Goal: Task Accomplishment & Management: Complete application form

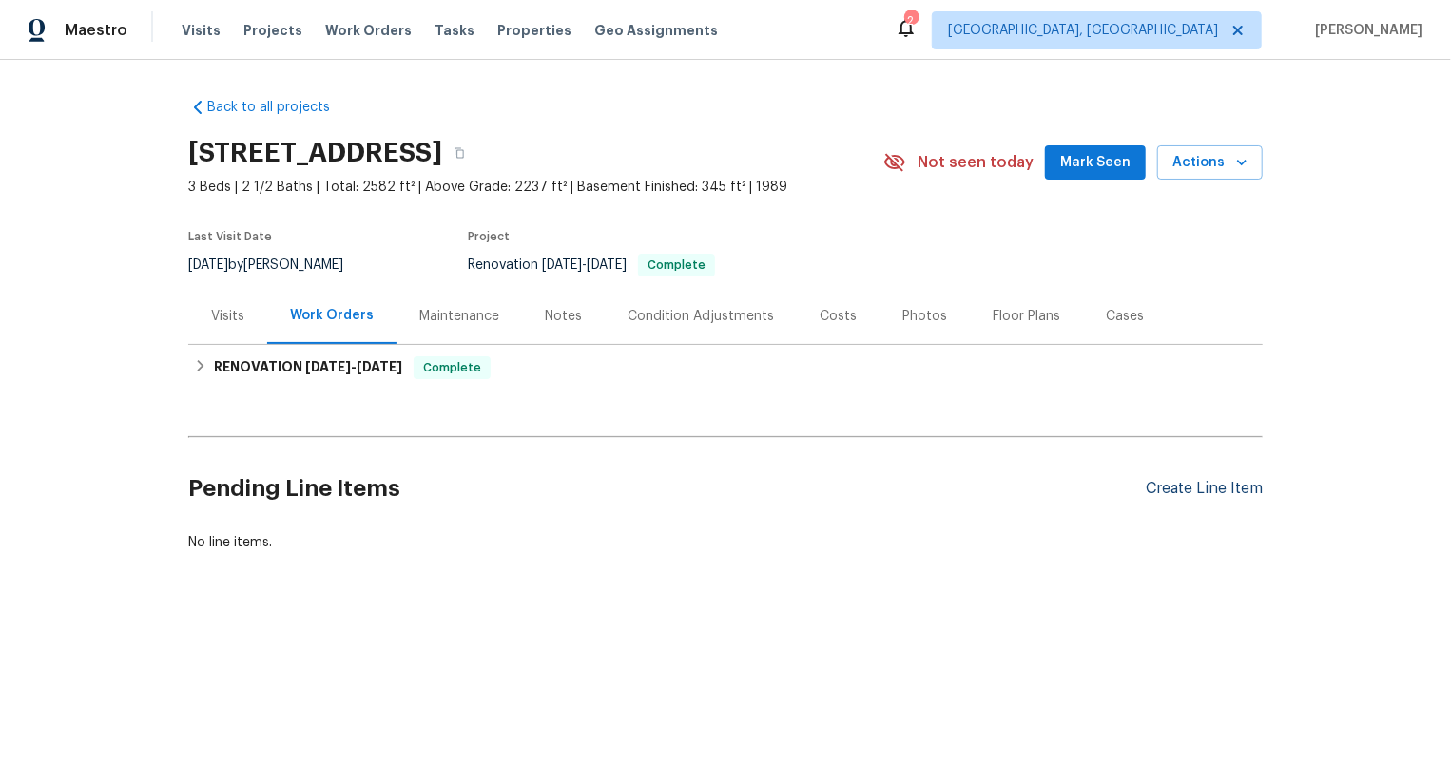
click at [1205, 487] on div "Create Line Item" at bounding box center [1203, 489] width 117 height 18
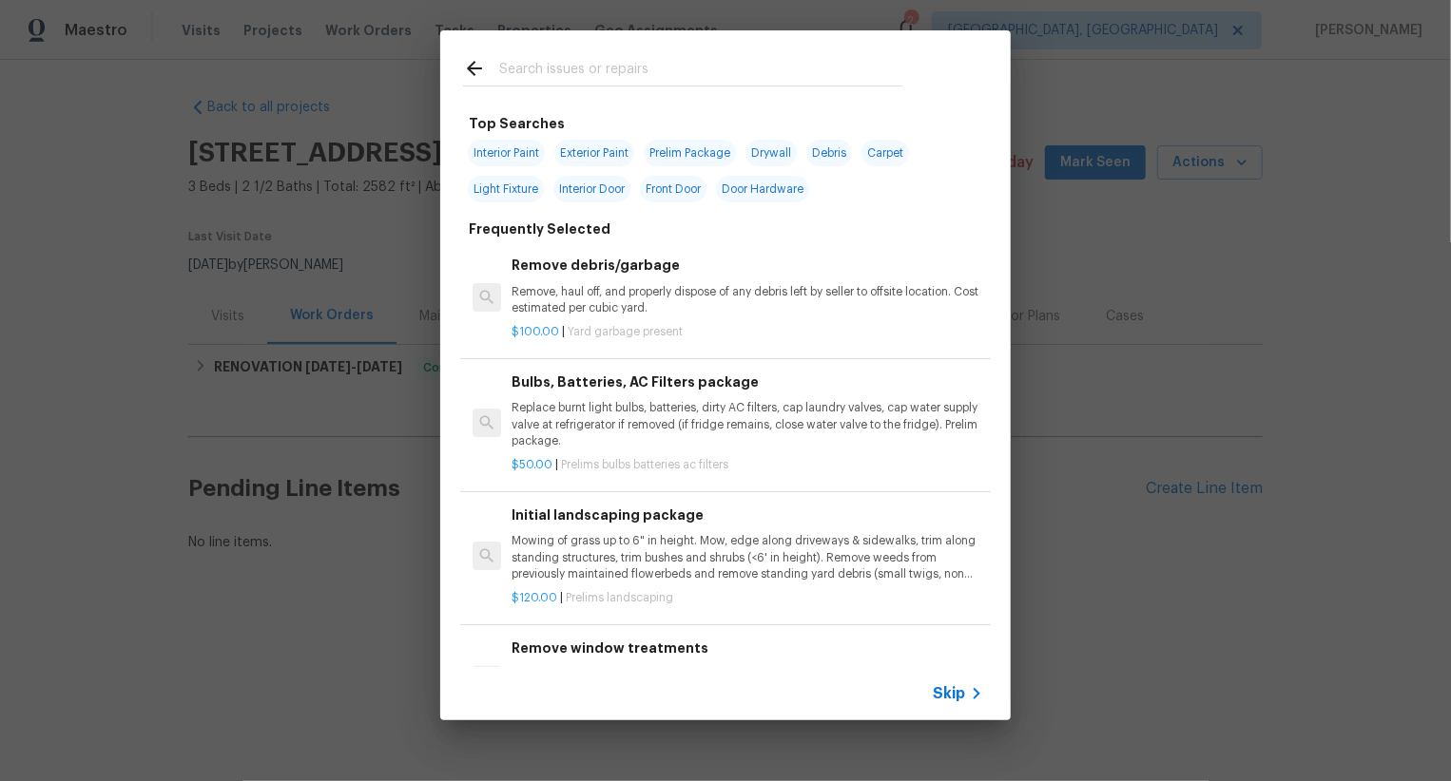
click at [952, 700] on span "Skip" at bounding box center [948, 693] width 32 height 19
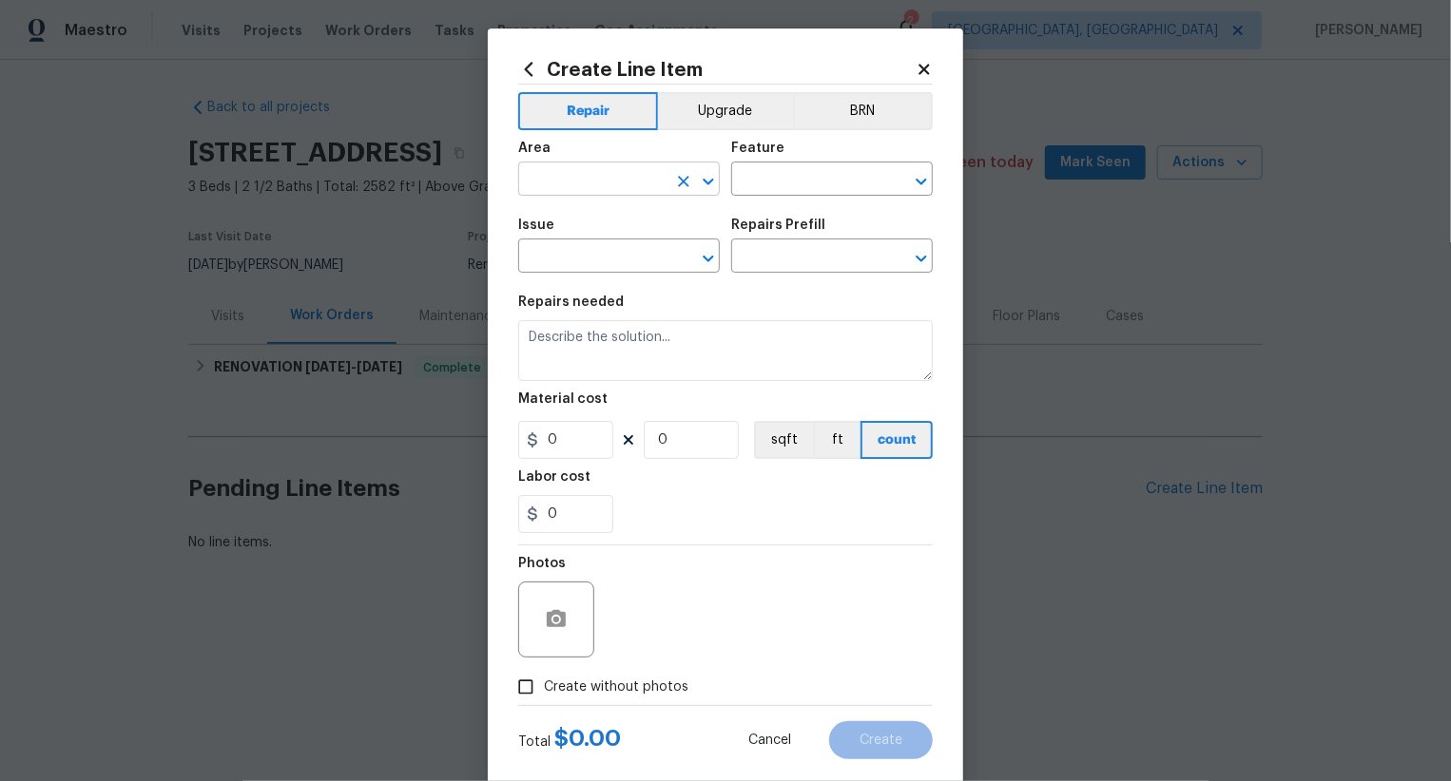
click at [625, 189] on input "text" at bounding box center [592, 180] width 148 height 29
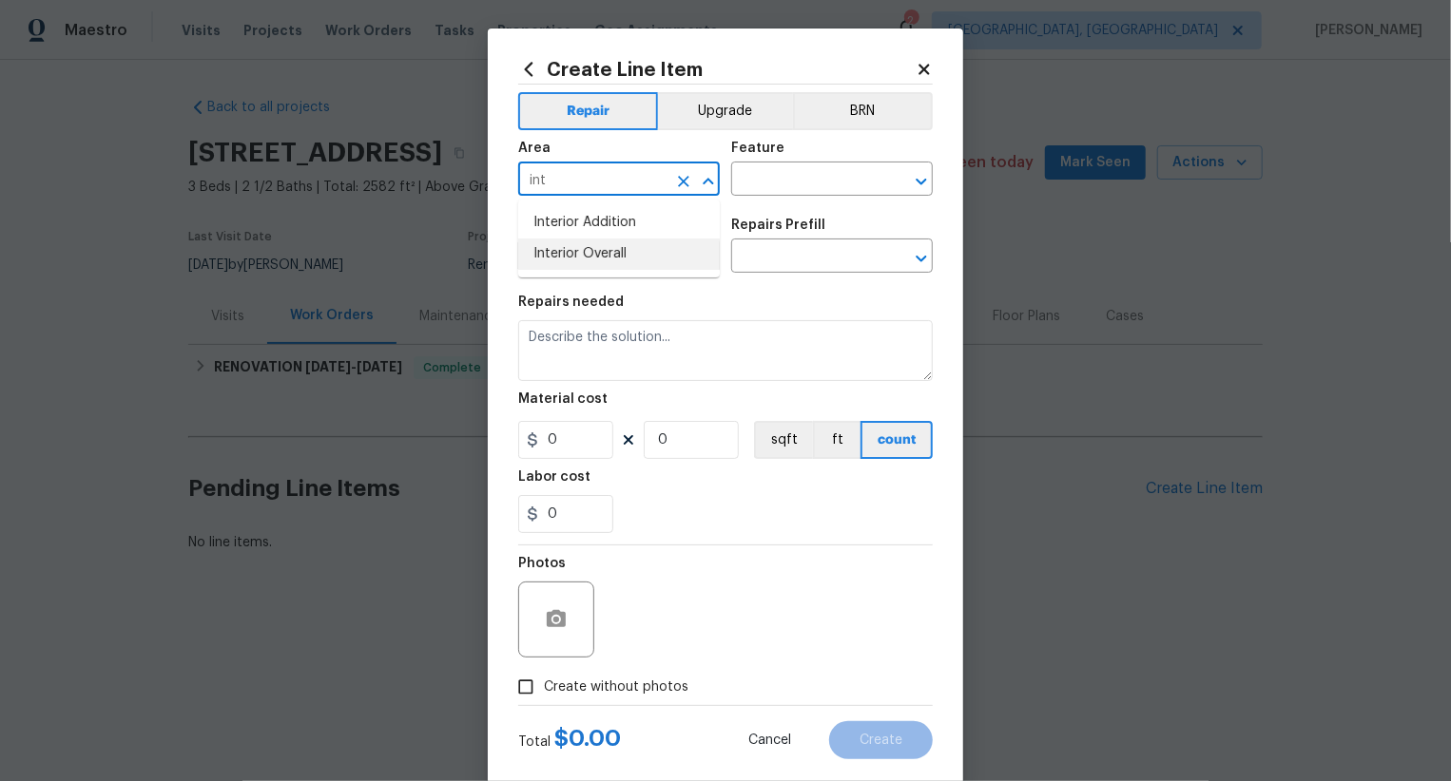
click at [650, 248] on li "Interior Overall" at bounding box center [619, 254] width 202 height 31
type input "Interior Overall"
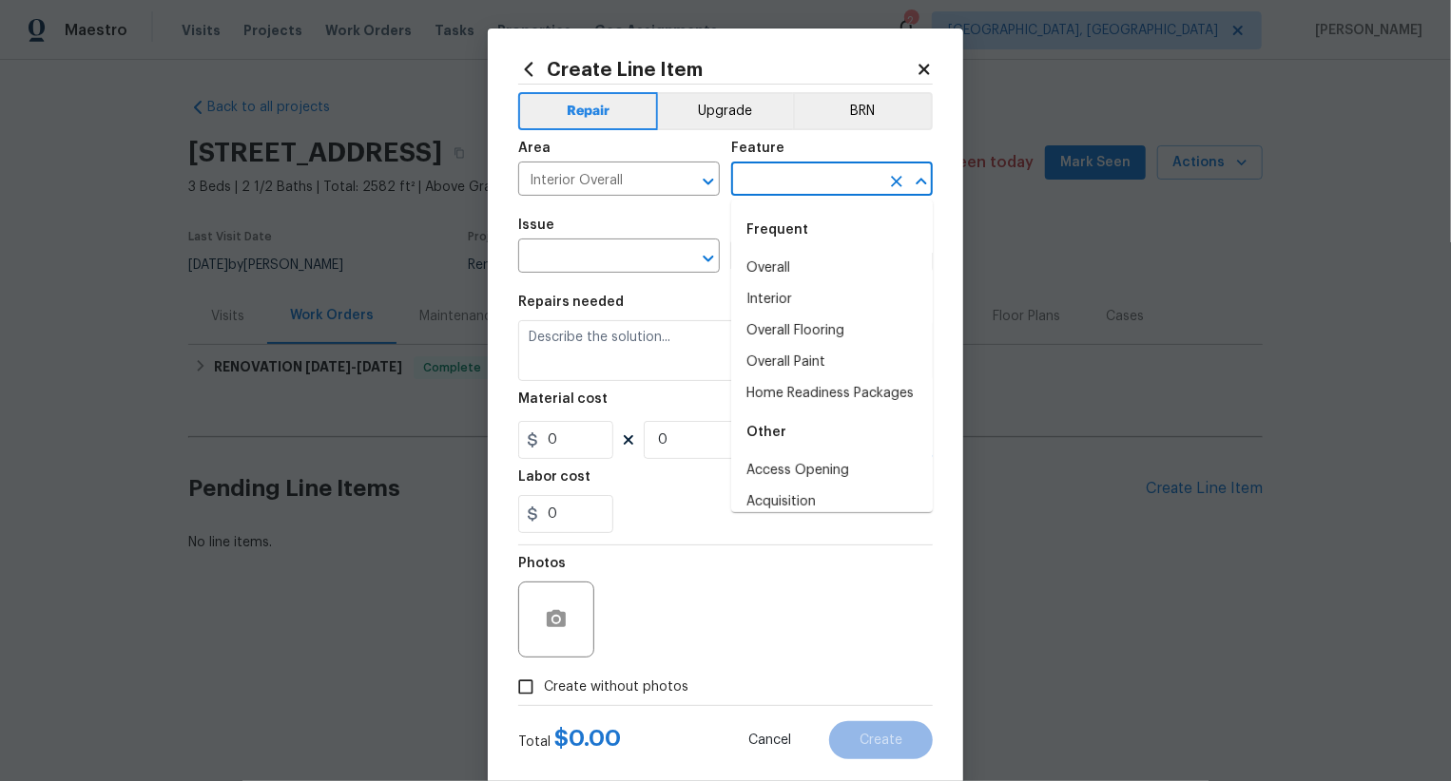
click at [789, 182] on input "text" at bounding box center [805, 180] width 148 height 29
click at [796, 281] on li "Overall" at bounding box center [832, 268] width 202 height 31
type input "Overall"
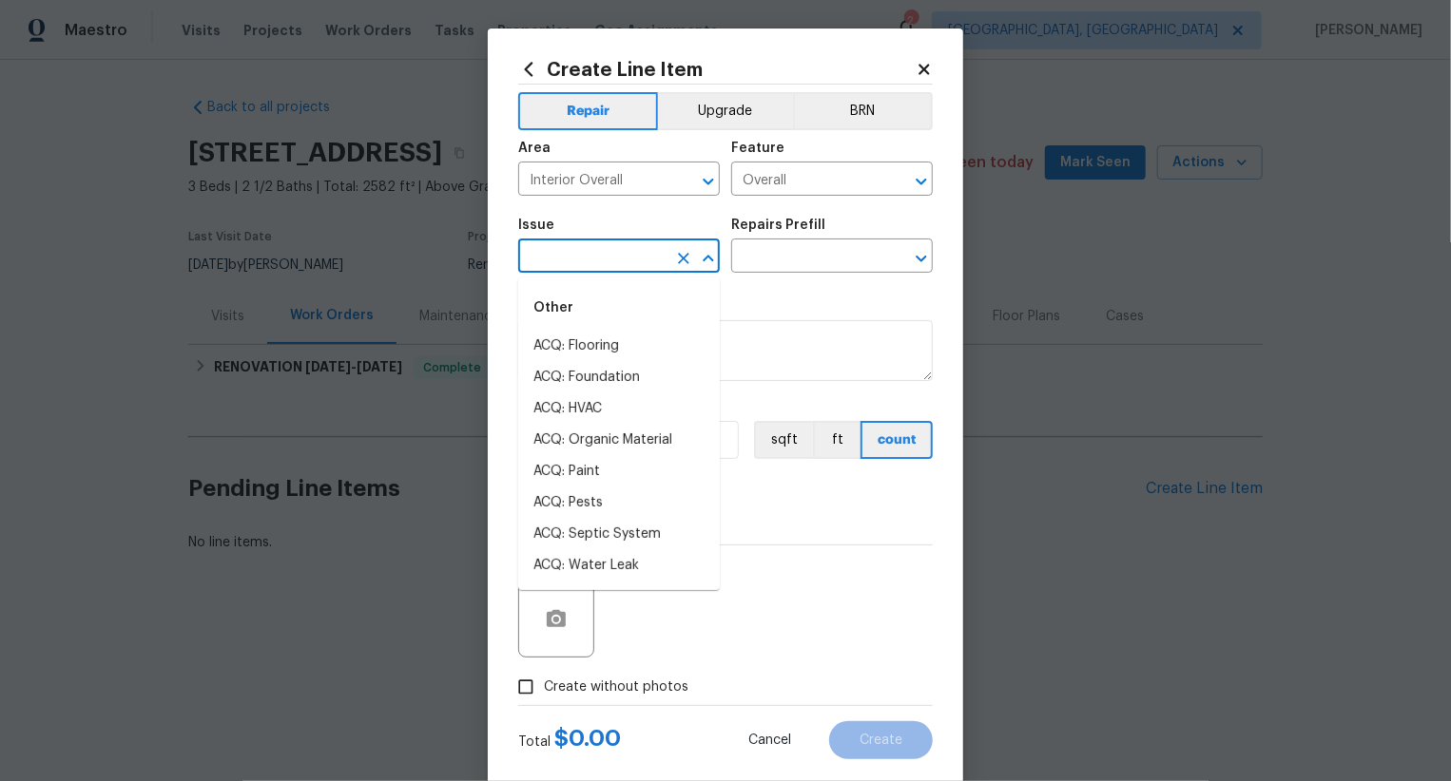
click at [601, 269] on input "text" at bounding box center [592, 257] width 148 height 29
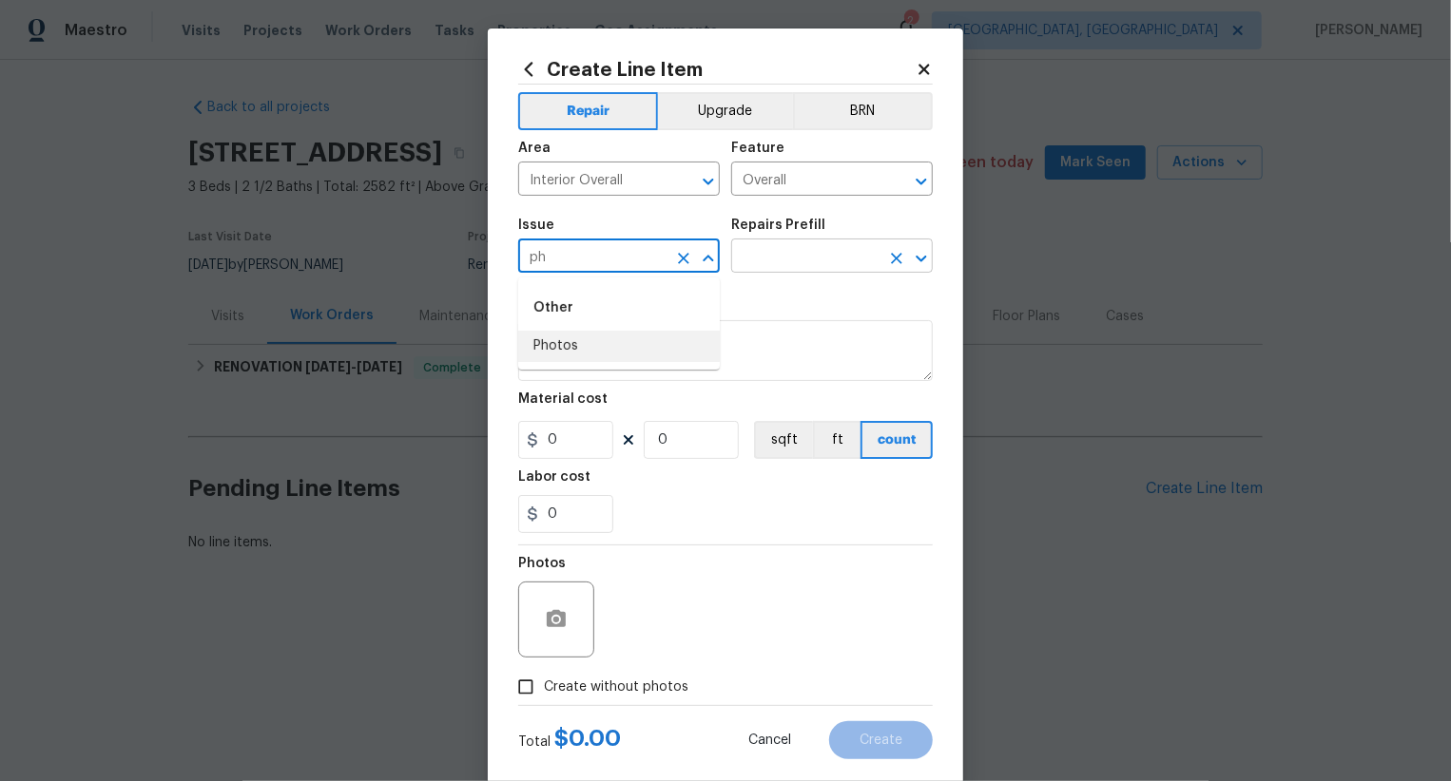
drag, startPoint x: 600, startPoint y: 340, endPoint x: 738, endPoint y: 264, distance: 157.4
click at [625, 319] on li "Other Photos" at bounding box center [619, 323] width 202 height 77
type input "ph"
click at [766, 257] on input "text" at bounding box center [805, 257] width 148 height 29
click at [644, 261] on input "text" at bounding box center [592, 257] width 148 height 29
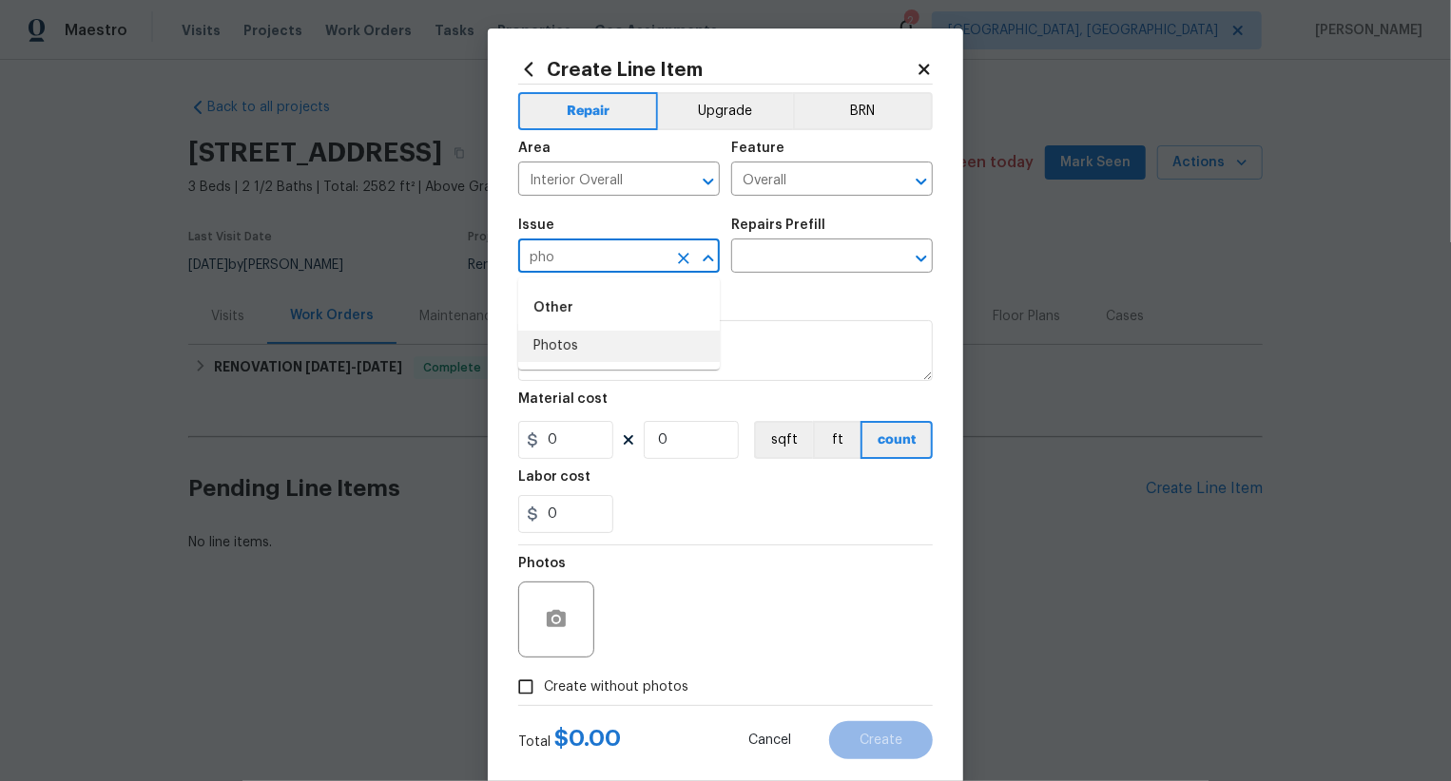
click at [632, 351] on li "Photos" at bounding box center [619, 346] width 202 height 31
type input "Photos"
click at [778, 252] on input "text" at bounding box center [805, 257] width 148 height 29
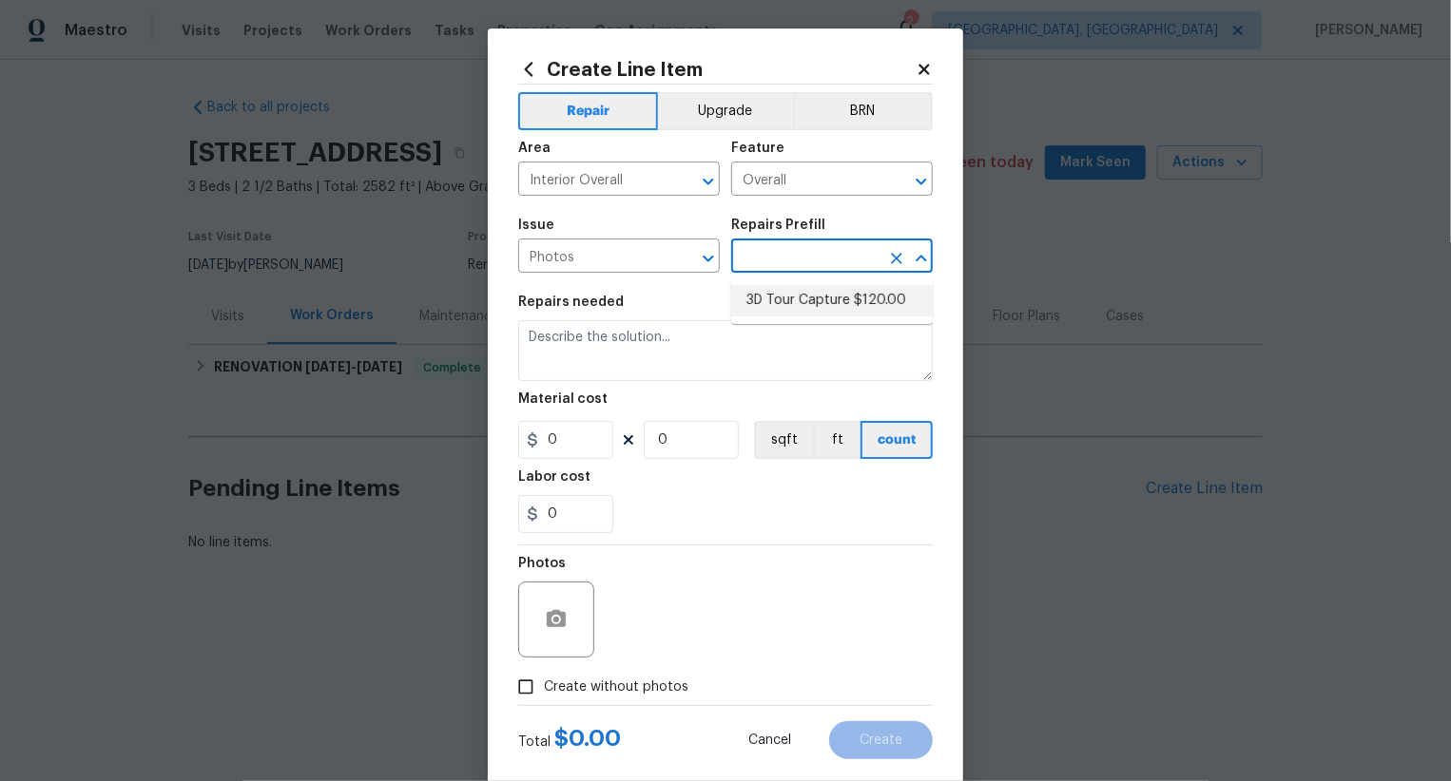
click at [791, 297] on li "3D Tour Capture $120.00" at bounding box center [832, 300] width 202 height 31
type input "3D Tour Capture $120.00"
type textarea "Capture 3D tour of home"
type input "1"
type input "120"
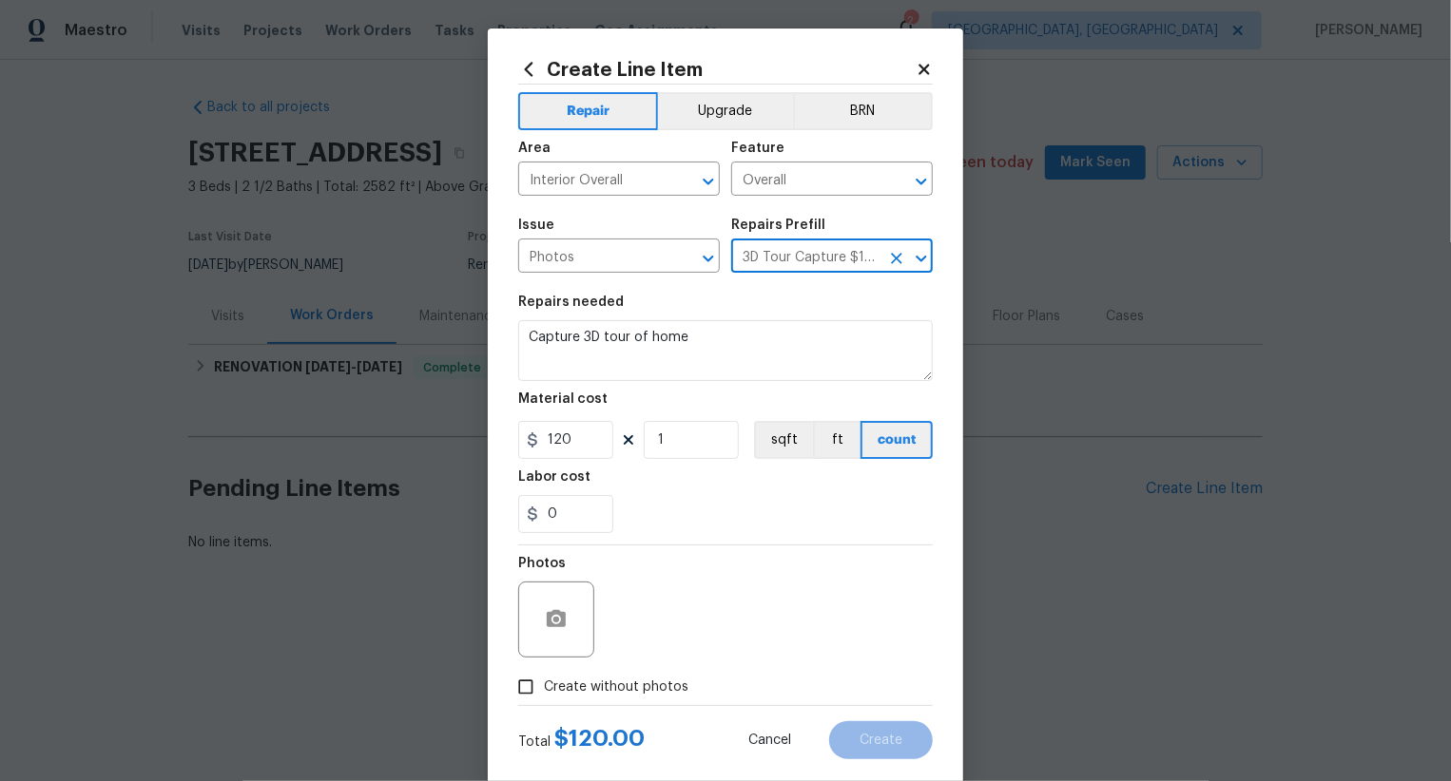
scroll to position [37, 0]
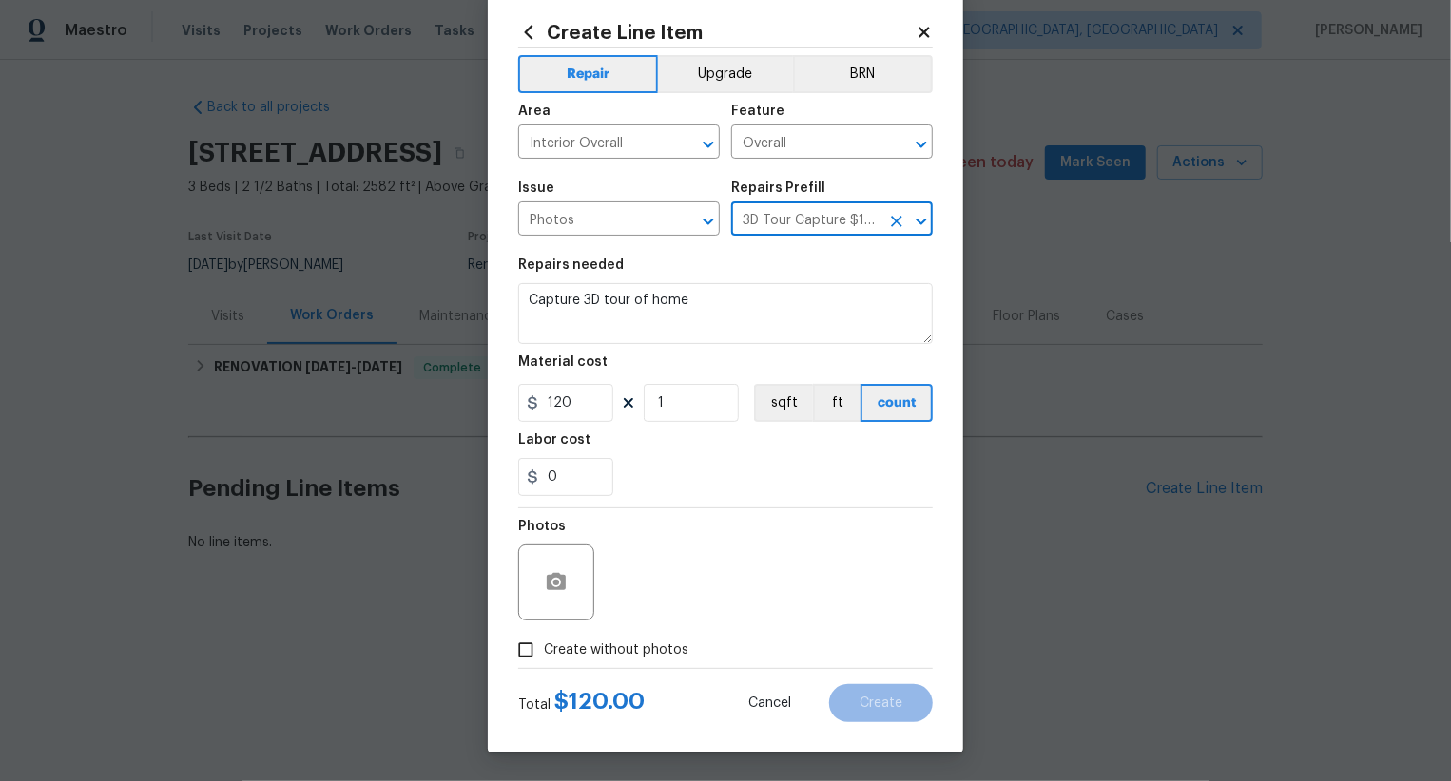
drag, startPoint x: 640, startPoint y: 654, endPoint x: 657, endPoint y: 633, distance: 27.0
click at [640, 654] on span "Create without photos" at bounding box center [616, 651] width 144 height 20
click at [544, 654] on input "Create without photos" at bounding box center [526, 650] width 36 height 36
checkbox input "true"
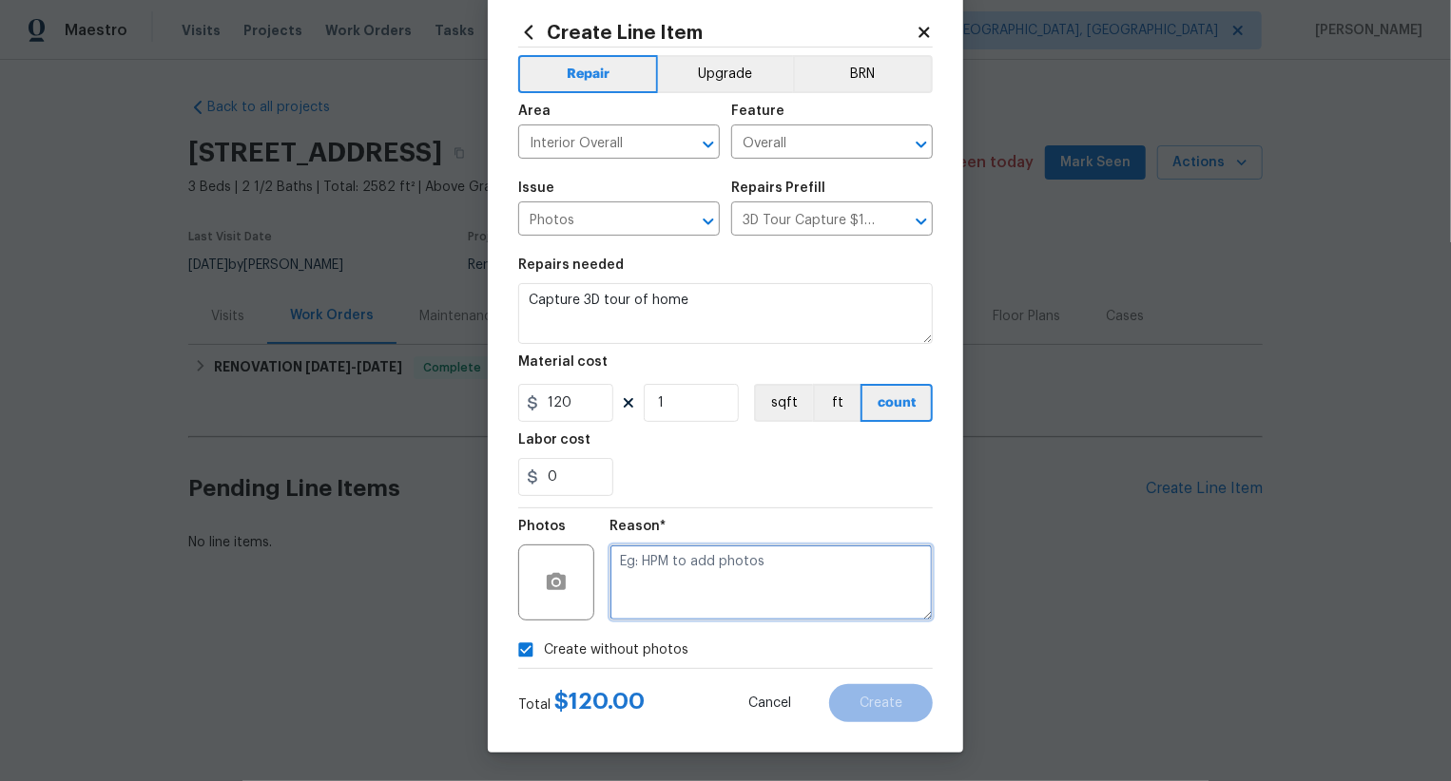
click at [745, 562] on textarea at bounding box center [770, 583] width 323 height 76
type textarea ".."
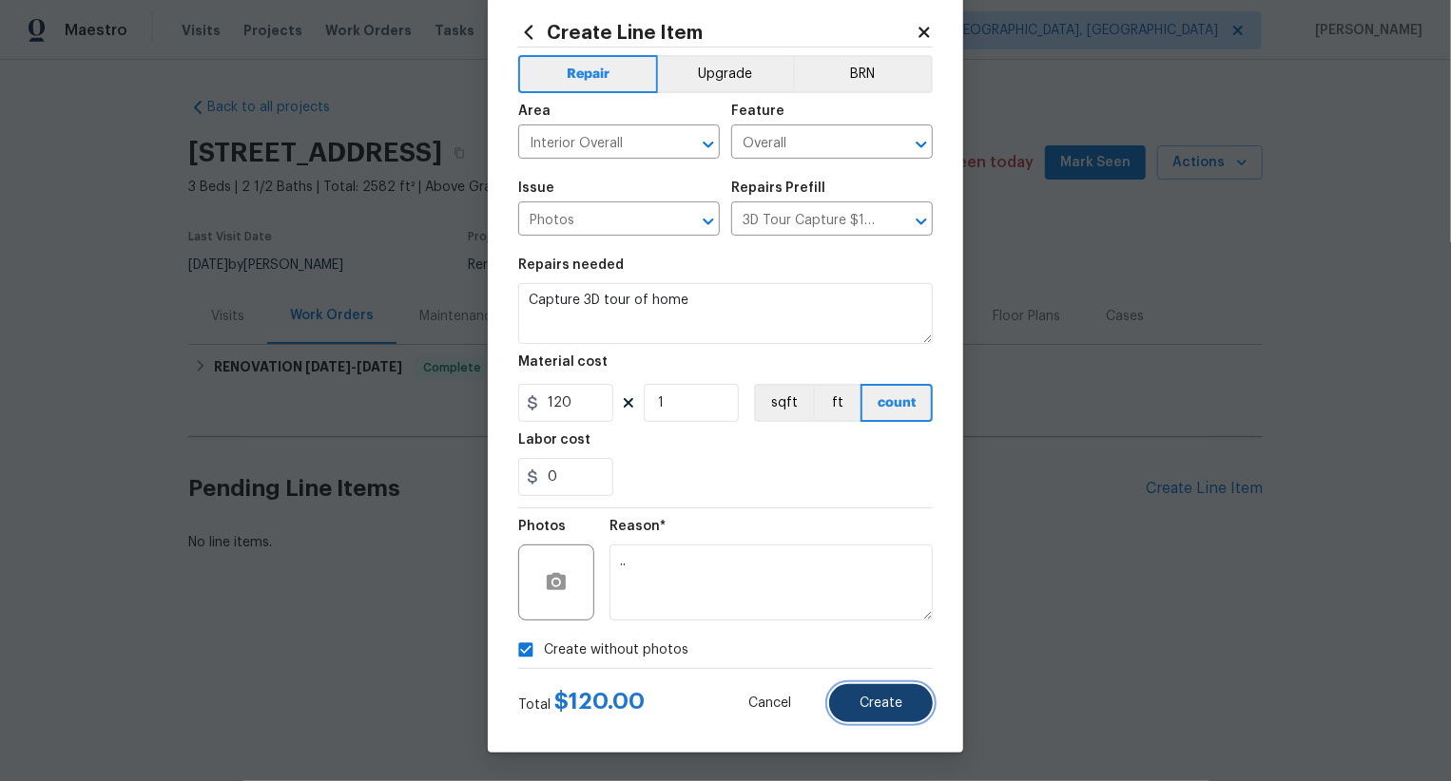
click at [869, 705] on span "Create" at bounding box center [880, 704] width 43 height 14
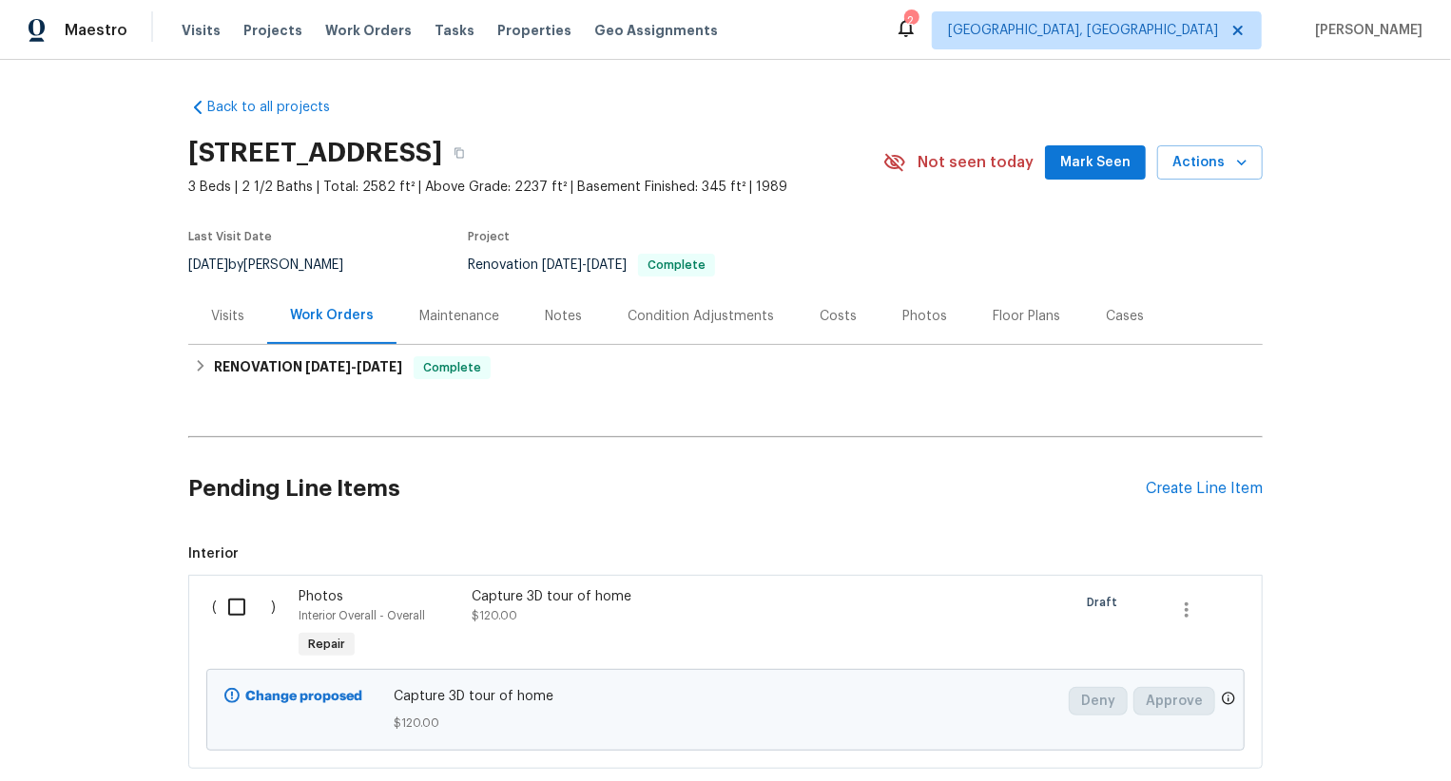
scroll to position [116, 0]
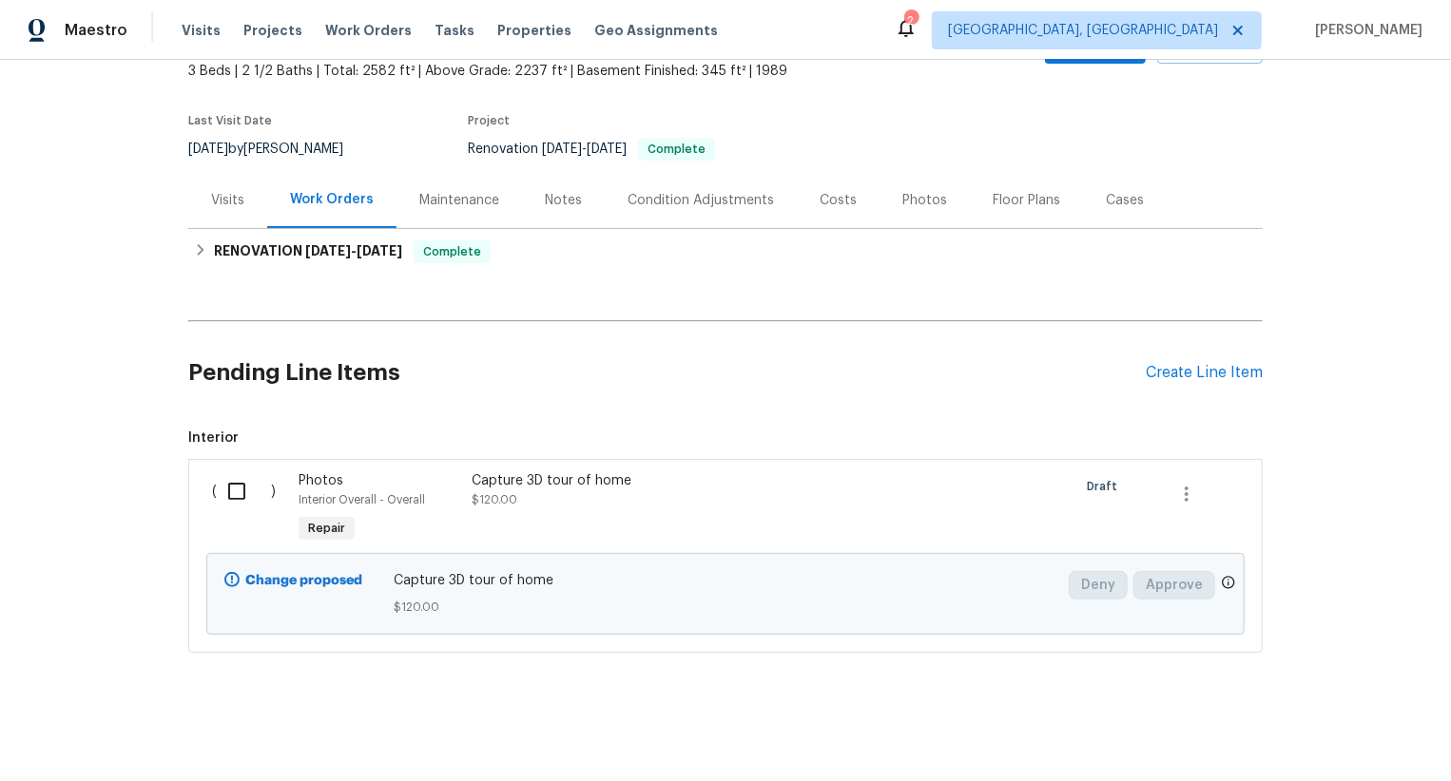
click at [240, 491] on input "checkbox" at bounding box center [244, 491] width 54 height 40
checkbox input "true"
click at [1331, 735] on span "Create Work Order" at bounding box center [1341, 734] width 126 height 24
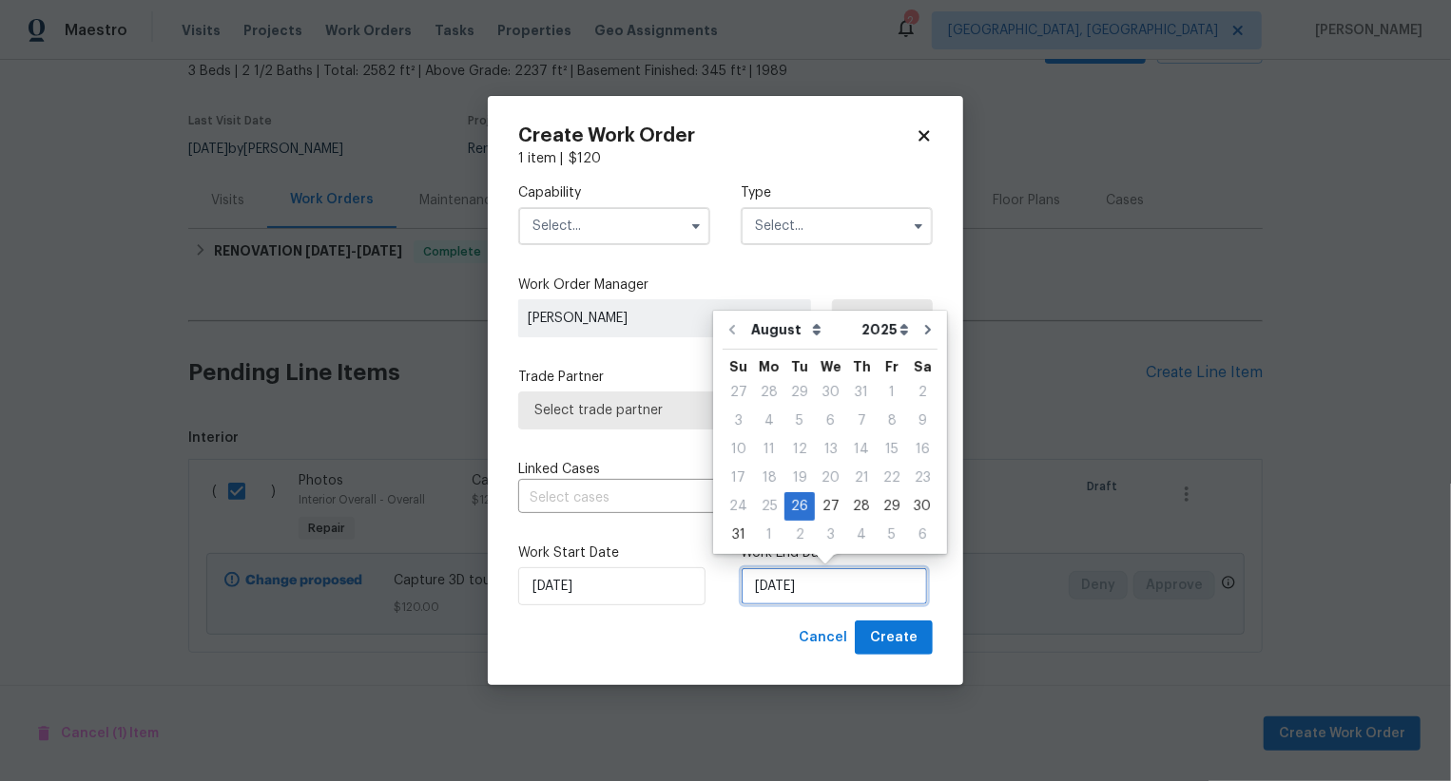
click at [778, 592] on input "[DATE]" at bounding box center [833, 586] width 187 height 38
click at [836, 509] on div "27" at bounding box center [830, 506] width 31 height 27
type input "[DATE]"
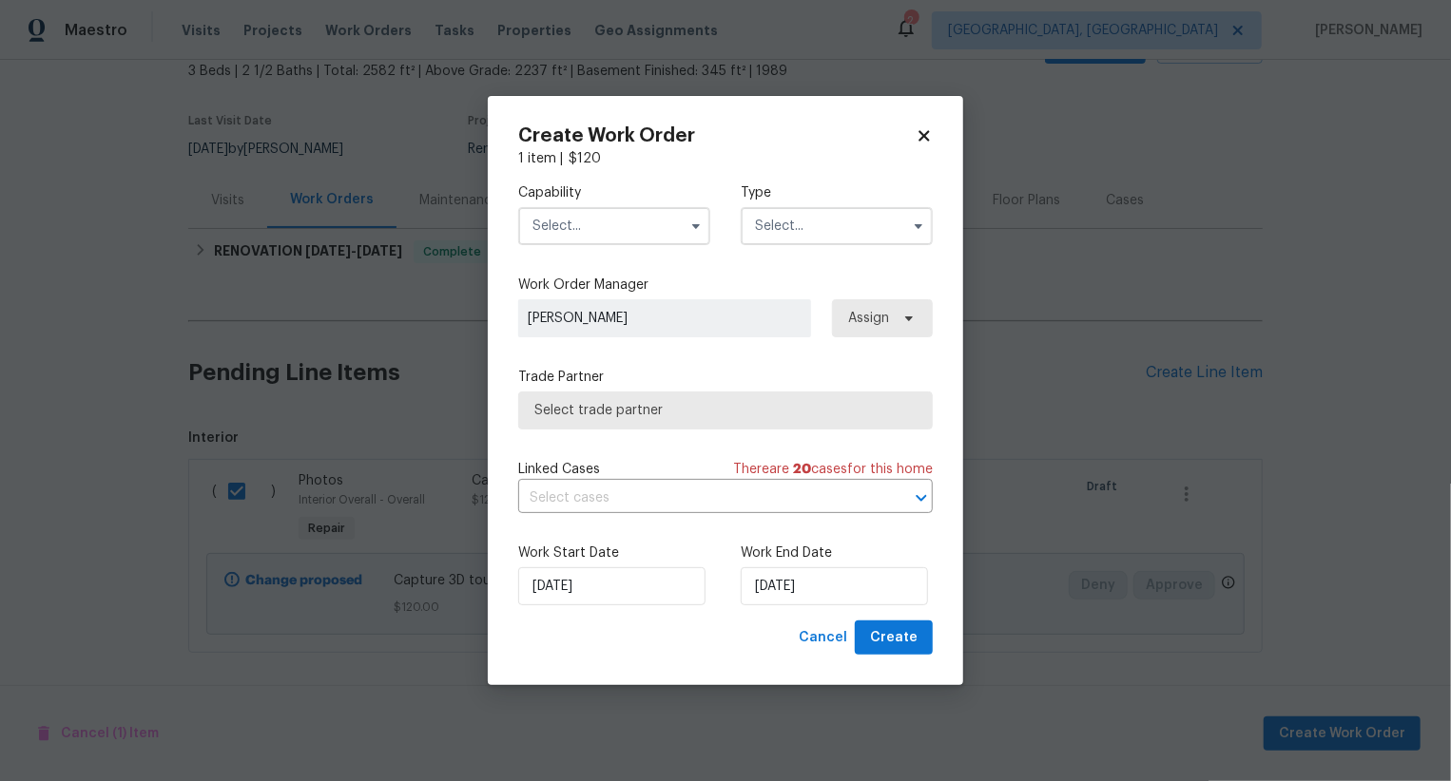
click at [622, 203] on div "Capability" at bounding box center [614, 214] width 192 height 62
click at [622, 204] on div "Capability" at bounding box center [614, 214] width 192 height 62
click at [640, 241] on input "text" at bounding box center [614, 226] width 192 height 38
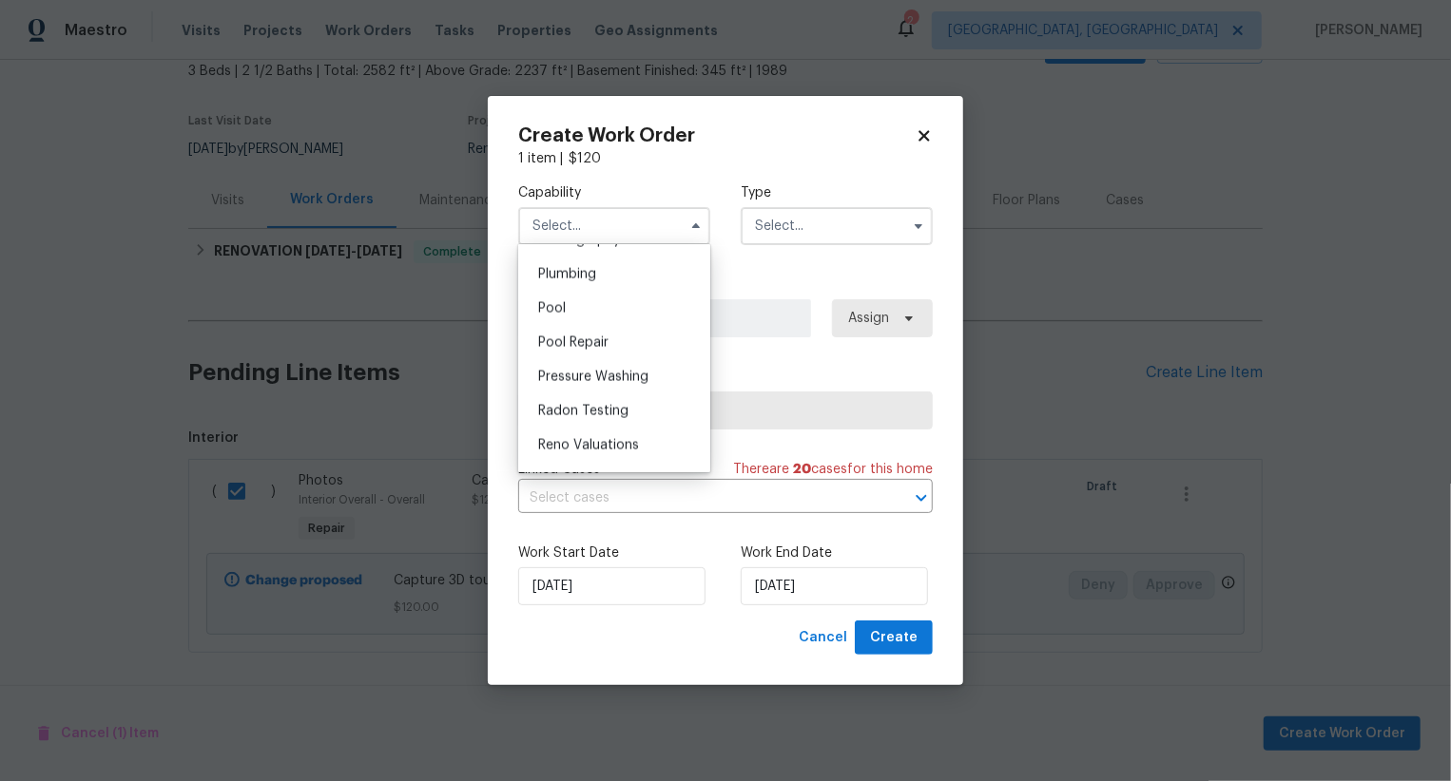
scroll to position [1593, 0]
click at [643, 333] on div "Photography" at bounding box center [614, 338] width 183 height 34
type input "Photography"
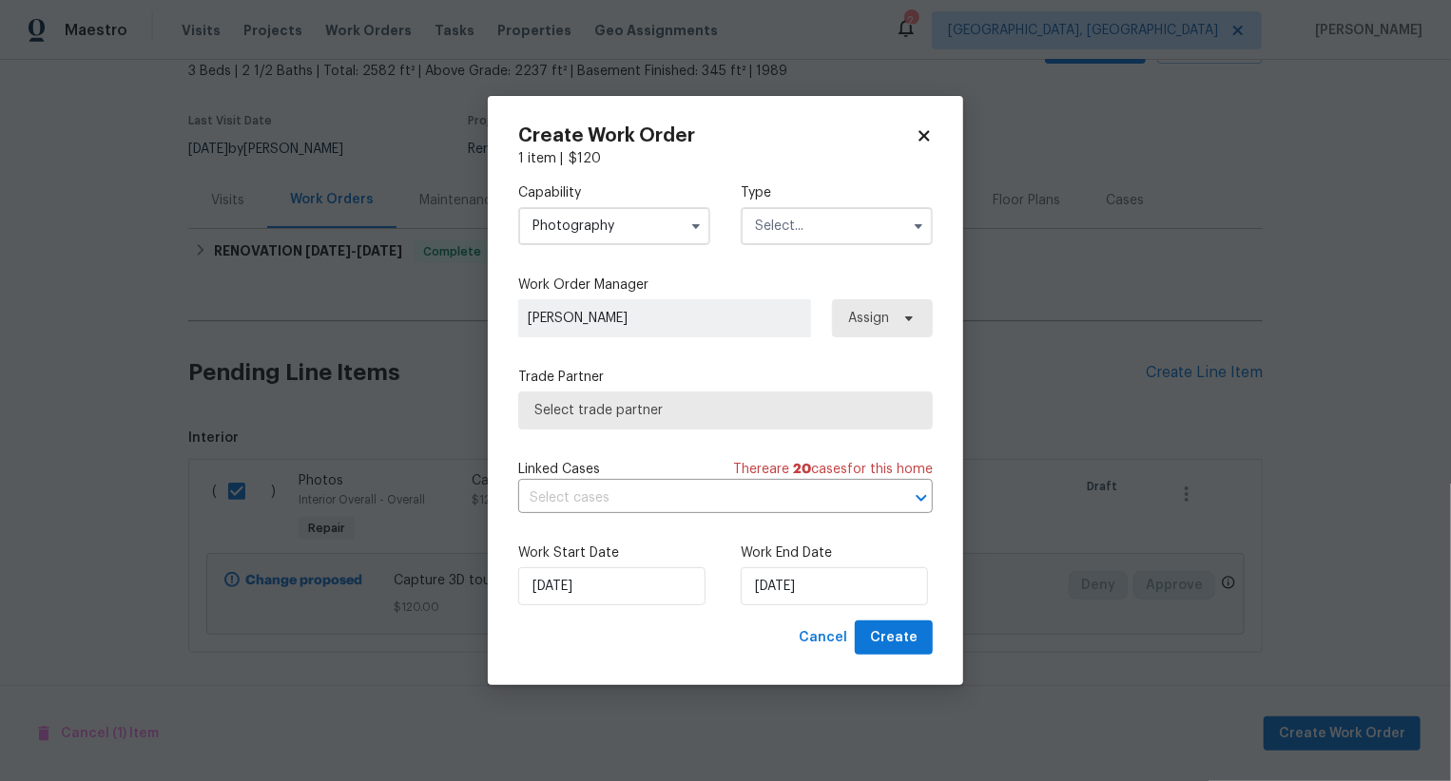
click at [792, 218] on input "text" at bounding box center [836, 226] width 192 height 38
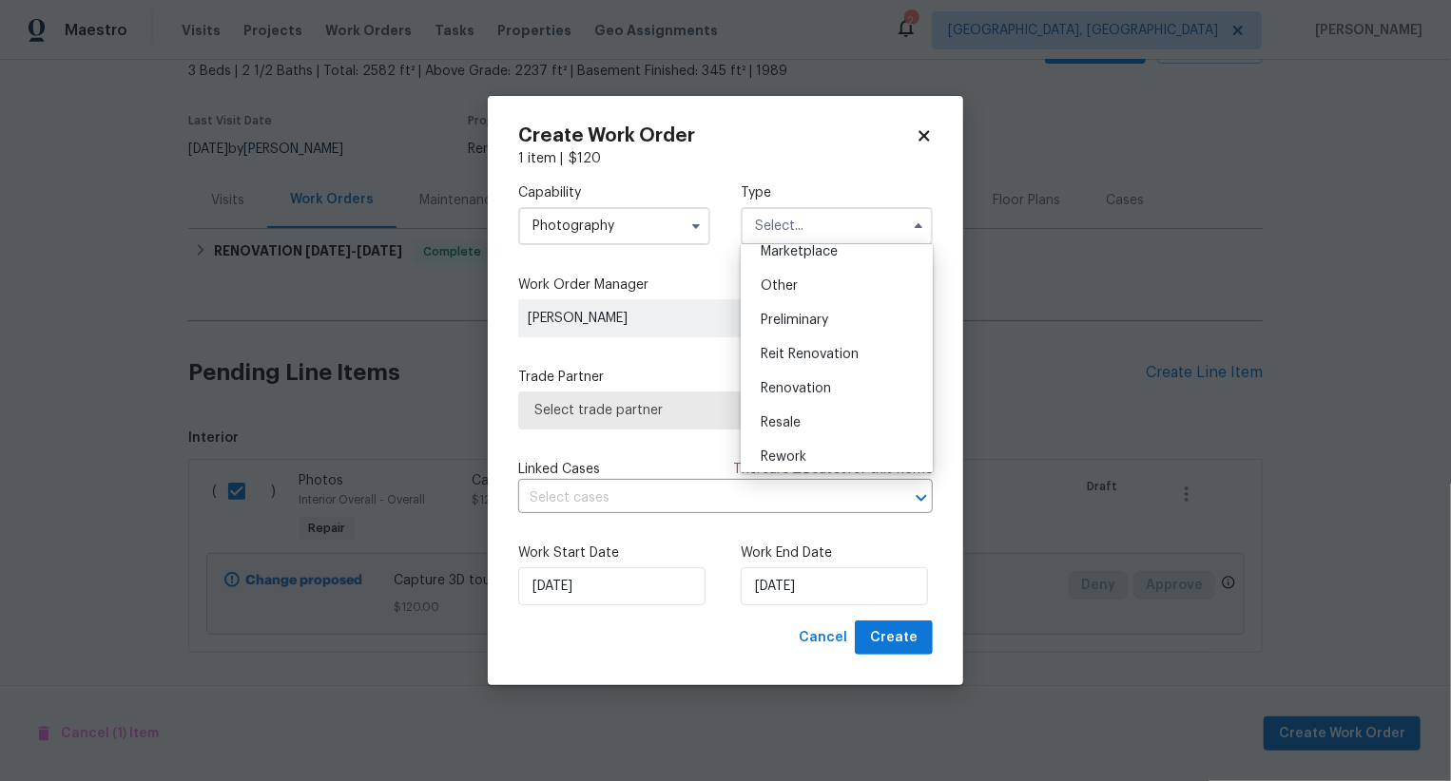
scroll to position [307, 0]
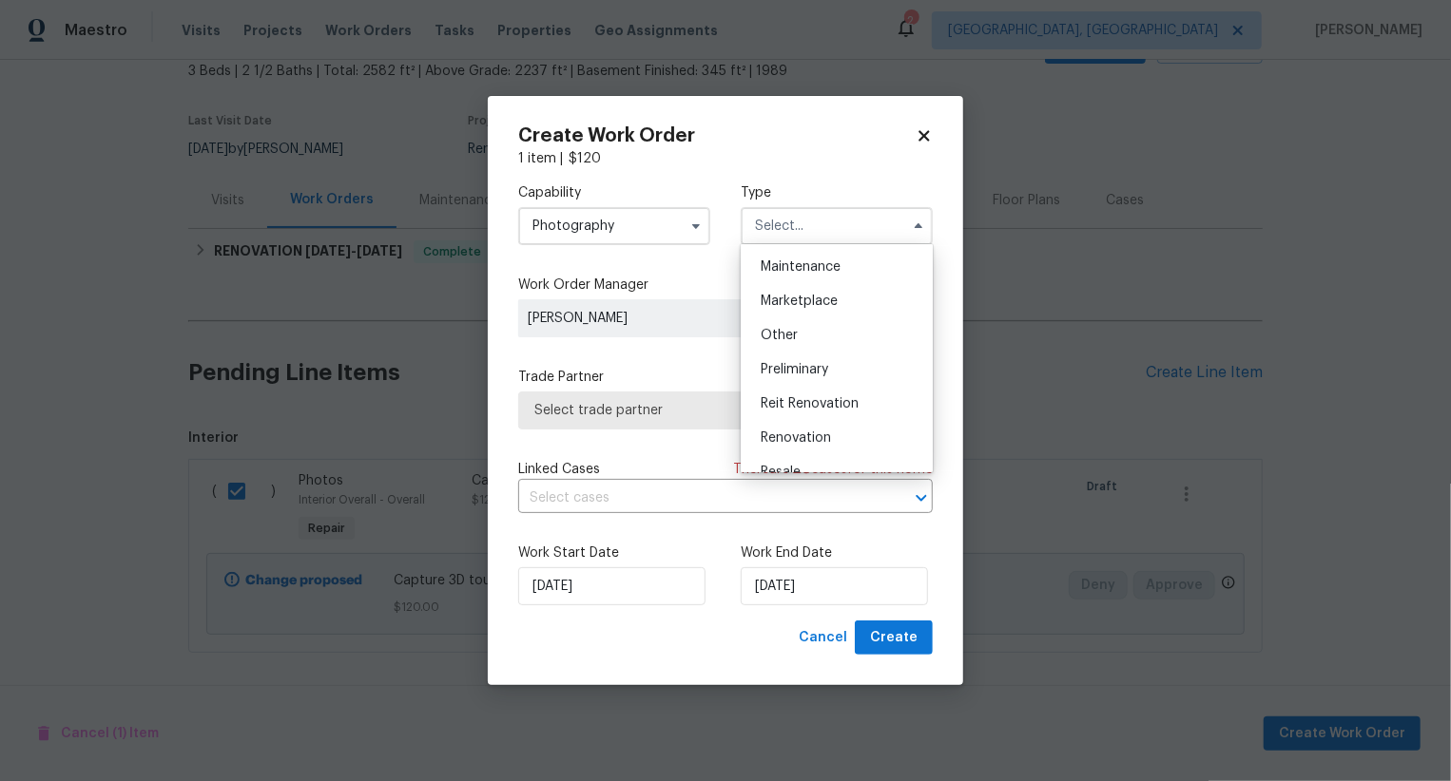
click at [777, 345] on div "Other" at bounding box center [836, 335] width 183 height 34
type input "Other"
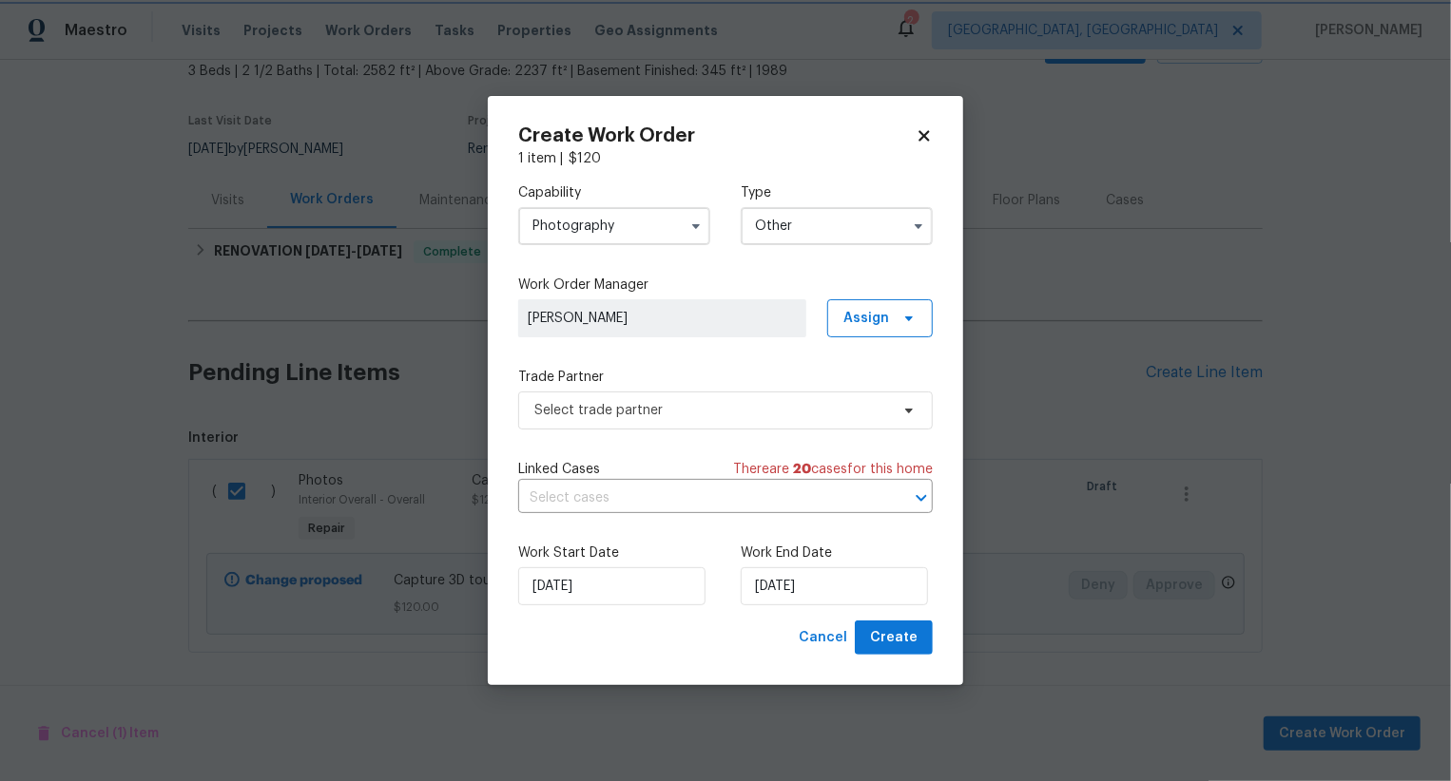
scroll to position [0, 0]
click at [739, 402] on span "Select trade partner" at bounding box center [711, 410] width 355 height 19
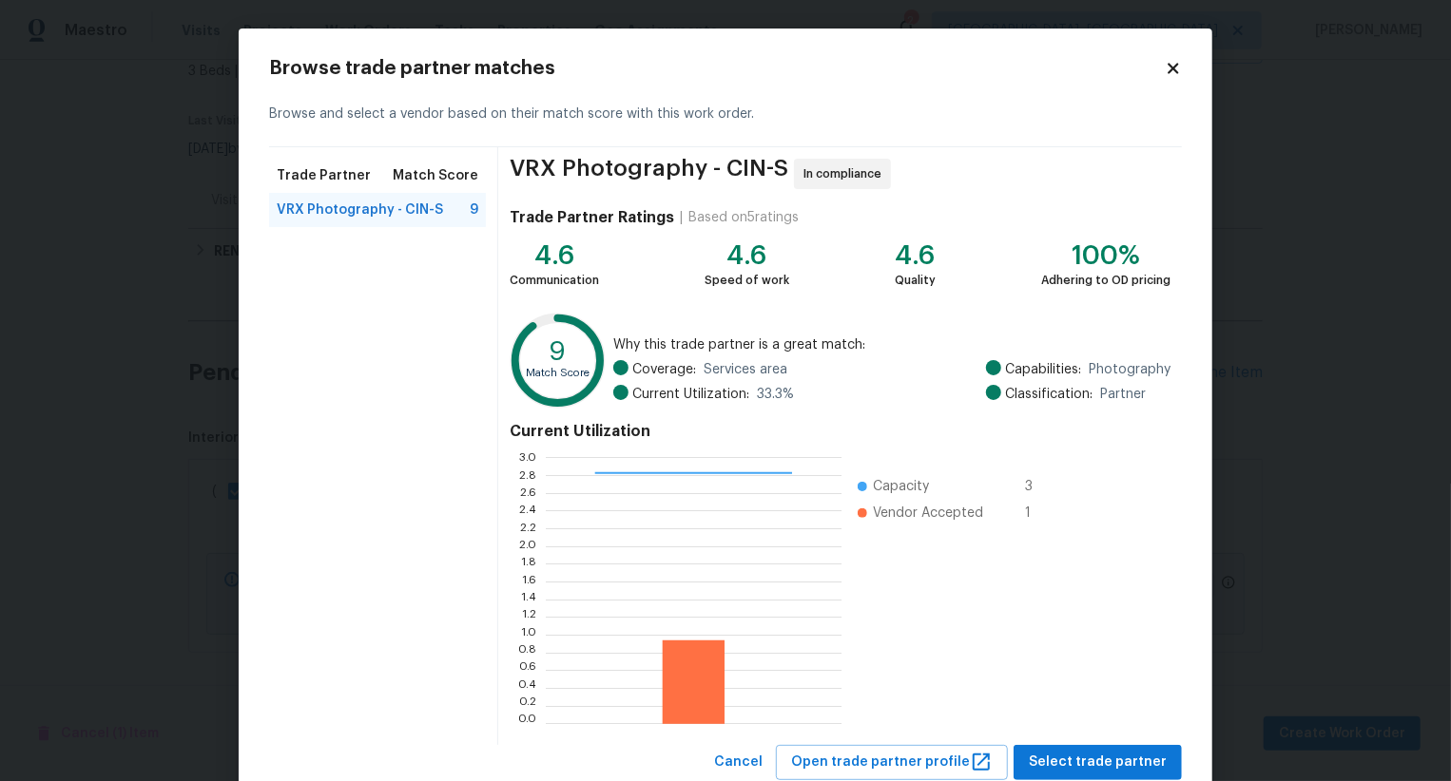
scroll to position [57, 0]
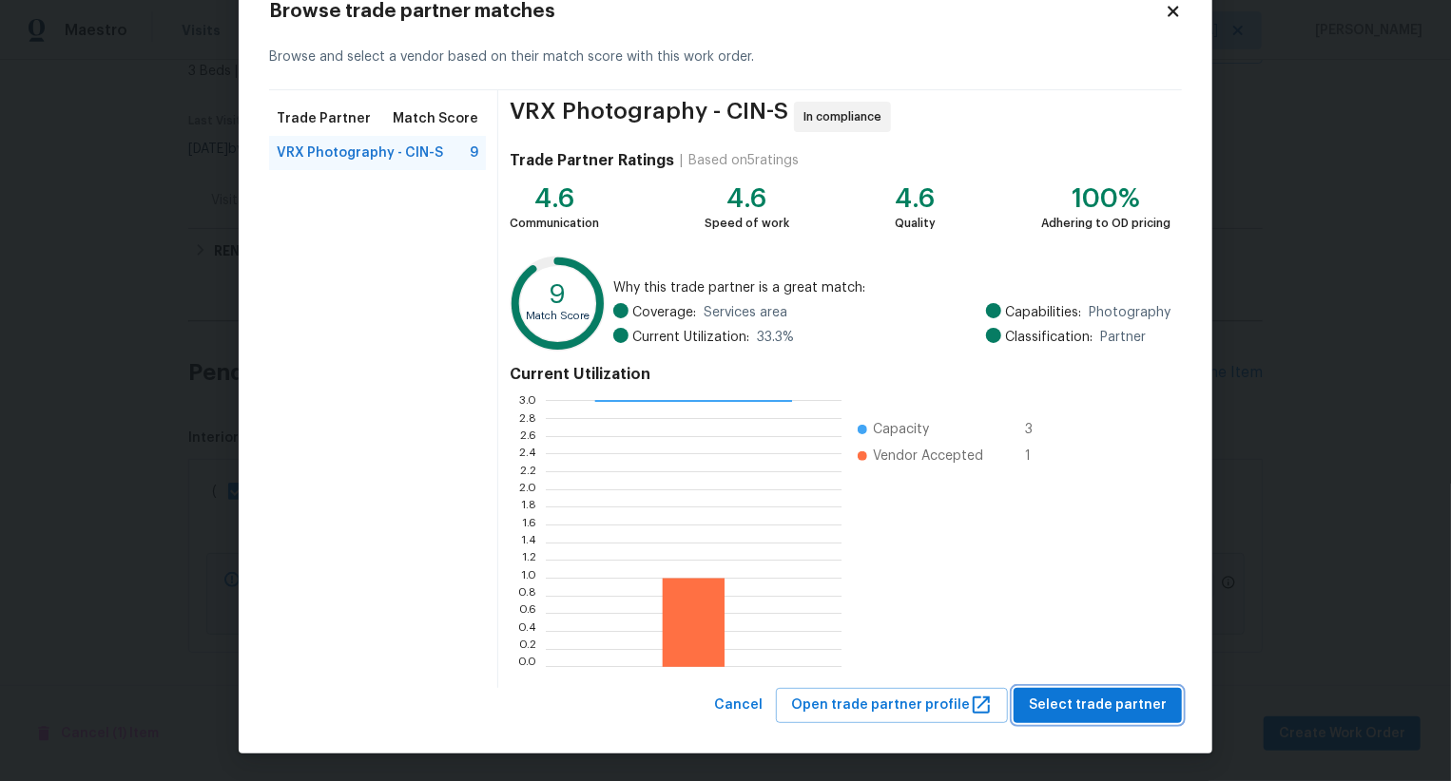
click at [1083, 711] on span "Select trade partner" at bounding box center [1097, 706] width 138 height 24
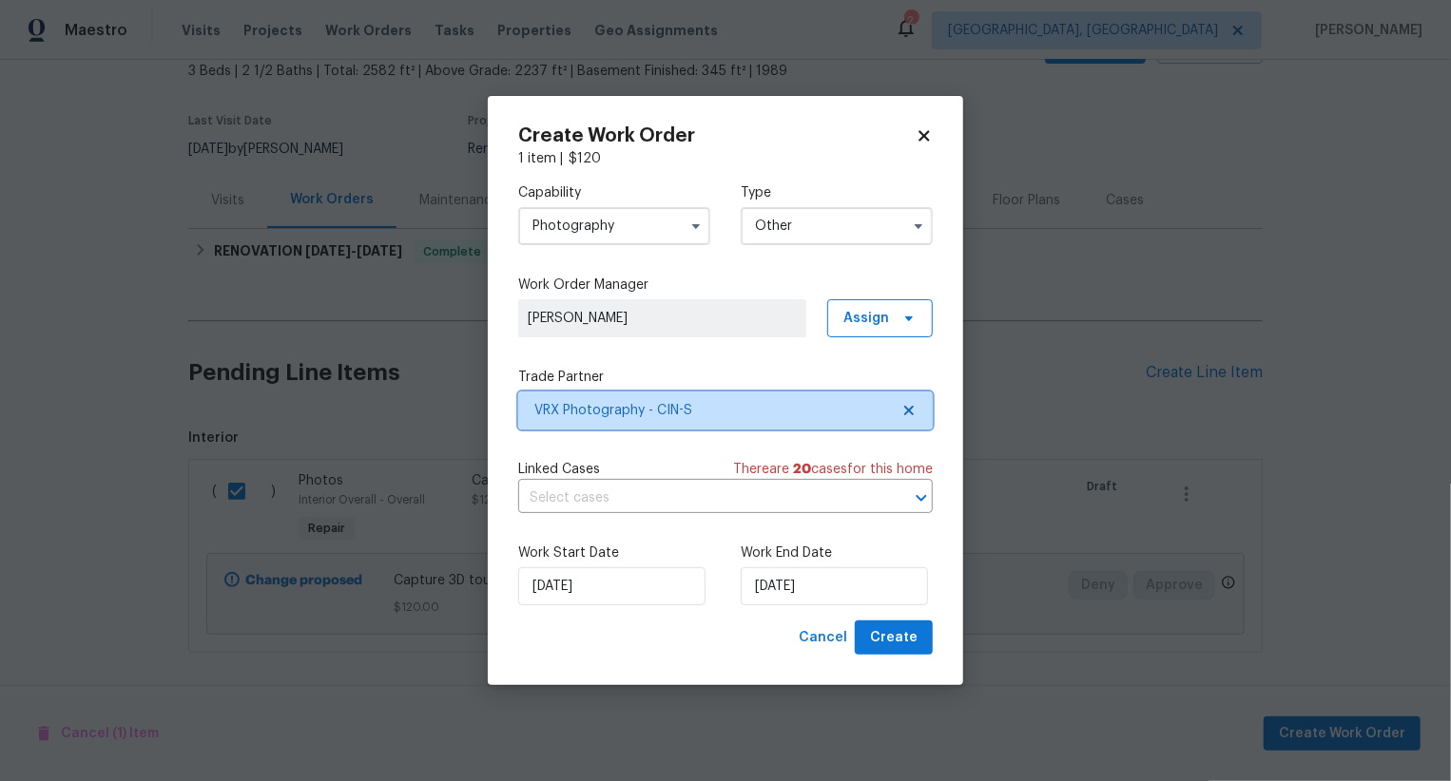
scroll to position [0, 0]
click at [908, 645] on span "Create" at bounding box center [894, 638] width 48 height 24
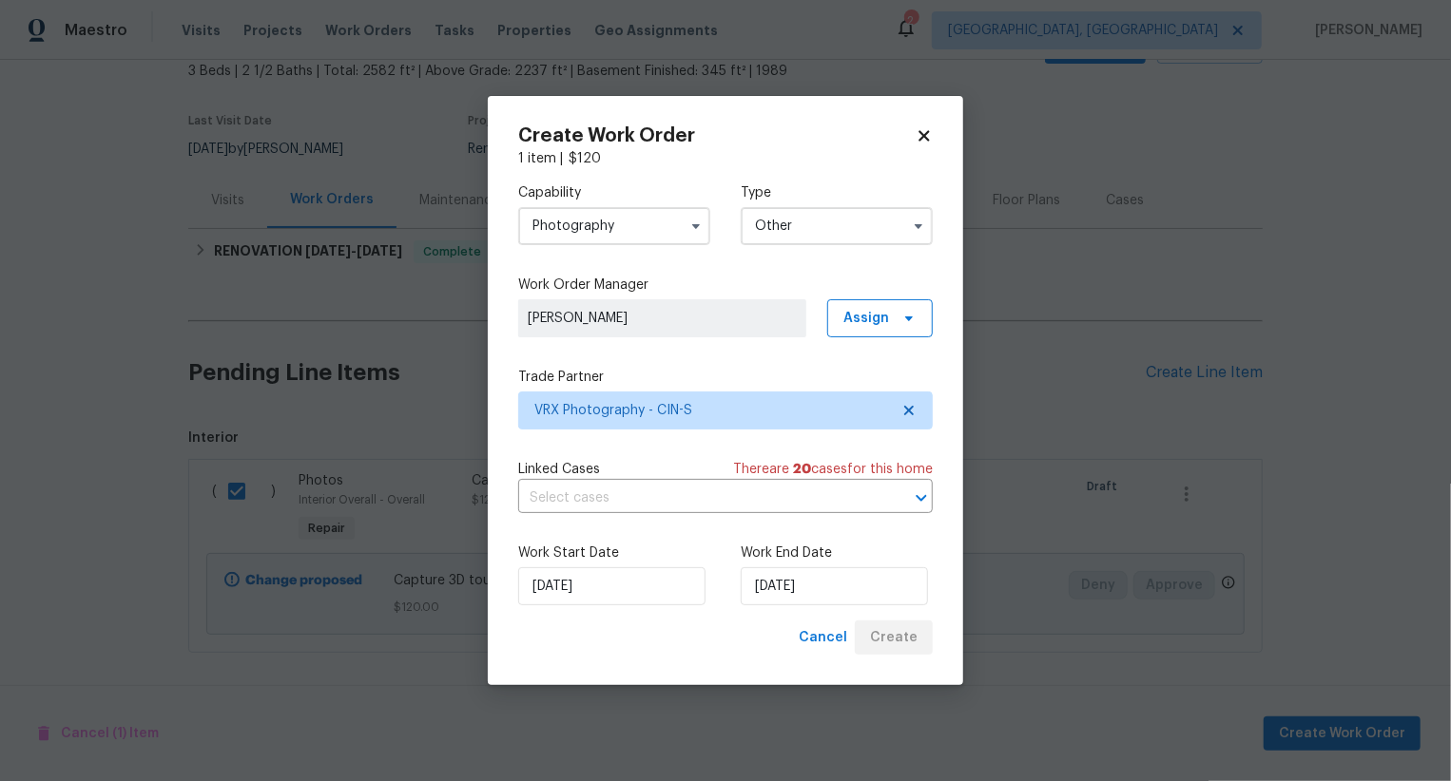
checkbox input "false"
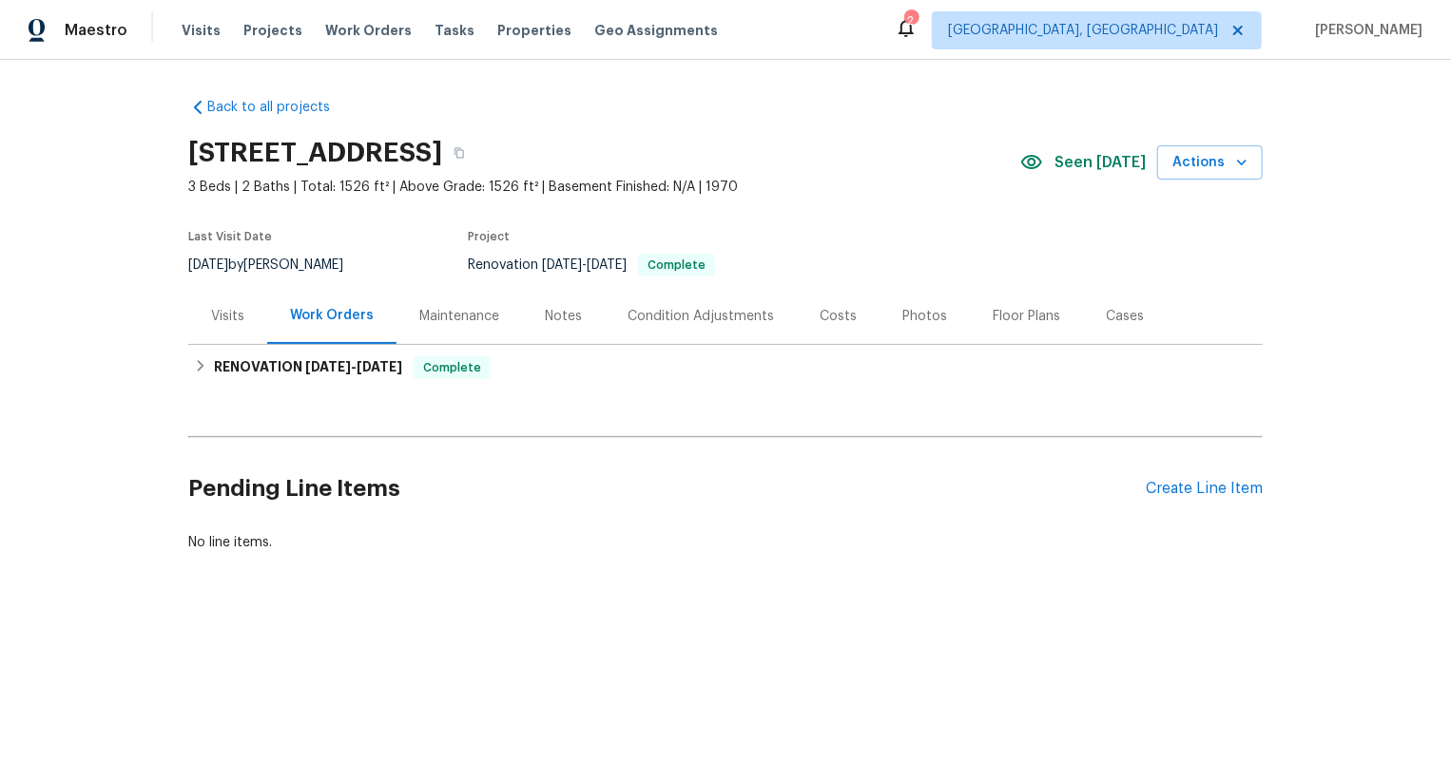
click at [1247, 513] on div "Pending Line Items Create Line Item" at bounding box center [725, 489] width 1074 height 88
click at [1235, 494] on div "Create Line Item" at bounding box center [1203, 489] width 117 height 18
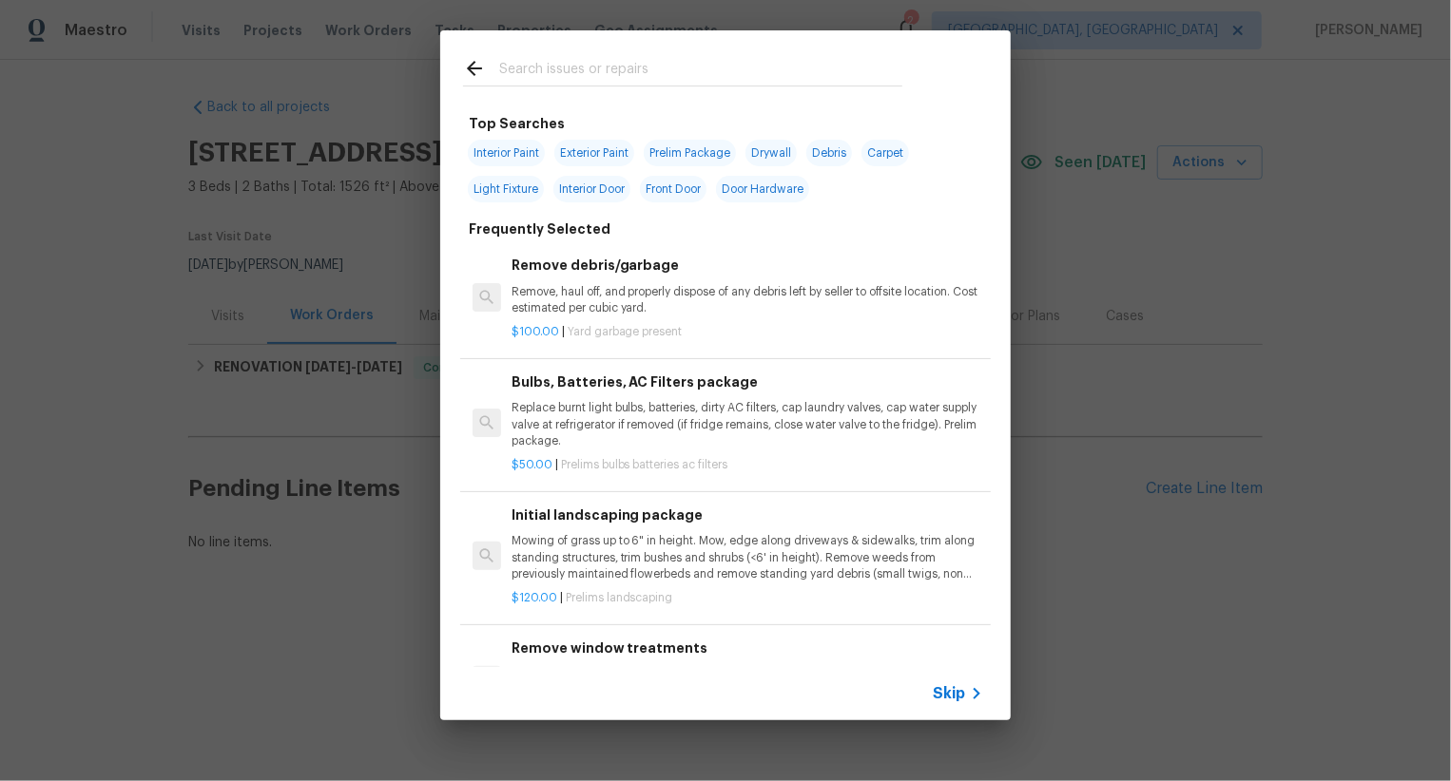
click at [951, 692] on span "Skip" at bounding box center [948, 693] width 32 height 19
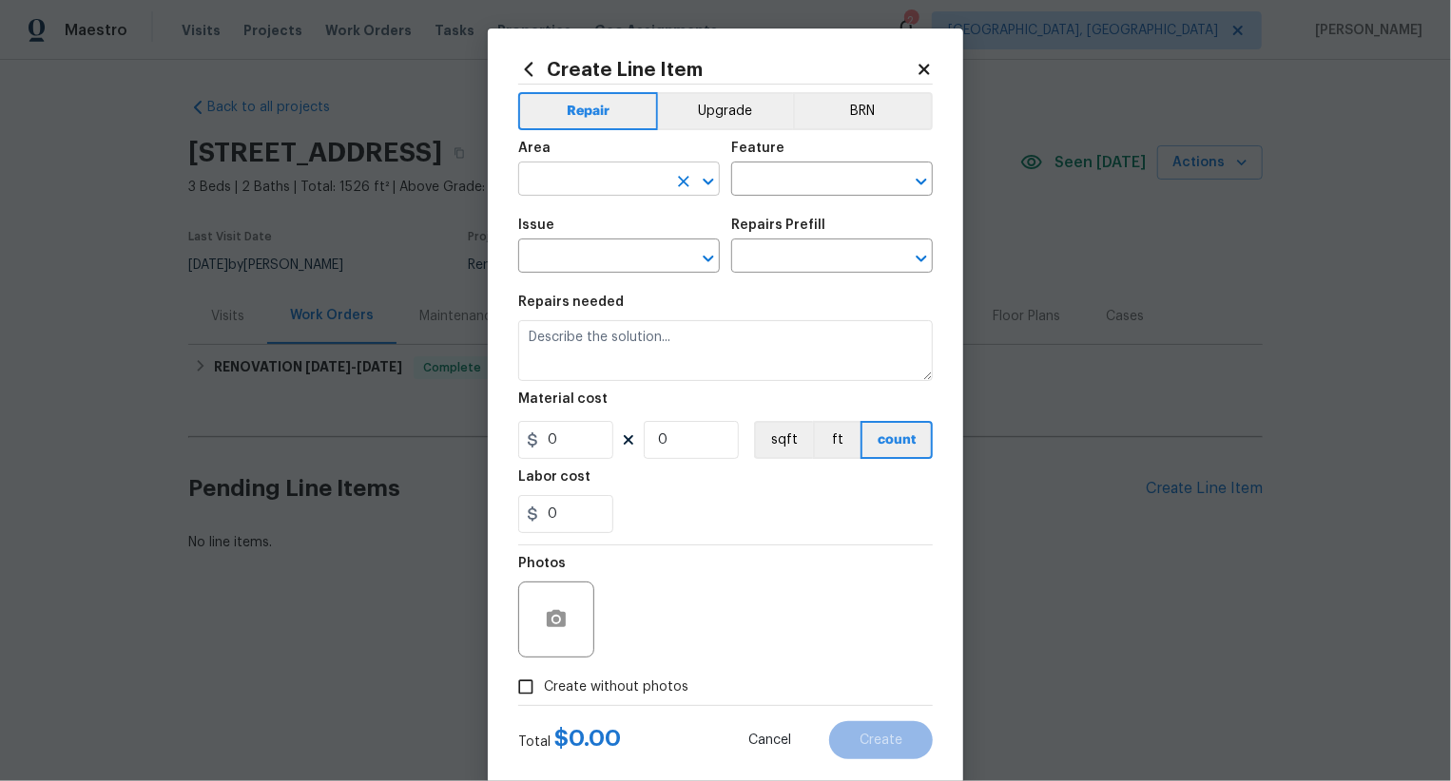
click at [616, 180] on input "text" at bounding box center [592, 180] width 148 height 29
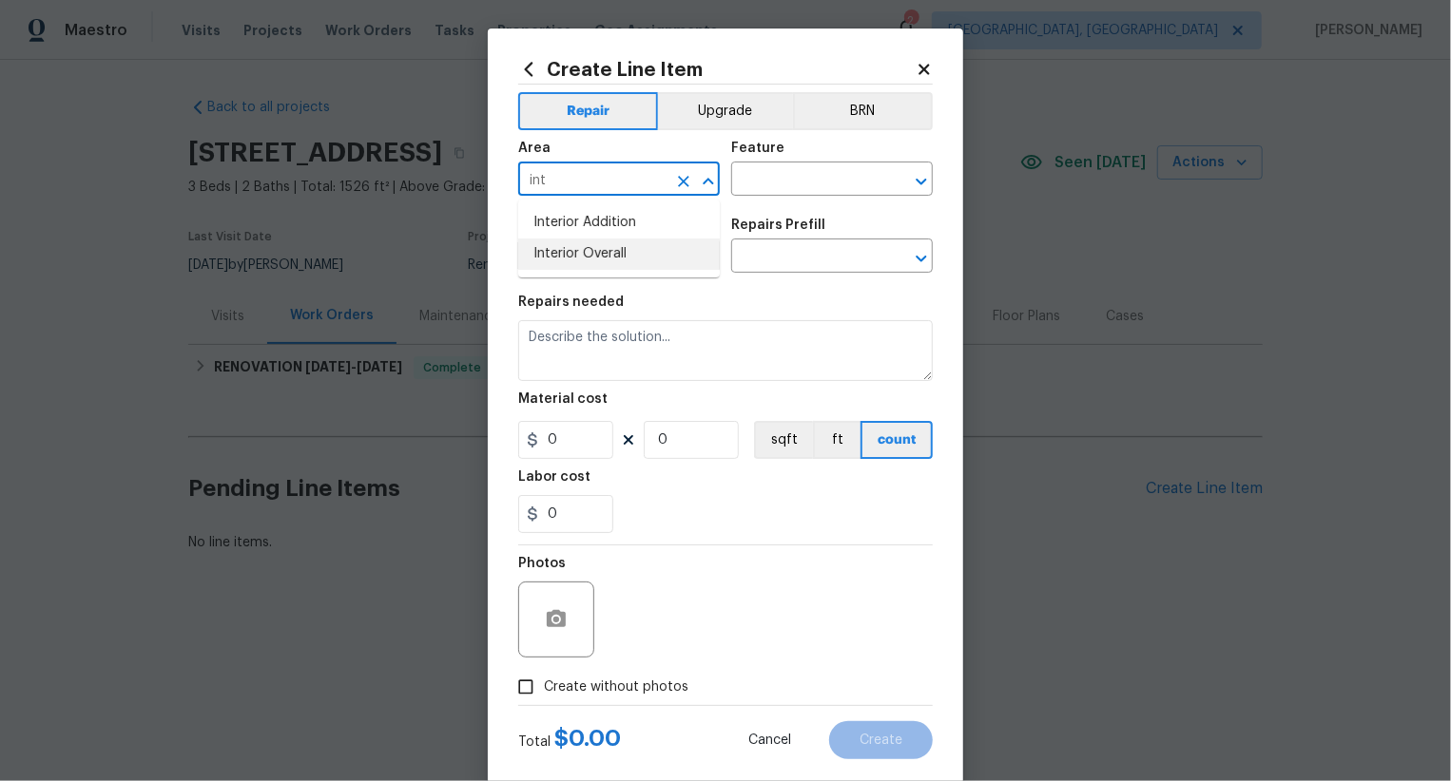
click at [639, 257] on li "Interior Overall" at bounding box center [619, 254] width 202 height 31
type input "Interior Overall"
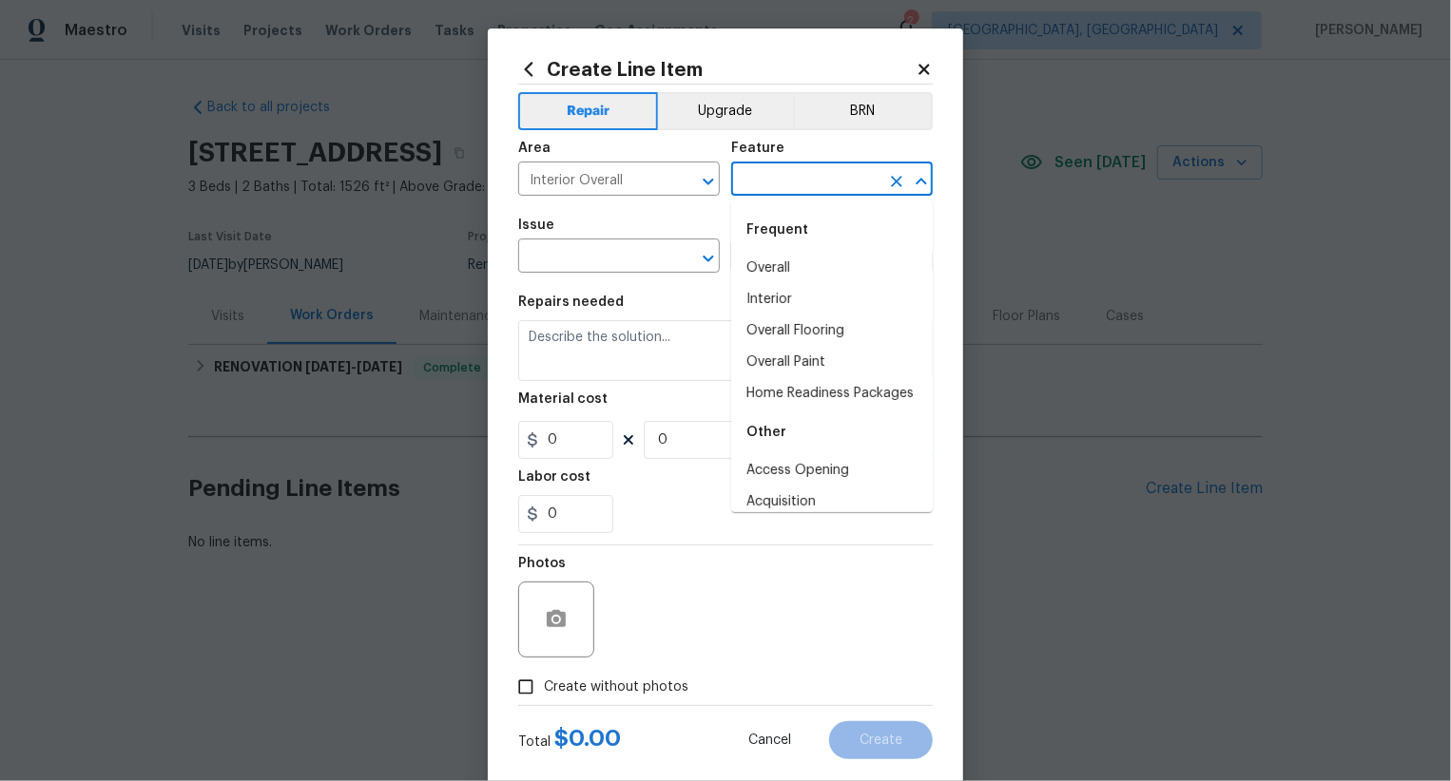
click at [840, 183] on input "text" at bounding box center [805, 180] width 148 height 29
click at [791, 274] on li "Overall" at bounding box center [832, 268] width 202 height 31
type input "Overall"
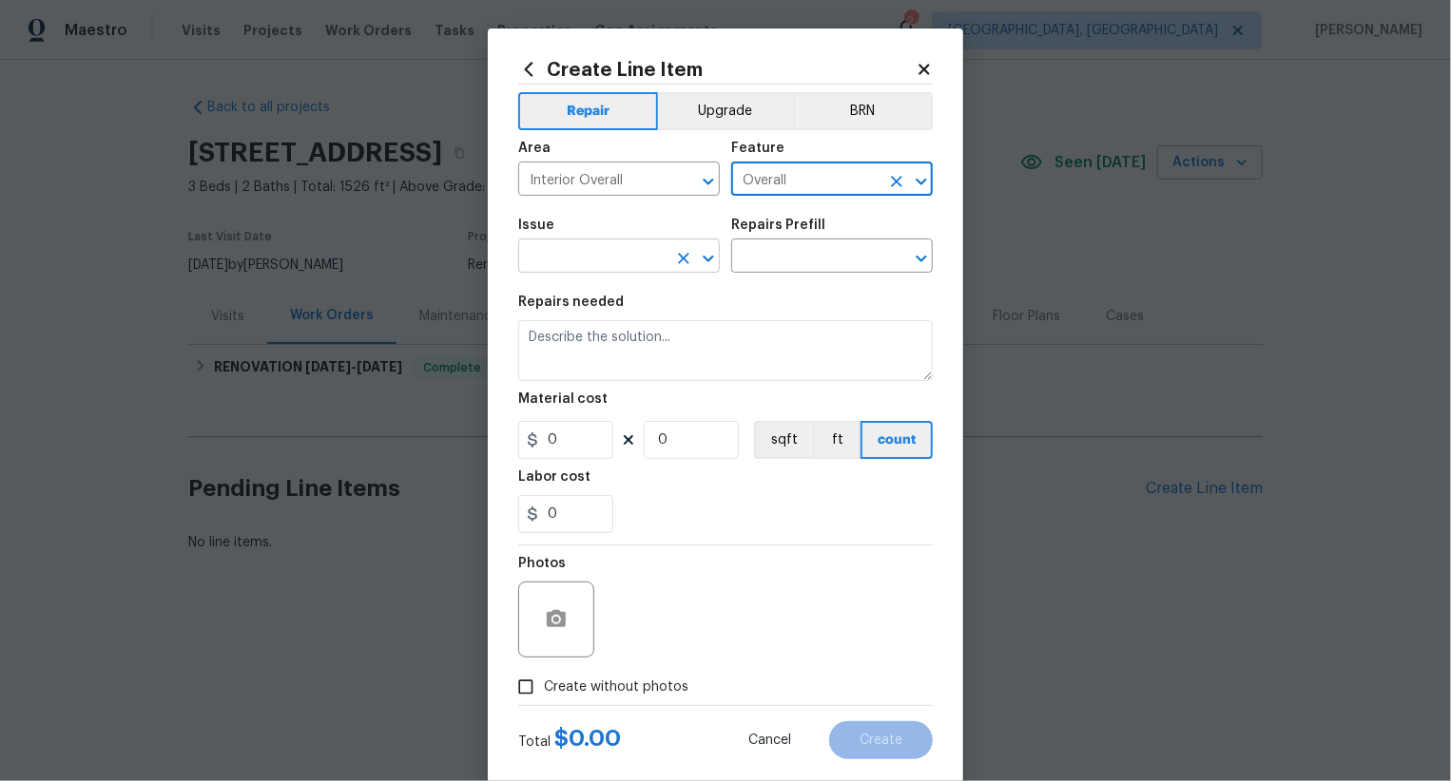
click at [575, 268] on input "text" at bounding box center [592, 257] width 148 height 29
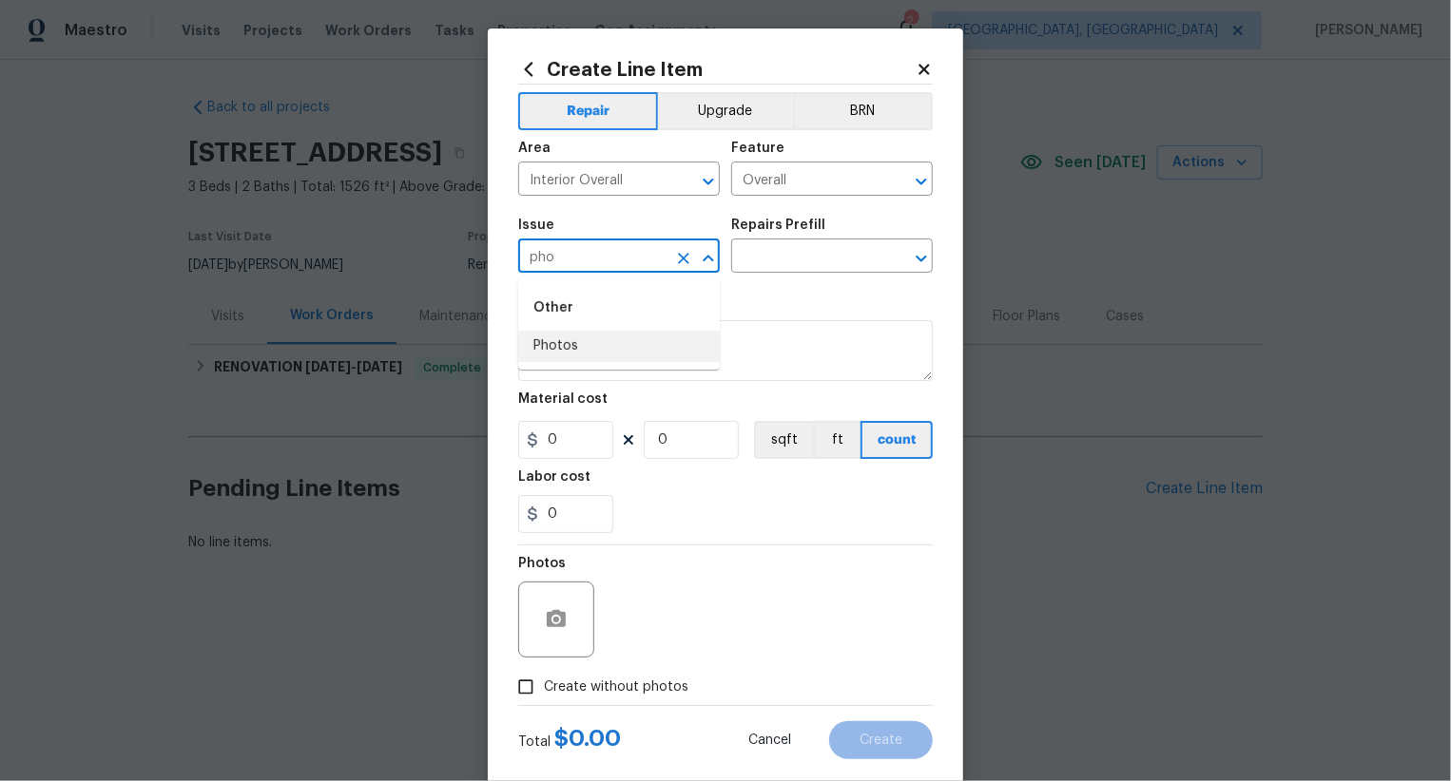
click at [581, 353] on li "Photos" at bounding box center [619, 346] width 202 height 31
type input "Photos"
click at [806, 277] on div "Issue Photos ​ Repairs Prefill ​" at bounding box center [725, 245] width 414 height 77
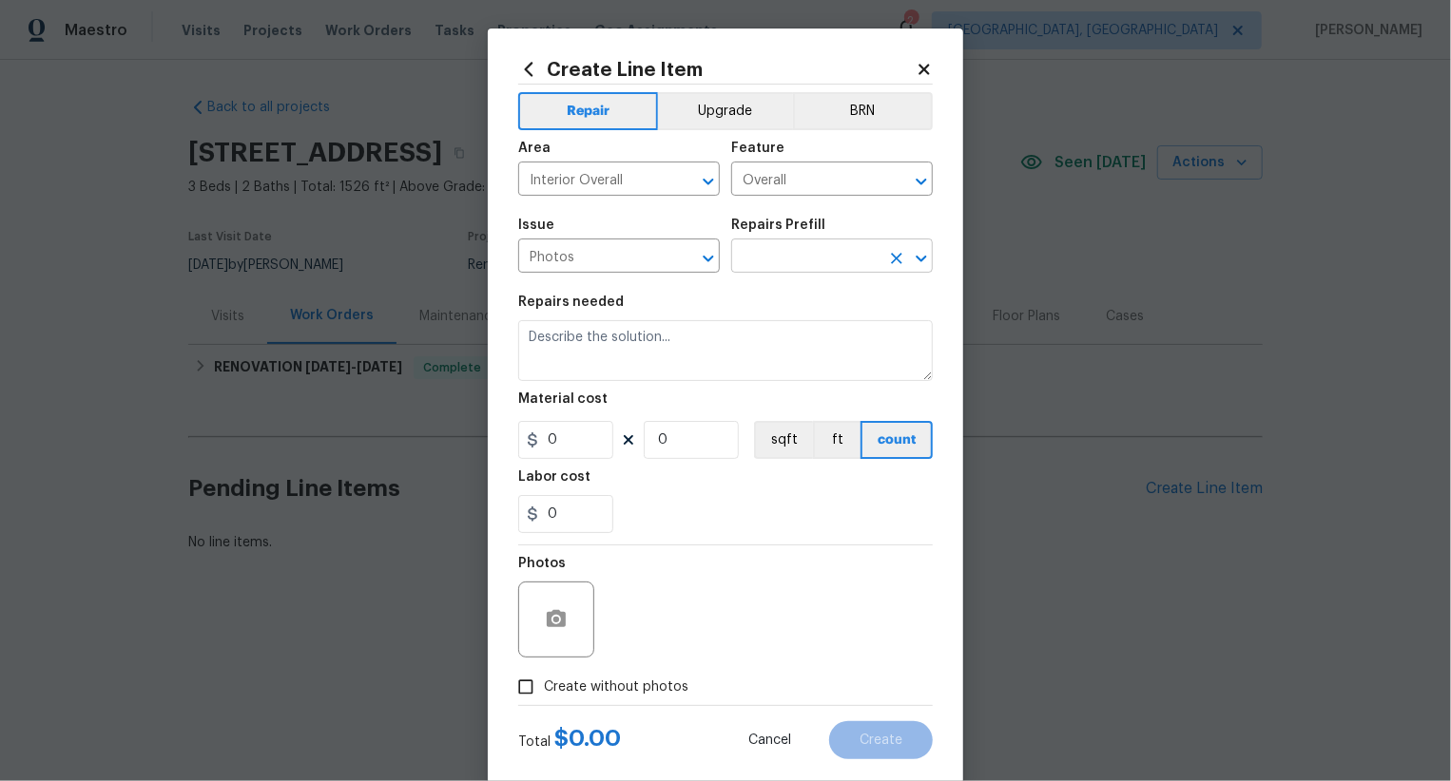
click at [814, 262] on input "text" at bounding box center [805, 257] width 148 height 29
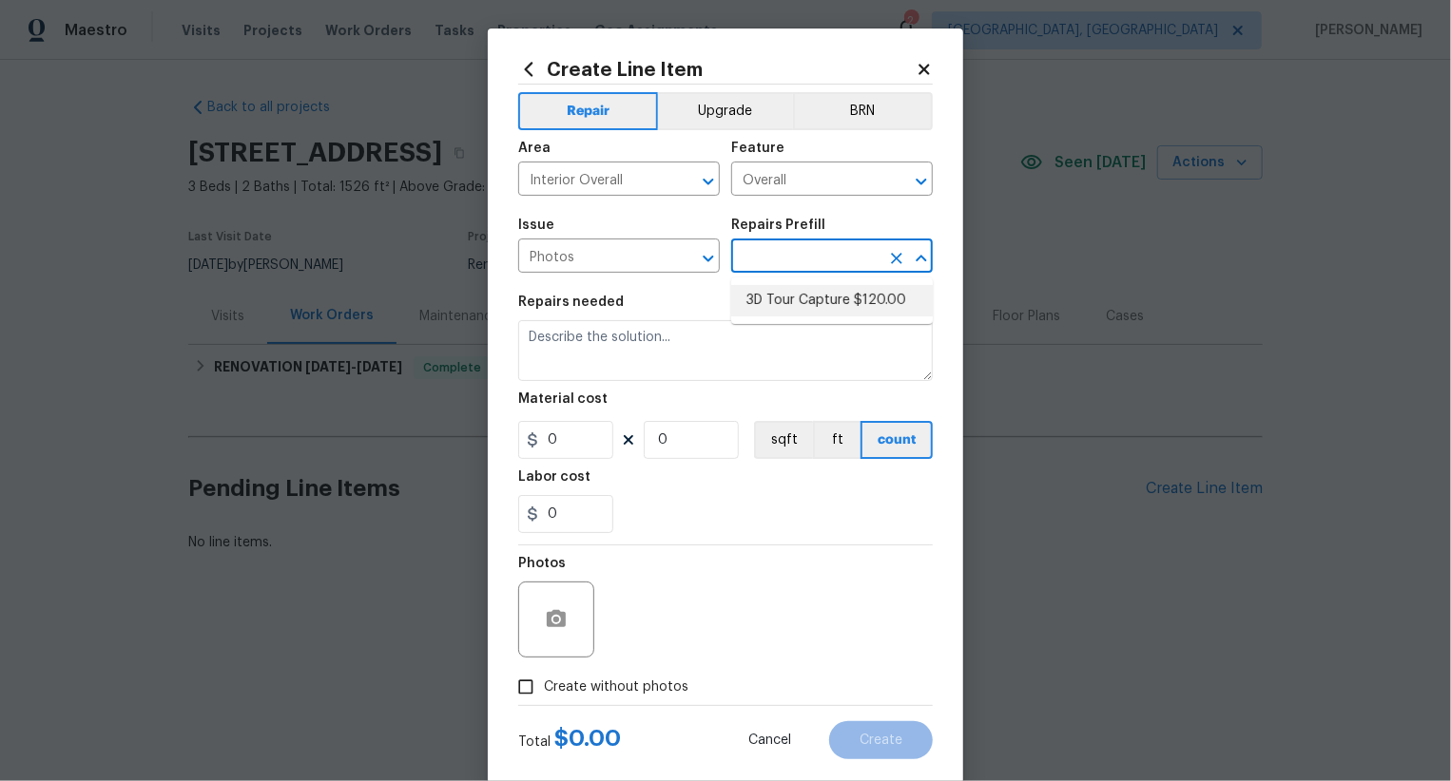
click at [808, 292] on li "3D Tour Capture $120.00" at bounding box center [832, 300] width 202 height 31
type input "3D Tour Capture $120.00"
type textarea "Capture 3D tour of home"
type input "1"
type input "120"
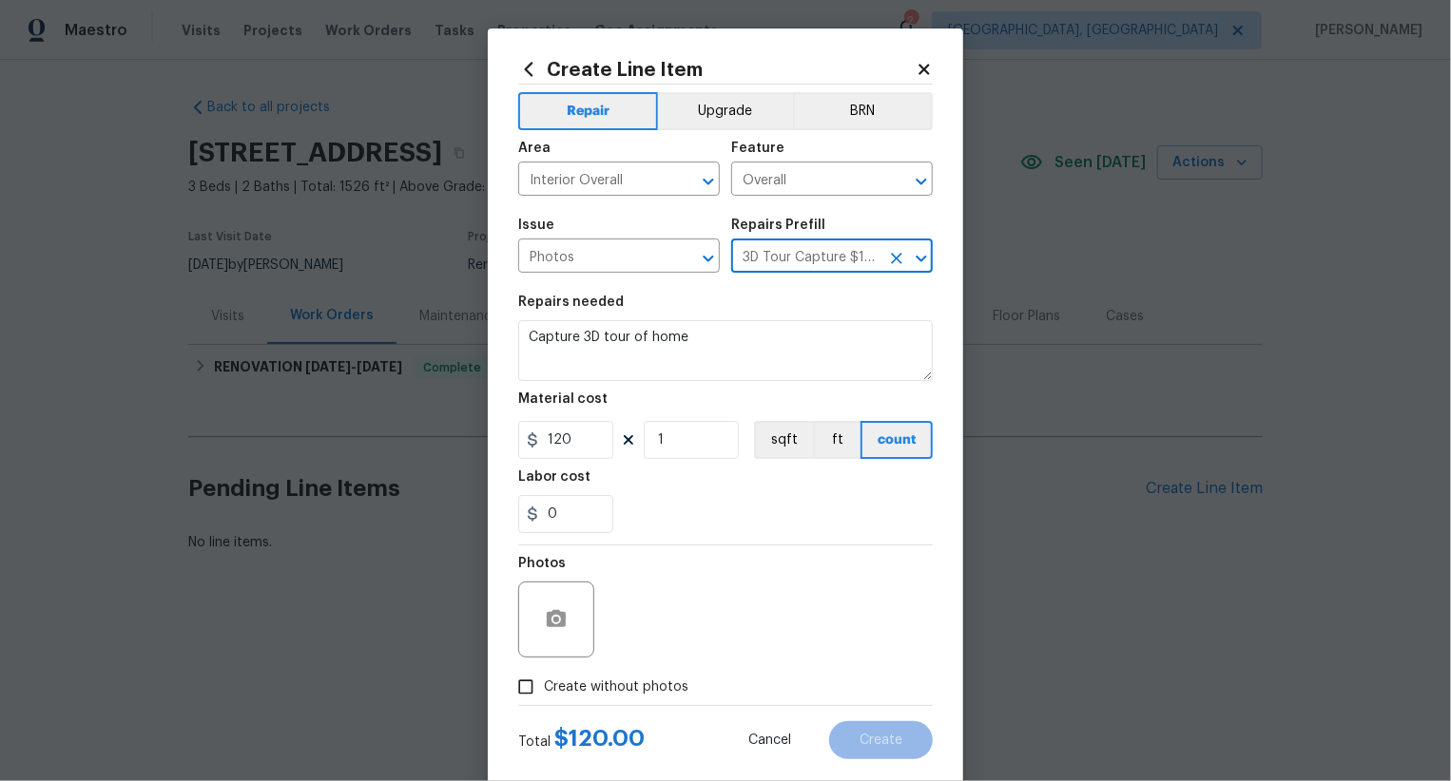
scroll to position [37, 0]
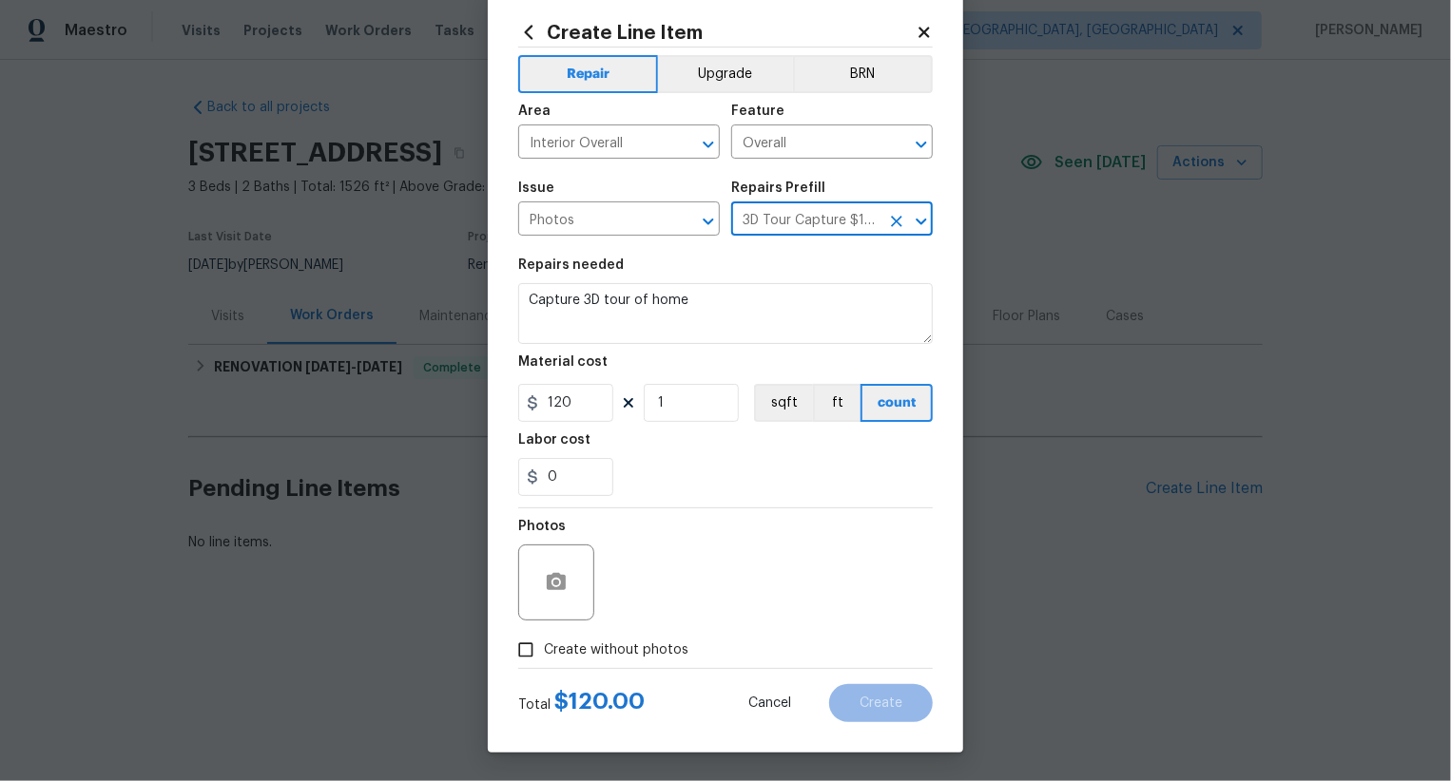
click at [642, 644] on span "Create without photos" at bounding box center [616, 651] width 144 height 20
click at [544, 644] on input "Create without photos" at bounding box center [526, 650] width 36 height 36
checkbox input "true"
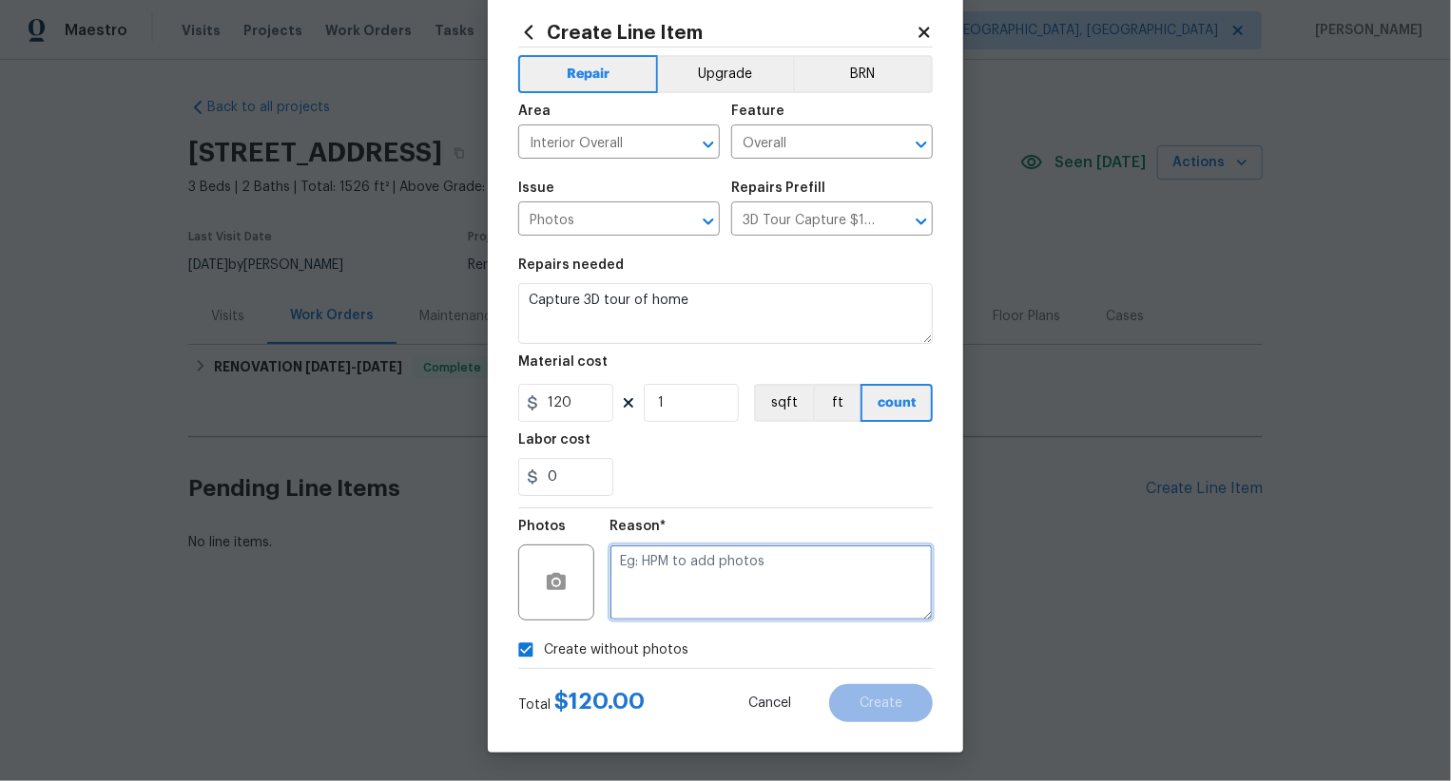
click at [740, 575] on textarea at bounding box center [770, 583] width 323 height 76
type textarea "..."
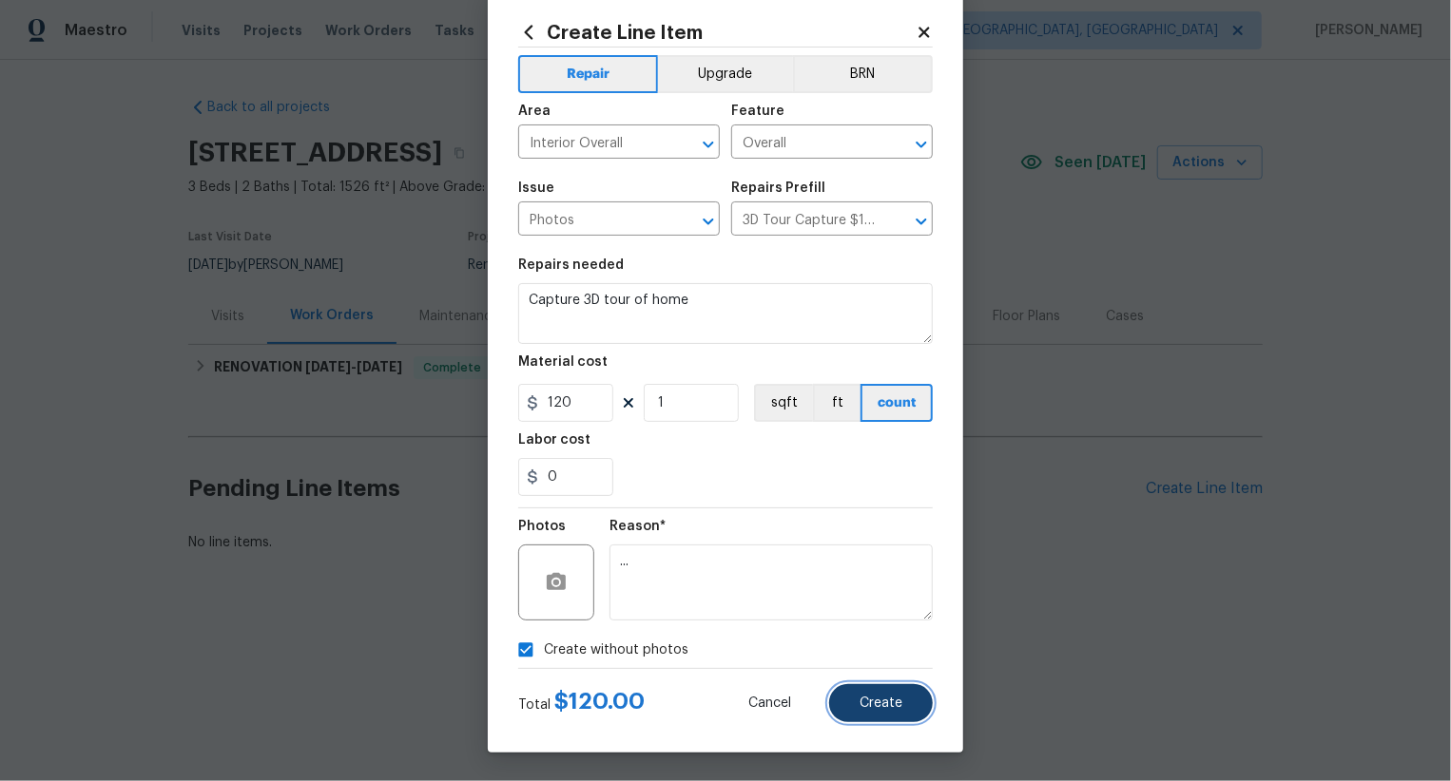
click at [874, 718] on button "Create" at bounding box center [881, 703] width 104 height 38
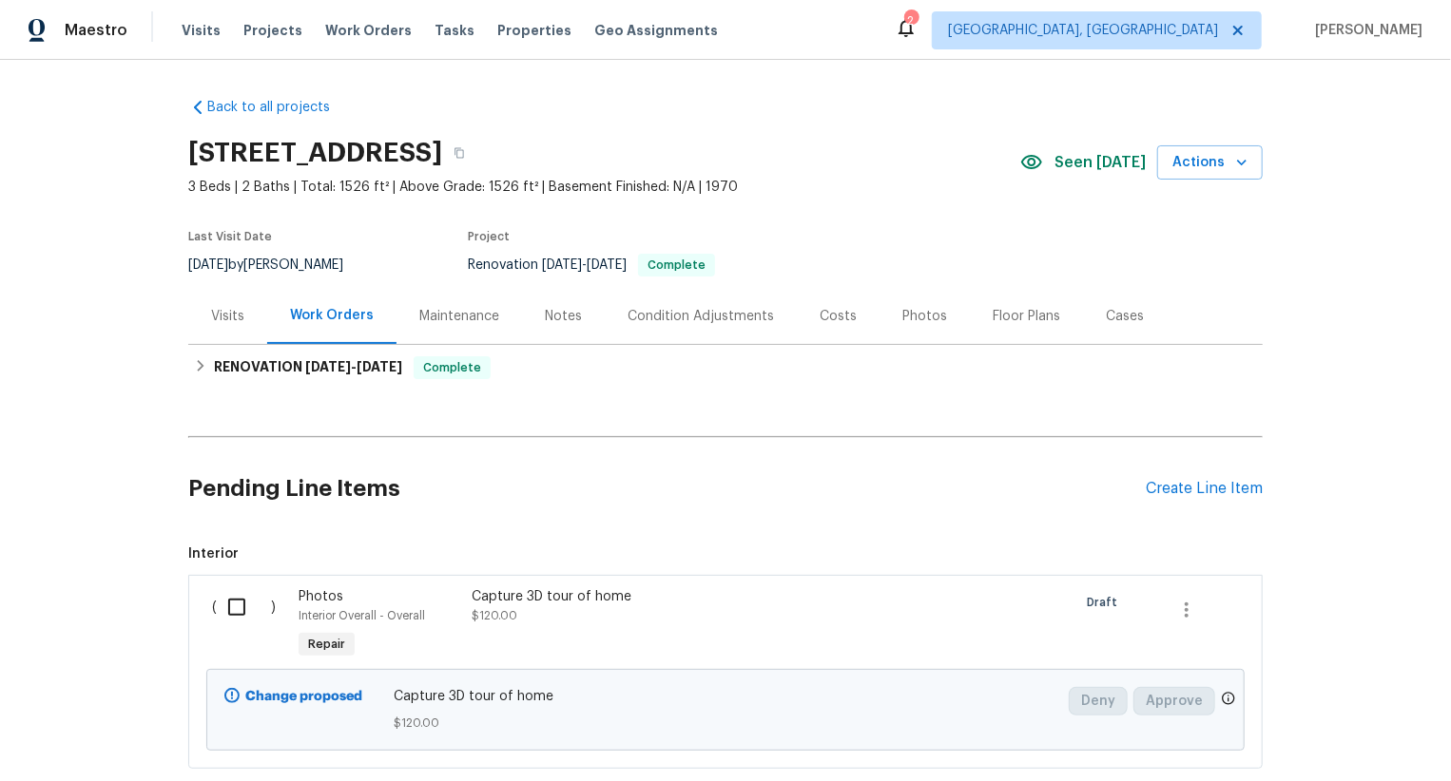
scroll to position [116, 0]
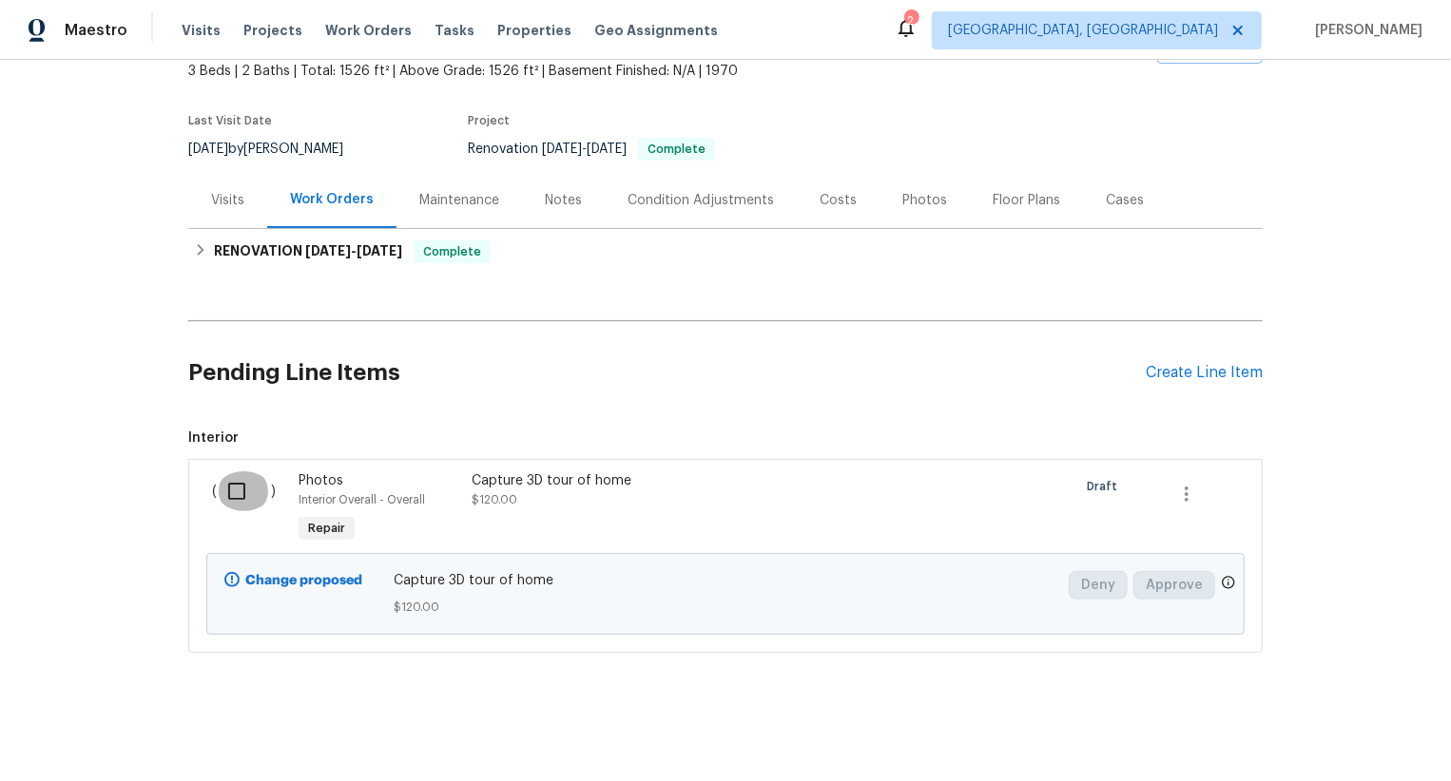
click at [239, 485] on input "checkbox" at bounding box center [244, 491] width 54 height 40
checkbox input "true"
click at [1343, 725] on span "Create Work Order" at bounding box center [1341, 734] width 126 height 24
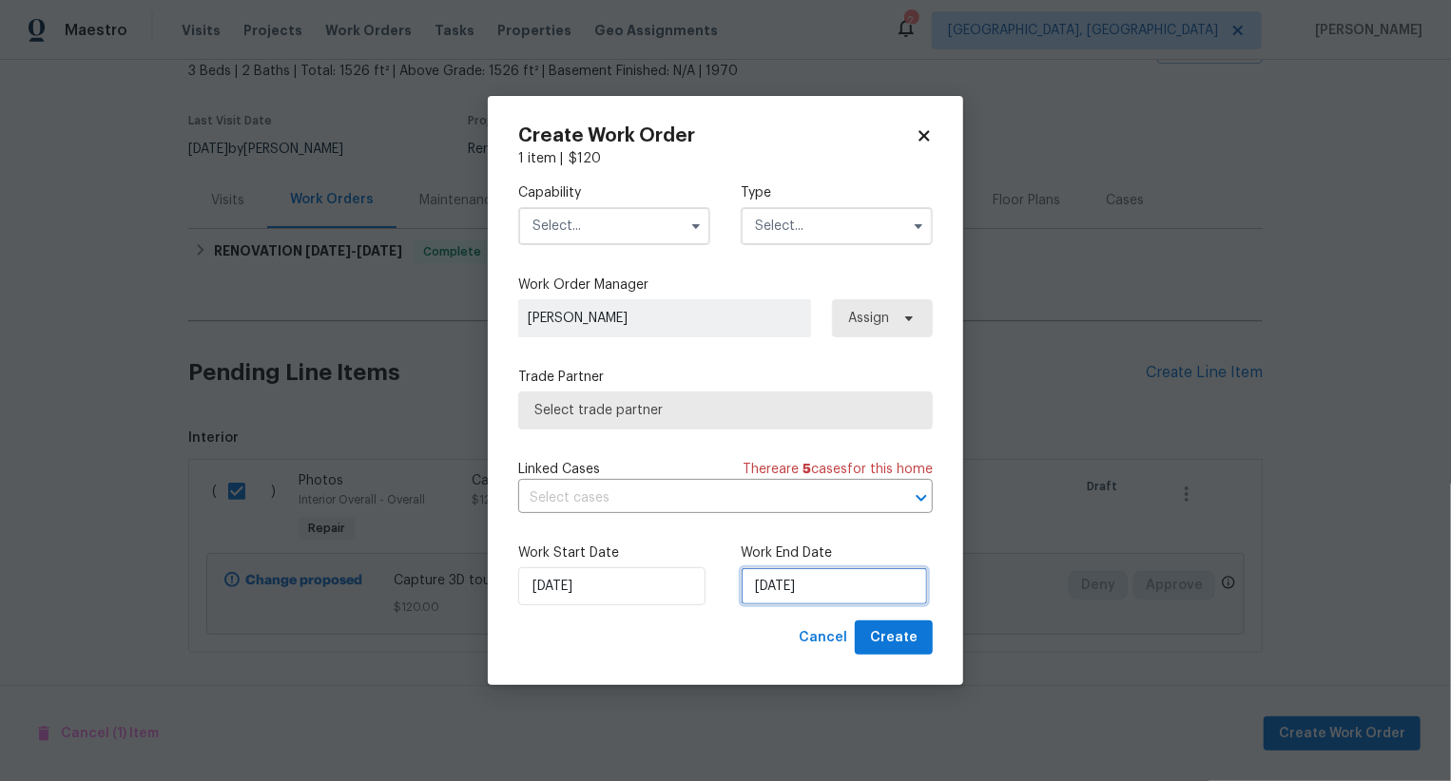
click at [814, 586] on input "26/08/2025" at bounding box center [833, 586] width 187 height 38
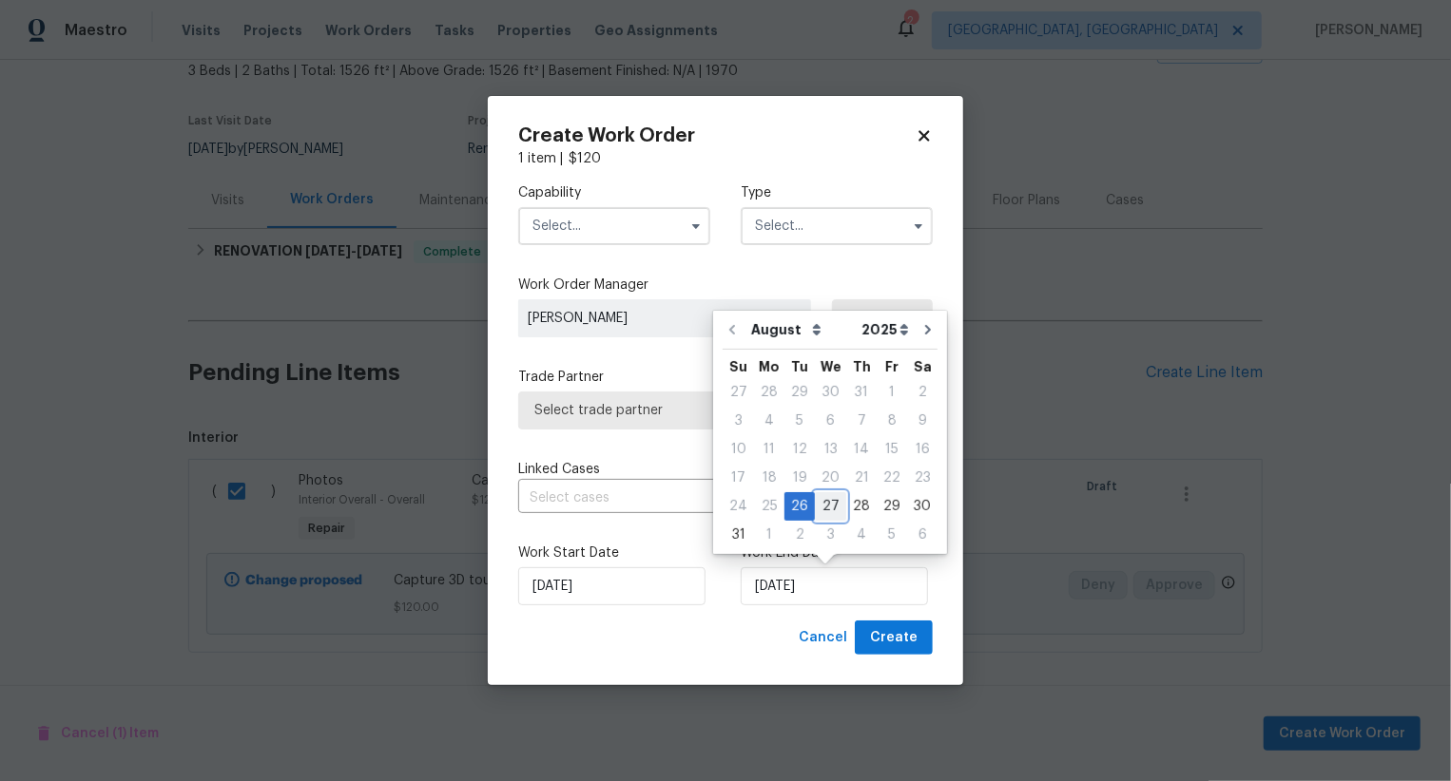
click at [823, 509] on div "27" at bounding box center [830, 506] width 31 height 27
type input "27/08/2025"
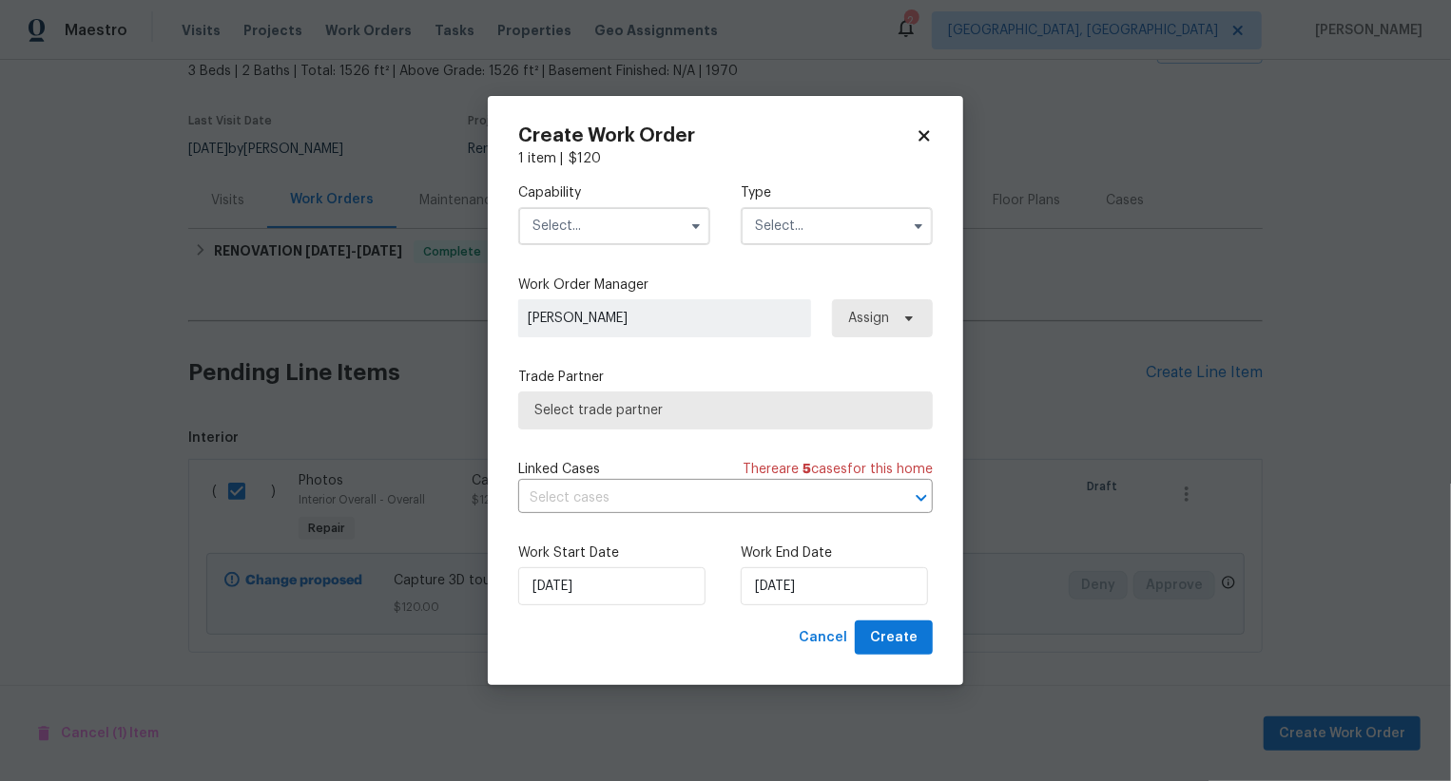
click at [645, 229] on input "text" at bounding box center [614, 226] width 192 height 38
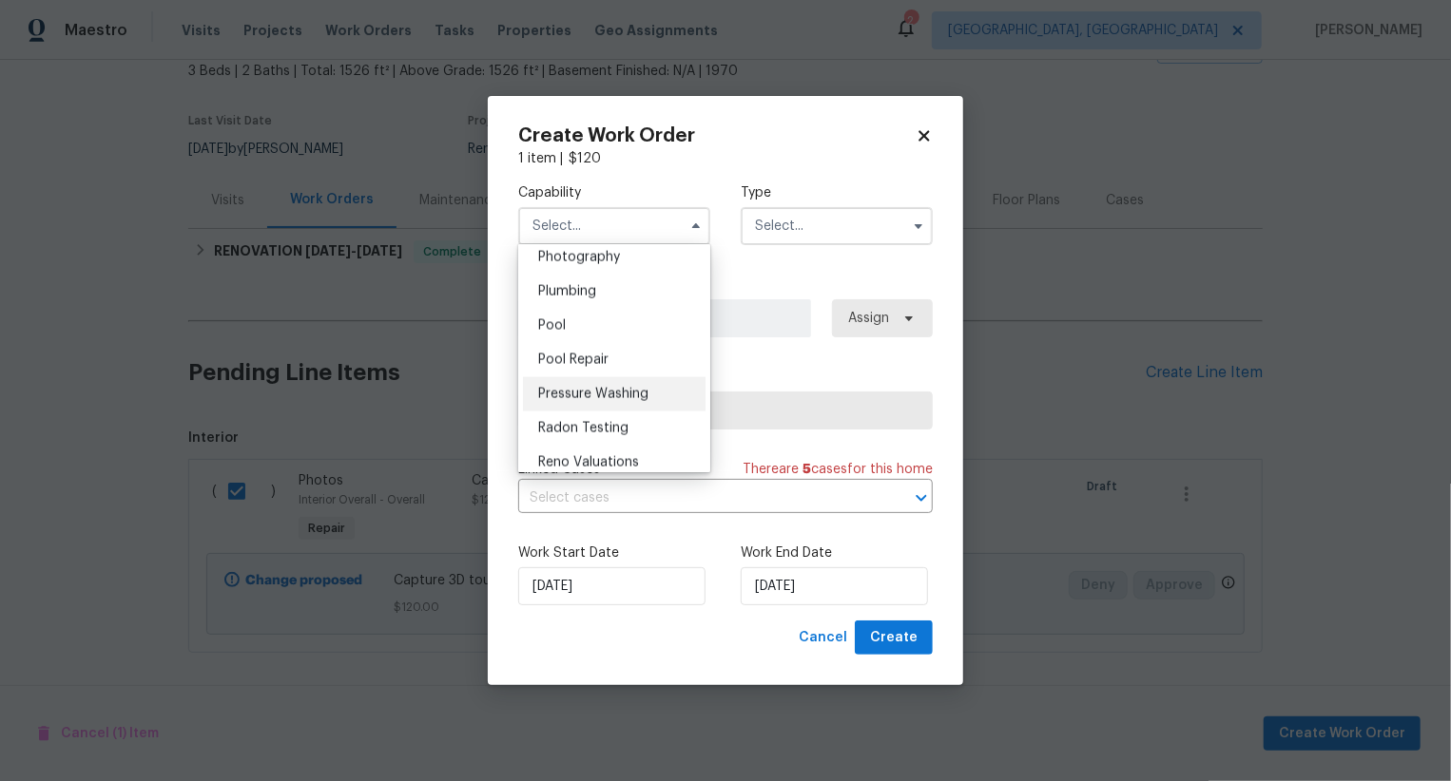
scroll to position [1658, 0]
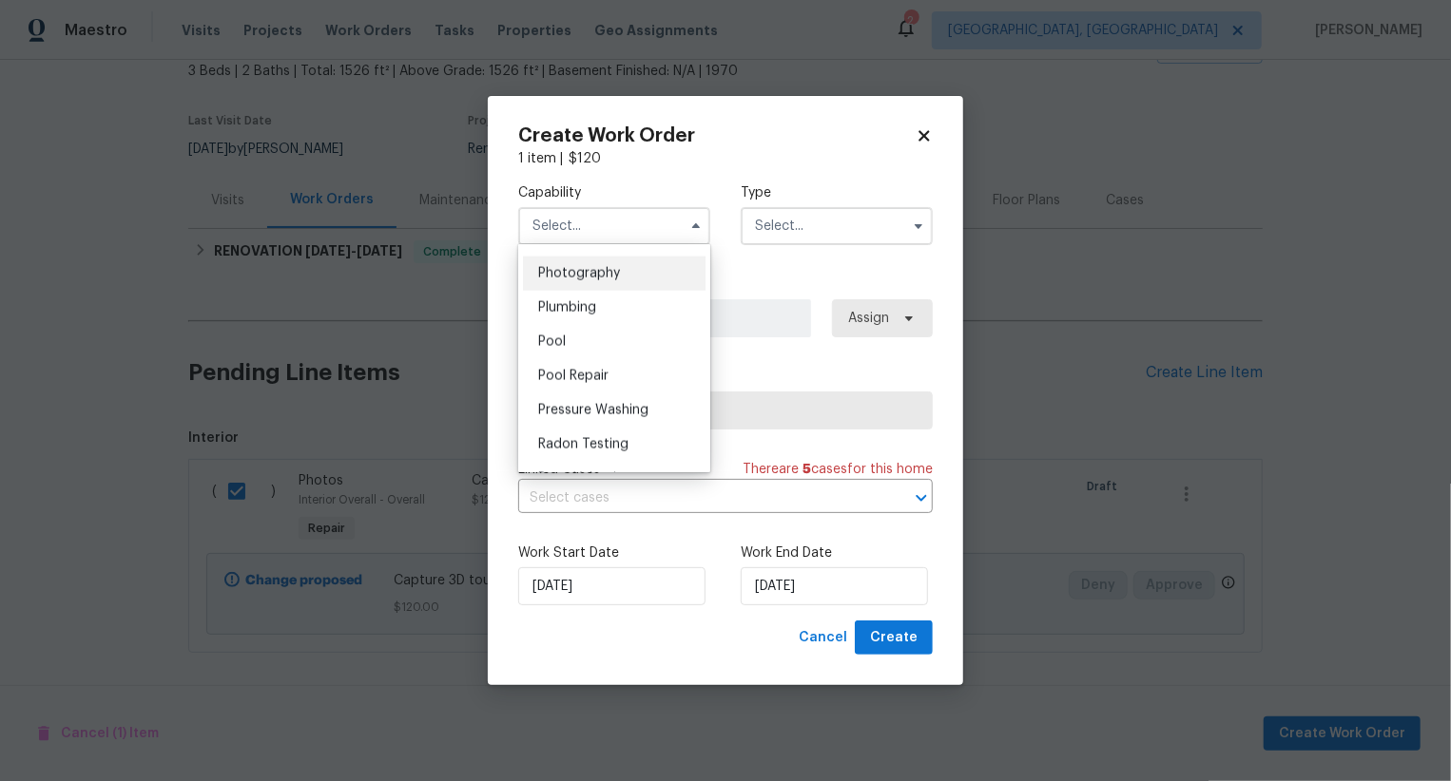
click at [668, 280] on div "Photography" at bounding box center [614, 274] width 183 height 34
type input "Photography"
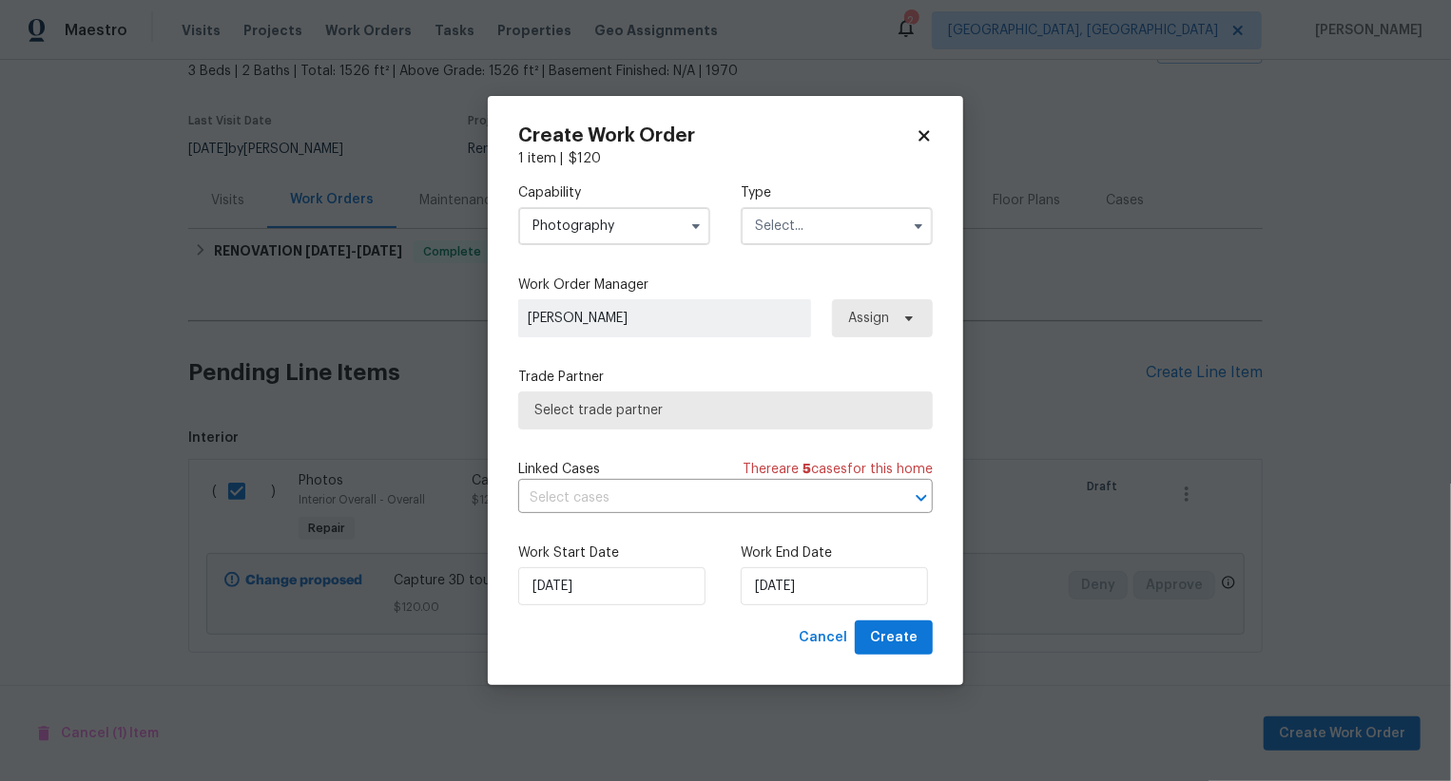
click at [807, 225] on input "text" at bounding box center [836, 226] width 192 height 38
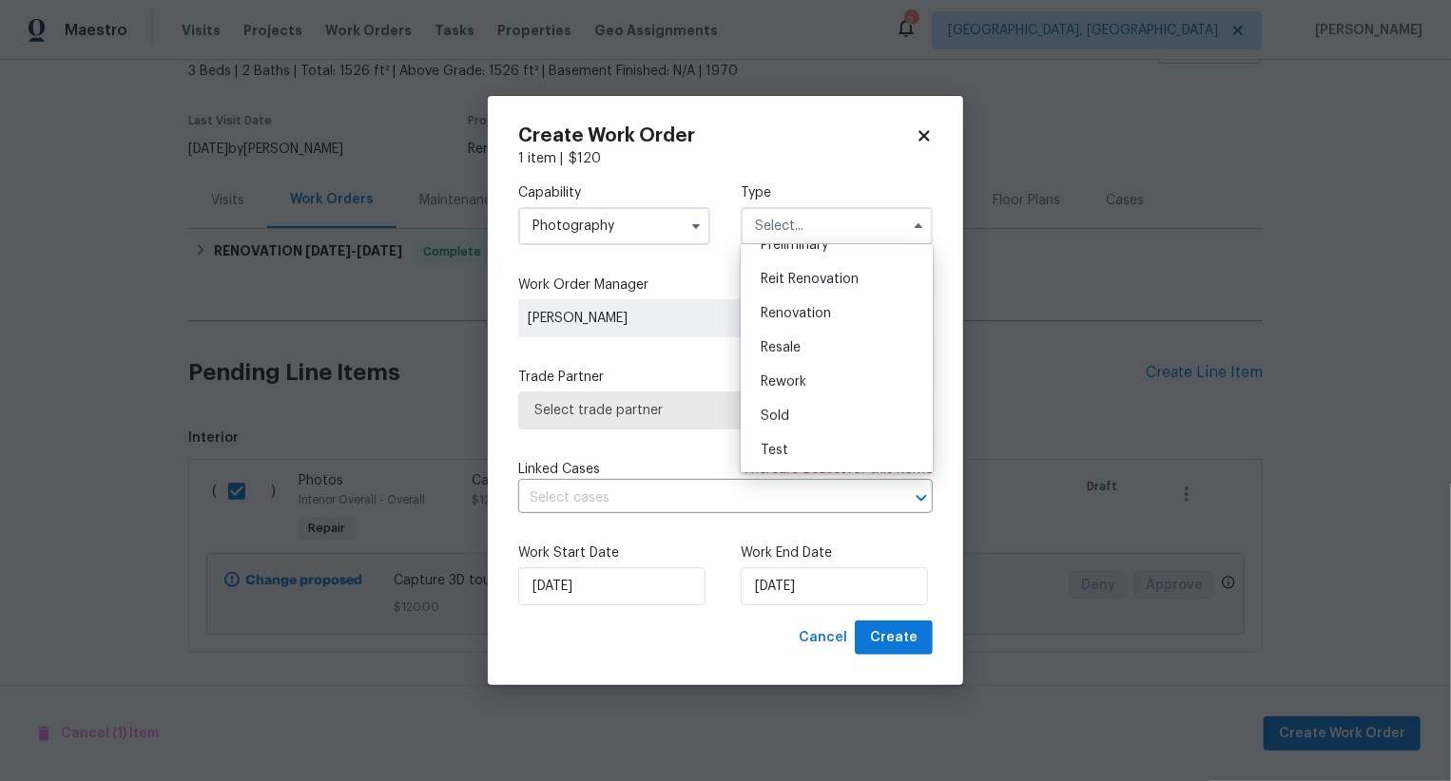
scroll to position [386, 0]
click at [828, 262] on div "Other" at bounding box center [836, 257] width 183 height 34
type input "Other"
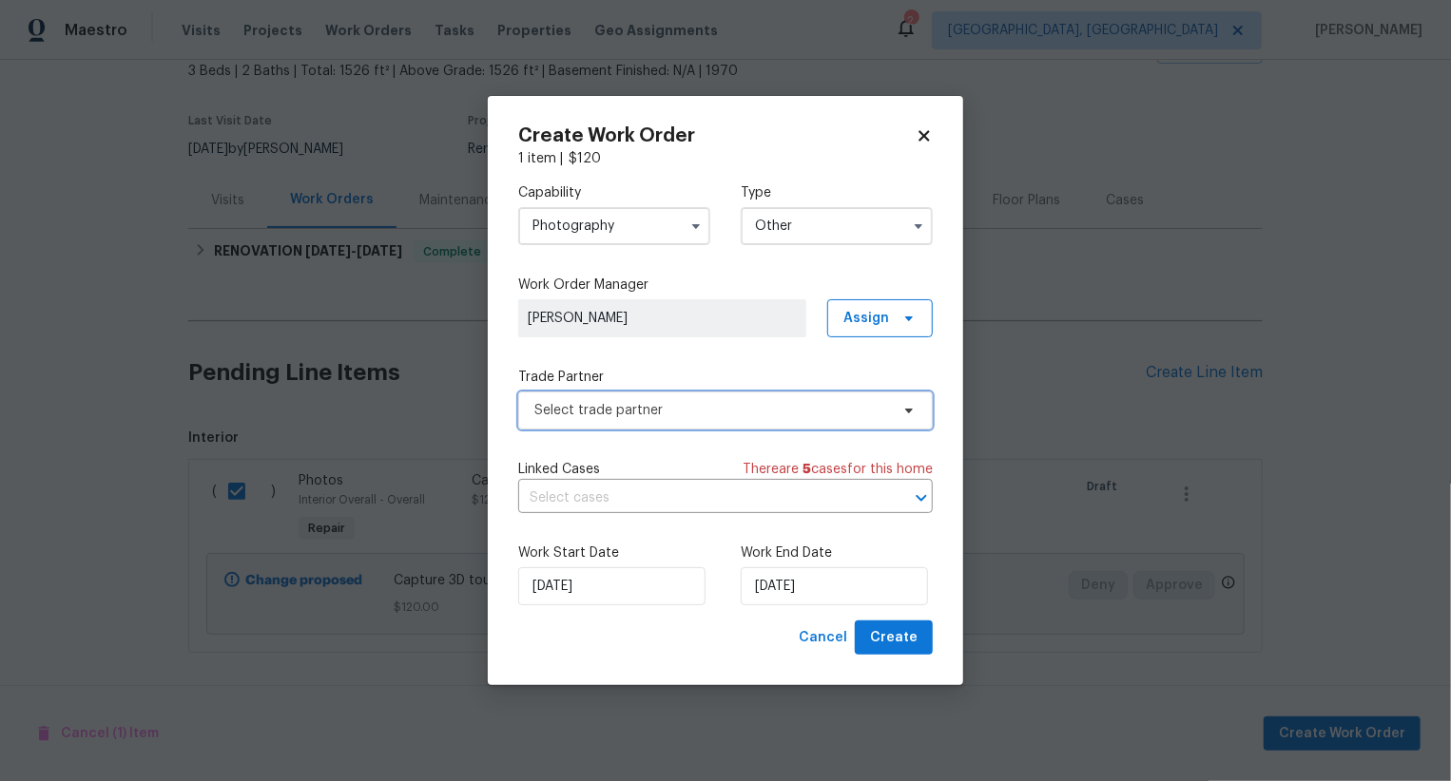
click at [764, 413] on span "Select trade partner" at bounding box center [711, 410] width 355 height 19
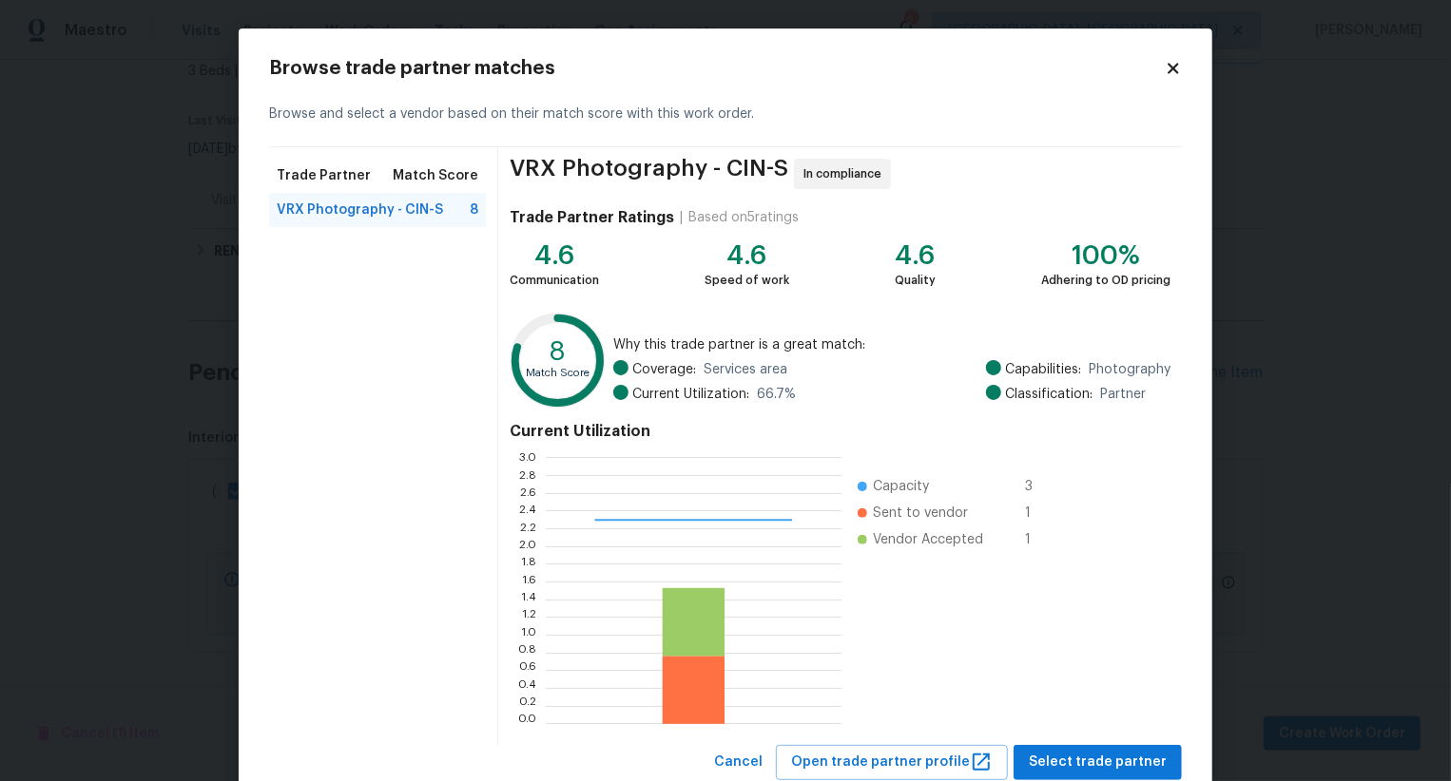
scroll to position [57, 0]
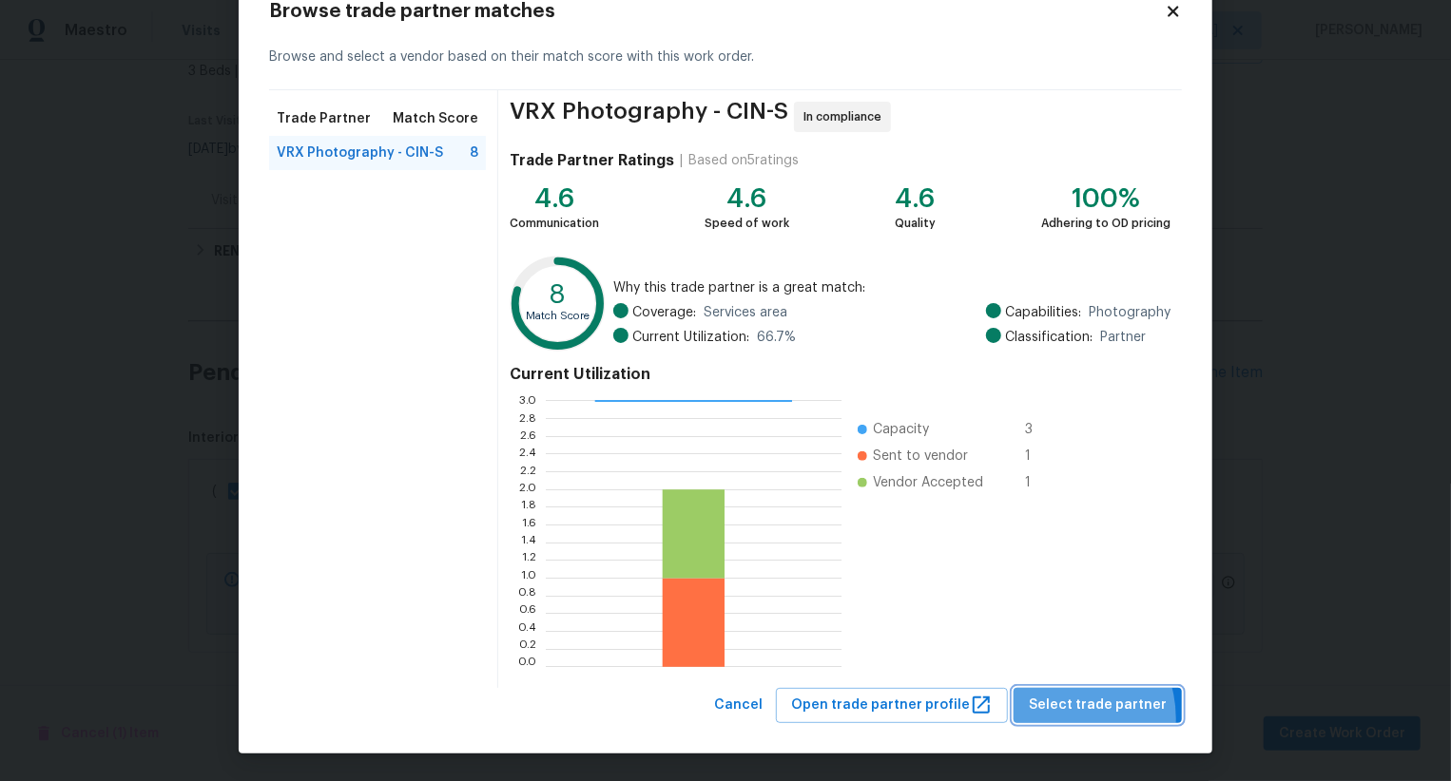
click at [1066, 718] on button "Select trade partner" at bounding box center [1097, 705] width 168 height 35
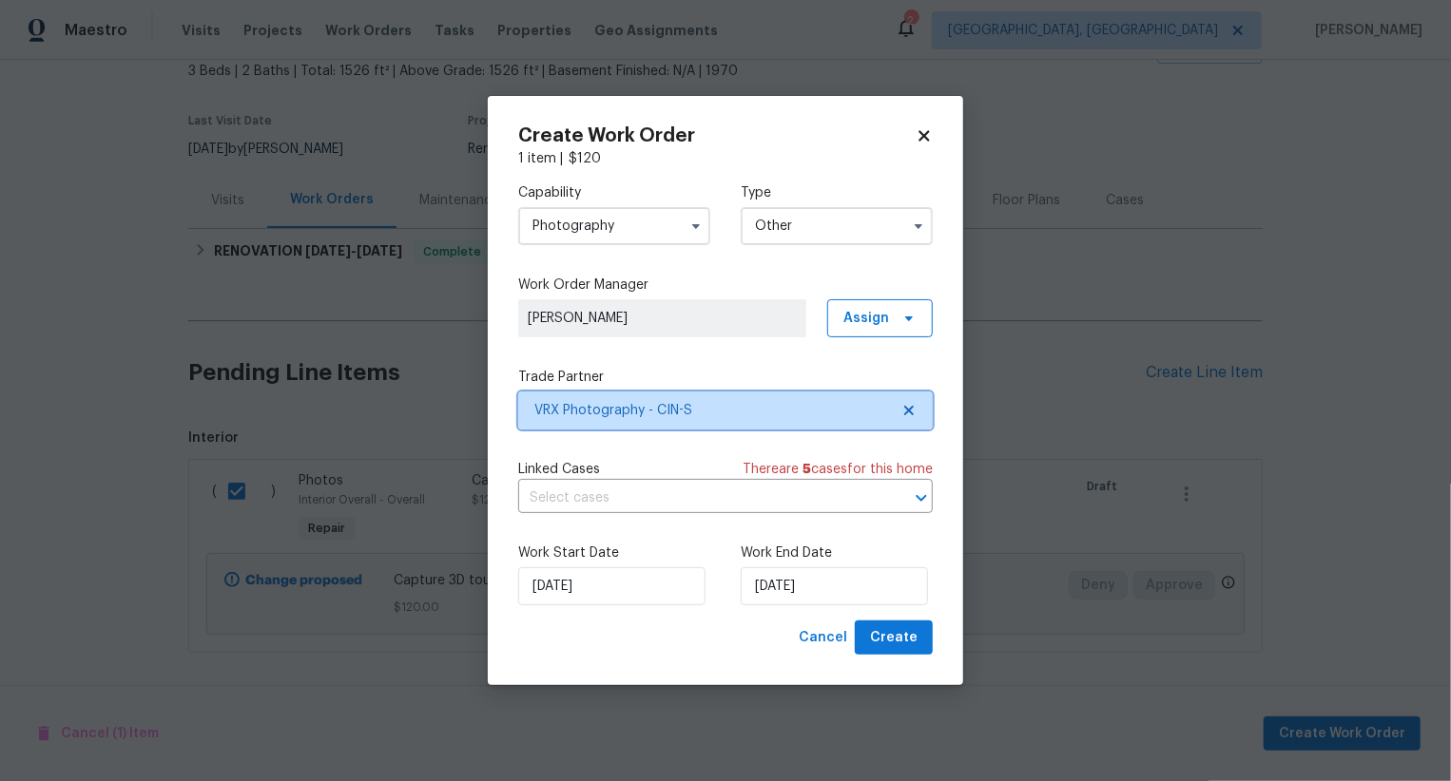
scroll to position [0, 0]
click at [921, 650] on button "Create" at bounding box center [894, 638] width 78 height 35
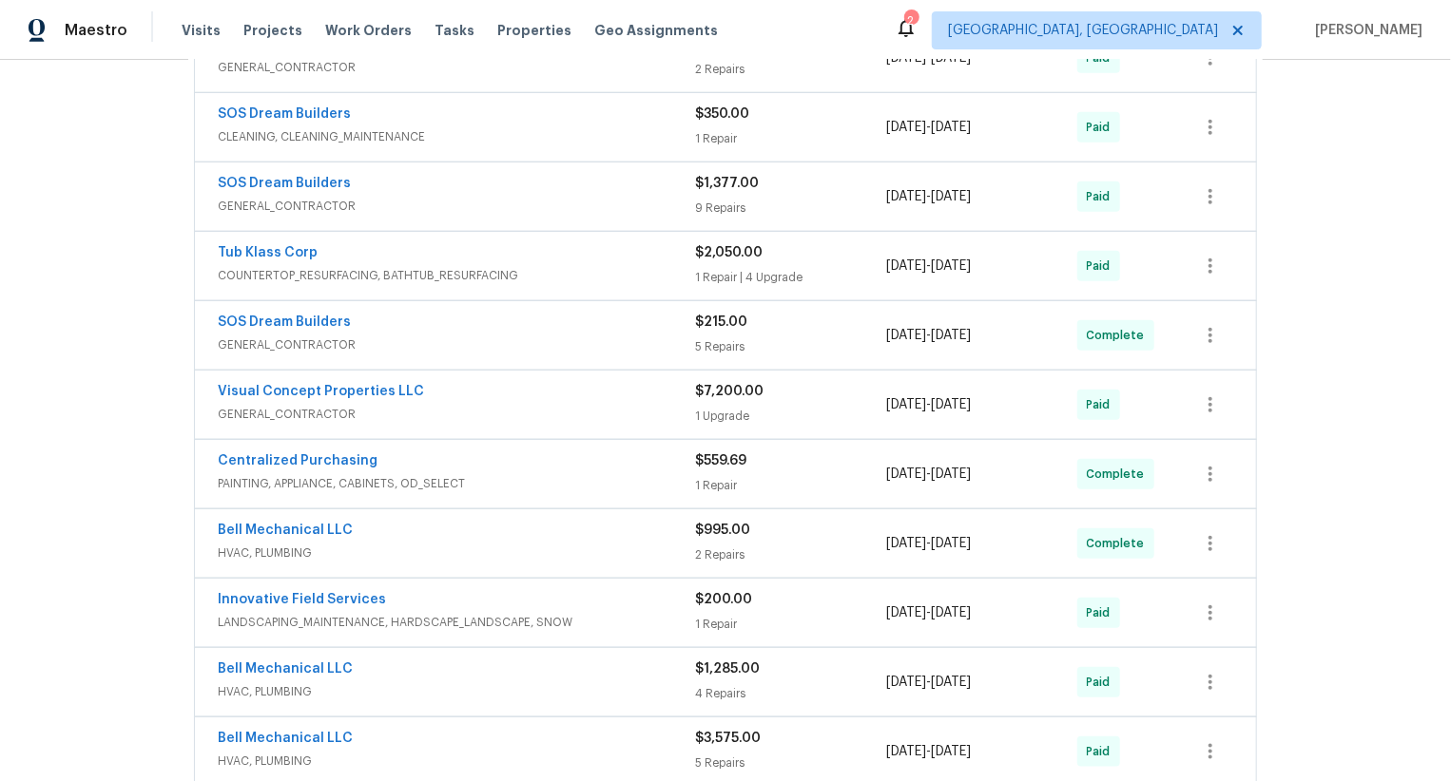
scroll to position [1116, 0]
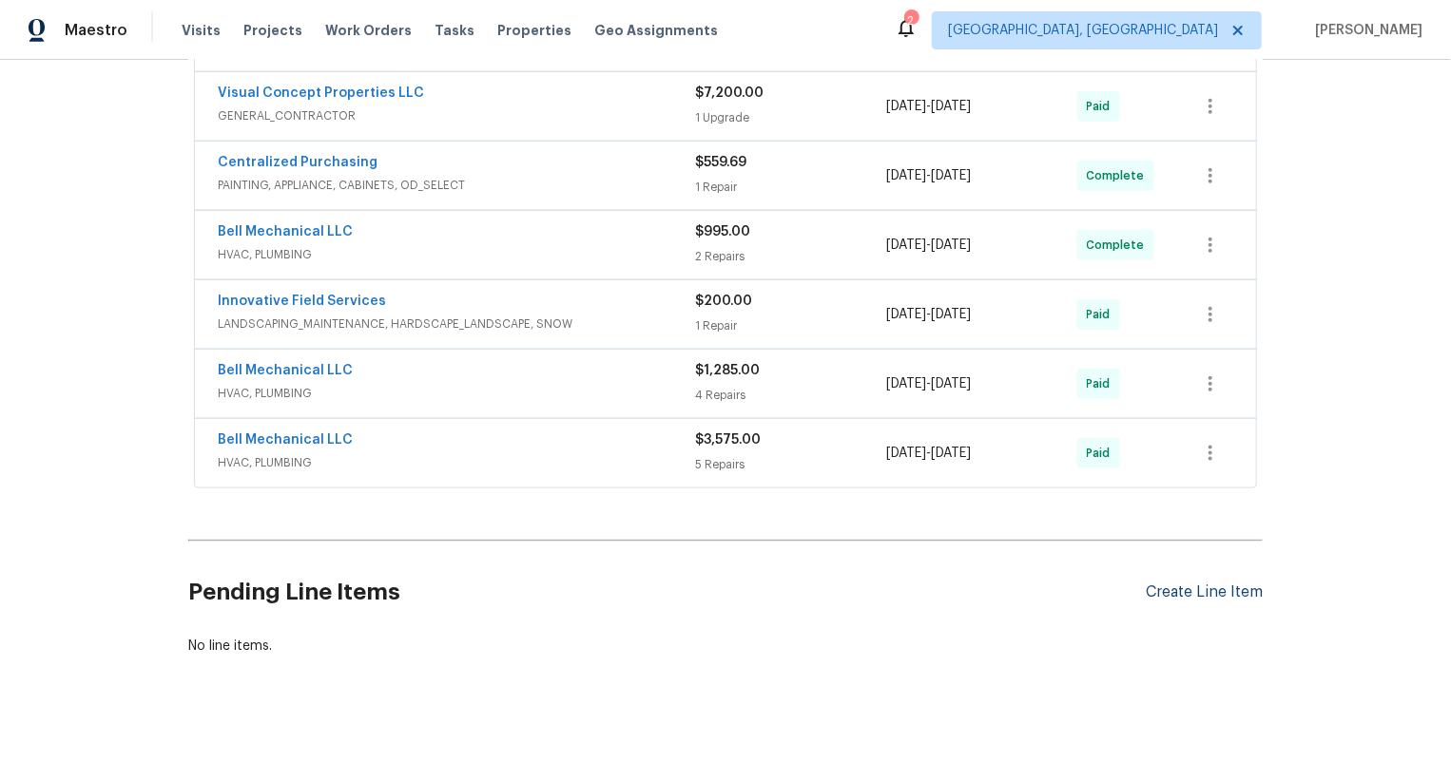
click at [1204, 587] on div "Create Line Item" at bounding box center [1203, 593] width 117 height 18
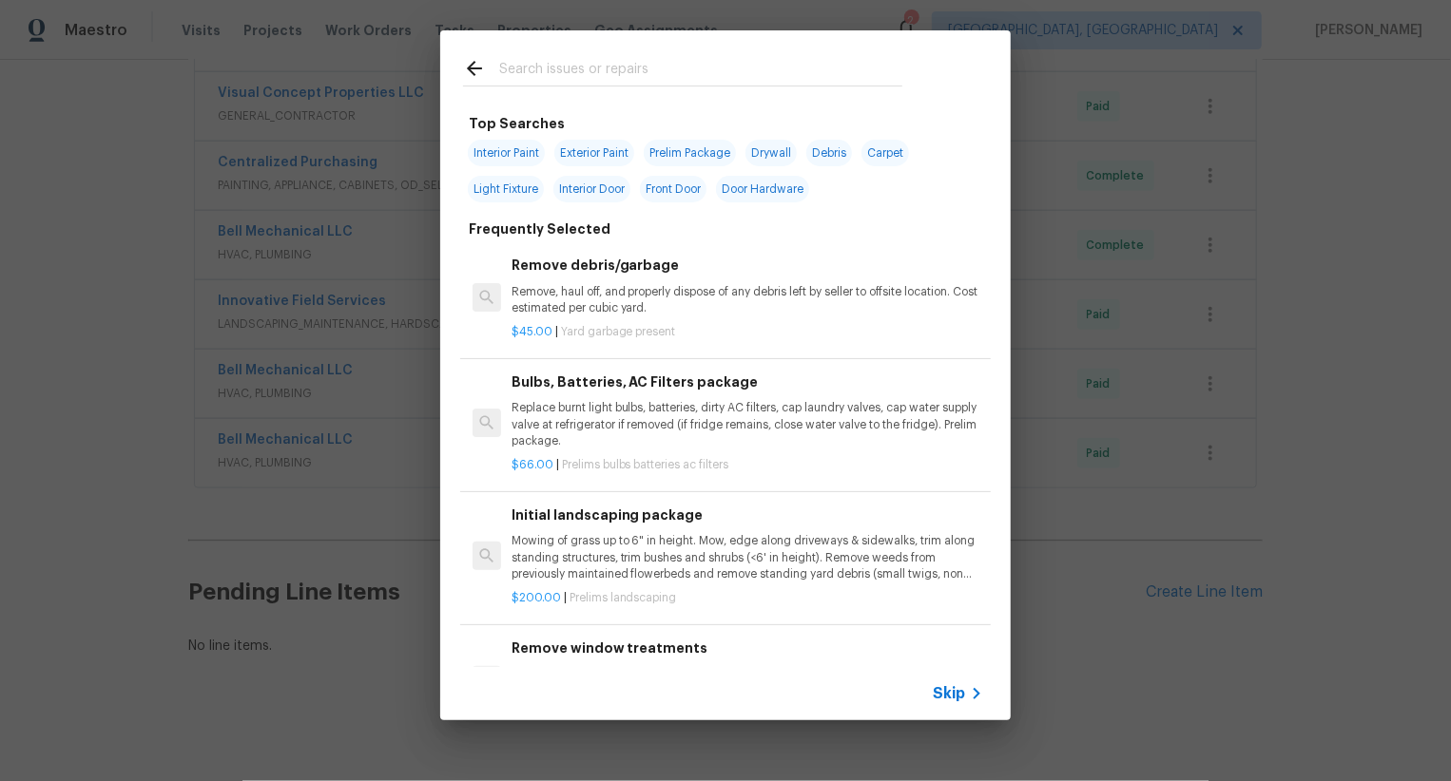
click at [949, 684] on span "Skip" at bounding box center [948, 693] width 32 height 19
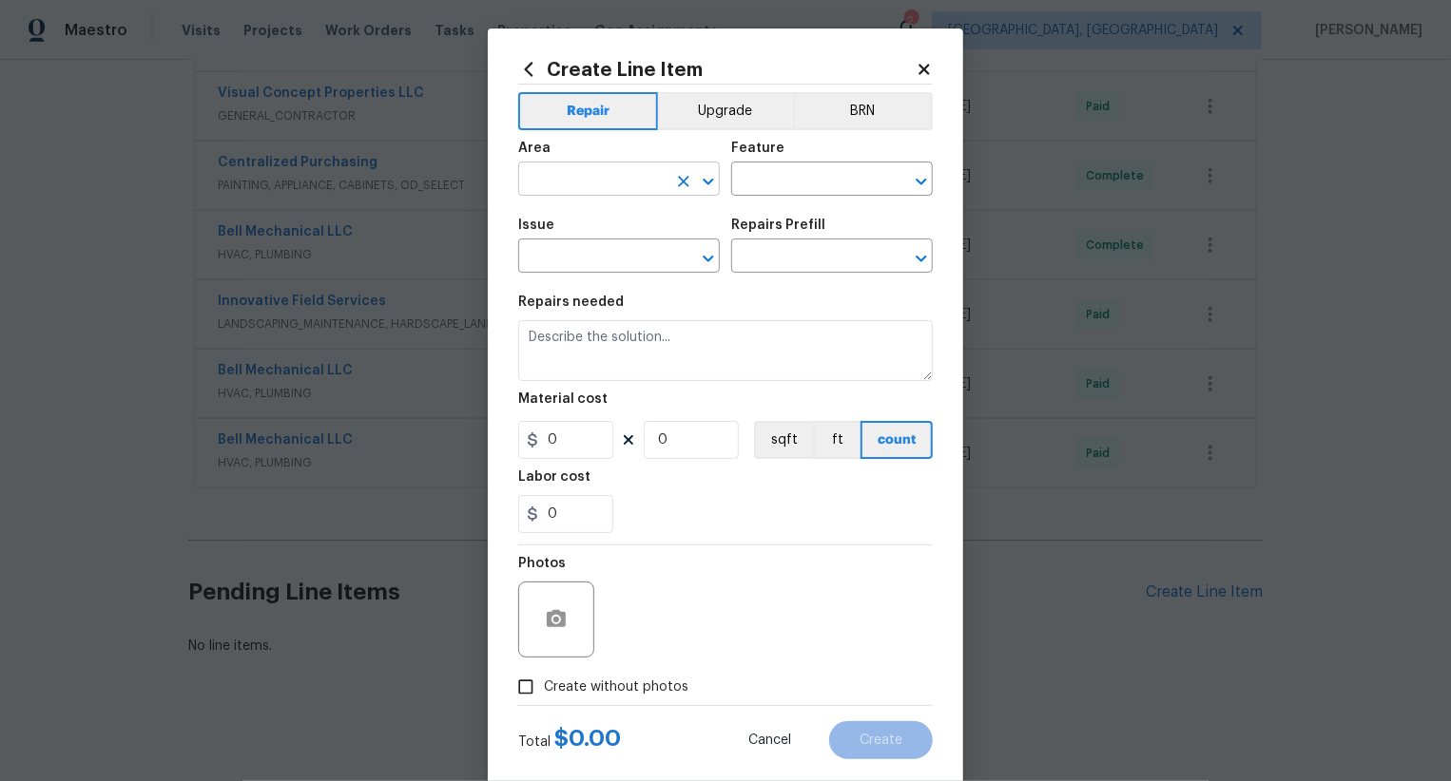
click at [608, 186] on input "text" at bounding box center [592, 180] width 148 height 29
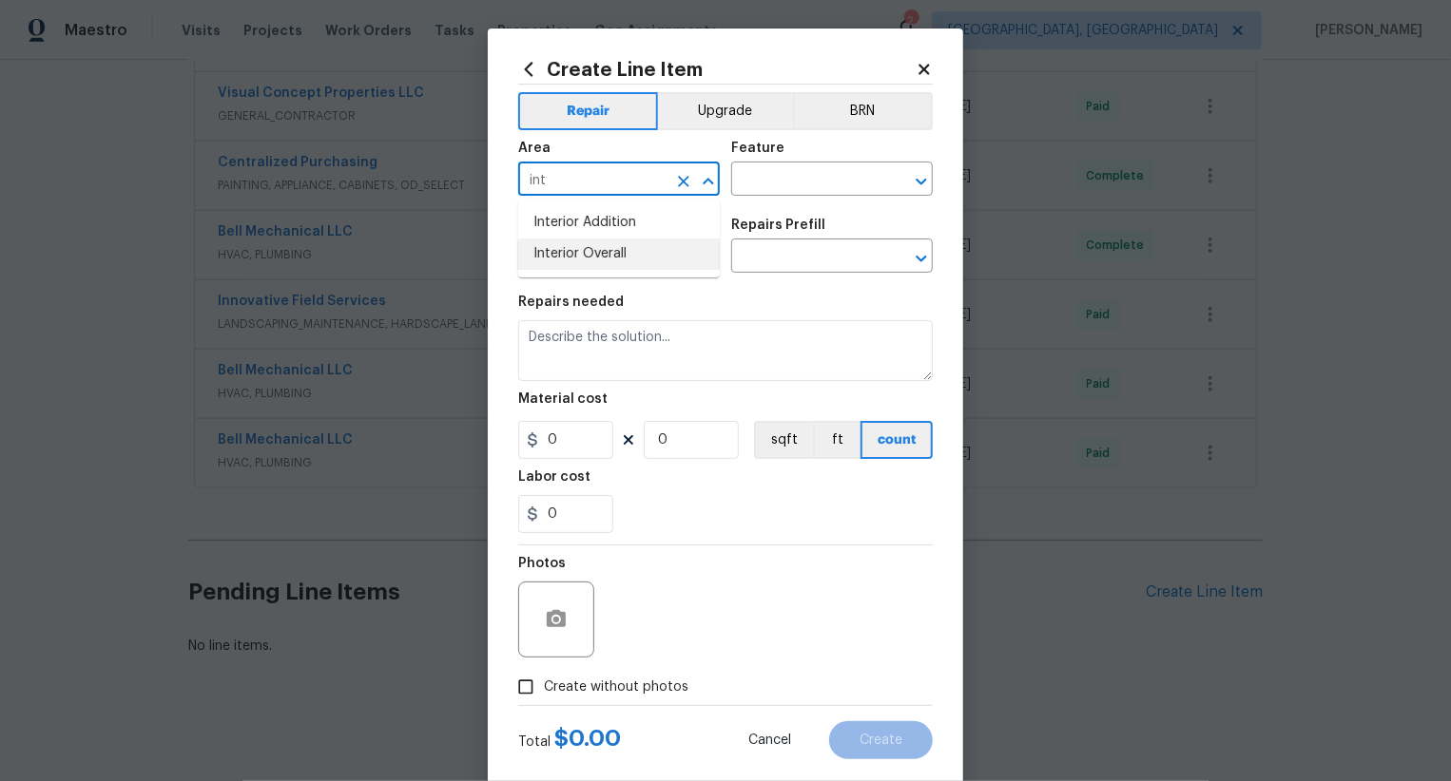
click at [626, 241] on li "Interior Overall" at bounding box center [619, 254] width 202 height 31
type input "Interior Overall"
click at [783, 174] on input "text" at bounding box center [805, 180] width 148 height 29
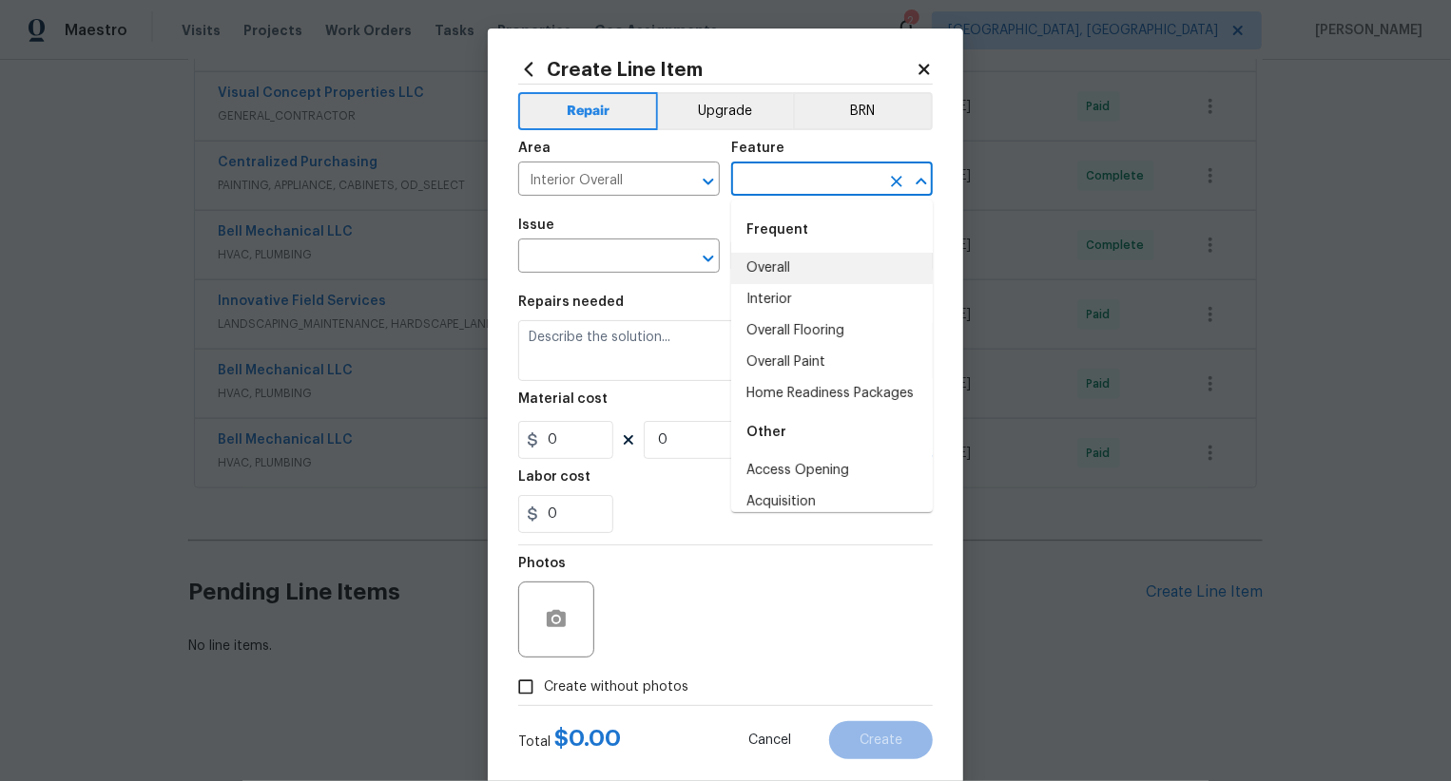
click at [778, 265] on li "Overall" at bounding box center [832, 268] width 202 height 31
type input "Overall"
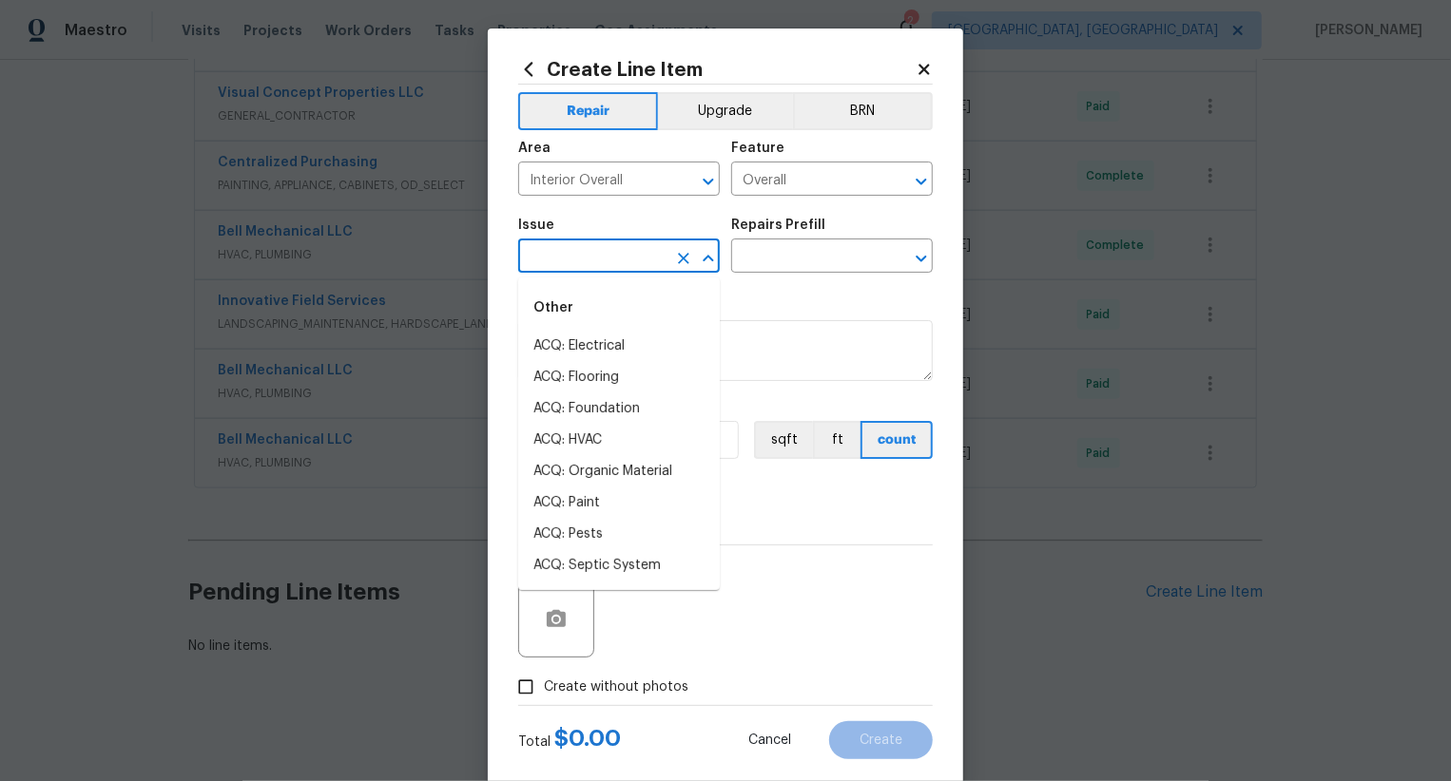
click at [662, 265] on input "text" at bounding box center [592, 257] width 148 height 29
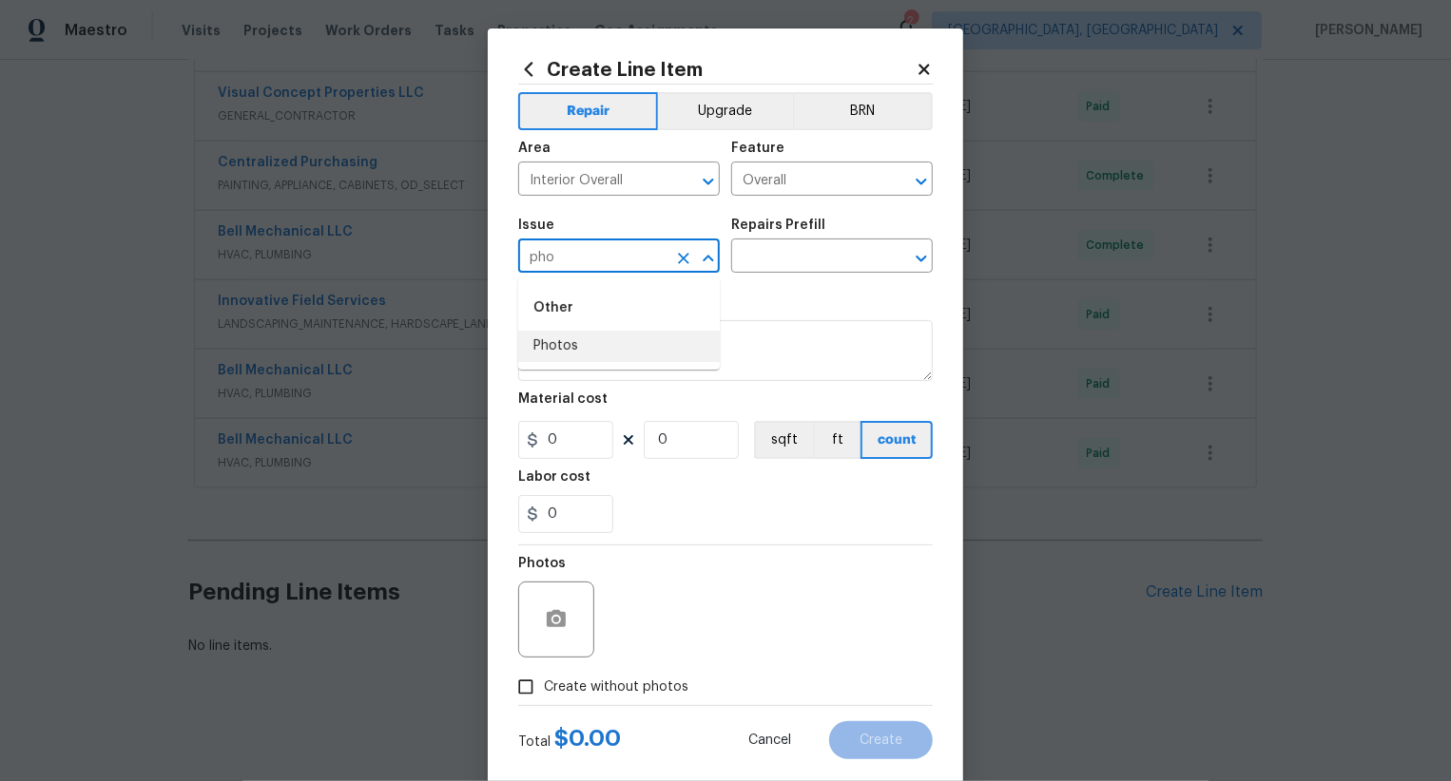
click at [639, 350] on li "Photos" at bounding box center [619, 346] width 202 height 31
type input "Photos"
click at [767, 246] on input "text" at bounding box center [805, 257] width 148 height 29
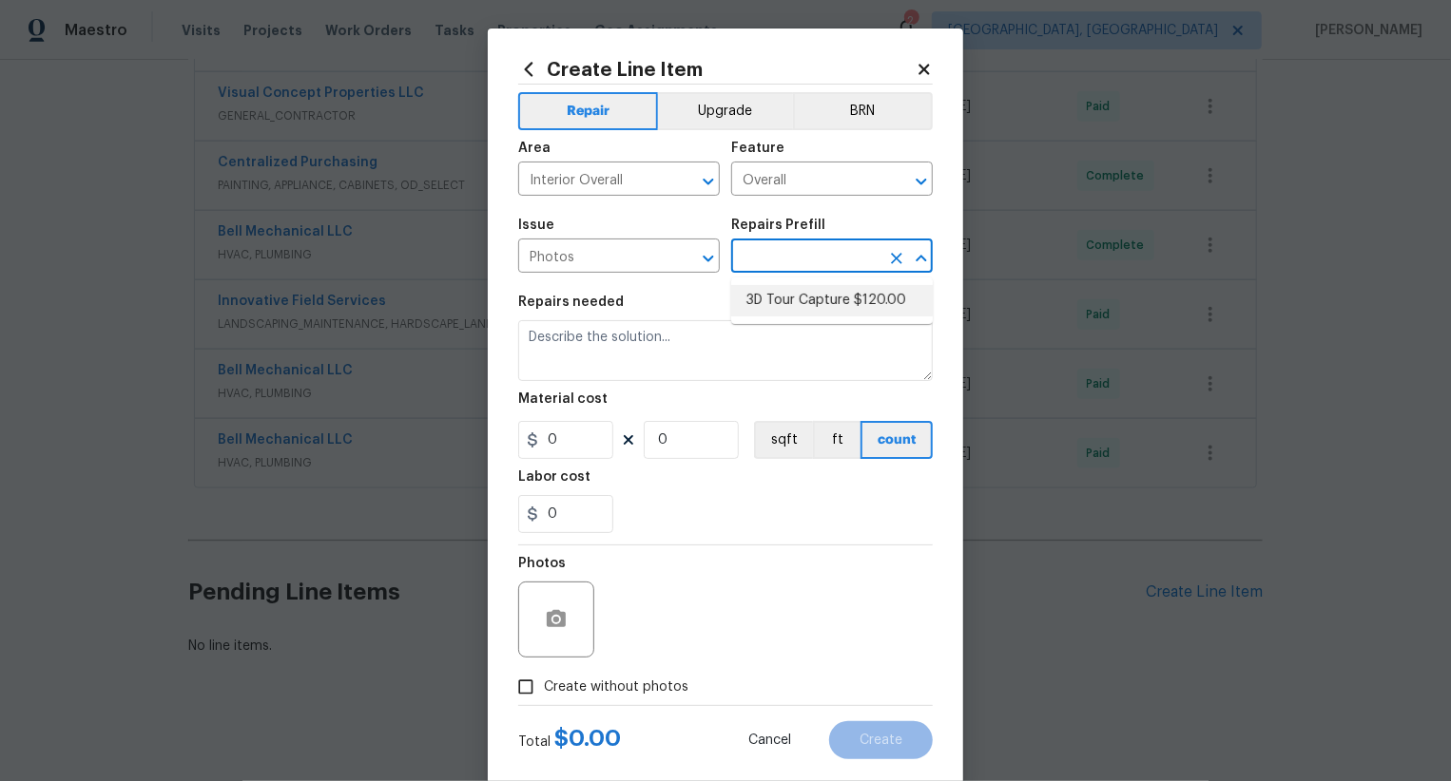
click at [806, 312] on li "3D Tour Capture $120.00" at bounding box center [832, 300] width 202 height 31
type input "3D Tour Capture $120.00"
type textarea "Capture 3D tour of home"
type input "1"
type input "120"
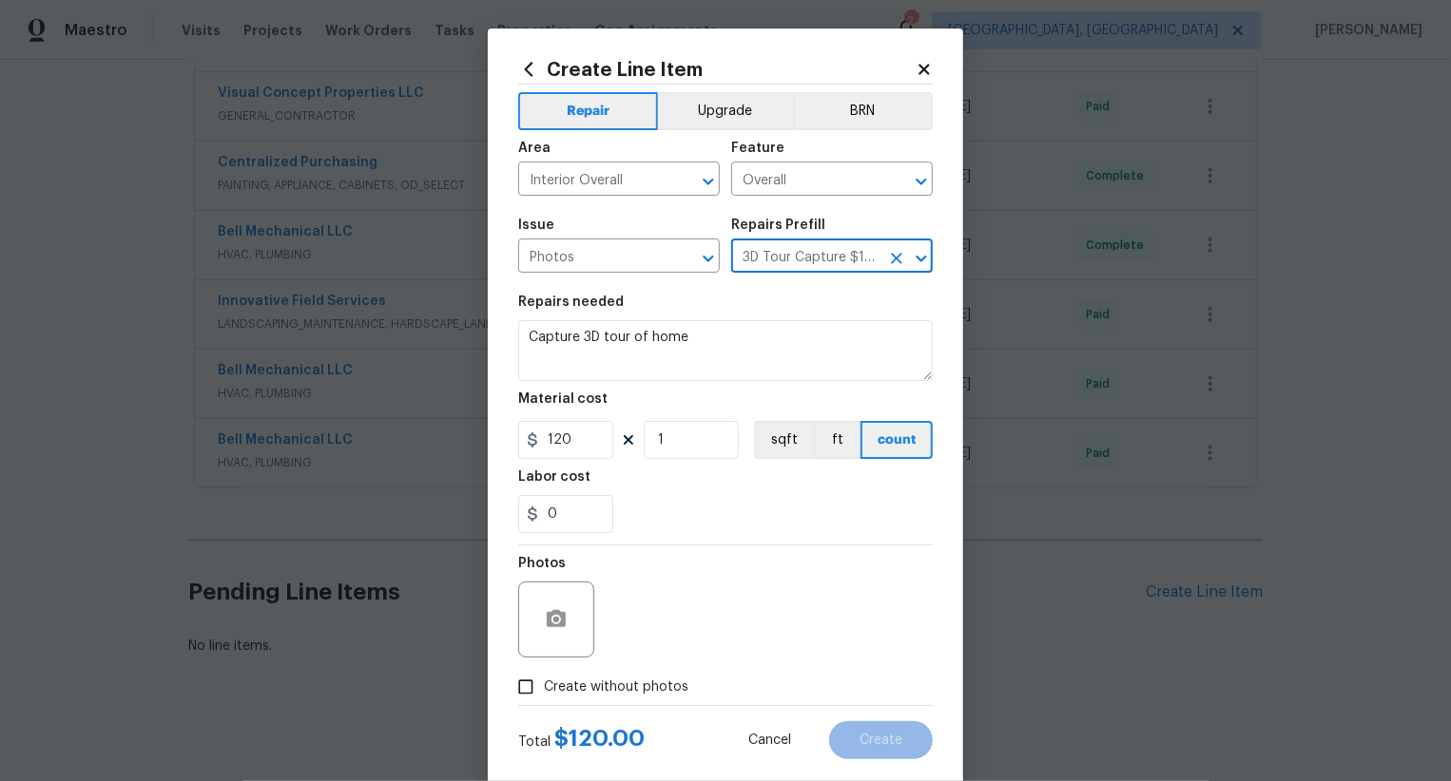
click at [652, 688] on span "Create without photos" at bounding box center [616, 688] width 144 height 20
click at [544, 688] on input "Create without photos" at bounding box center [526, 687] width 36 height 36
checkbox input "true"
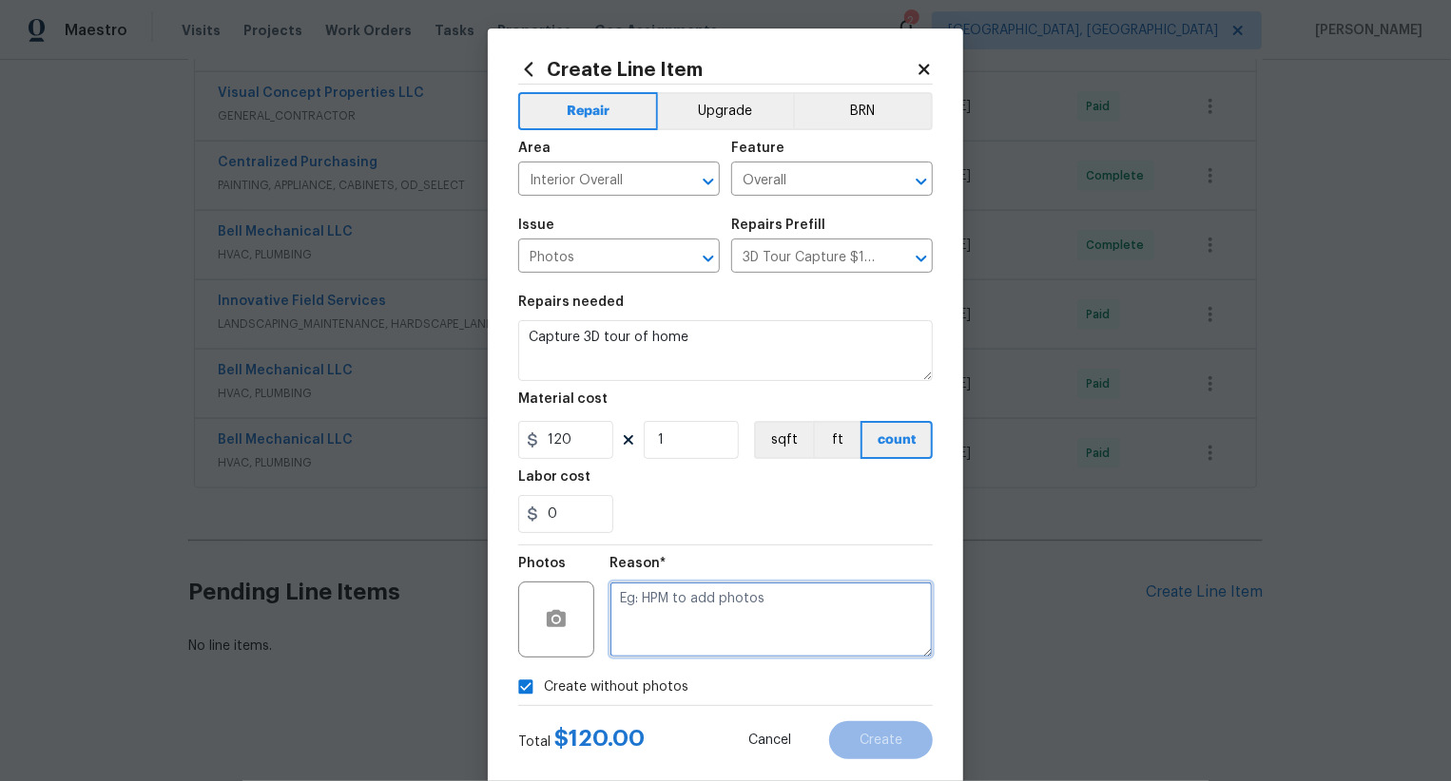
click at [745, 608] on textarea at bounding box center [770, 620] width 323 height 76
type textarea ".."
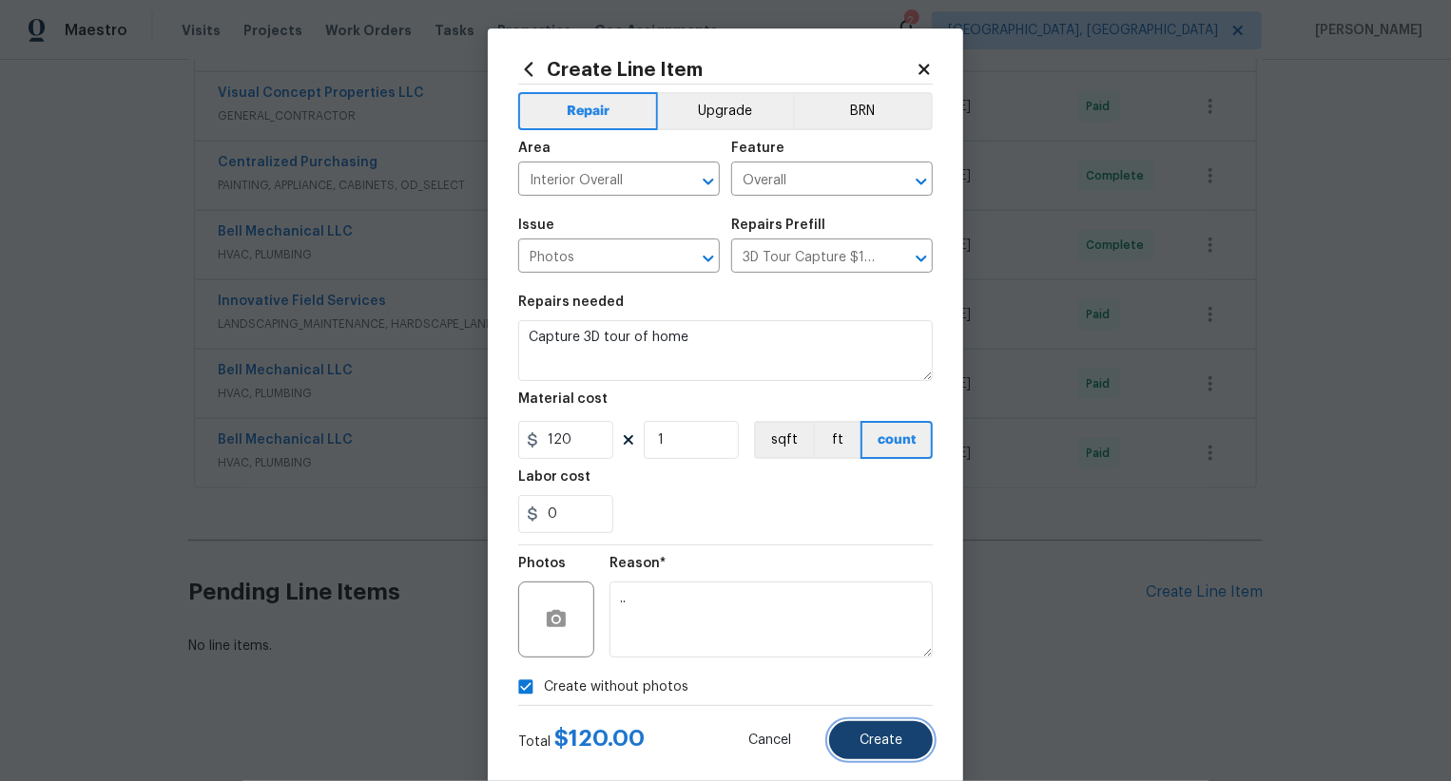
click at [877, 737] on span "Create" at bounding box center [880, 741] width 43 height 14
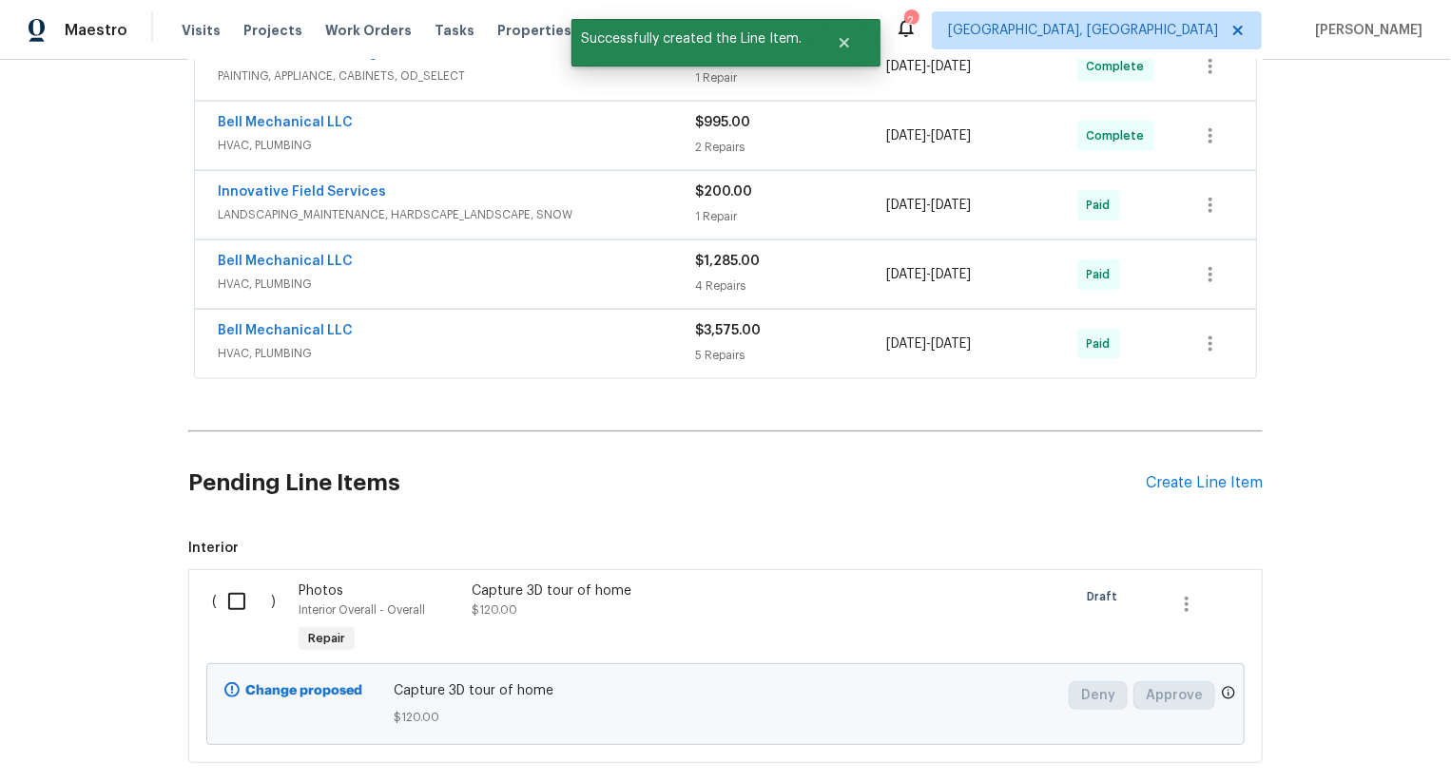
scroll to position [1333, 0]
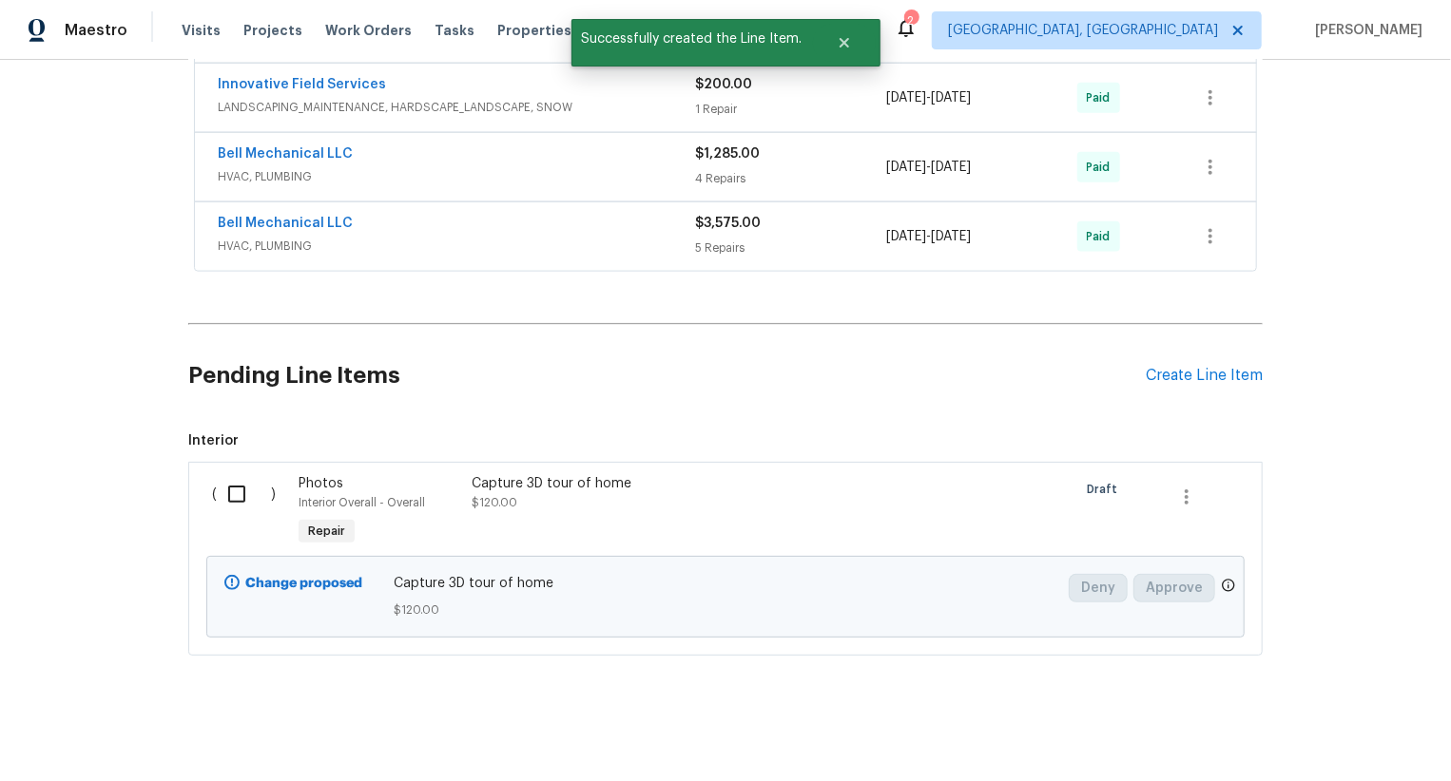
click at [239, 501] on input "checkbox" at bounding box center [244, 494] width 54 height 40
checkbox input "true"
click at [1322, 740] on span "Create Work Order" at bounding box center [1341, 734] width 126 height 24
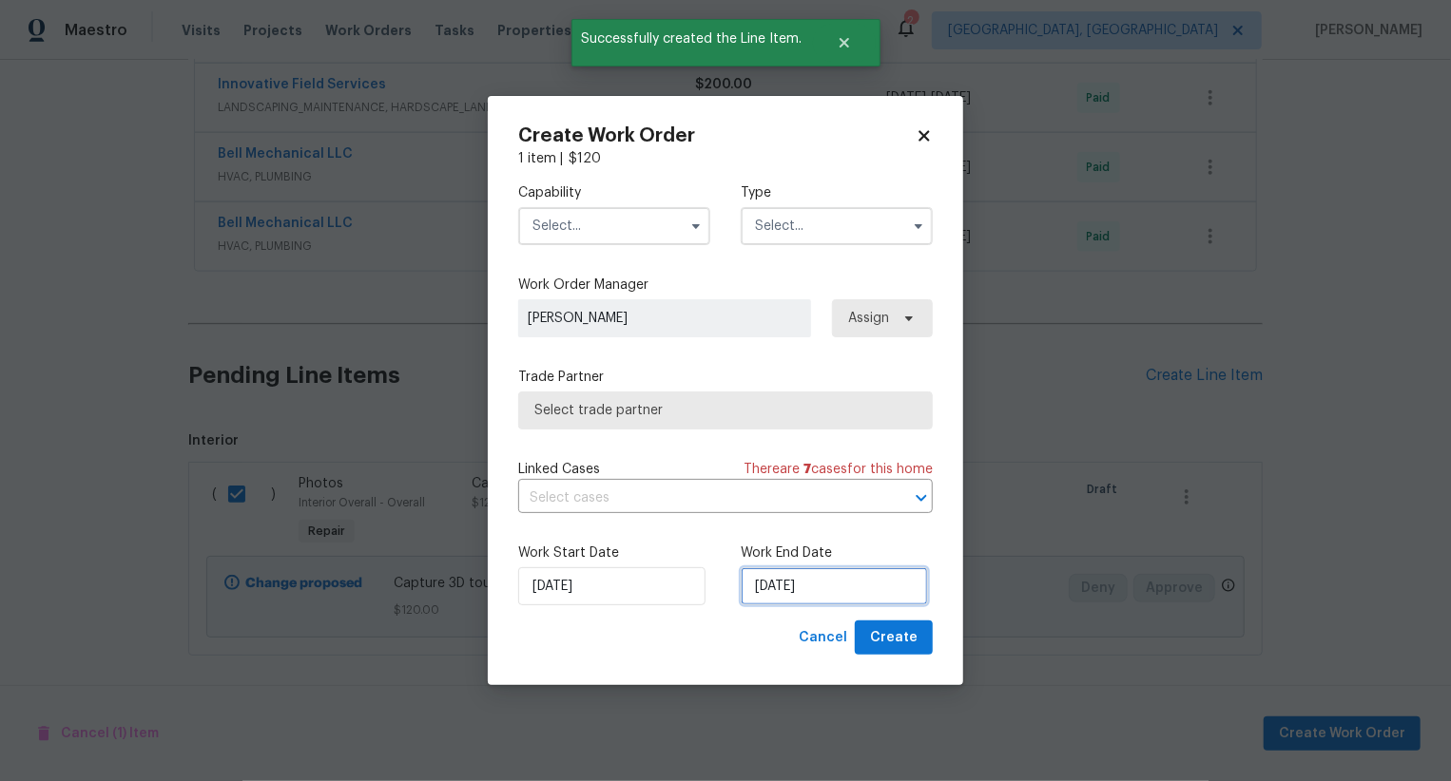
click at [779, 588] on input "26/08/2025" at bounding box center [833, 586] width 187 height 38
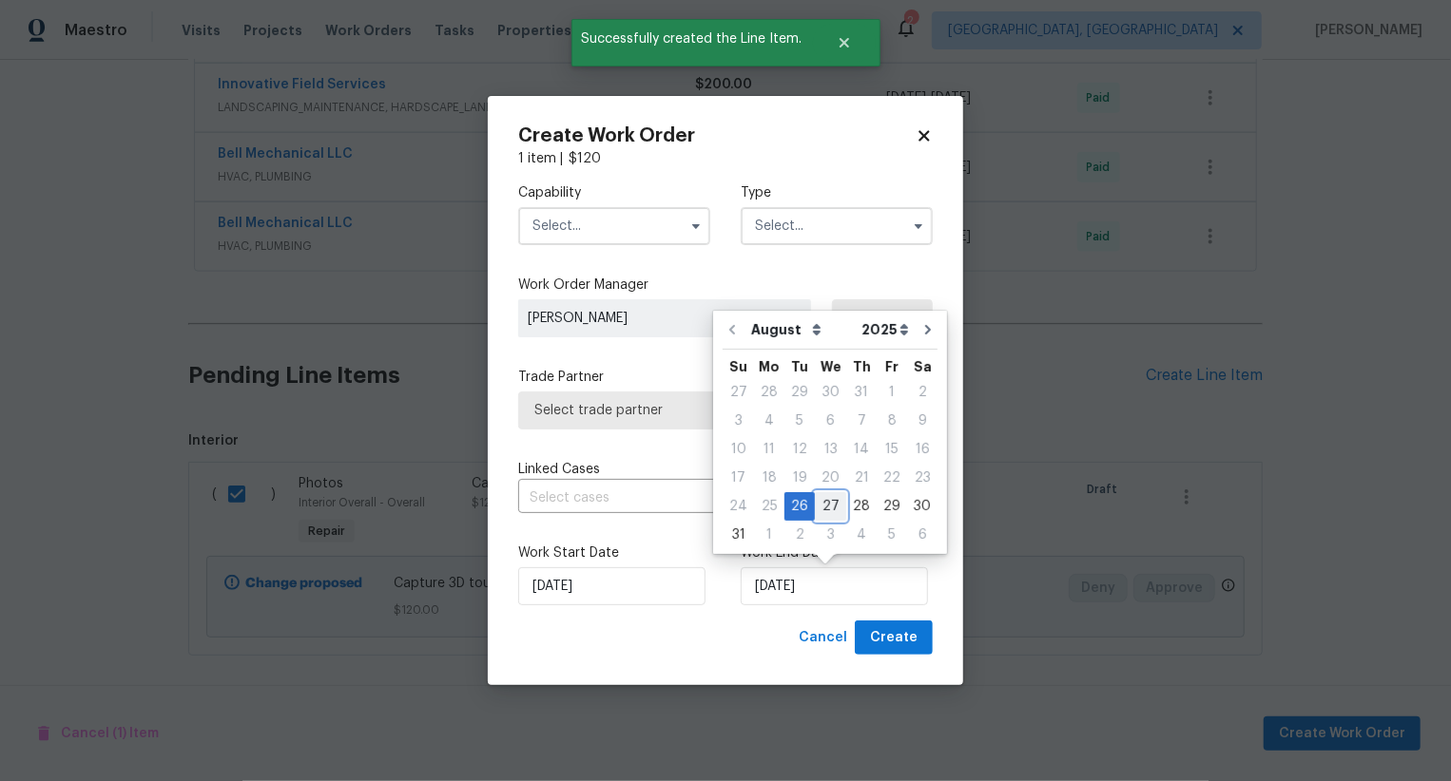
click at [825, 517] on div "27" at bounding box center [830, 506] width 31 height 27
type input "27/08/2025"
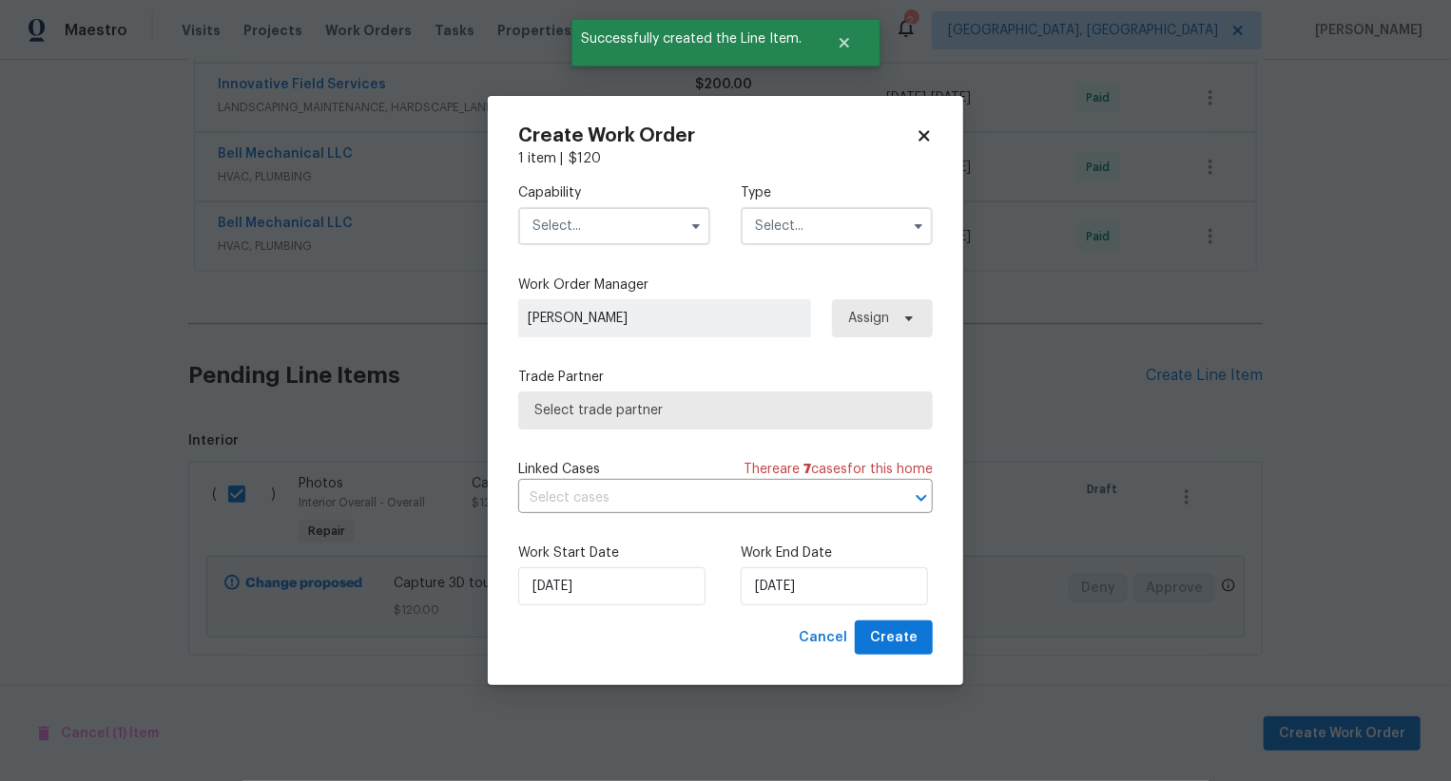
click at [657, 232] on input "text" at bounding box center [614, 226] width 192 height 38
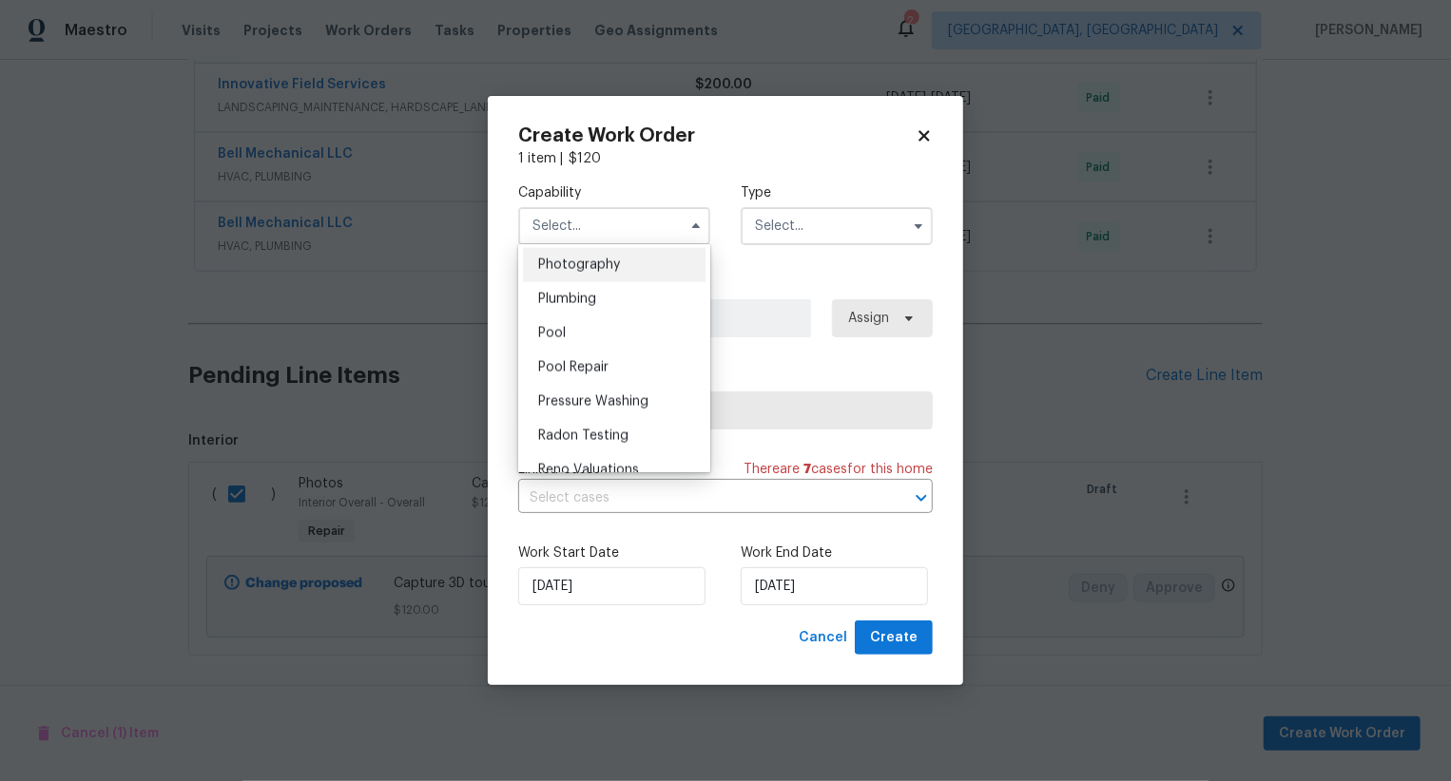
click at [665, 279] on div "Photography" at bounding box center [614, 265] width 183 height 34
type input "Photography"
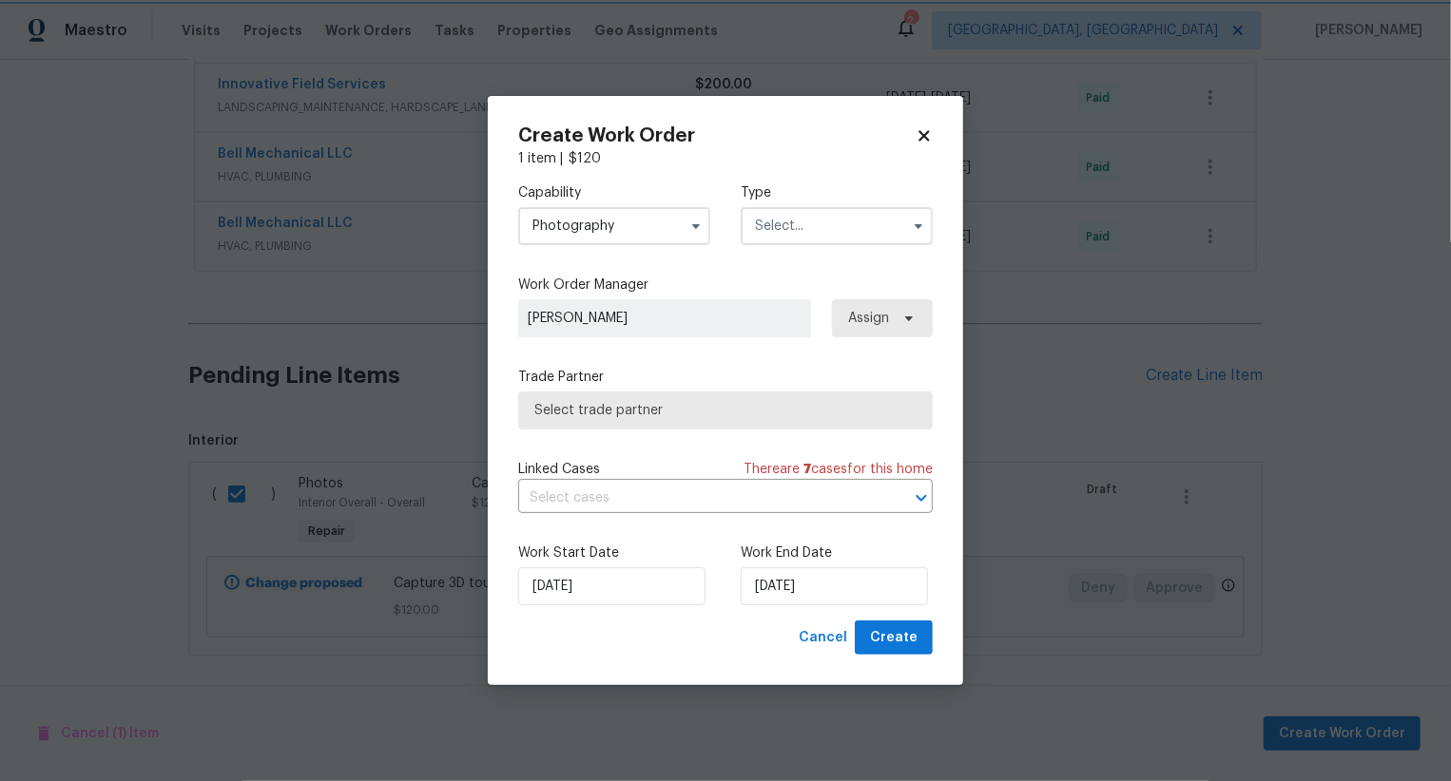
scroll to position [1630, 0]
click at [767, 226] on input "text" at bounding box center [836, 226] width 192 height 38
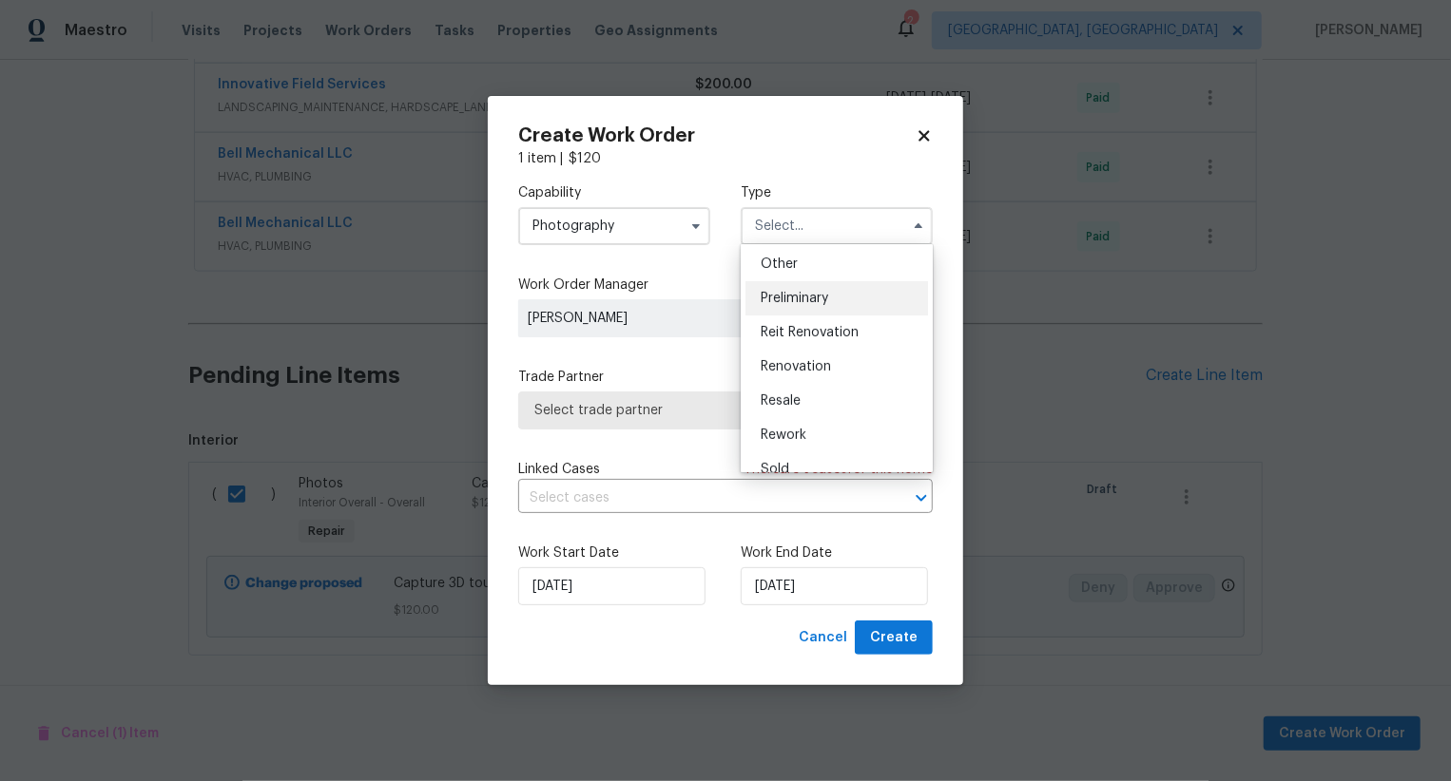
scroll to position [377, 0]
click at [816, 260] on div "Other" at bounding box center [836, 265] width 183 height 34
type input "Other"
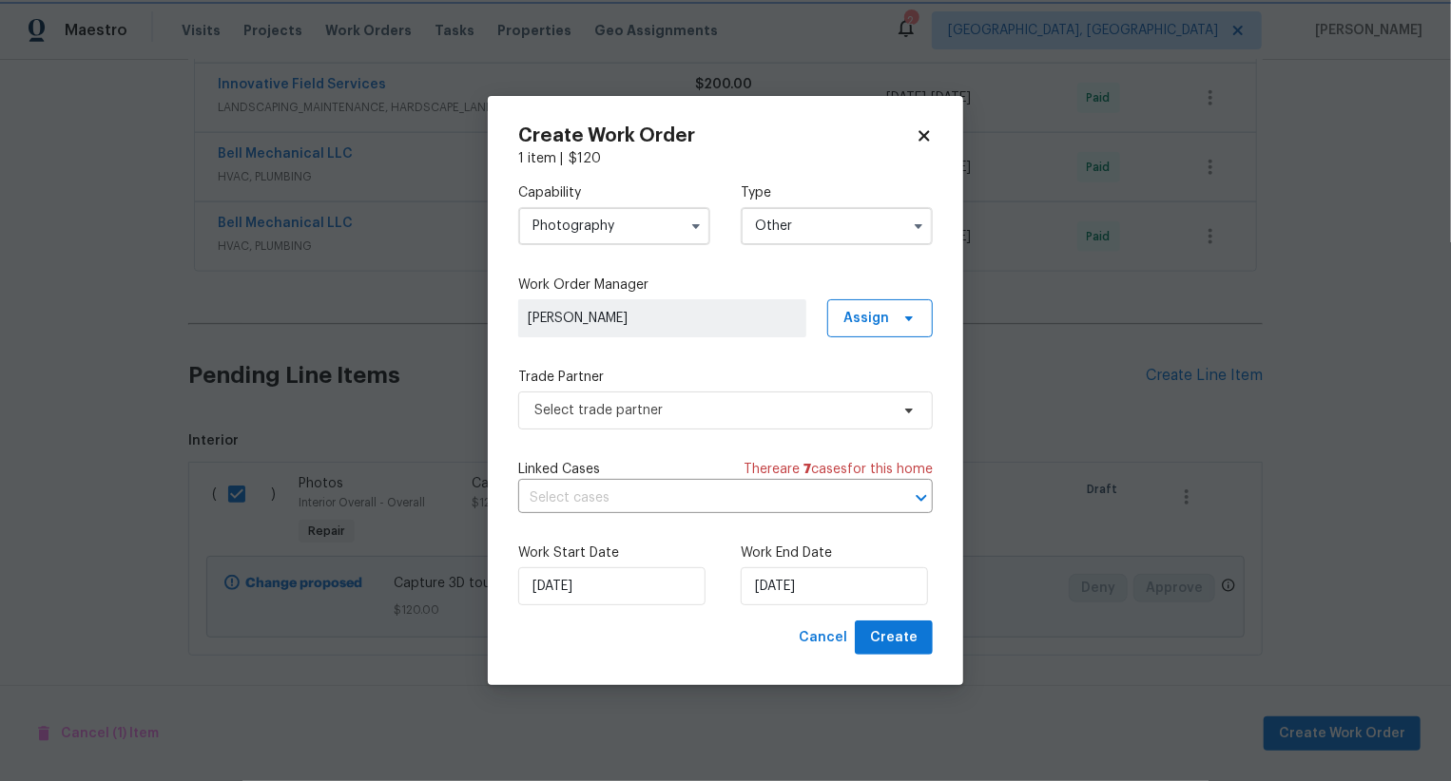
scroll to position [0, 0]
click at [757, 418] on span "Select trade partner" at bounding box center [711, 410] width 355 height 19
click at [711, 201] on body "Maestro Visits Projects Work Orders Tasks Properties Geo Assignments 2 Albuquer…" at bounding box center [725, 390] width 1451 height 781
click at [679, 436] on div "Capability Photography Type Other Work Order Manager Swastik Mohanty Assign Tra…" at bounding box center [725, 394] width 414 height 452
click at [683, 422] on span "Select trade partner" at bounding box center [725, 411] width 414 height 38
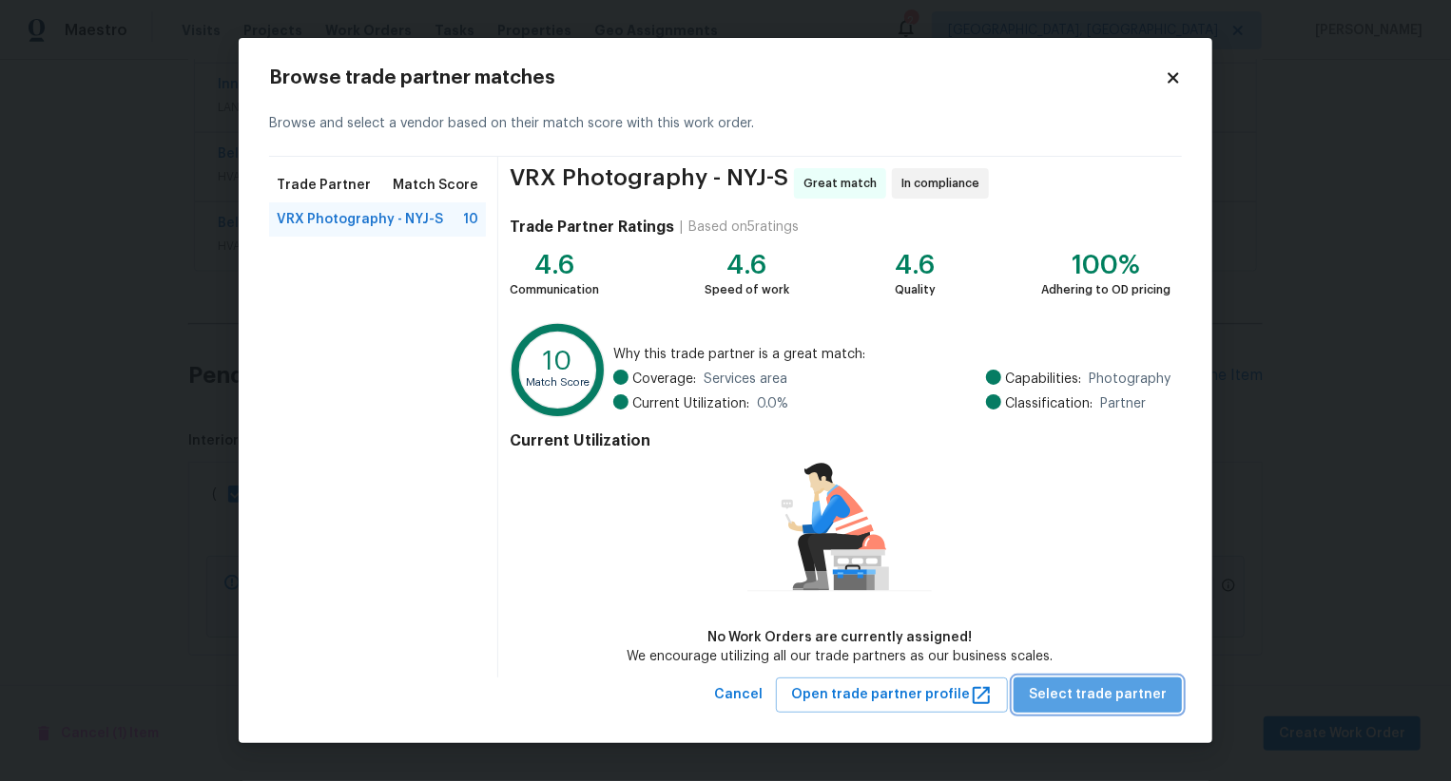
click at [1124, 702] on span "Select trade partner" at bounding box center [1097, 695] width 138 height 24
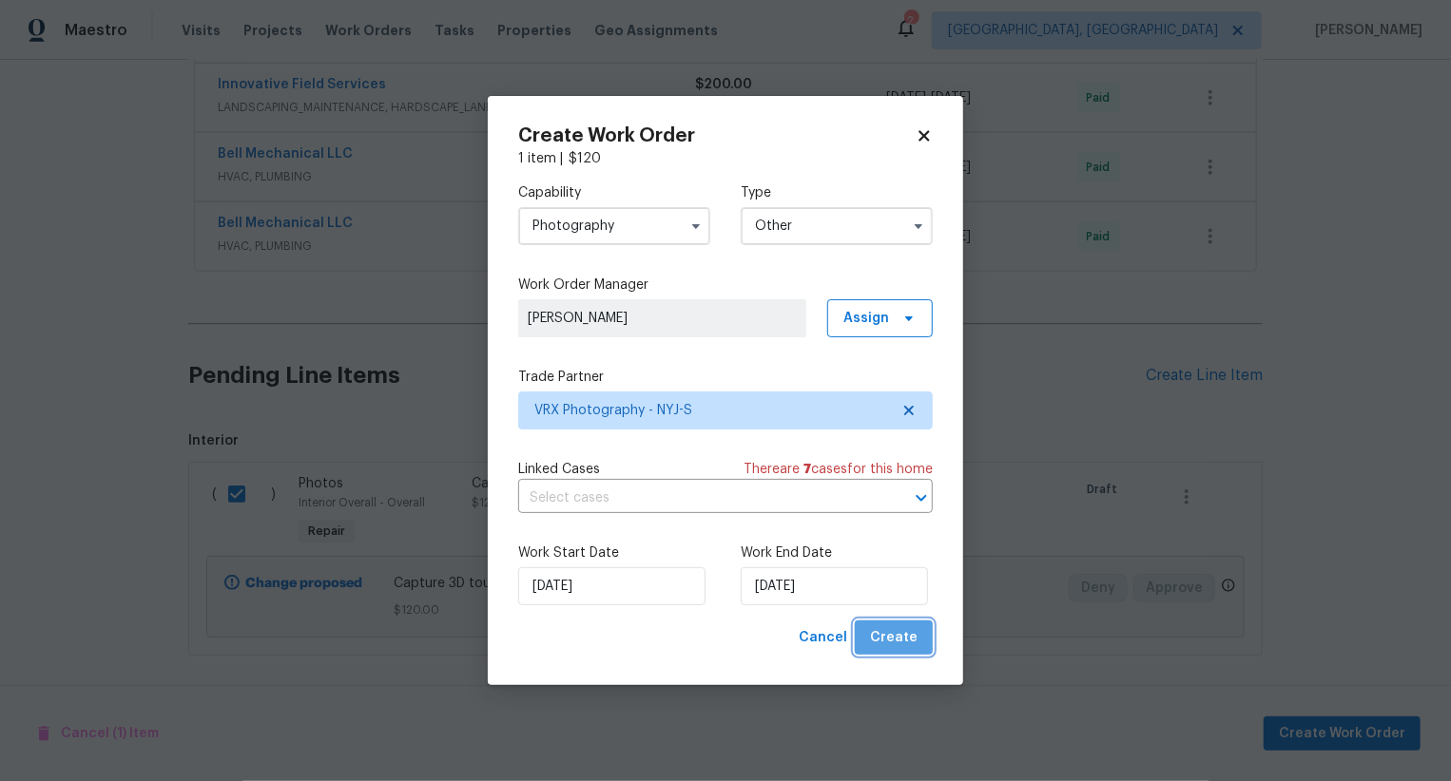
click at [908, 640] on span "Create" at bounding box center [894, 638] width 48 height 24
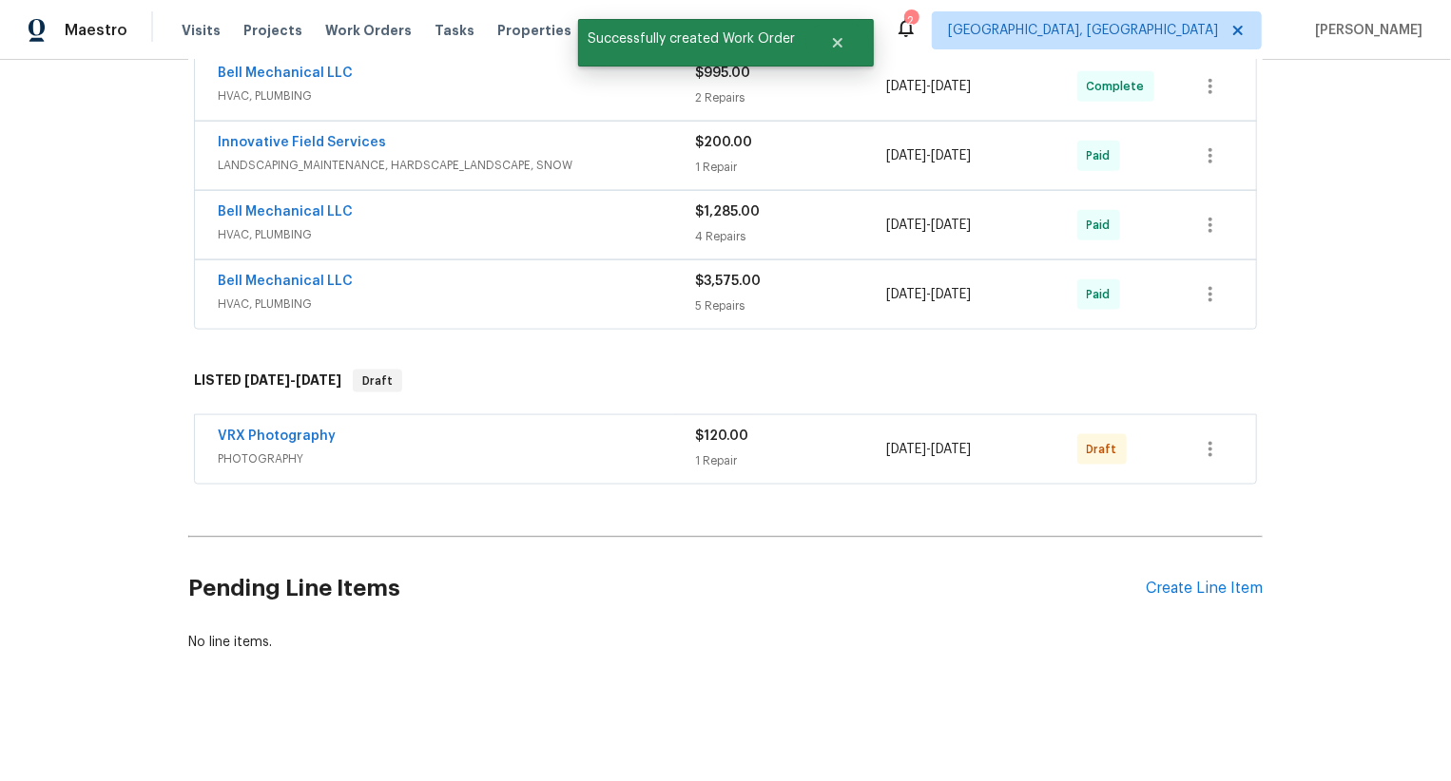
scroll to position [1270, 0]
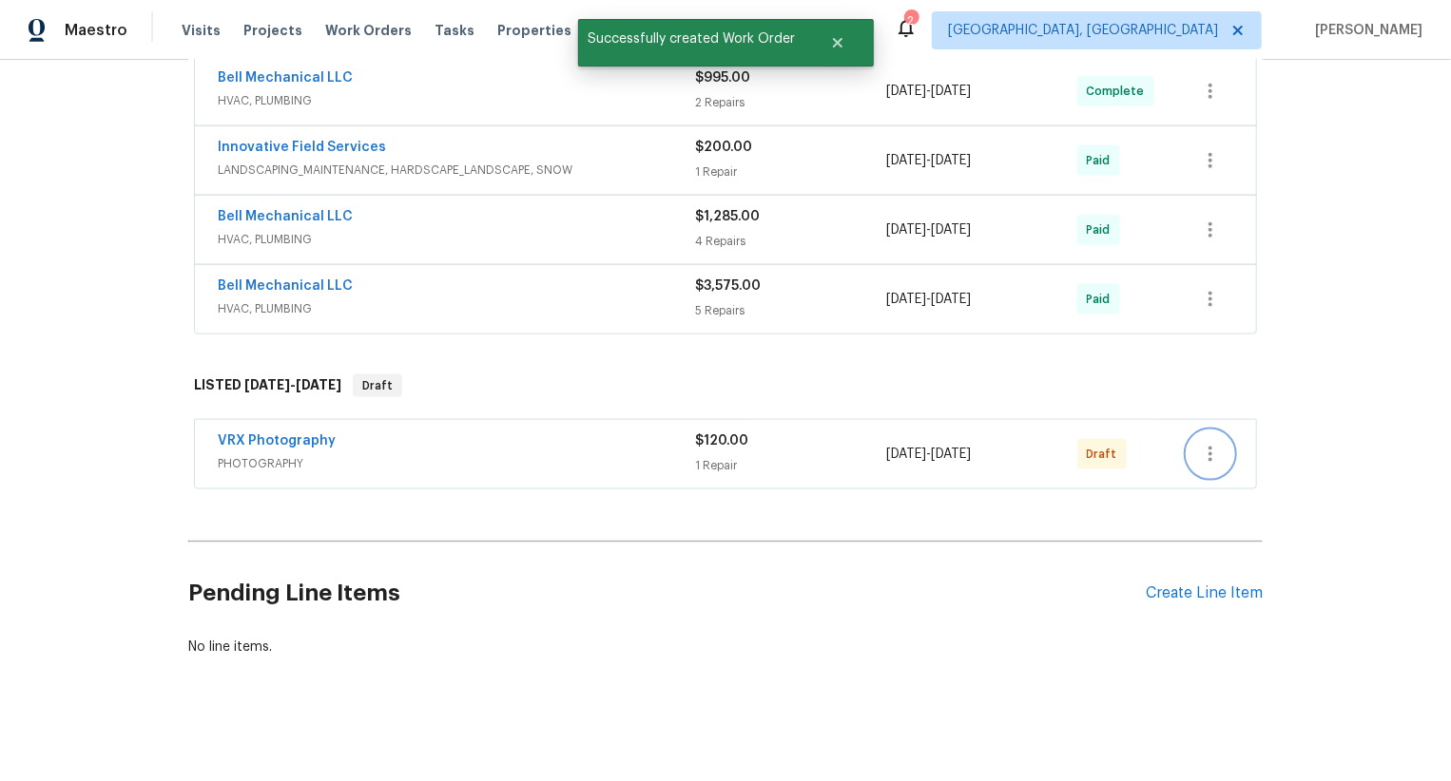
click at [1204, 445] on icon "button" at bounding box center [1210, 454] width 23 height 23
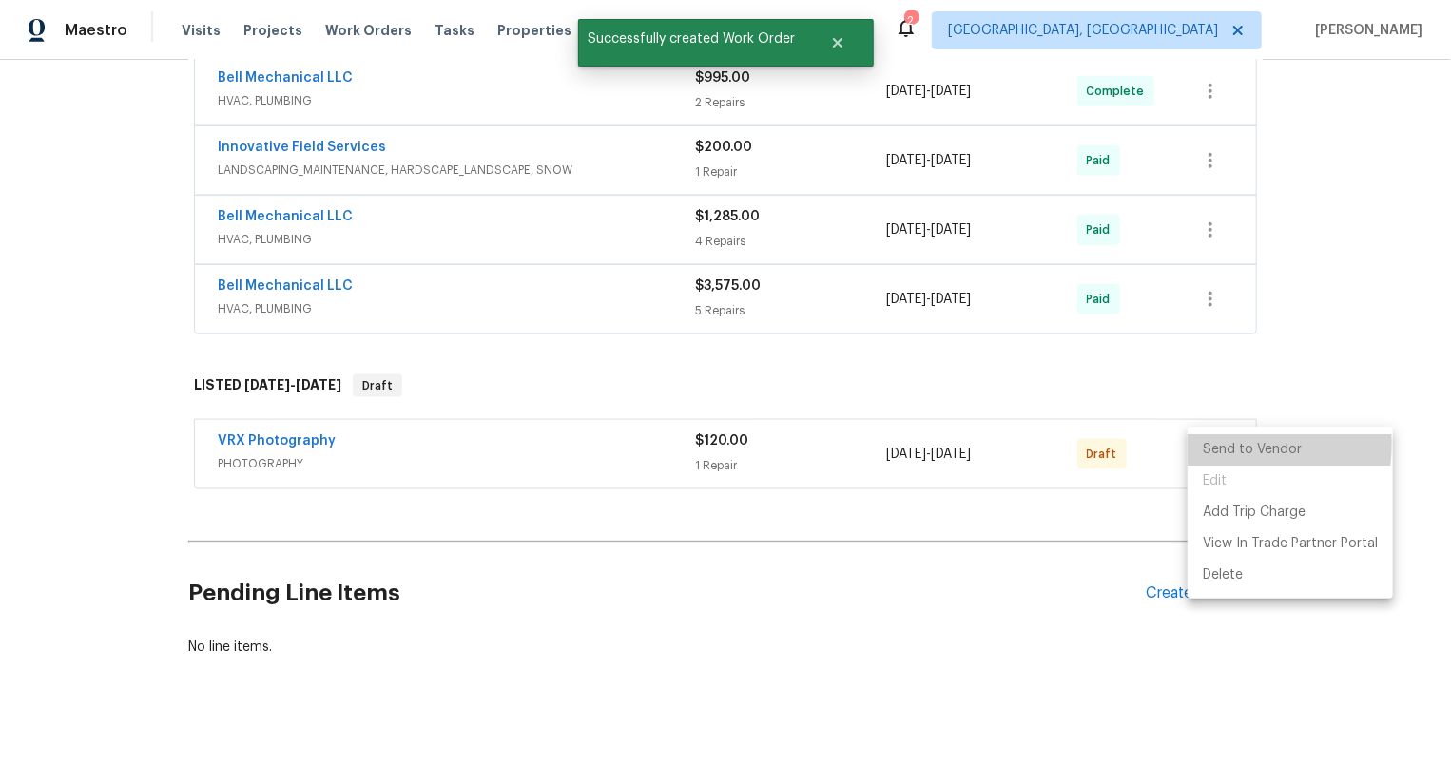
click at [1204, 445] on li "Send to Vendor" at bounding box center [1289, 449] width 205 height 31
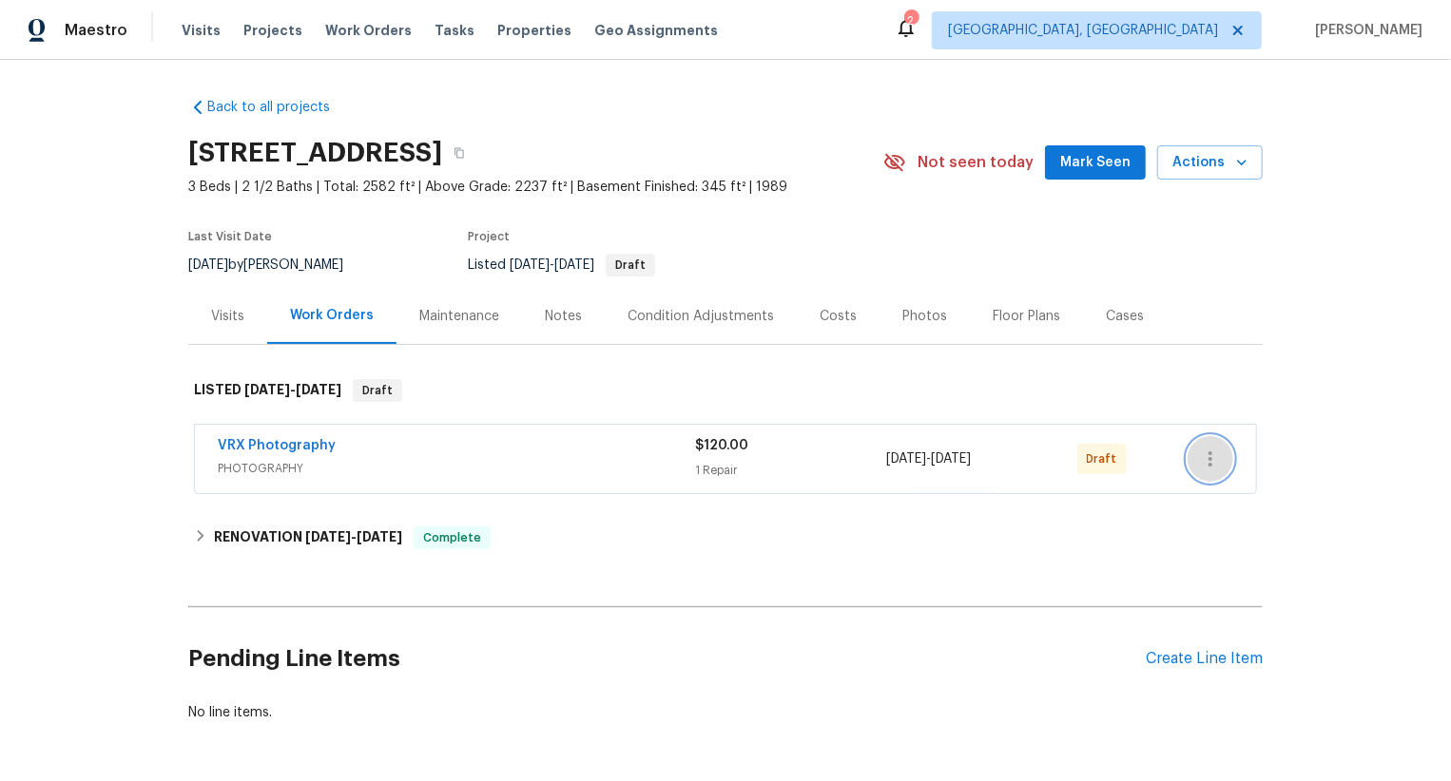
click at [1210, 464] on icon "button" at bounding box center [1210, 459] width 4 height 15
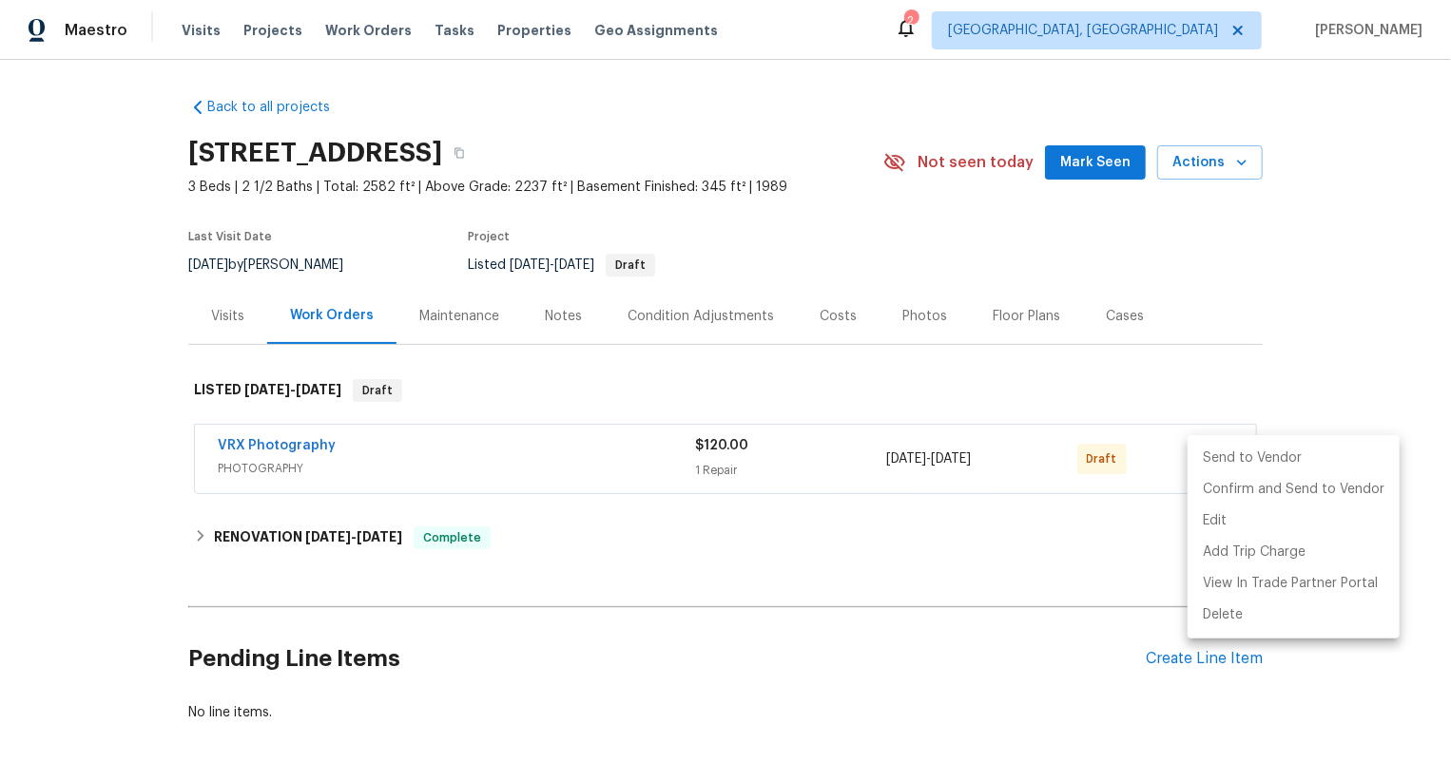
click at [1210, 464] on li "Send to Vendor" at bounding box center [1293, 458] width 212 height 31
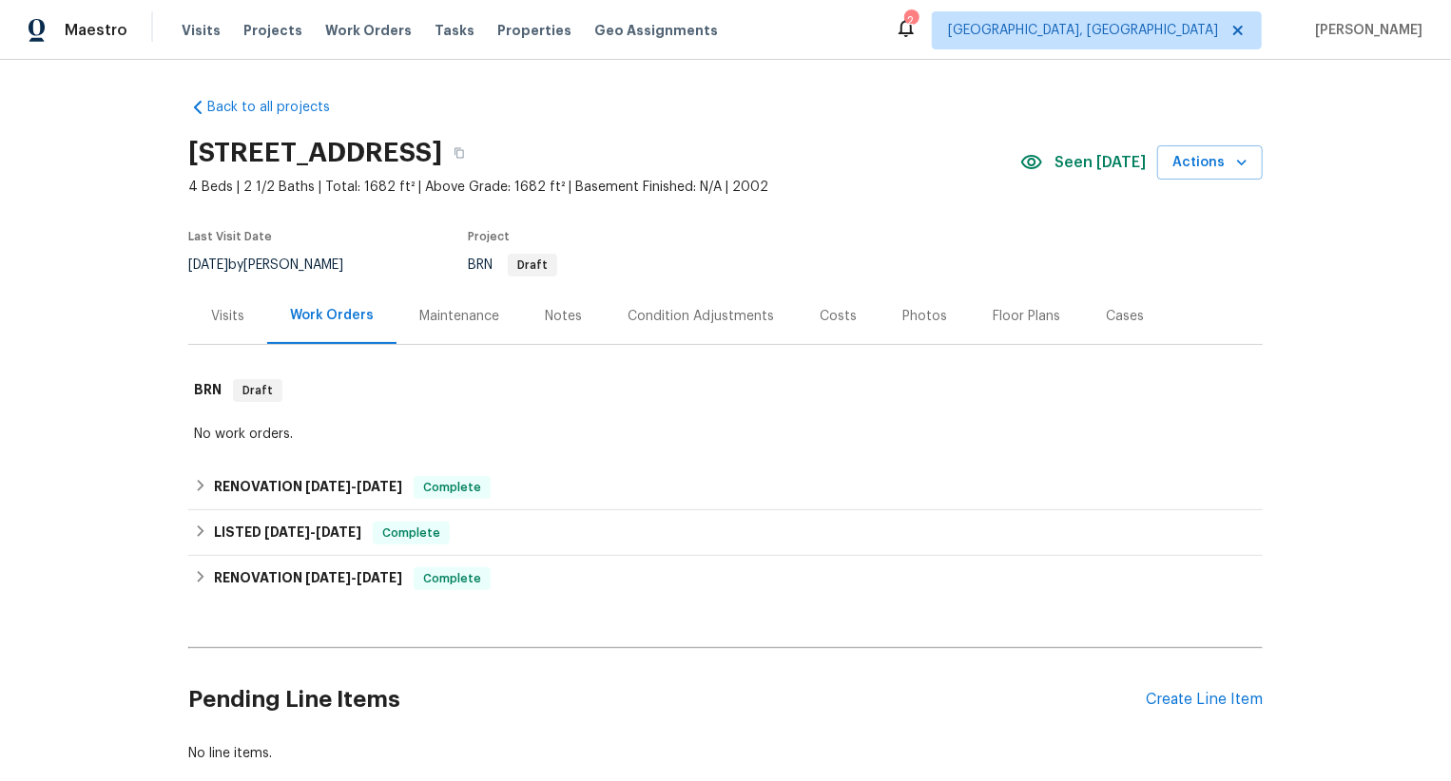
scroll to position [110, 0]
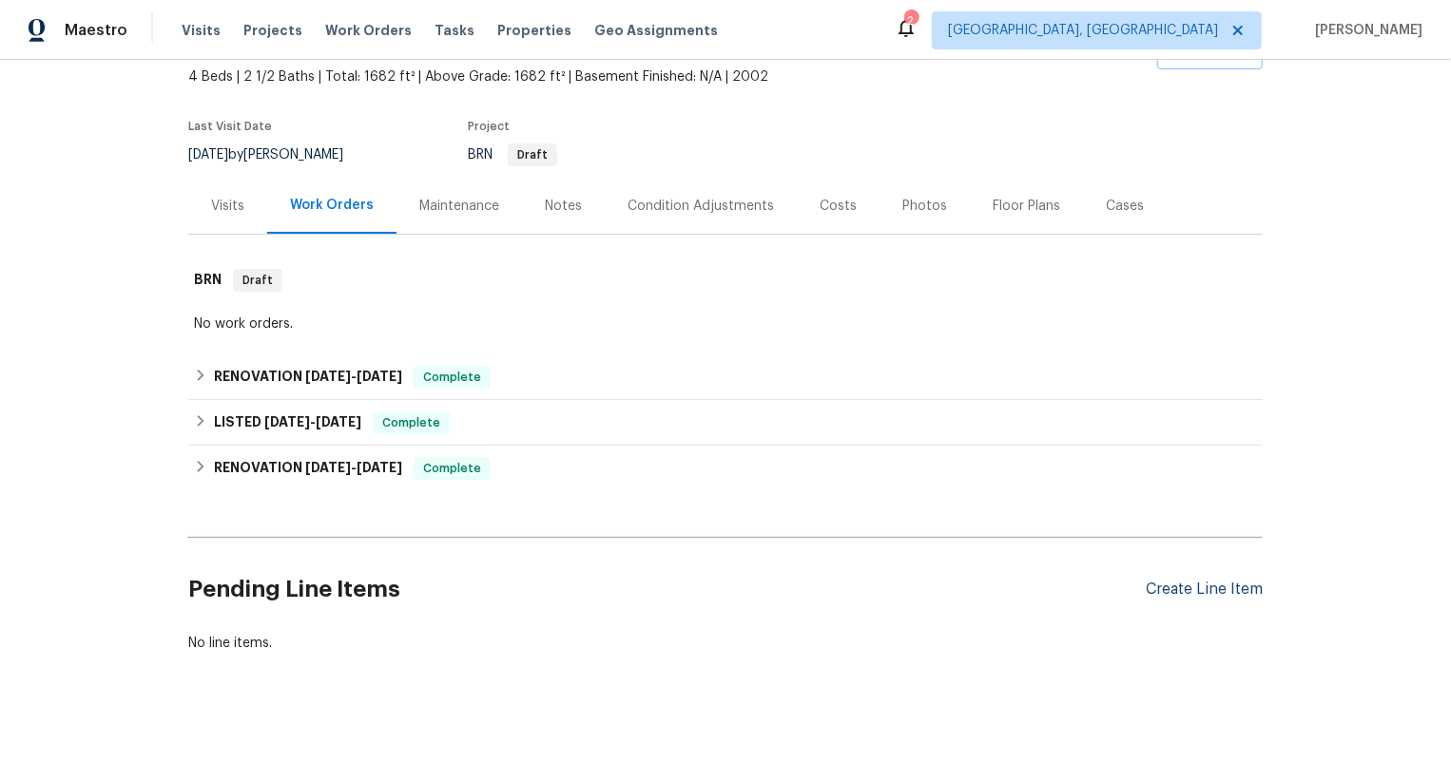
click at [1212, 588] on div "Create Line Item" at bounding box center [1203, 590] width 117 height 18
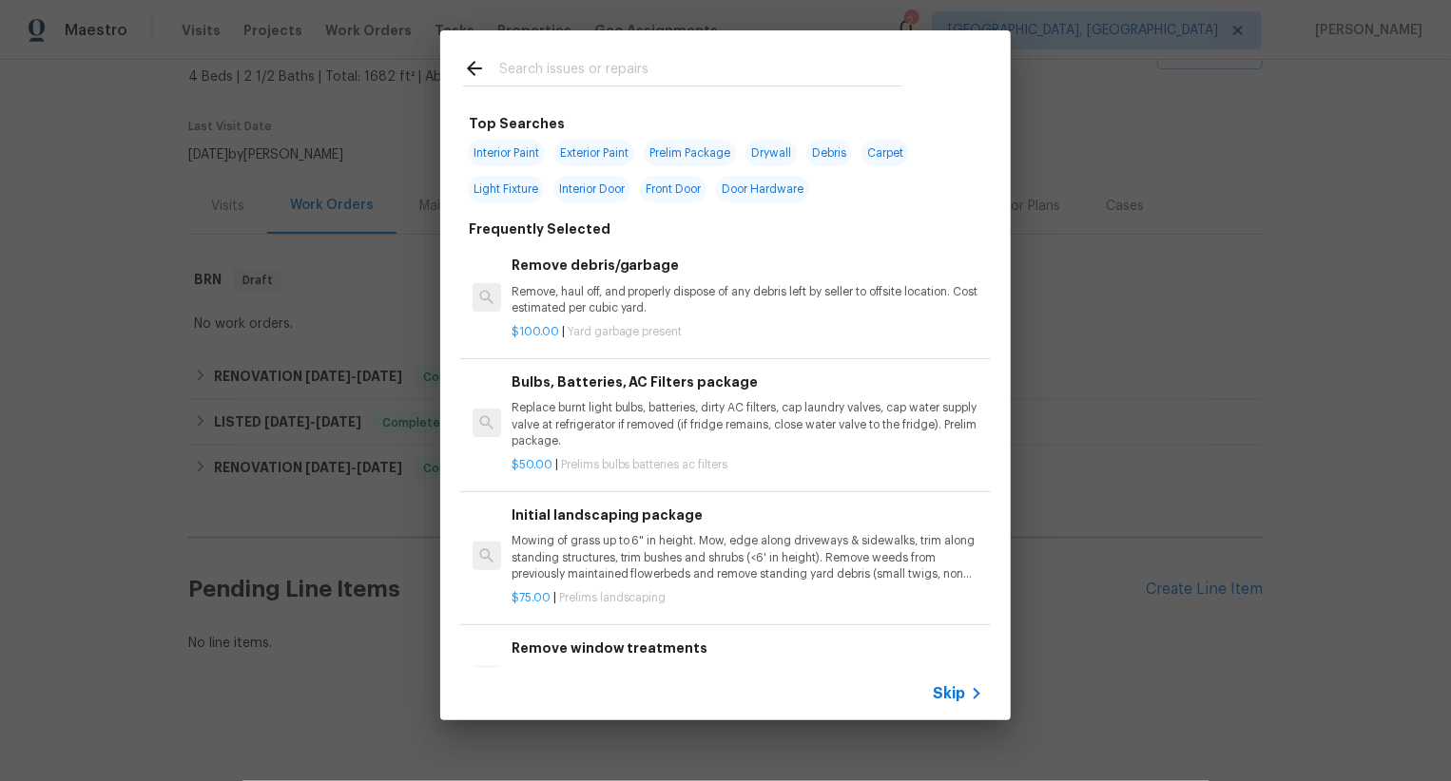
click at [956, 698] on span "Skip" at bounding box center [948, 693] width 32 height 19
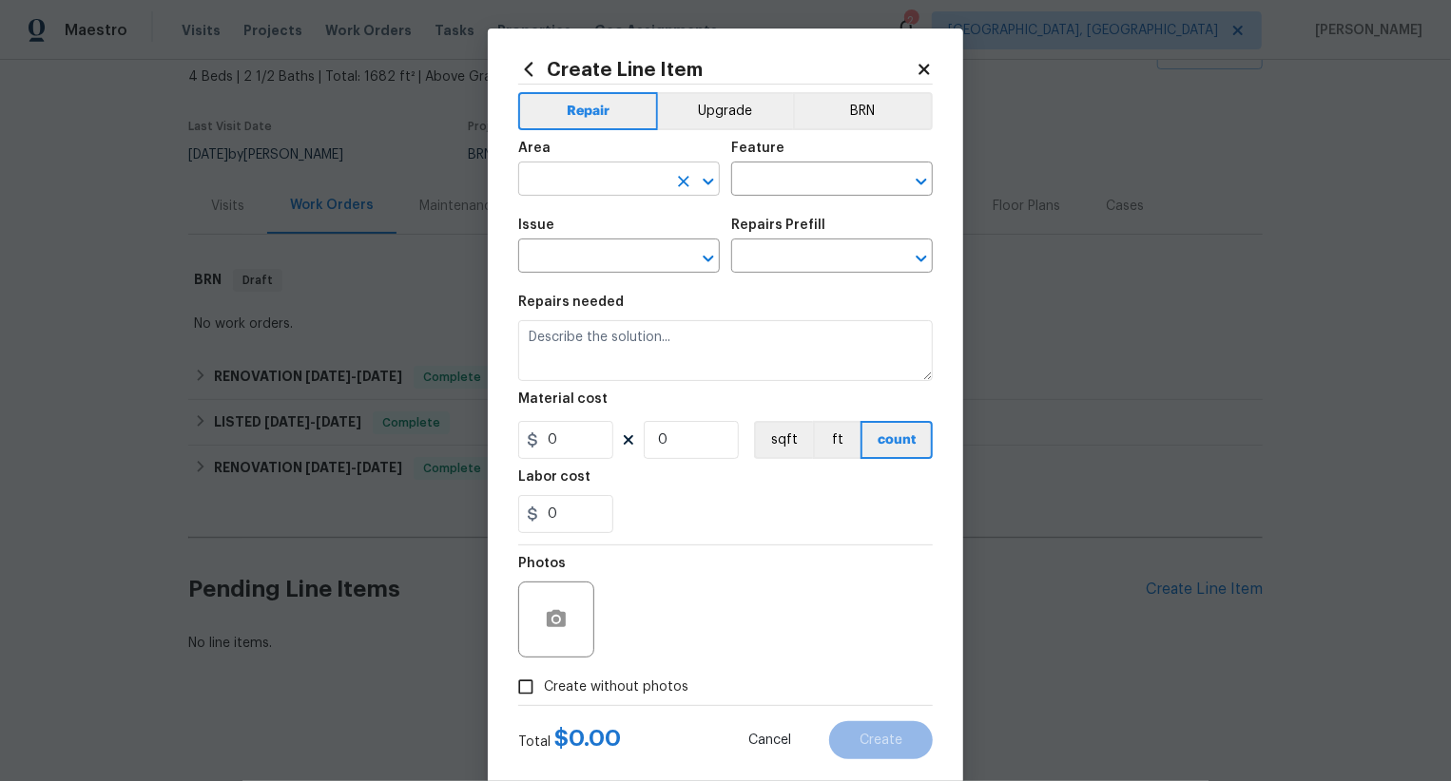
click at [614, 184] on input "text" at bounding box center [592, 180] width 148 height 29
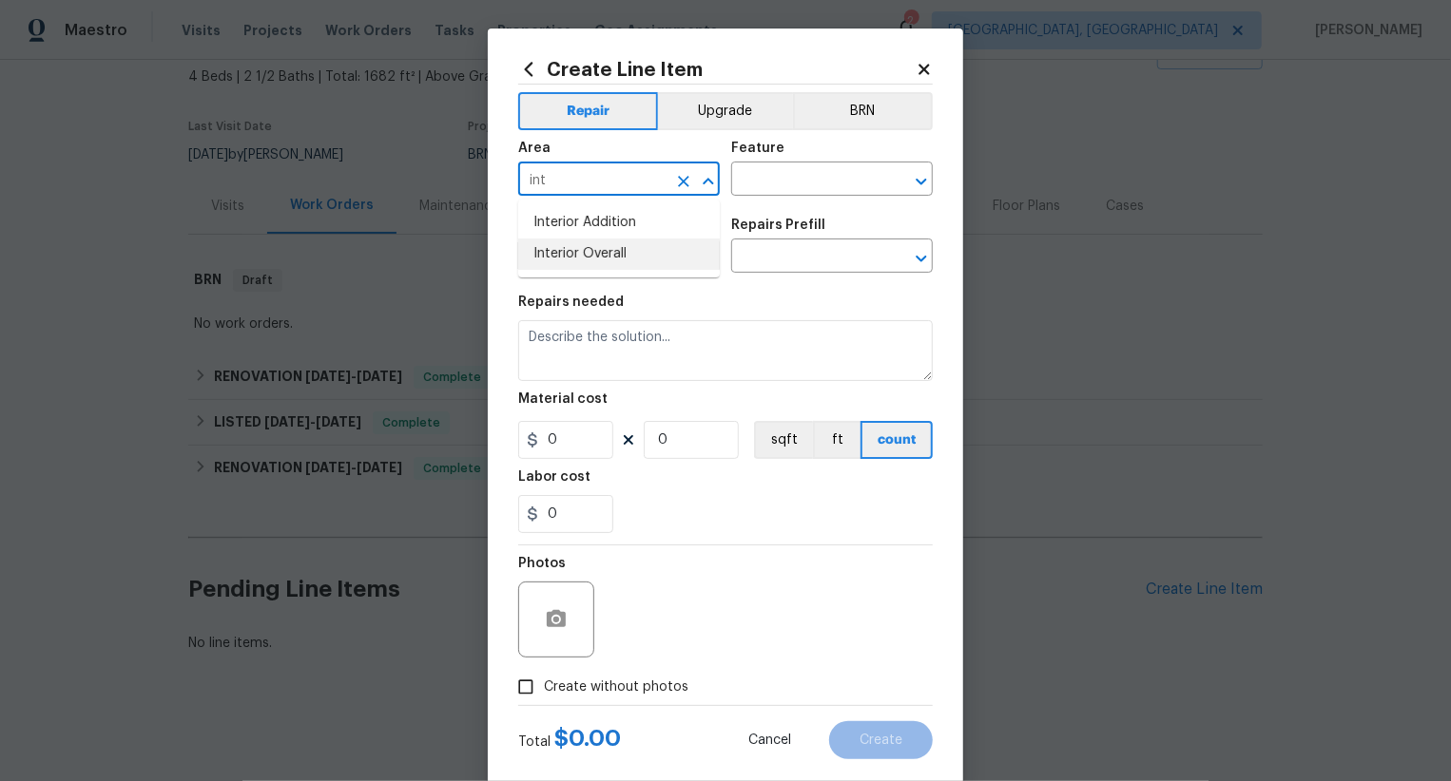
click at [628, 250] on li "Interior Overall" at bounding box center [619, 254] width 202 height 31
type input "Interior Overall"
click at [771, 183] on input "text" at bounding box center [805, 180] width 148 height 29
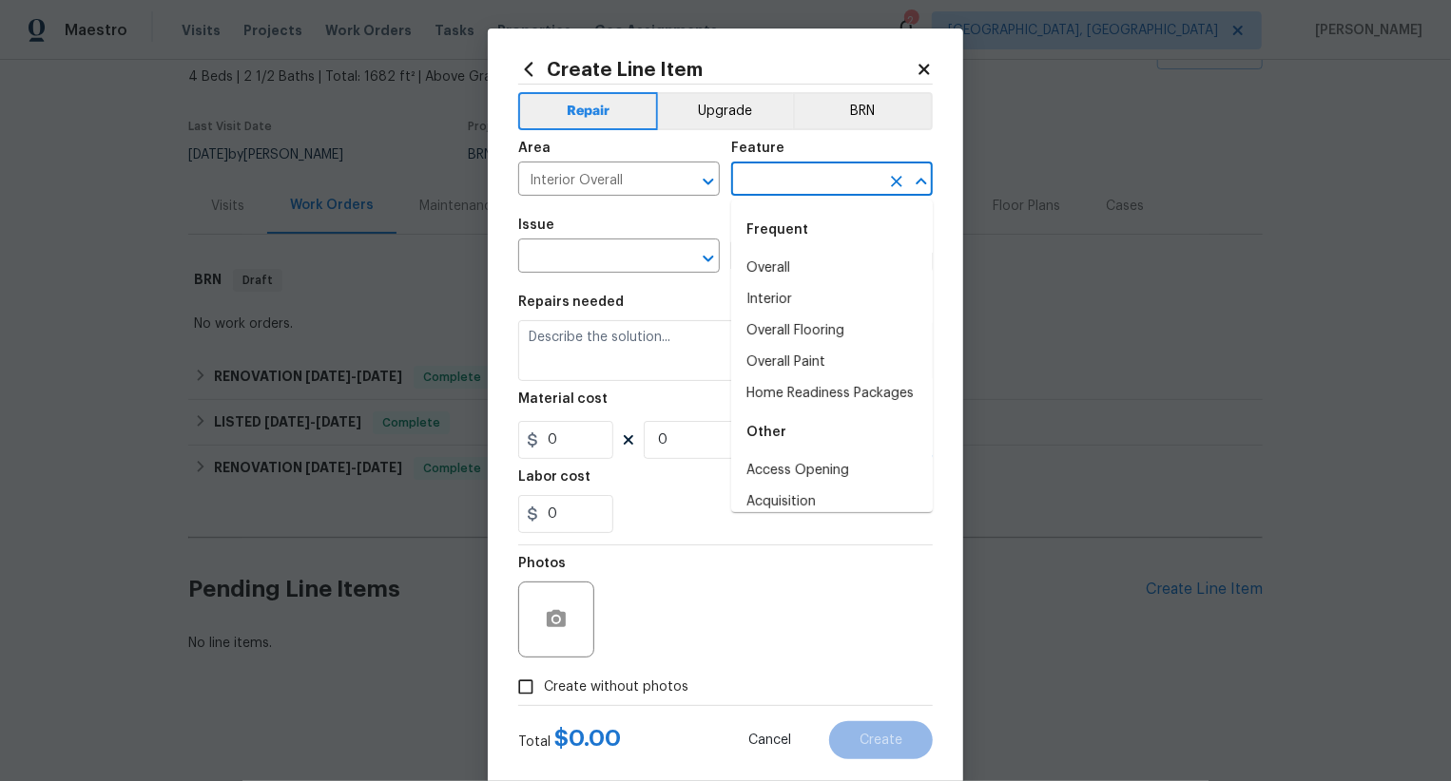
click at [778, 251] on div "Frequent" at bounding box center [832, 230] width 202 height 46
click at [778, 260] on li "Overall" at bounding box center [832, 268] width 202 height 31
type input "Overall"
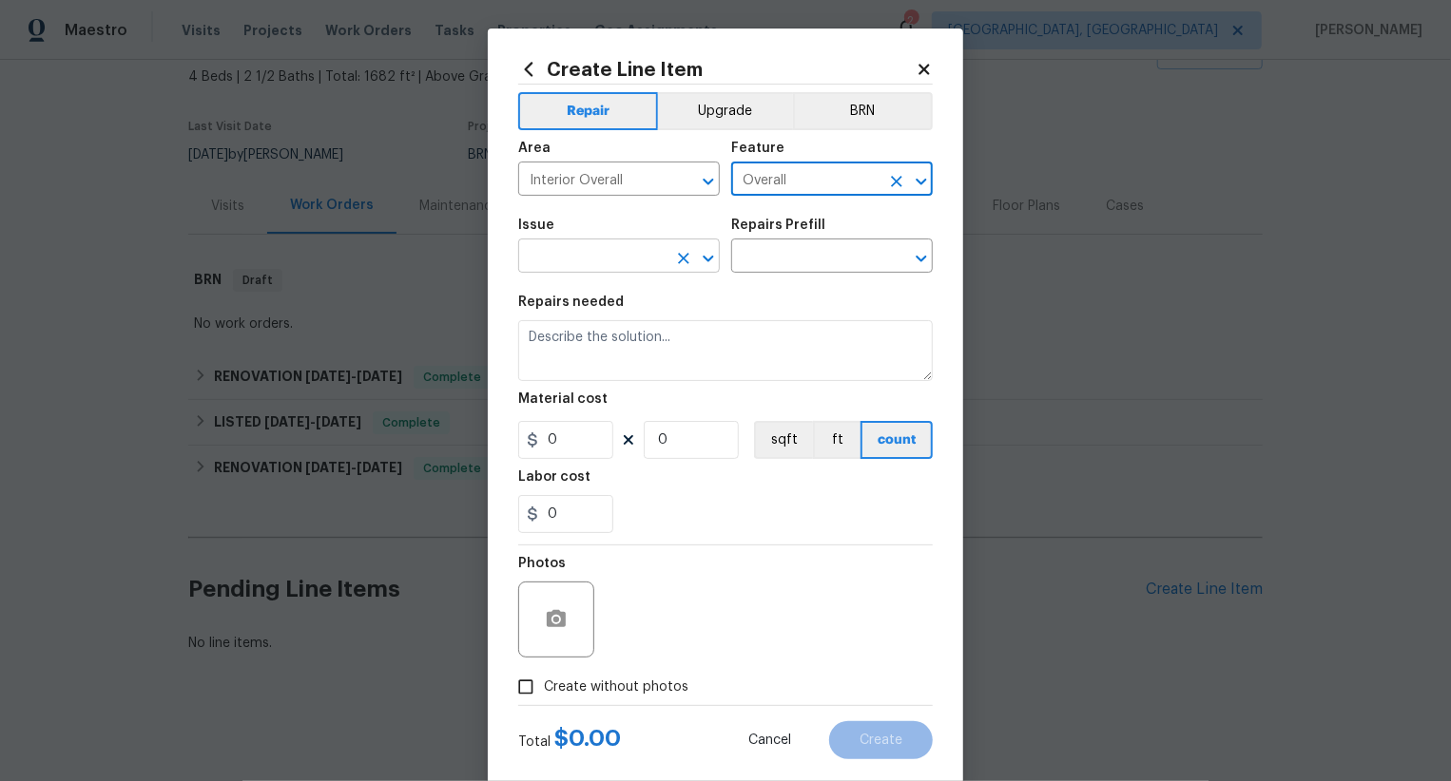
click at [644, 257] on input "text" at bounding box center [592, 257] width 148 height 29
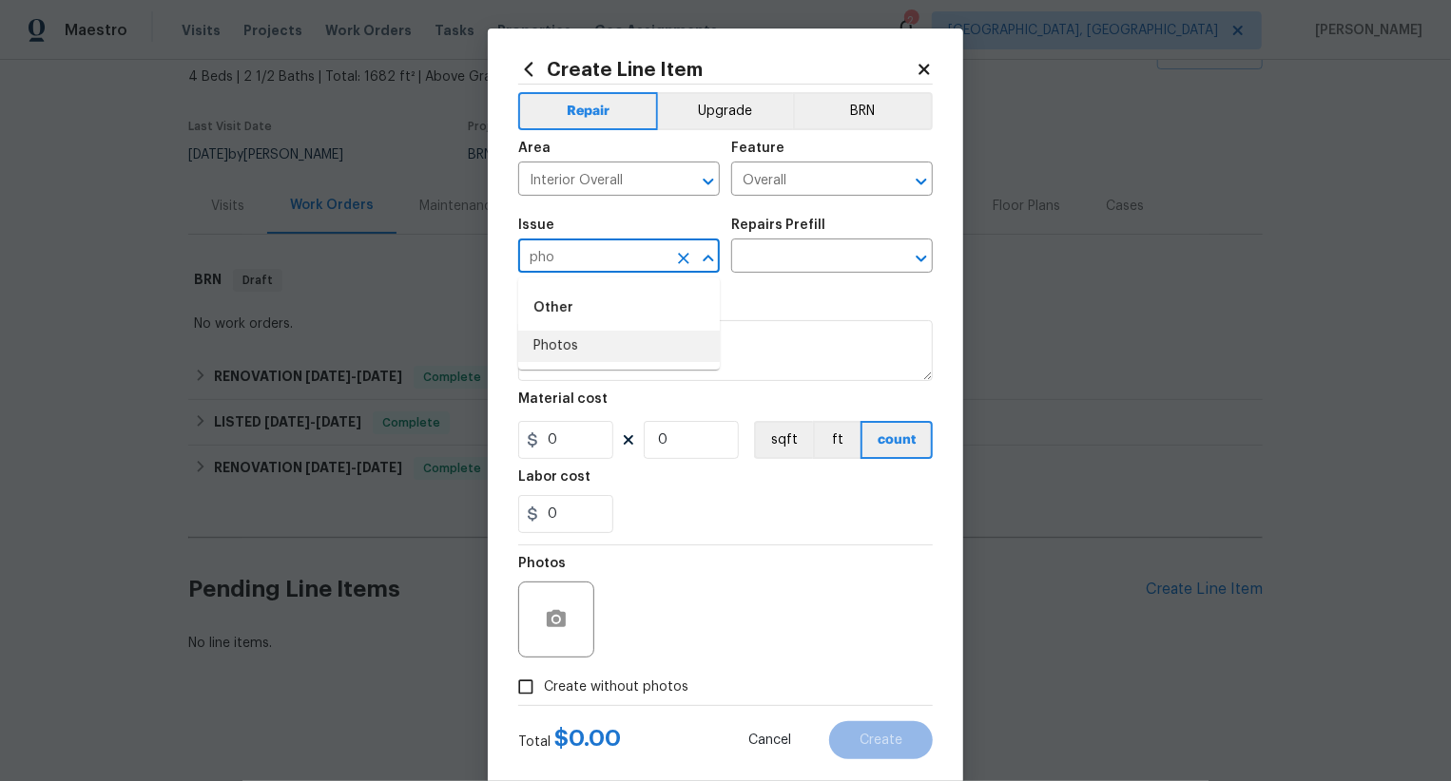
click at [602, 341] on li "Photos" at bounding box center [619, 346] width 202 height 31
type input "Photos"
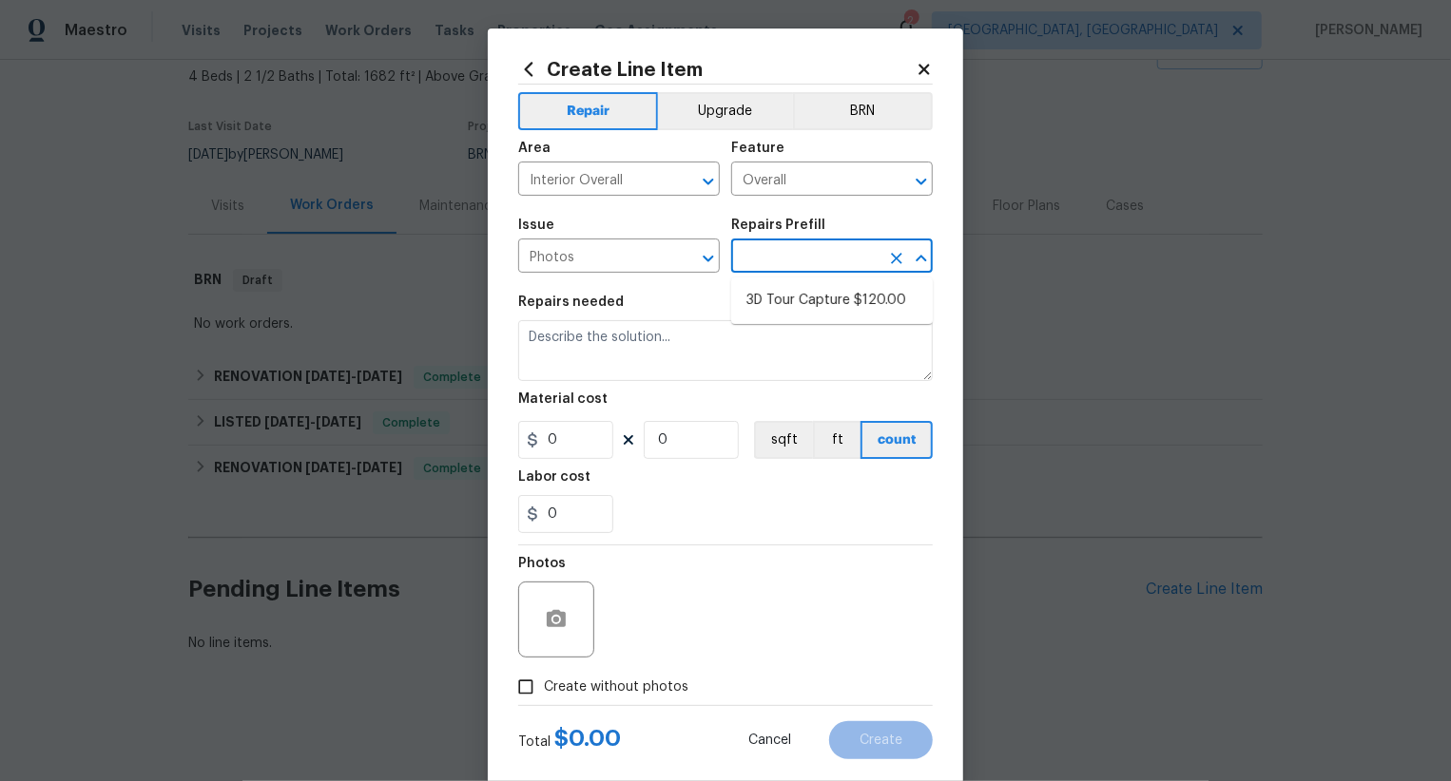
click at [785, 244] on input "text" at bounding box center [805, 257] width 148 height 29
click at [798, 291] on li "3D Tour Capture $120.00" at bounding box center [832, 300] width 202 height 31
type input "3D Tour Capture $120.00"
type textarea "Capture 3D tour of home"
type input "1"
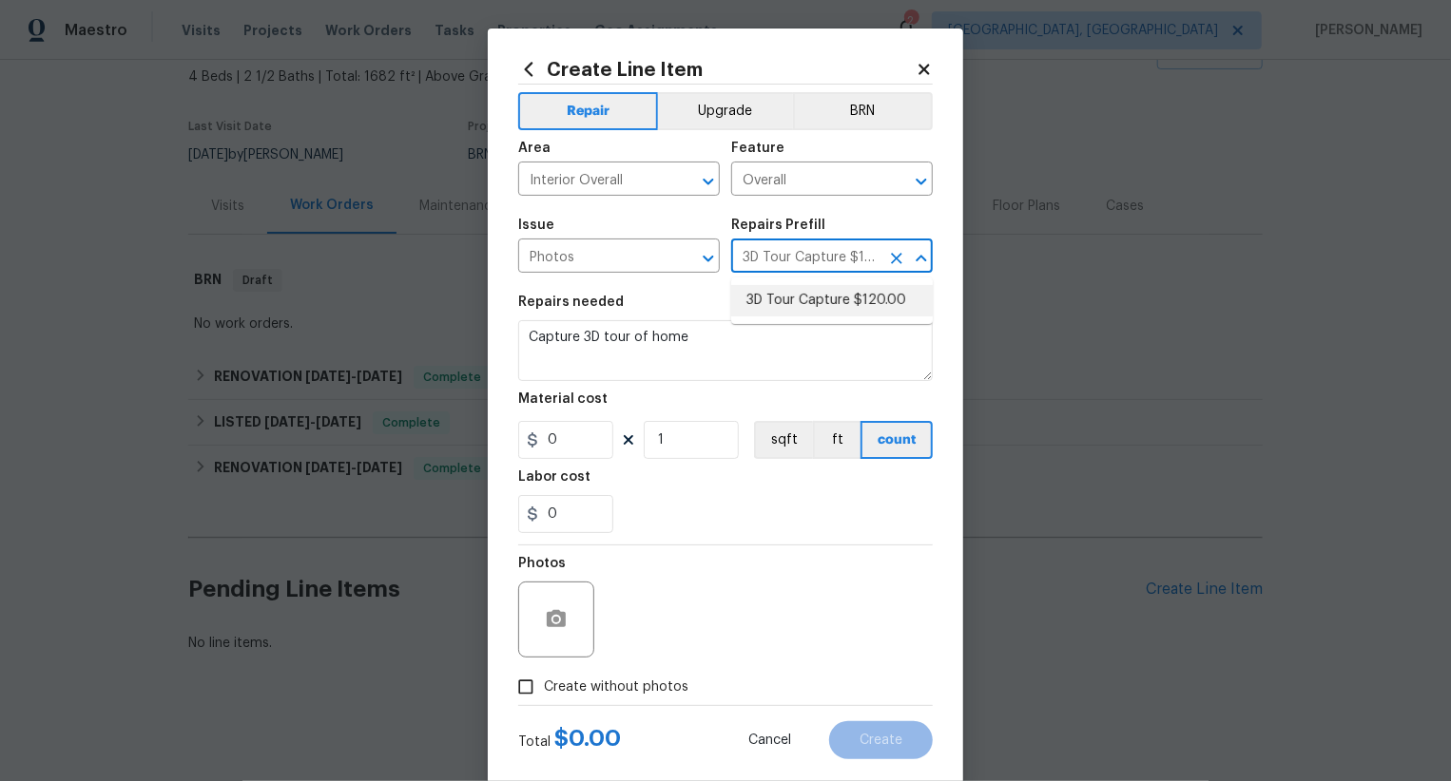
type input "120"
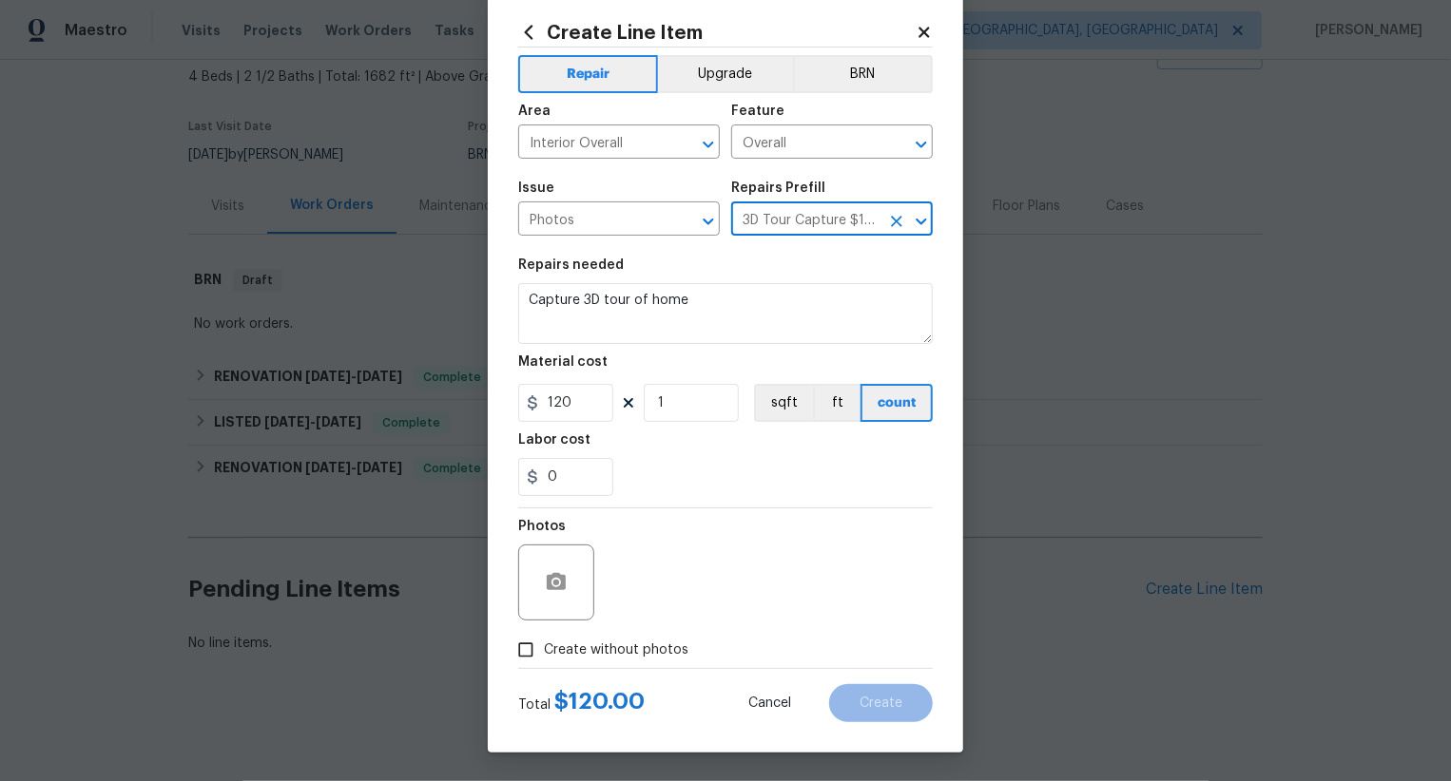
click at [645, 648] on span "Create without photos" at bounding box center [616, 651] width 144 height 20
click at [544, 648] on input "Create without photos" at bounding box center [526, 650] width 36 height 36
checkbox input "true"
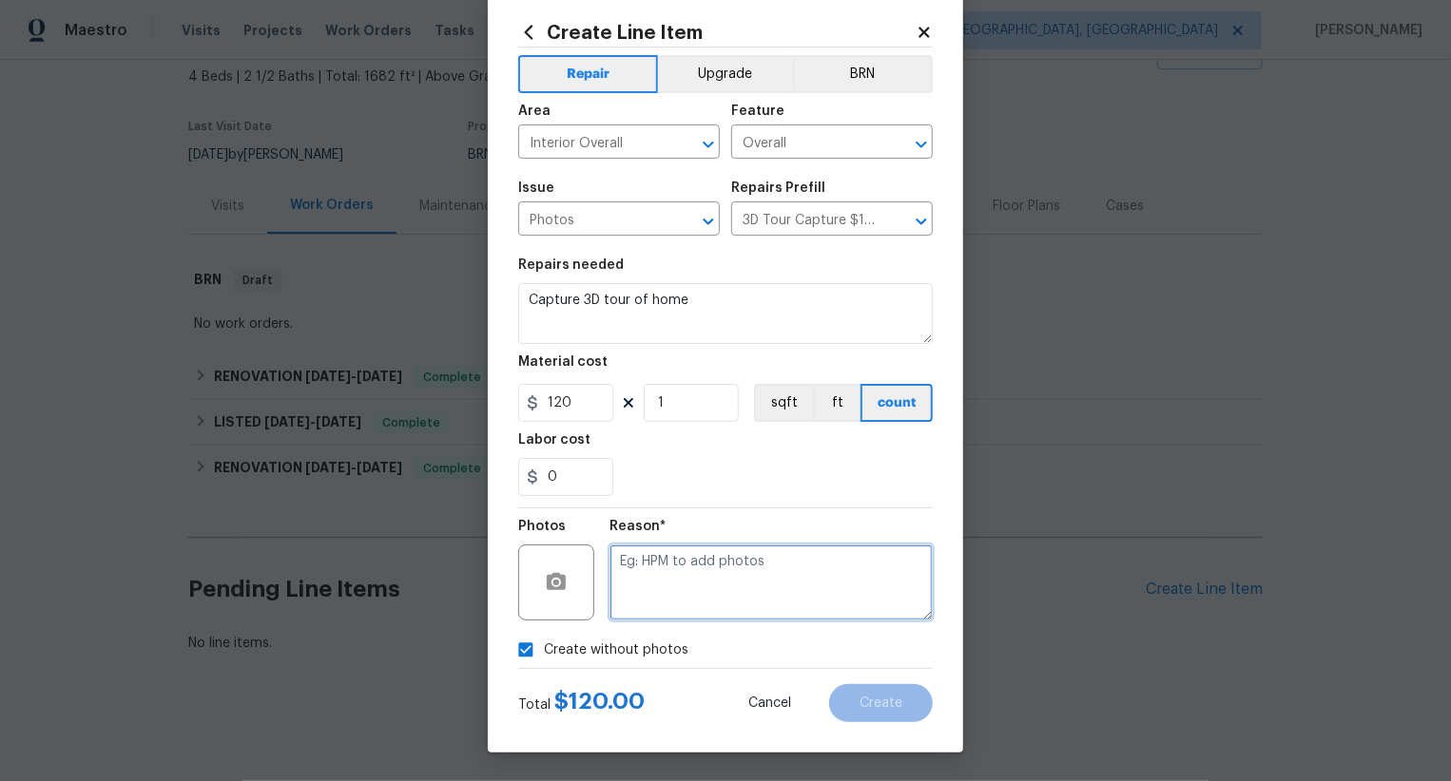
click at [785, 607] on textarea at bounding box center [770, 583] width 323 height 76
type textarea ".."
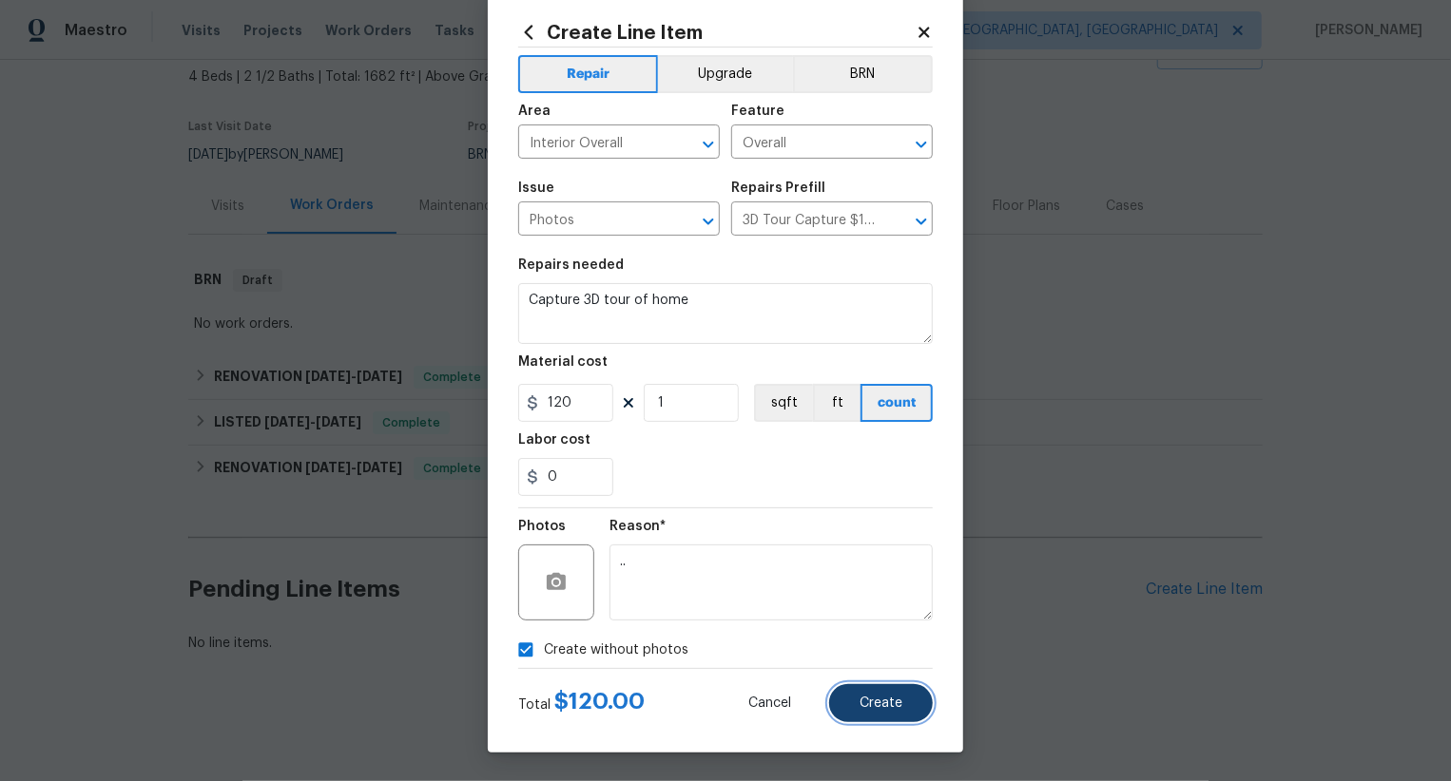
click at [900, 692] on button "Create" at bounding box center [881, 703] width 104 height 38
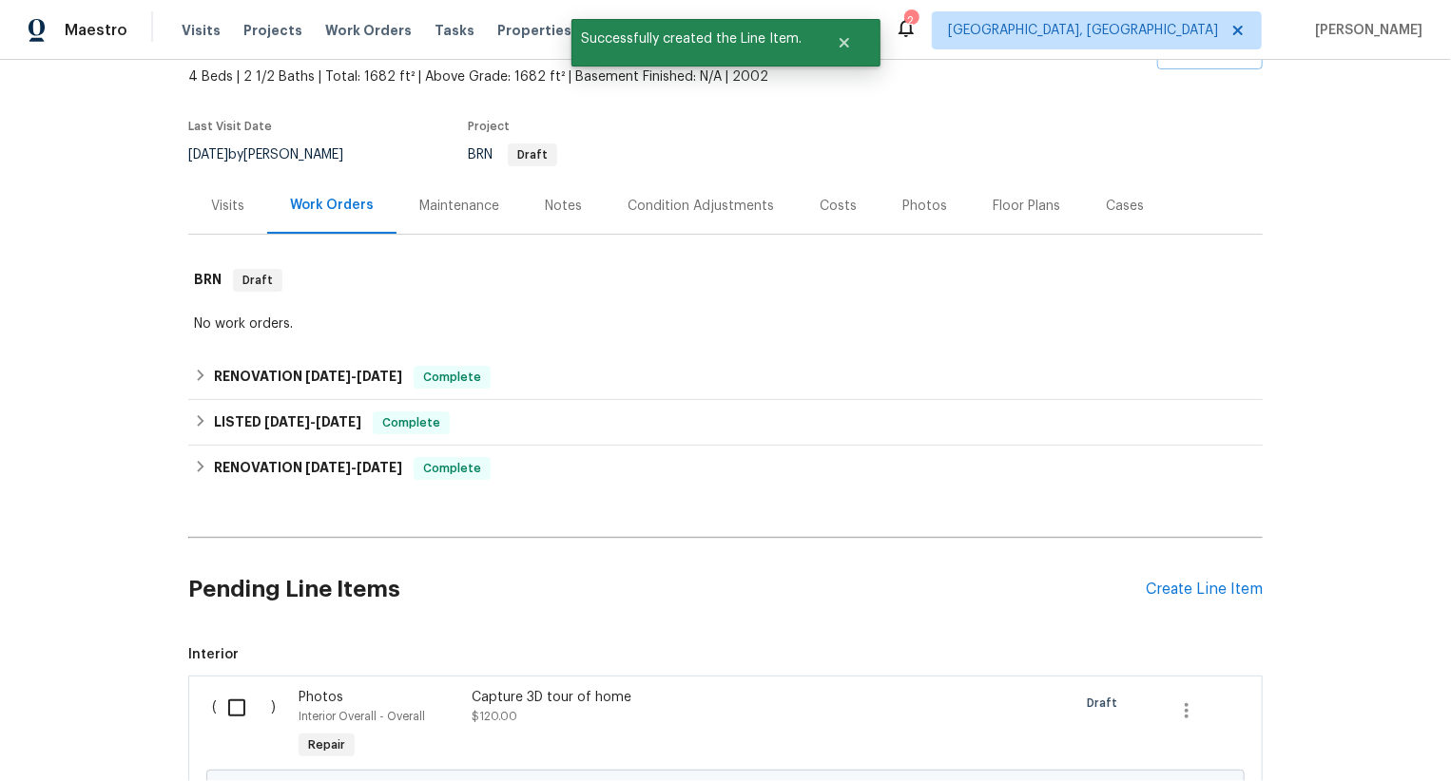
scroll to position [327, 0]
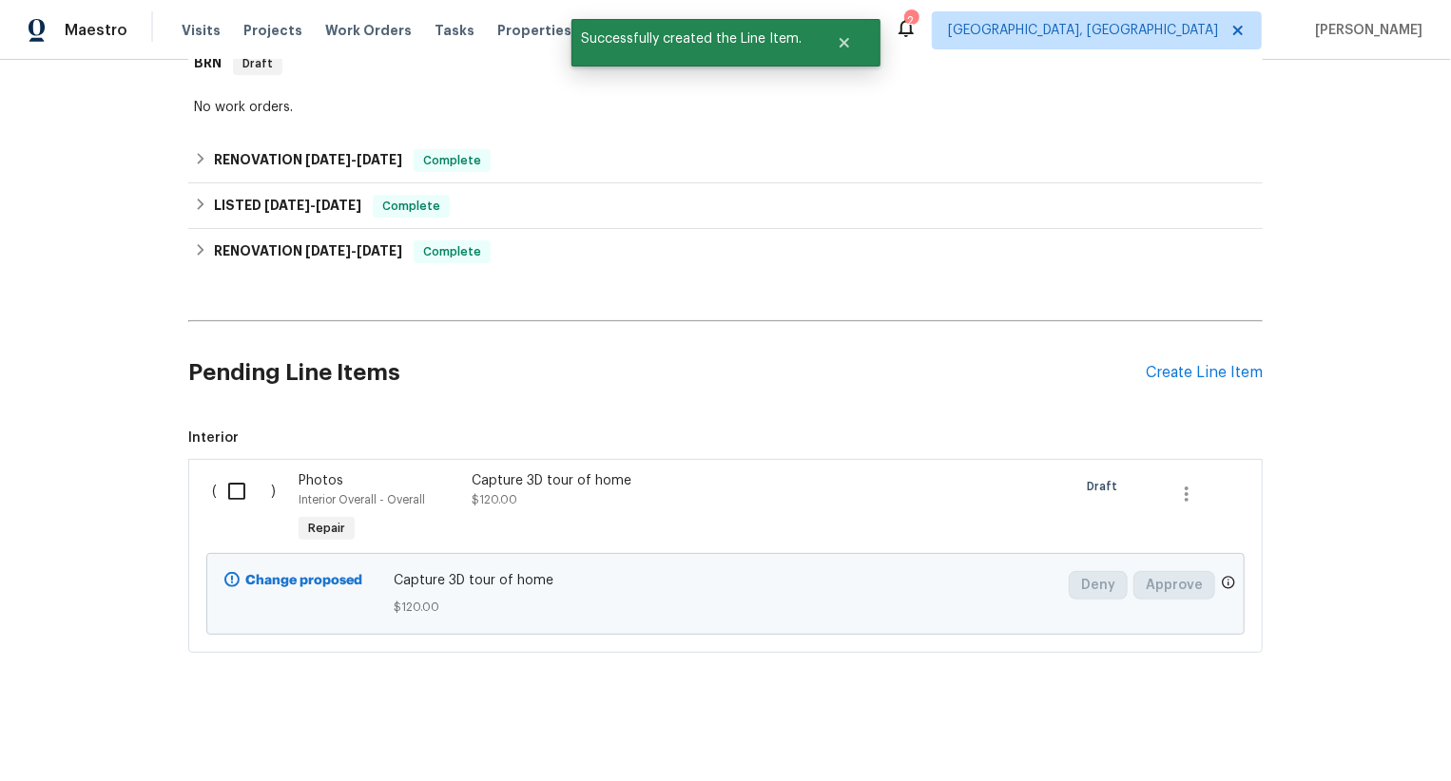
click at [255, 508] on input "checkbox" at bounding box center [244, 491] width 54 height 40
checkbox input "true"
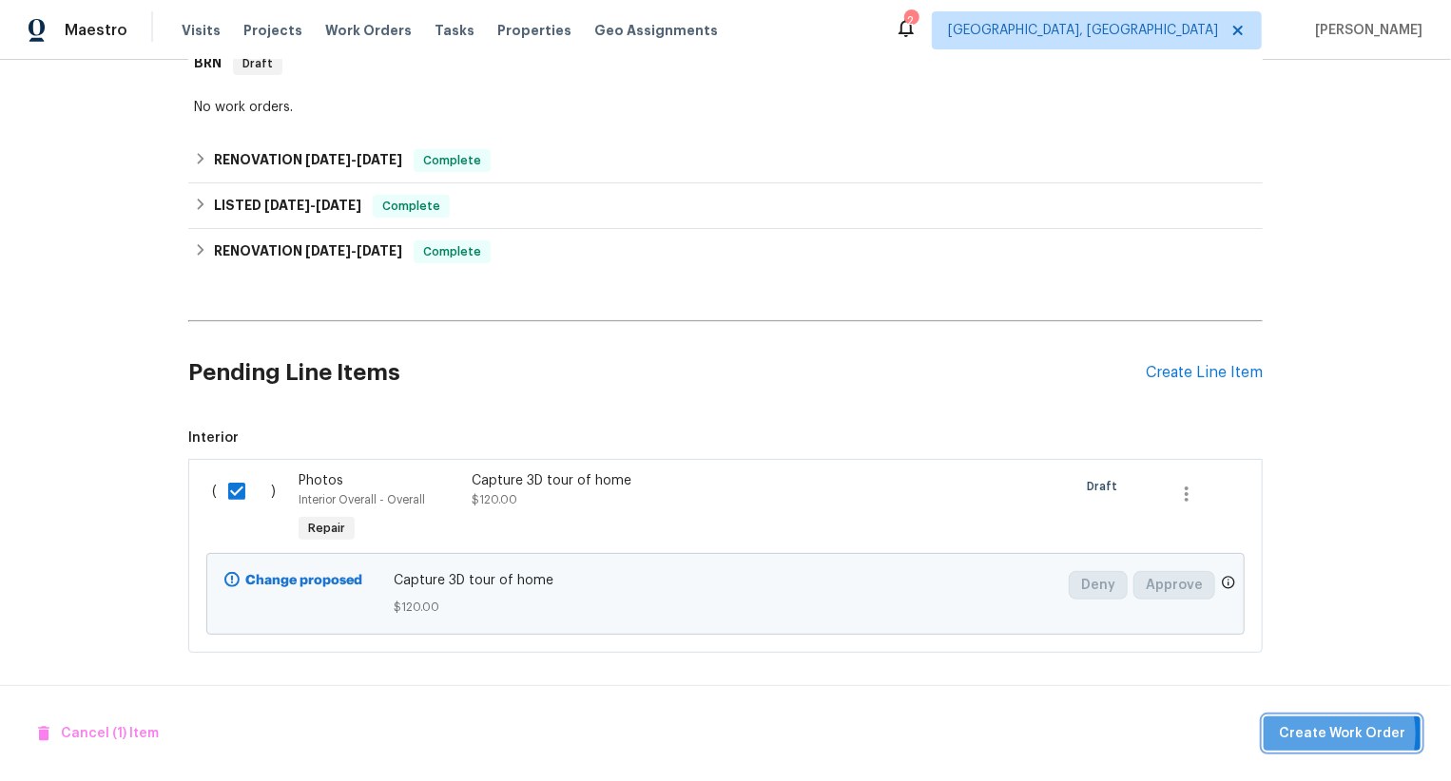
click at [1321, 734] on span "Create Work Order" at bounding box center [1341, 734] width 126 height 24
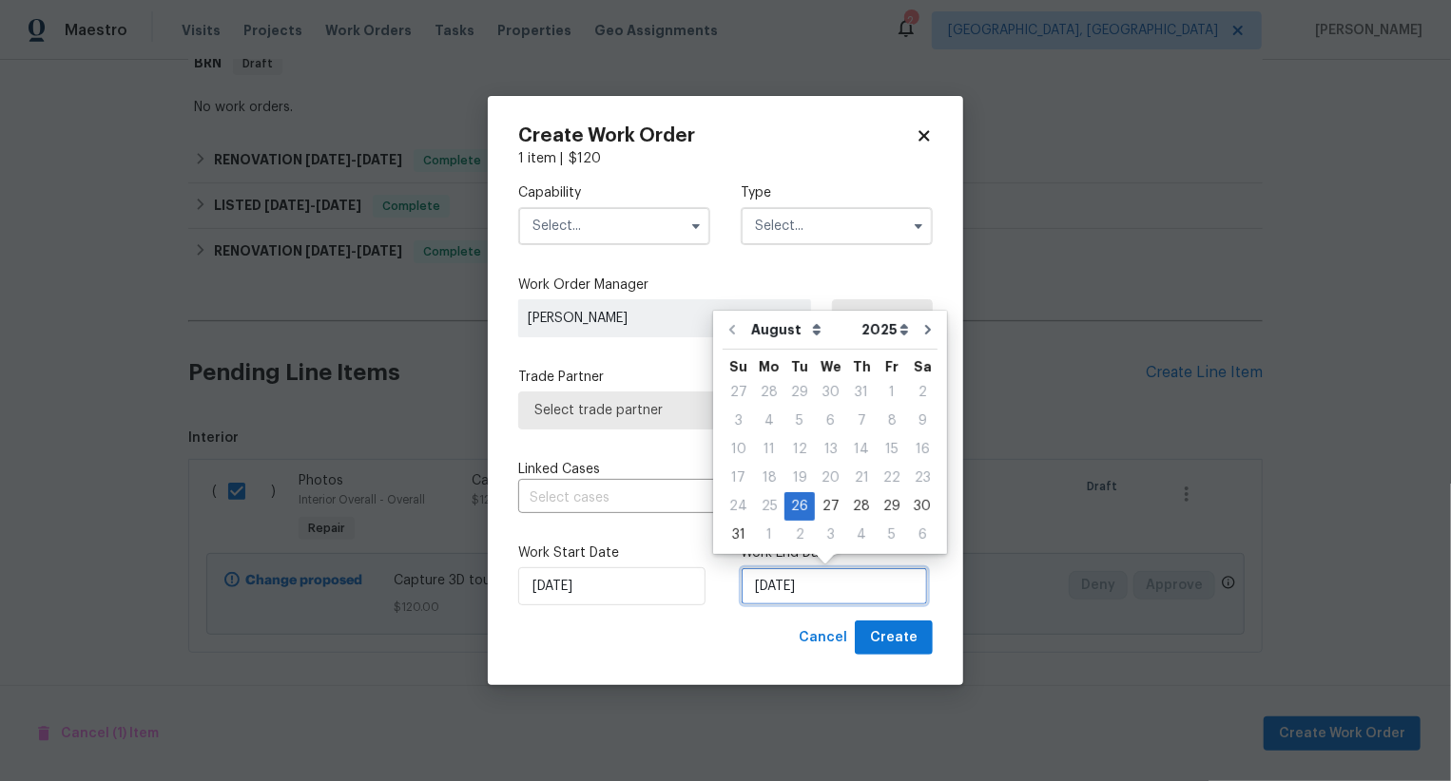
click at [778, 603] on input "[DATE]" at bounding box center [833, 586] width 187 height 38
click at [821, 494] on div "27" at bounding box center [830, 506] width 31 height 27
type input "[DATE]"
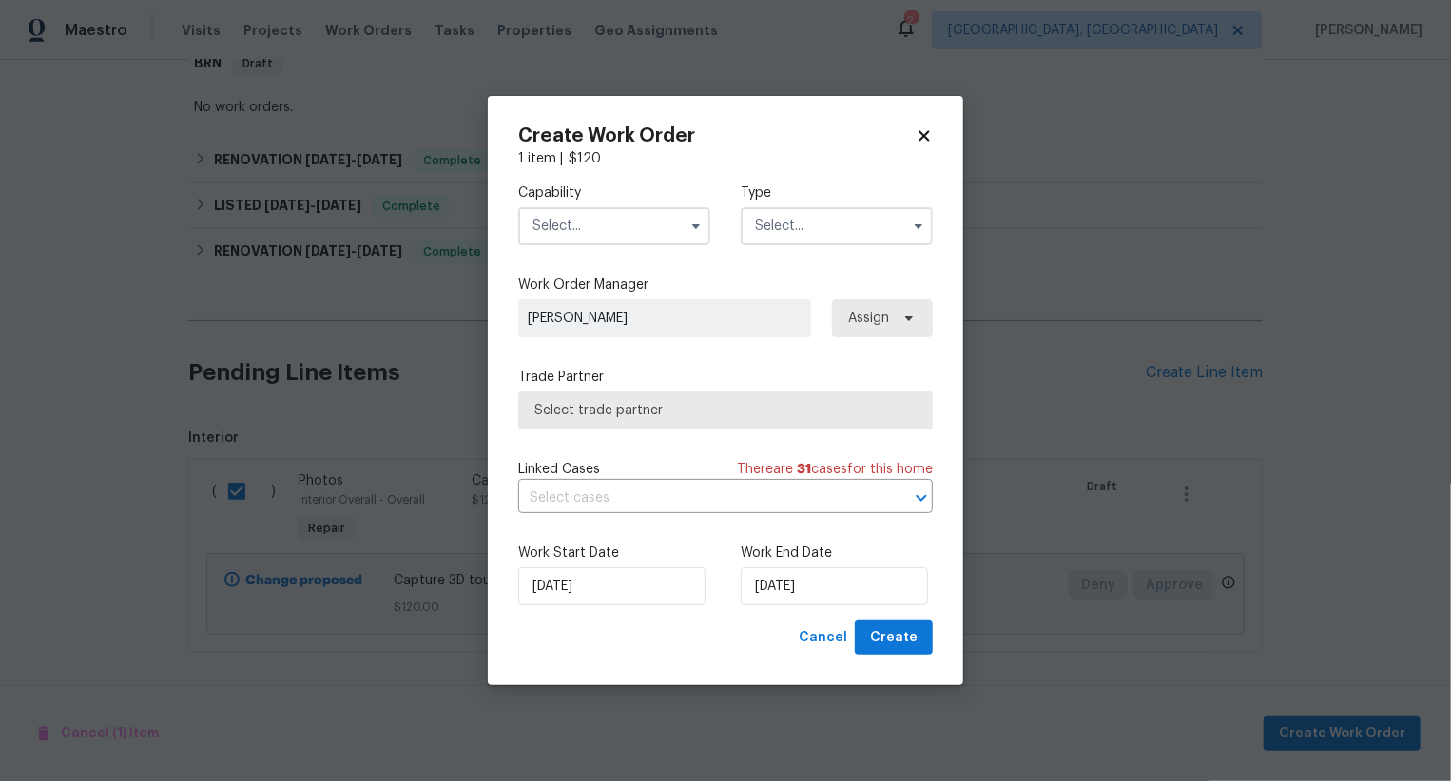
click at [605, 234] on input "text" at bounding box center [614, 226] width 192 height 38
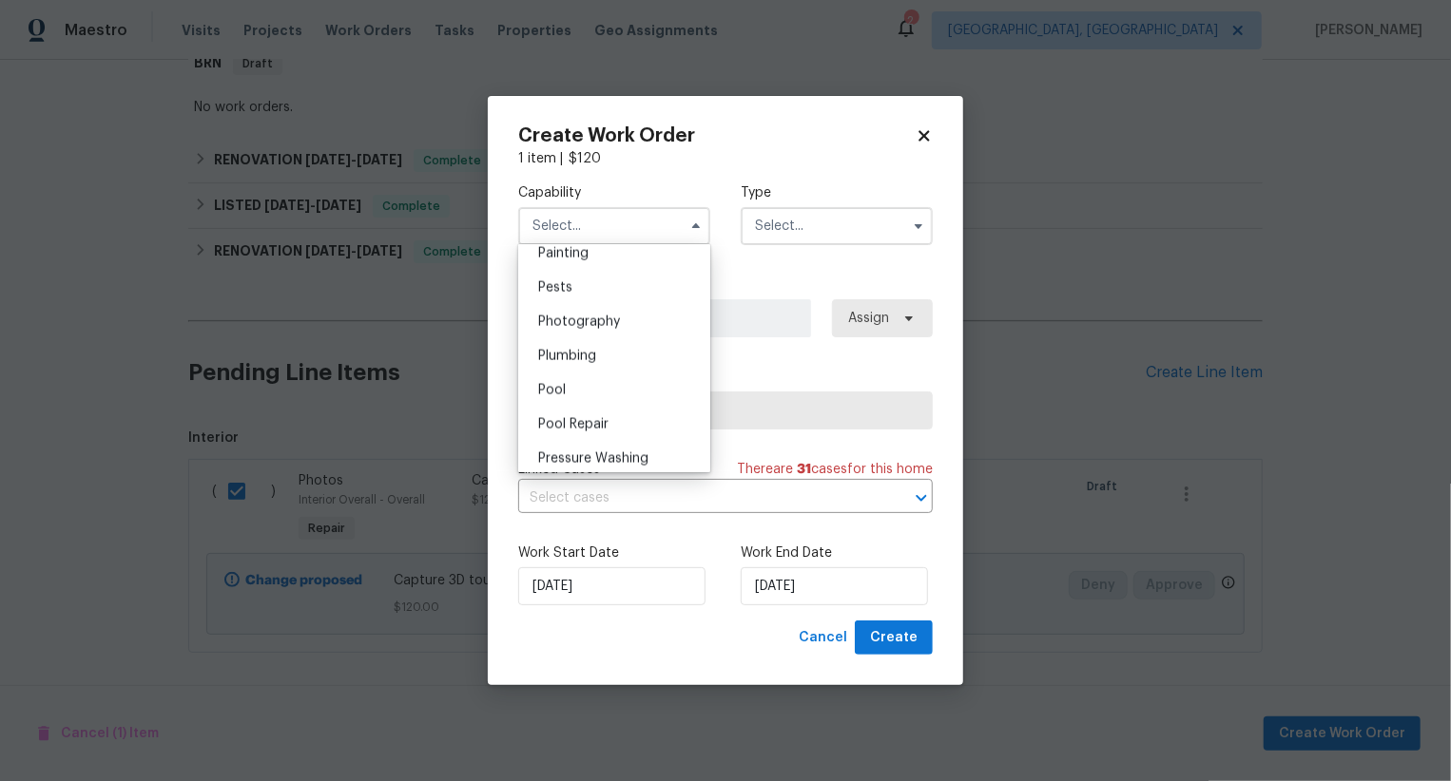
scroll to position [1566, 0]
click at [628, 369] on div "Photography" at bounding box center [614, 365] width 183 height 34
type input "Photography"
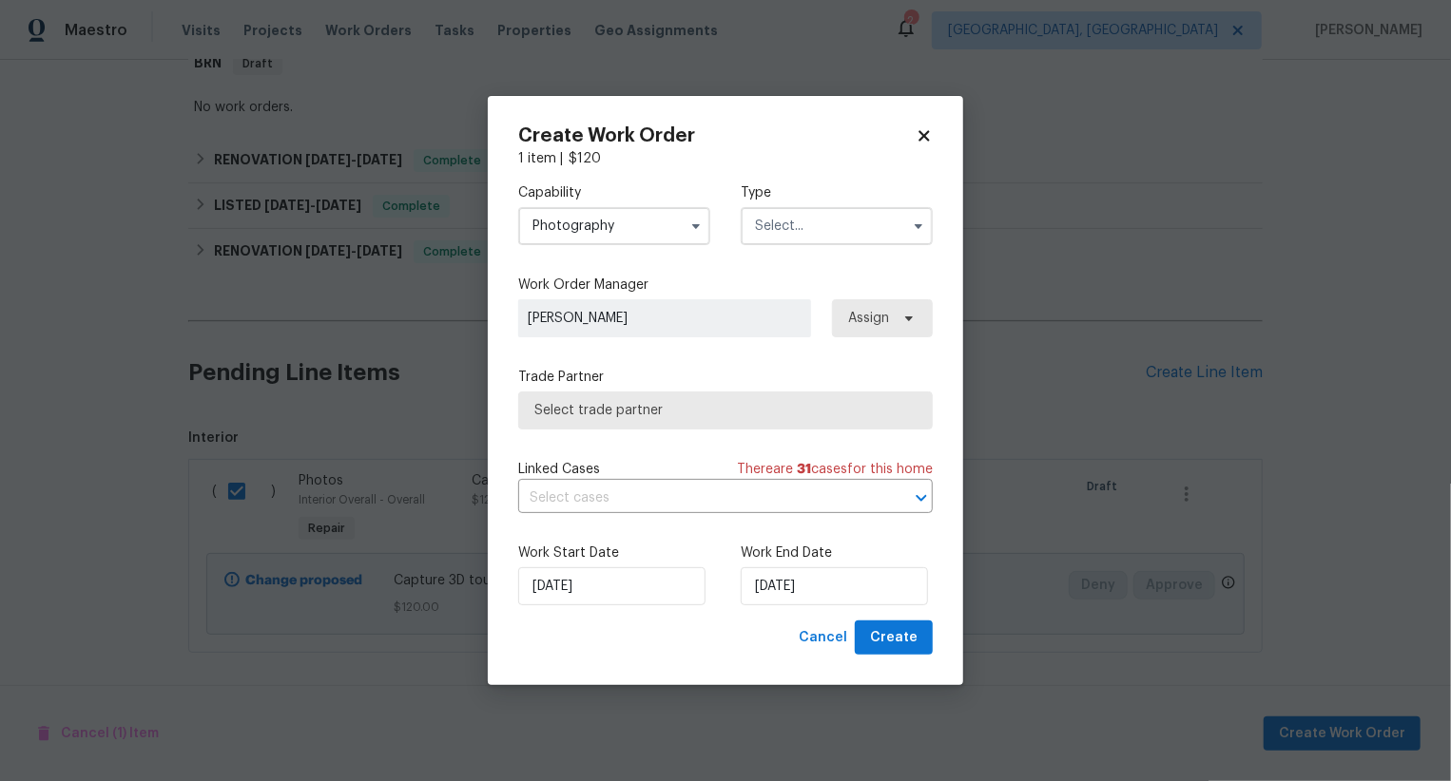
click at [822, 230] on input "text" at bounding box center [836, 226] width 192 height 38
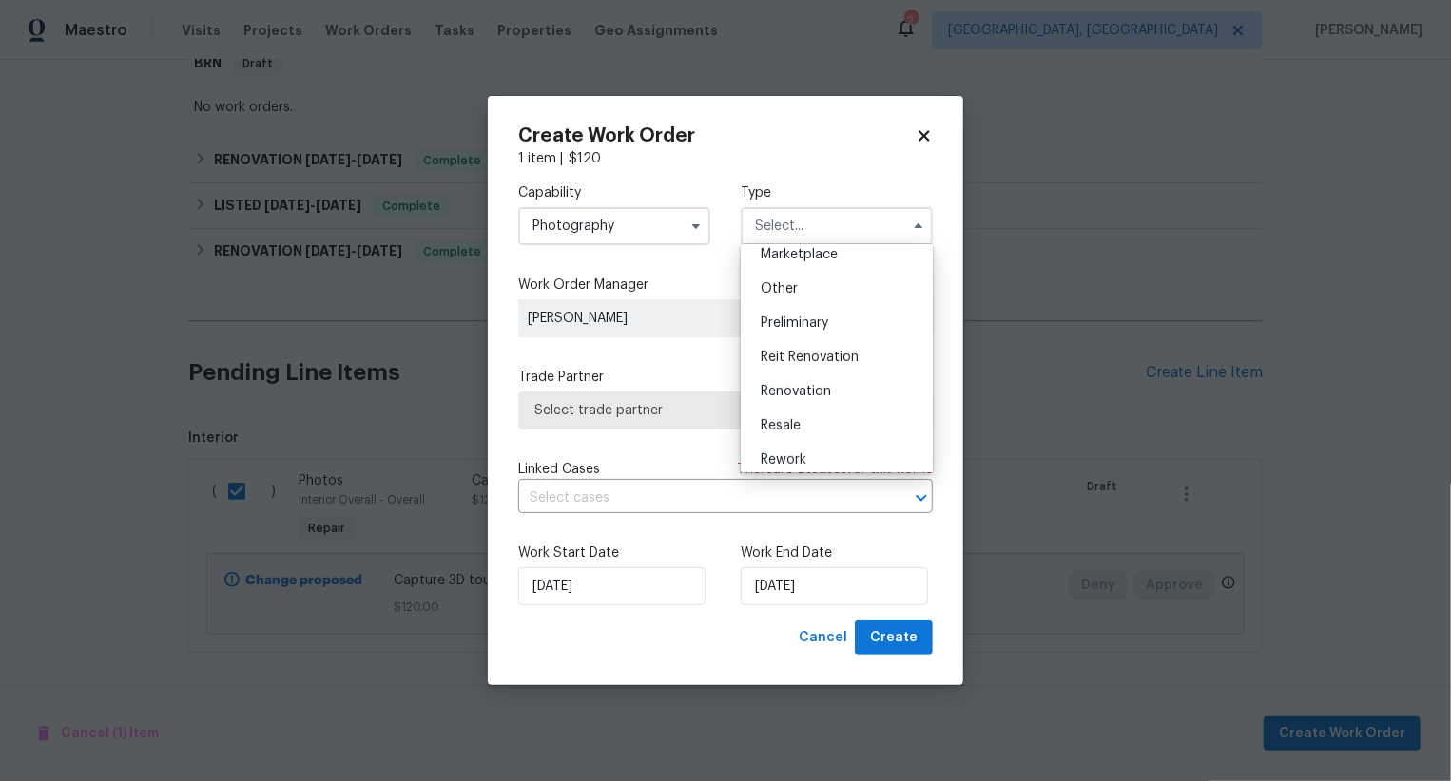
scroll to position [351, 0]
click at [826, 294] on div "Other" at bounding box center [836, 292] width 183 height 34
type input "Other"
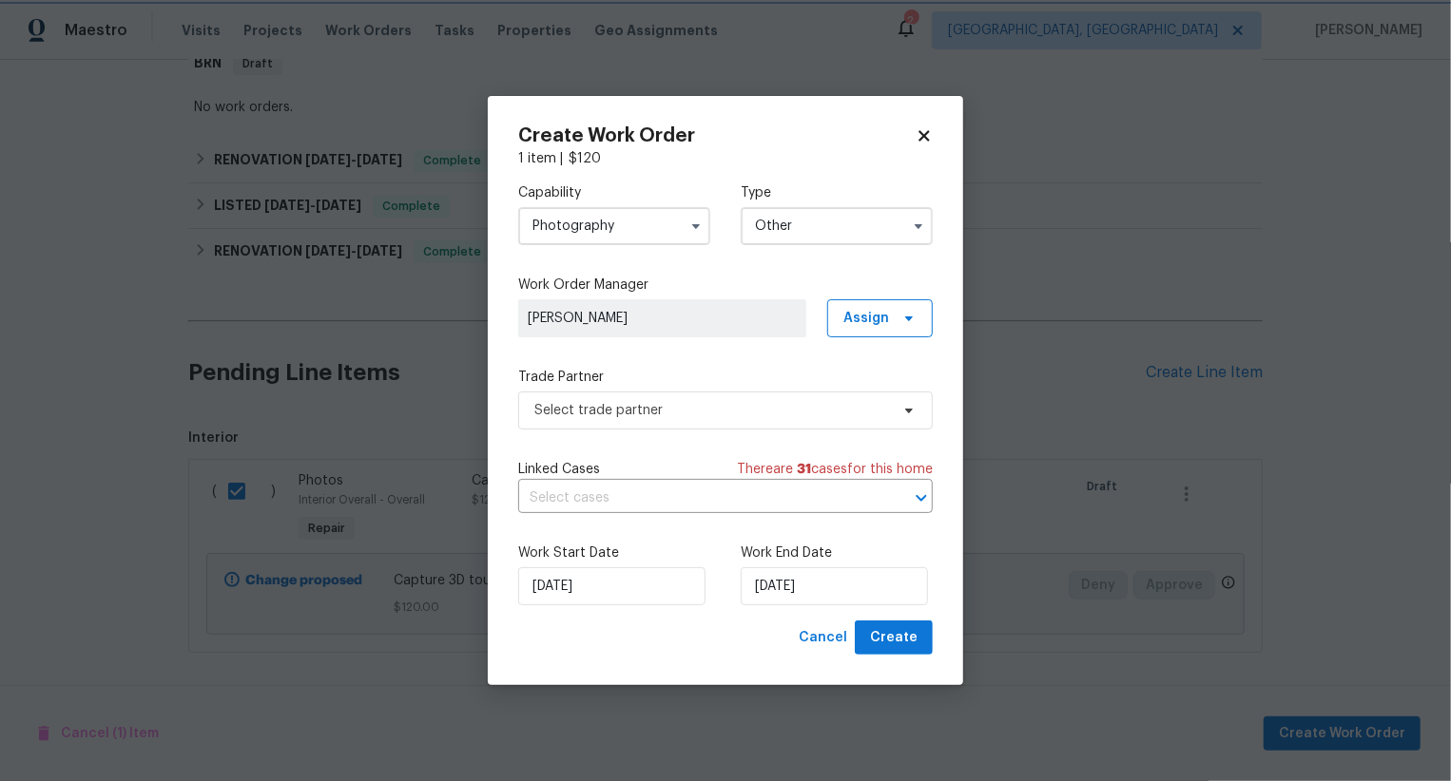
scroll to position [0, 0]
click at [764, 417] on span "Select trade partner" at bounding box center [711, 410] width 355 height 19
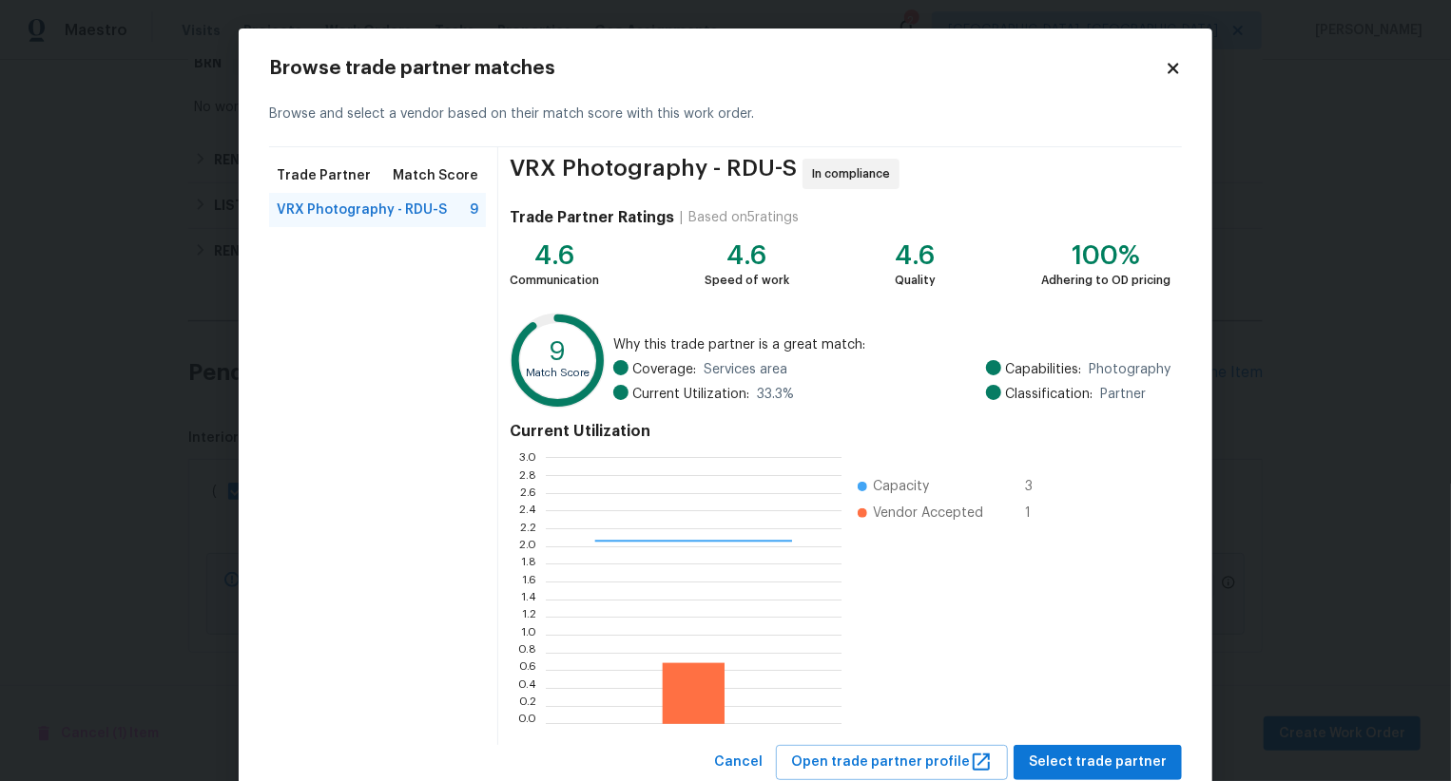
scroll to position [57, 0]
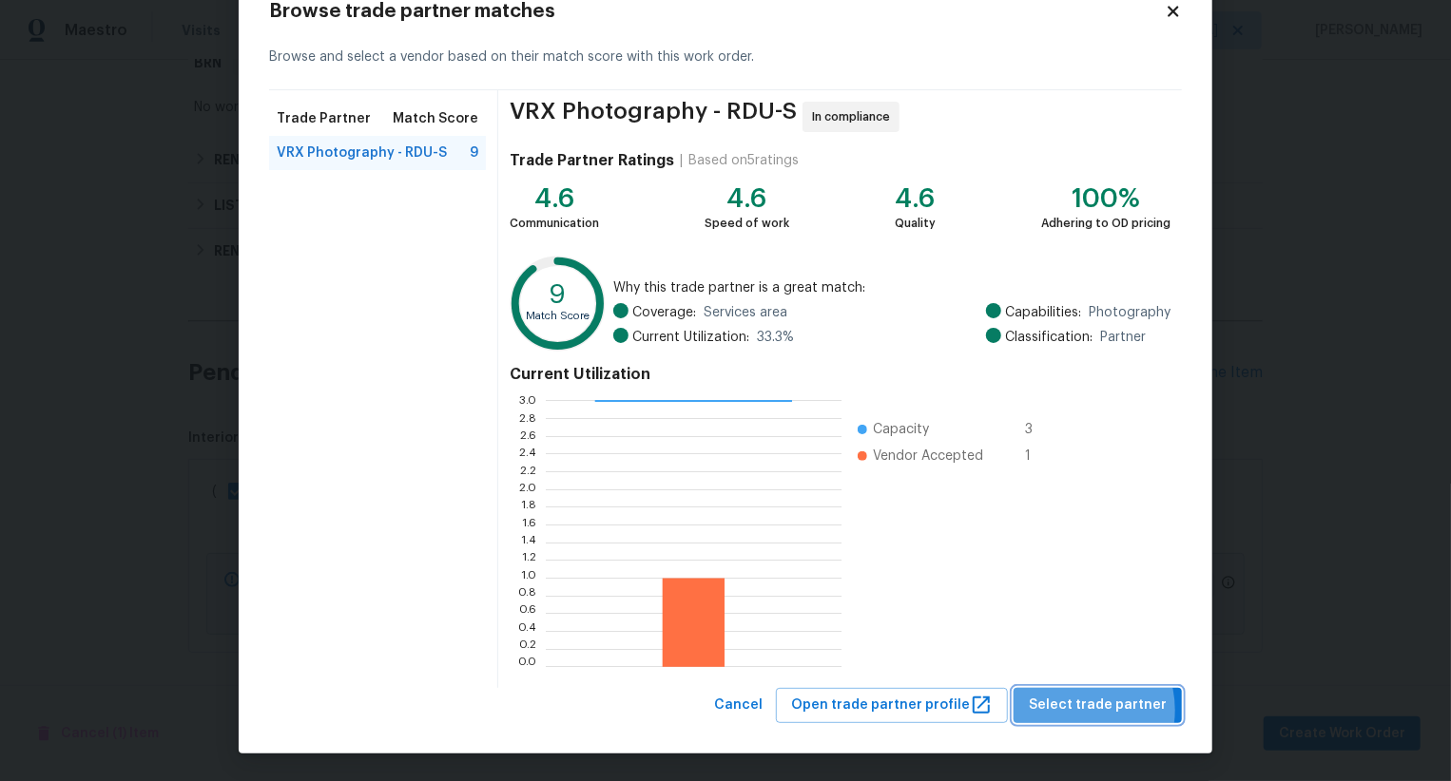
click at [1078, 709] on span "Select trade partner" at bounding box center [1097, 706] width 138 height 24
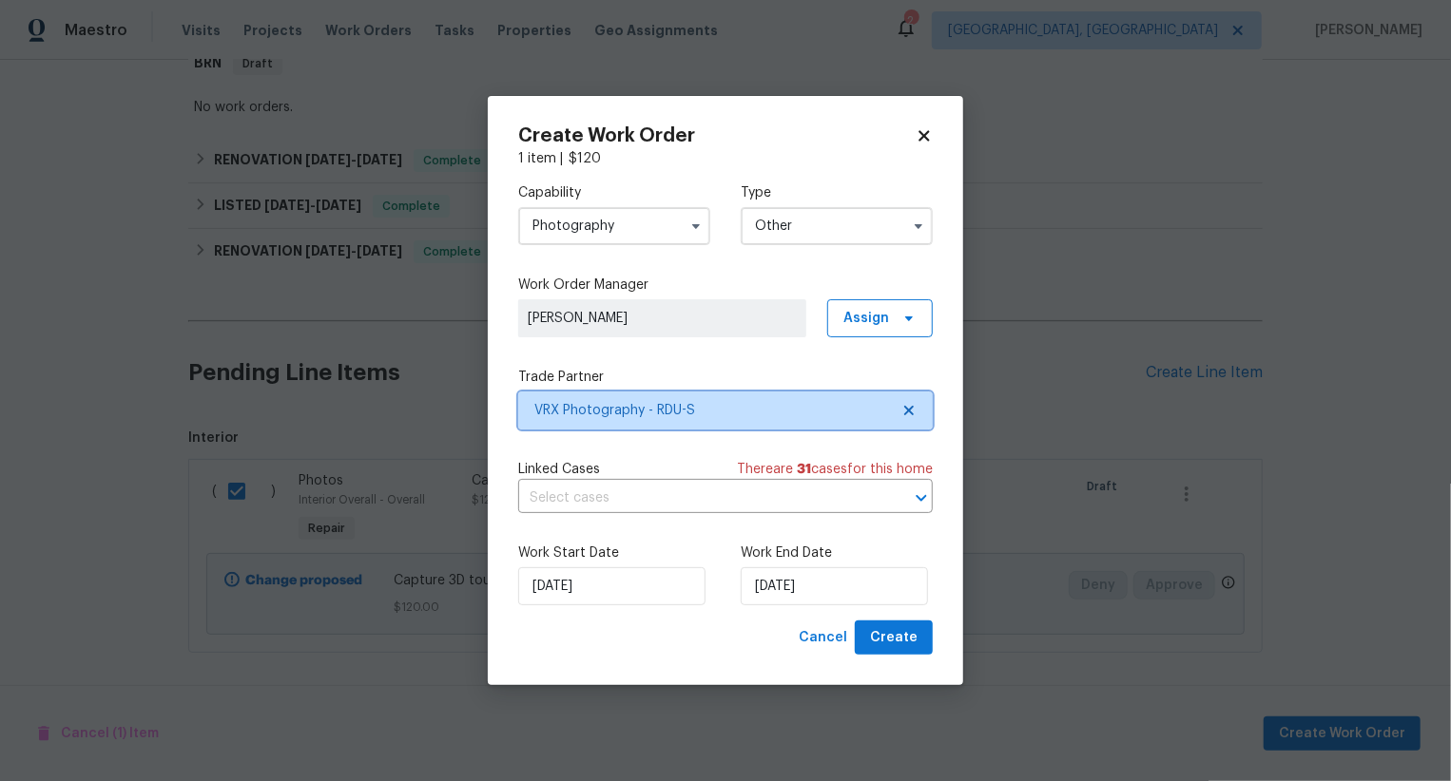
scroll to position [0, 0]
click at [898, 630] on span "Create" at bounding box center [894, 638] width 48 height 24
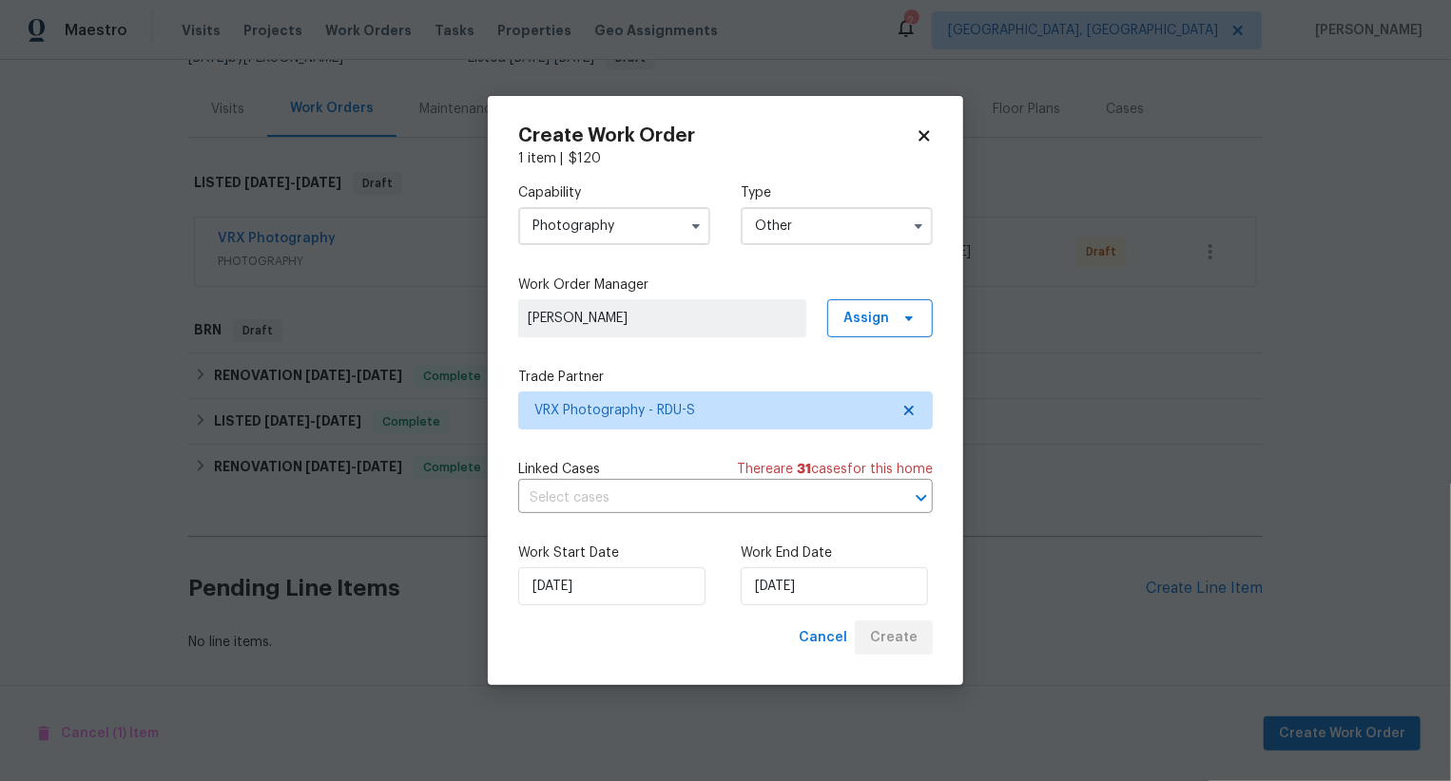
scroll to position [206, 0]
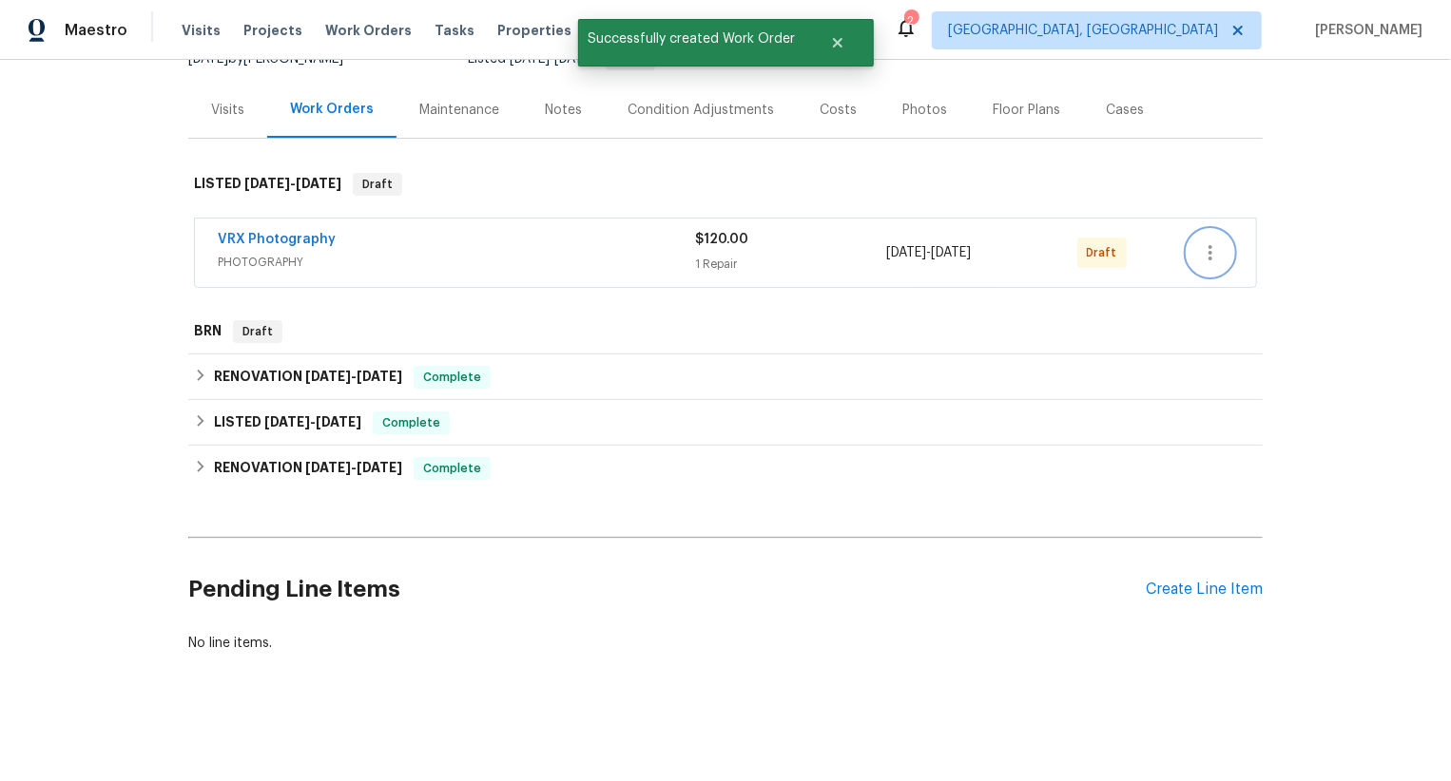
click at [1207, 248] on icon "button" at bounding box center [1210, 252] width 23 height 23
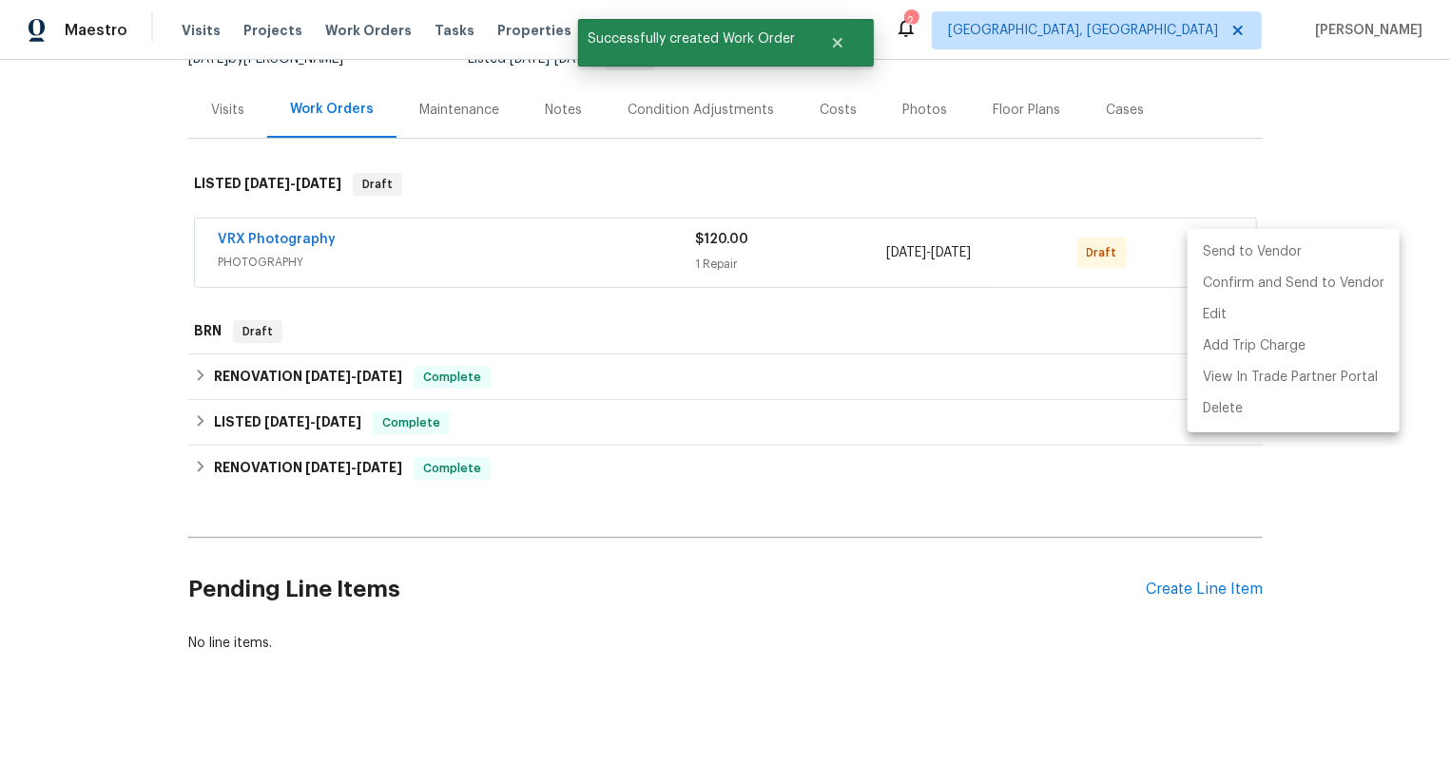
click at [1207, 248] on li "Send to Vendor" at bounding box center [1293, 252] width 212 height 31
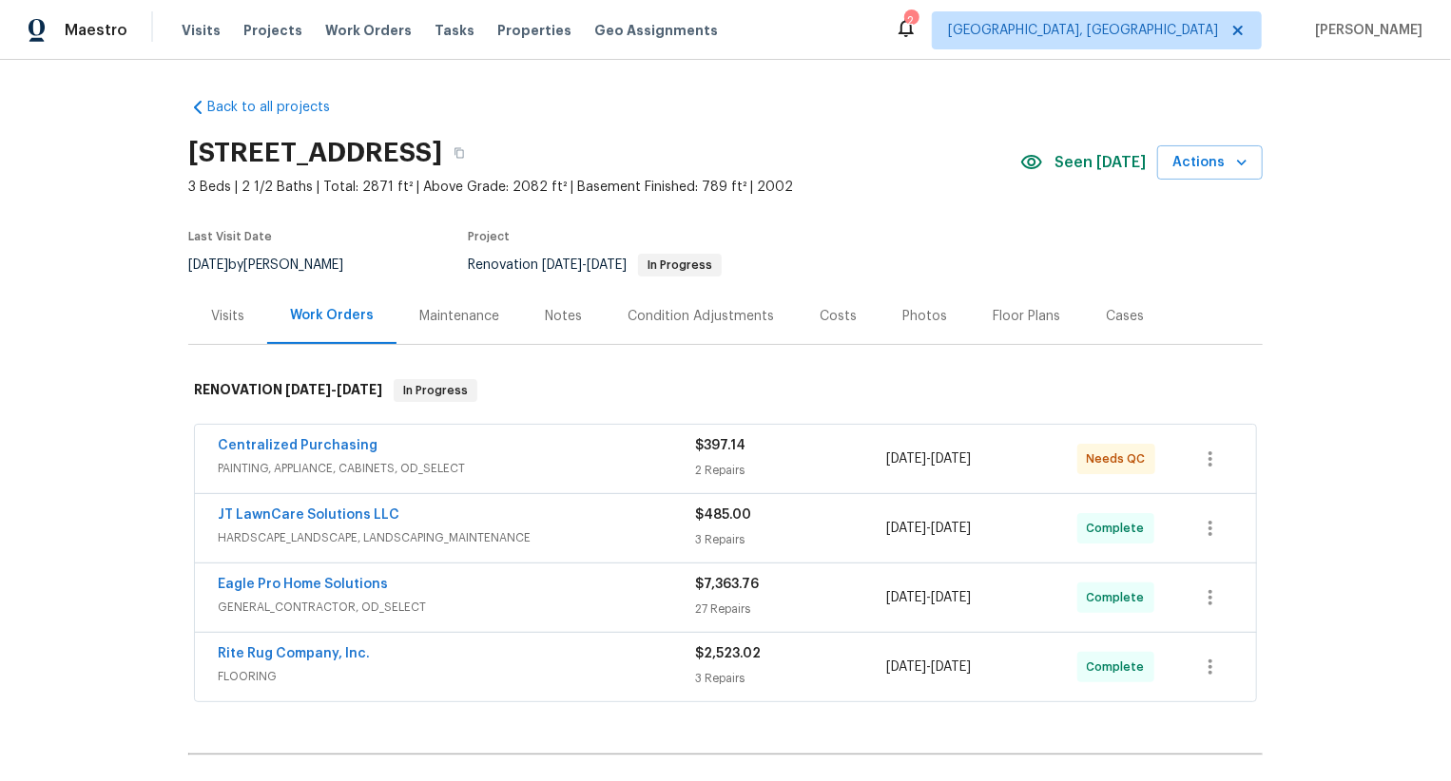
scroll to position [216, 0]
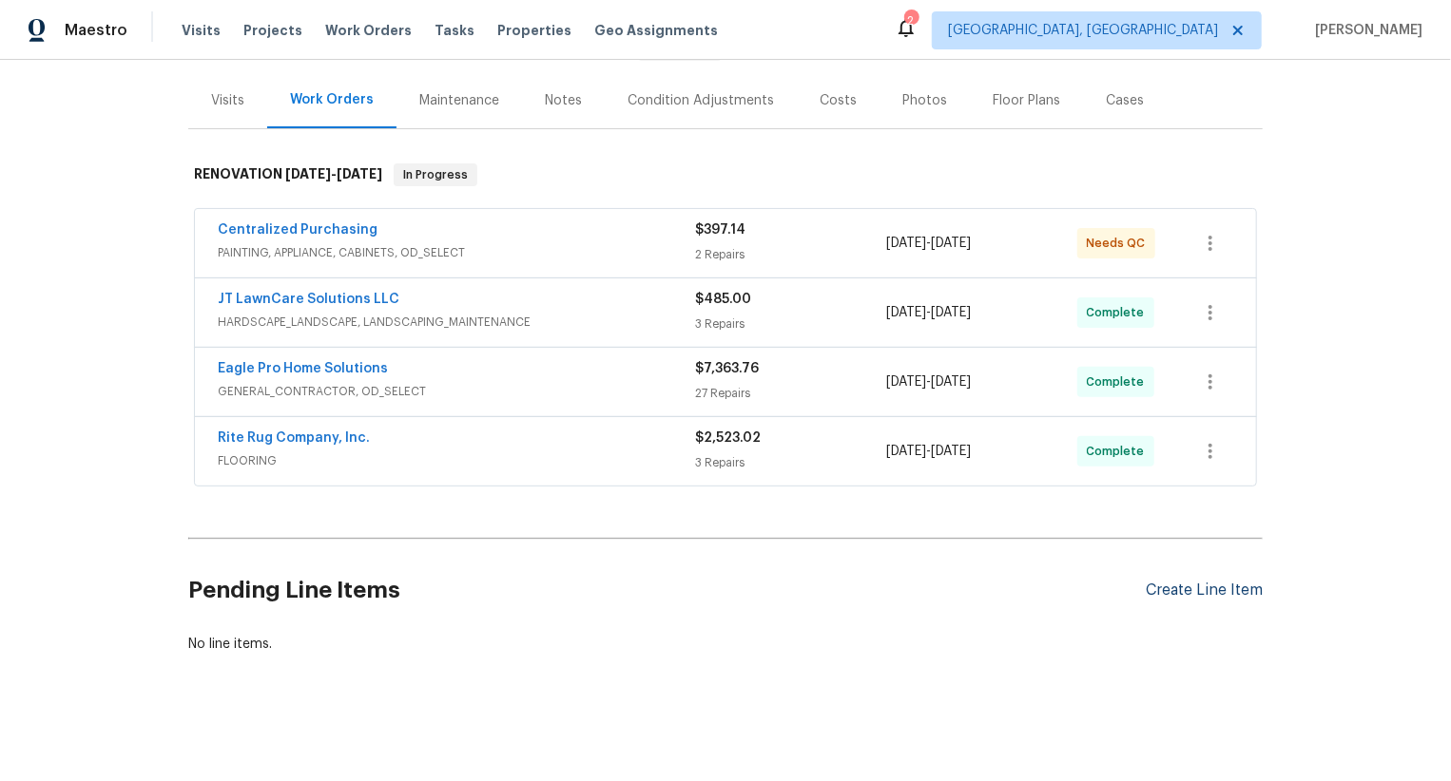
click at [1211, 593] on div "Create Line Item" at bounding box center [1203, 591] width 117 height 18
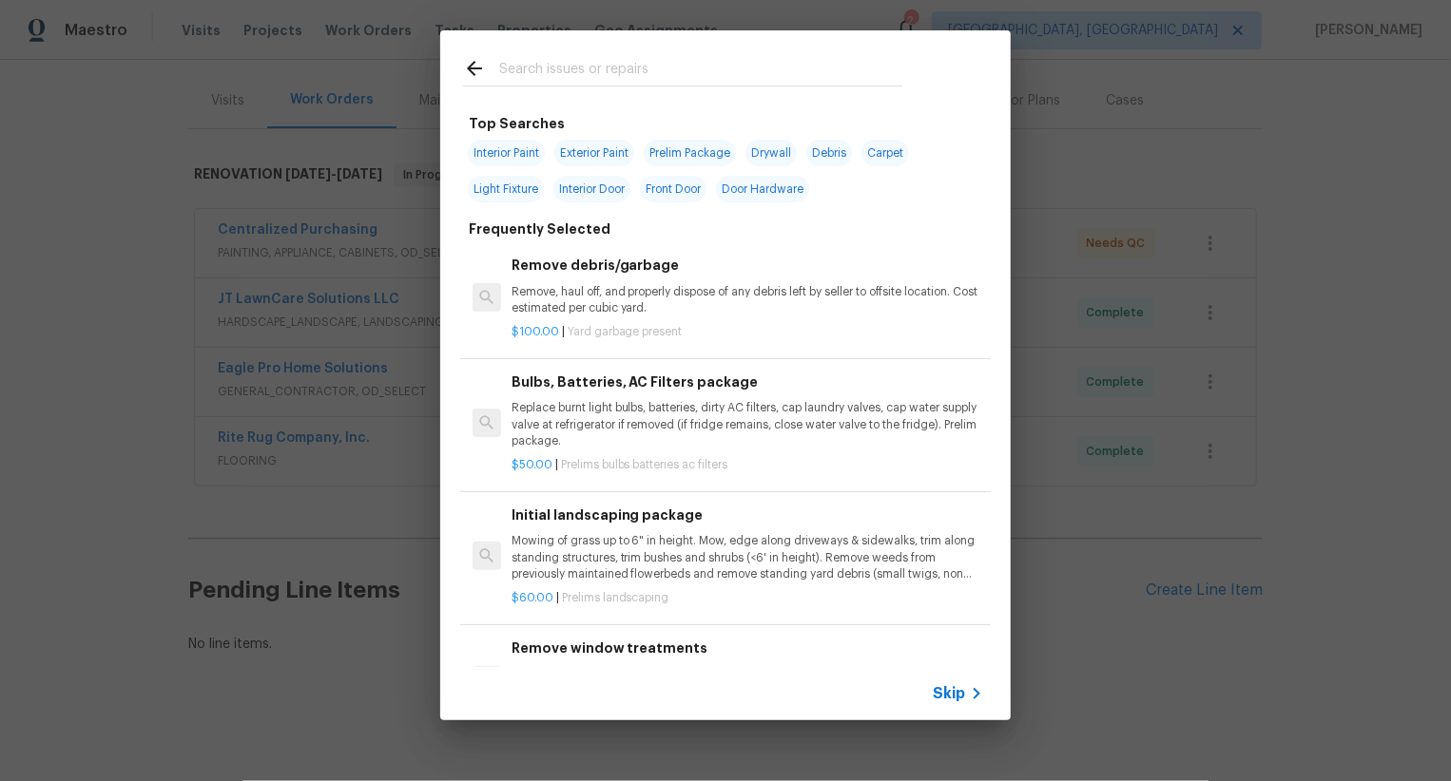
click at [939, 680] on div "Skip" at bounding box center [725, 693] width 570 height 53
click at [946, 687] on span "Skip" at bounding box center [948, 693] width 32 height 19
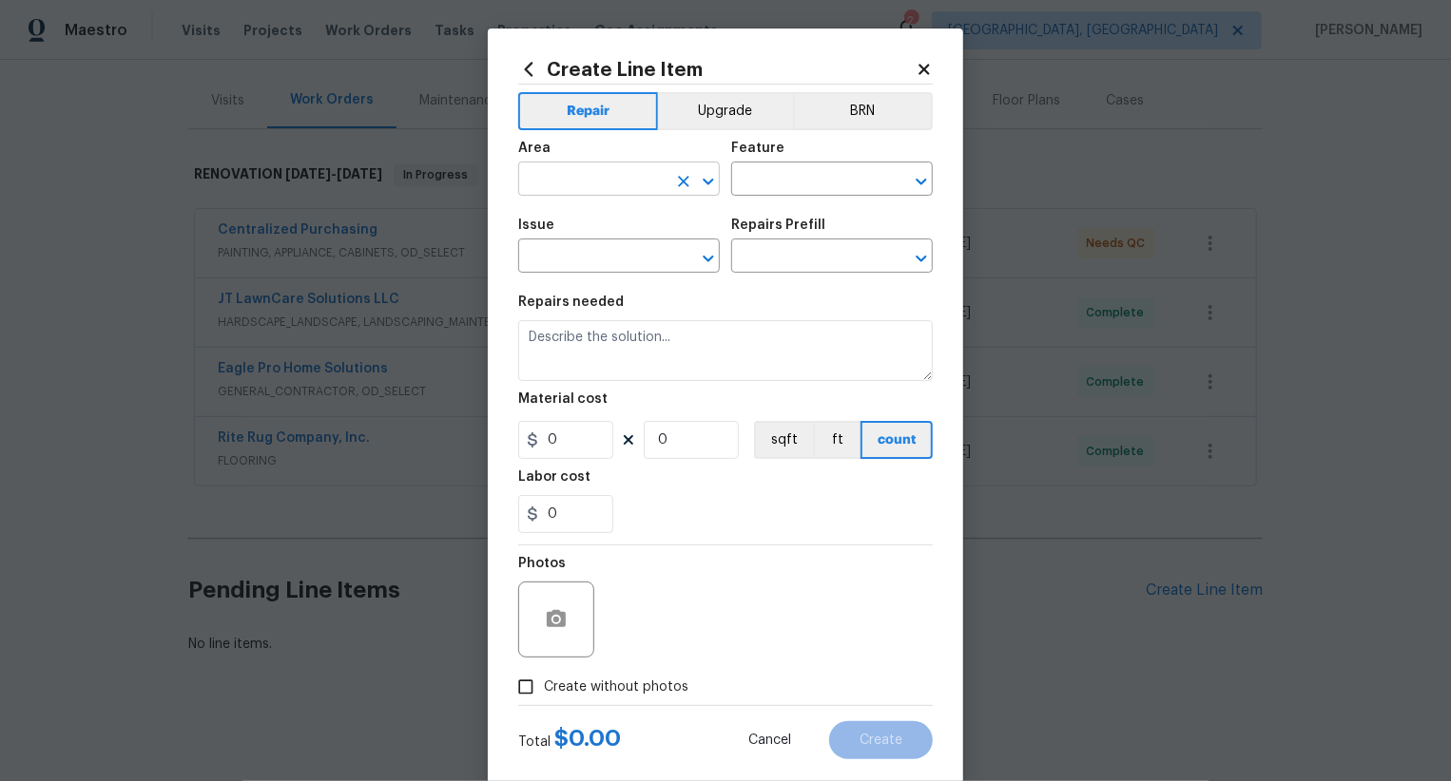
click at [619, 183] on input "text" at bounding box center [592, 180] width 148 height 29
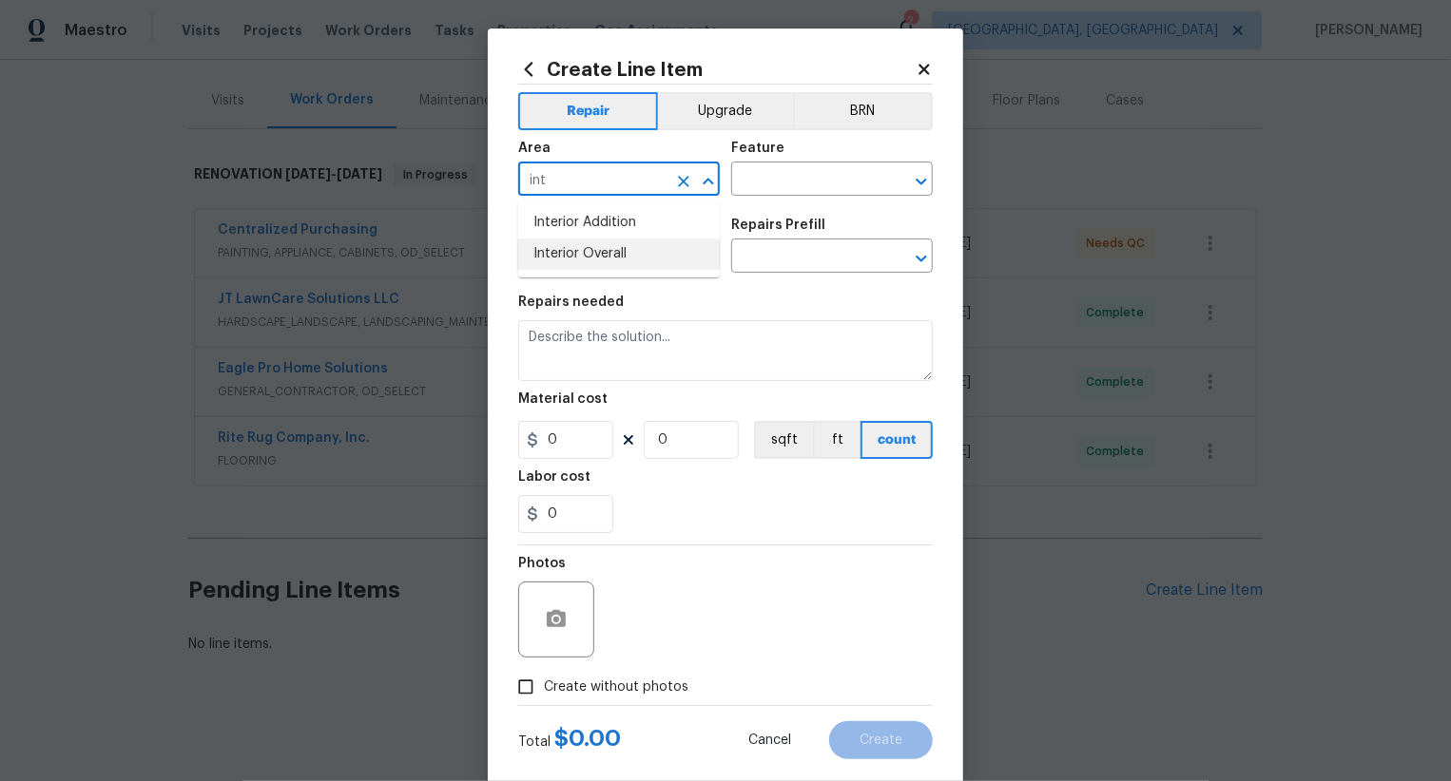
click at [617, 251] on li "Interior Overall" at bounding box center [619, 254] width 202 height 31
type input "Interior Overall"
click at [772, 171] on input "text" at bounding box center [805, 180] width 148 height 29
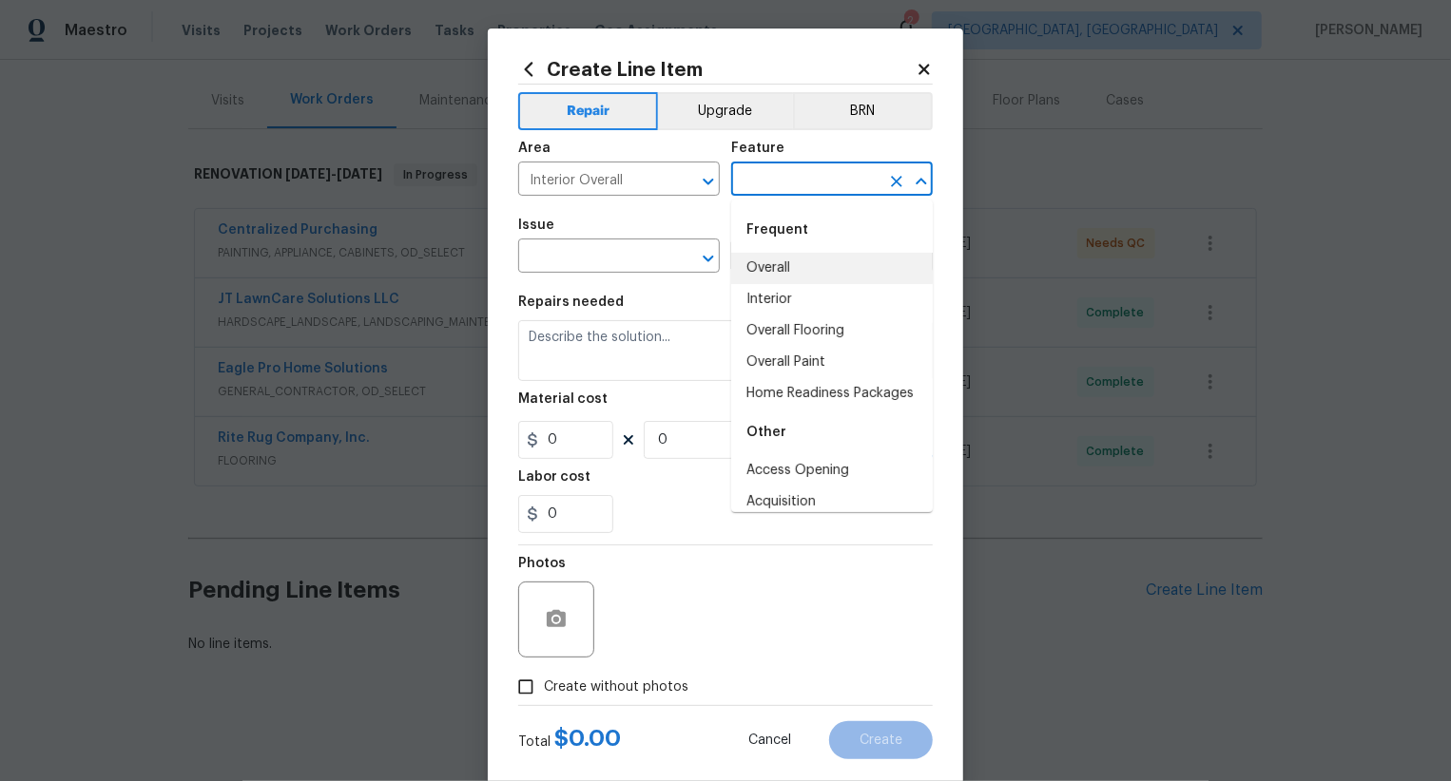
click at [772, 269] on li "Overall" at bounding box center [832, 268] width 202 height 31
type input "Overall"
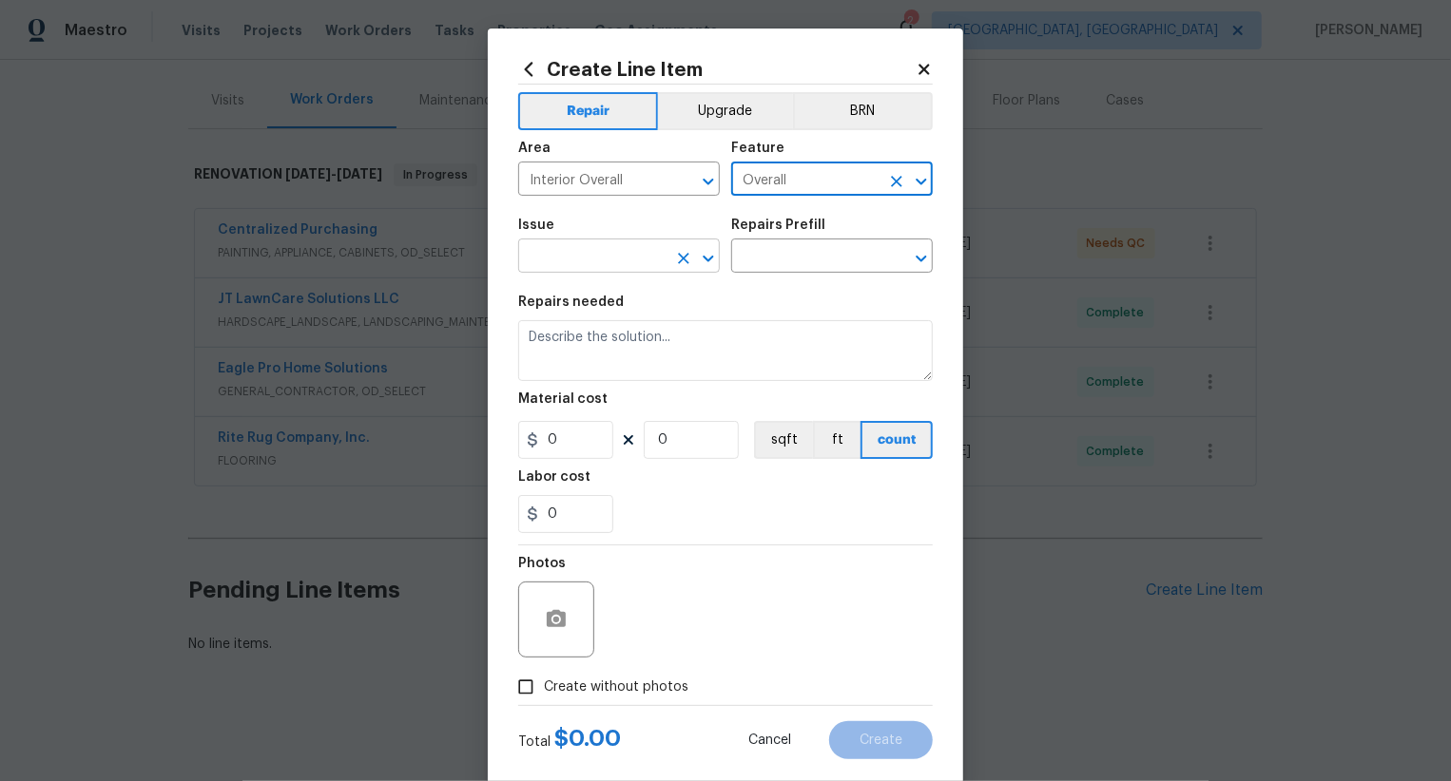
click at [608, 269] on input "text" at bounding box center [592, 257] width 148 height 29
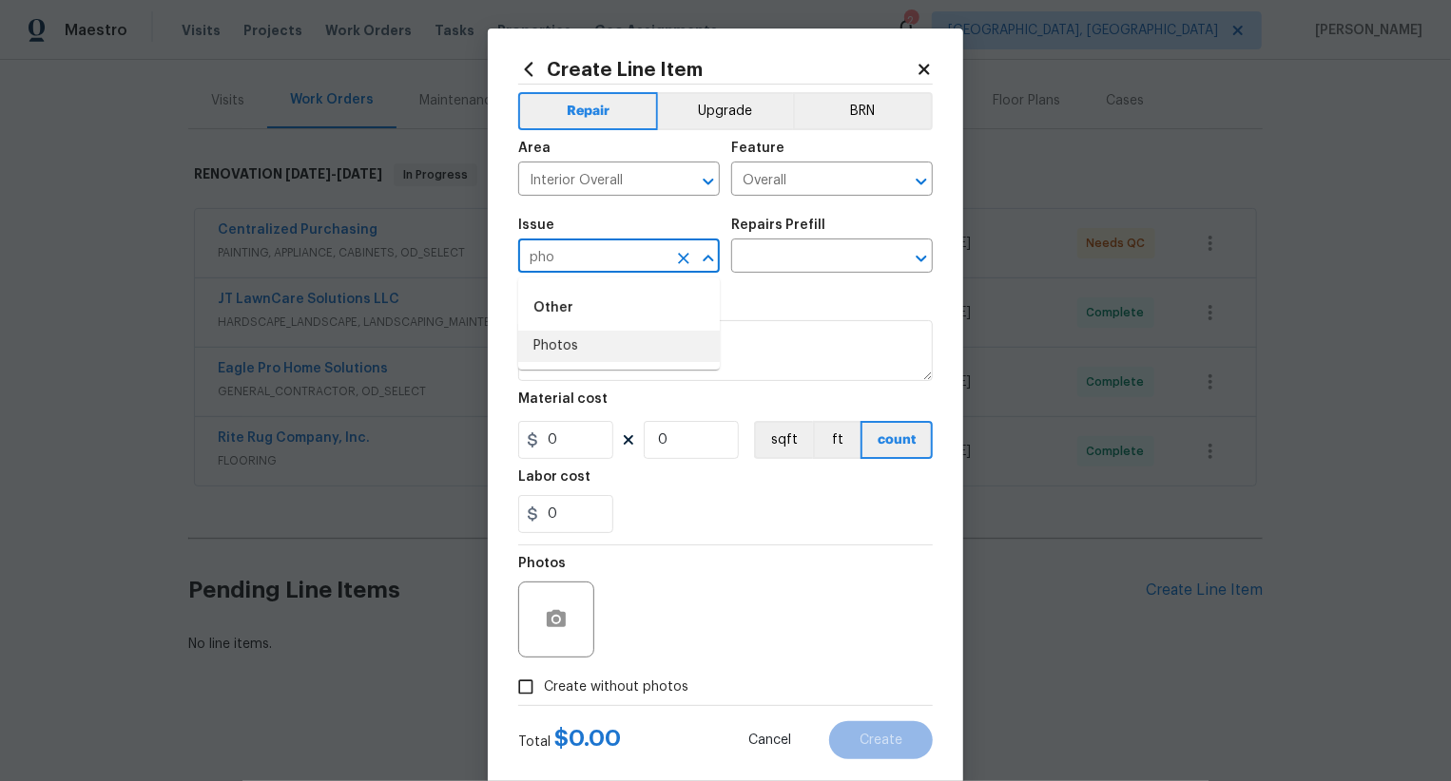
click at [576, 335] on li "Photos" at bounding box center [619, 346] width 202 height 31
type input "Photos"
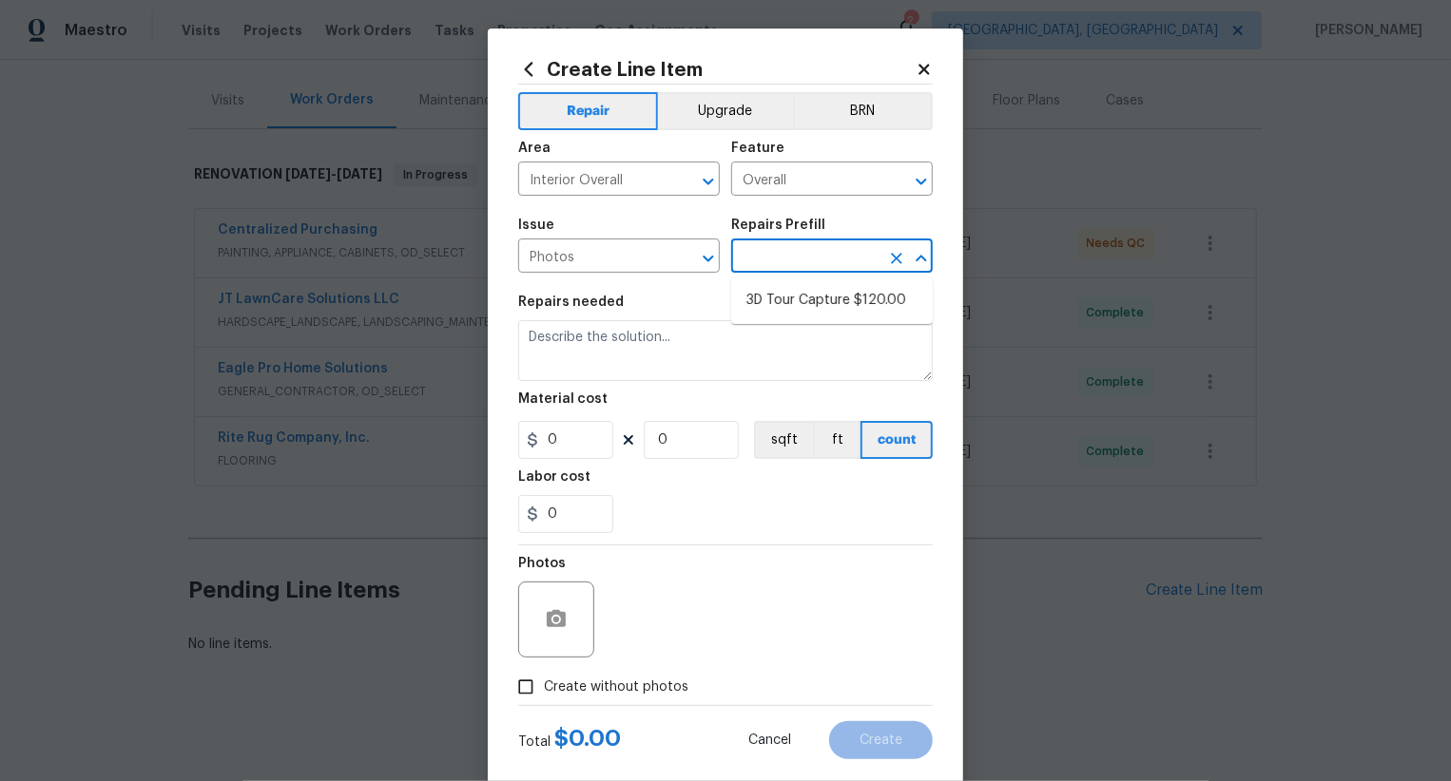
click at [762, 251] on input "text" at bounding box center [805, 257] width 148 height 29
click at [808, 300] on li "3D Tour Capture $120.00" at bounding box center [832, 300] width 202 height 31
type input "3D Tour Capture $120.00"
type textarea "Capture 3D tour of home"
type input "1"
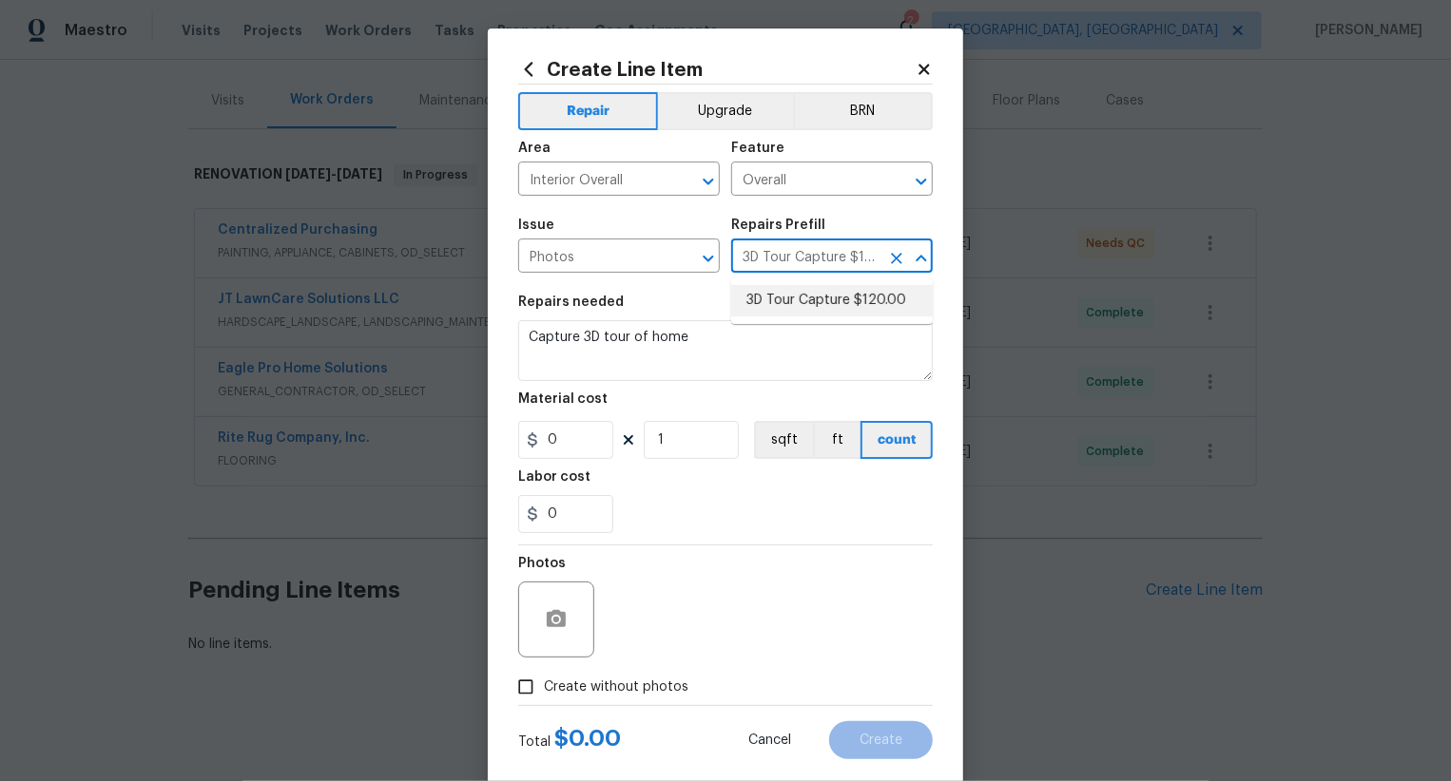
type input "120"
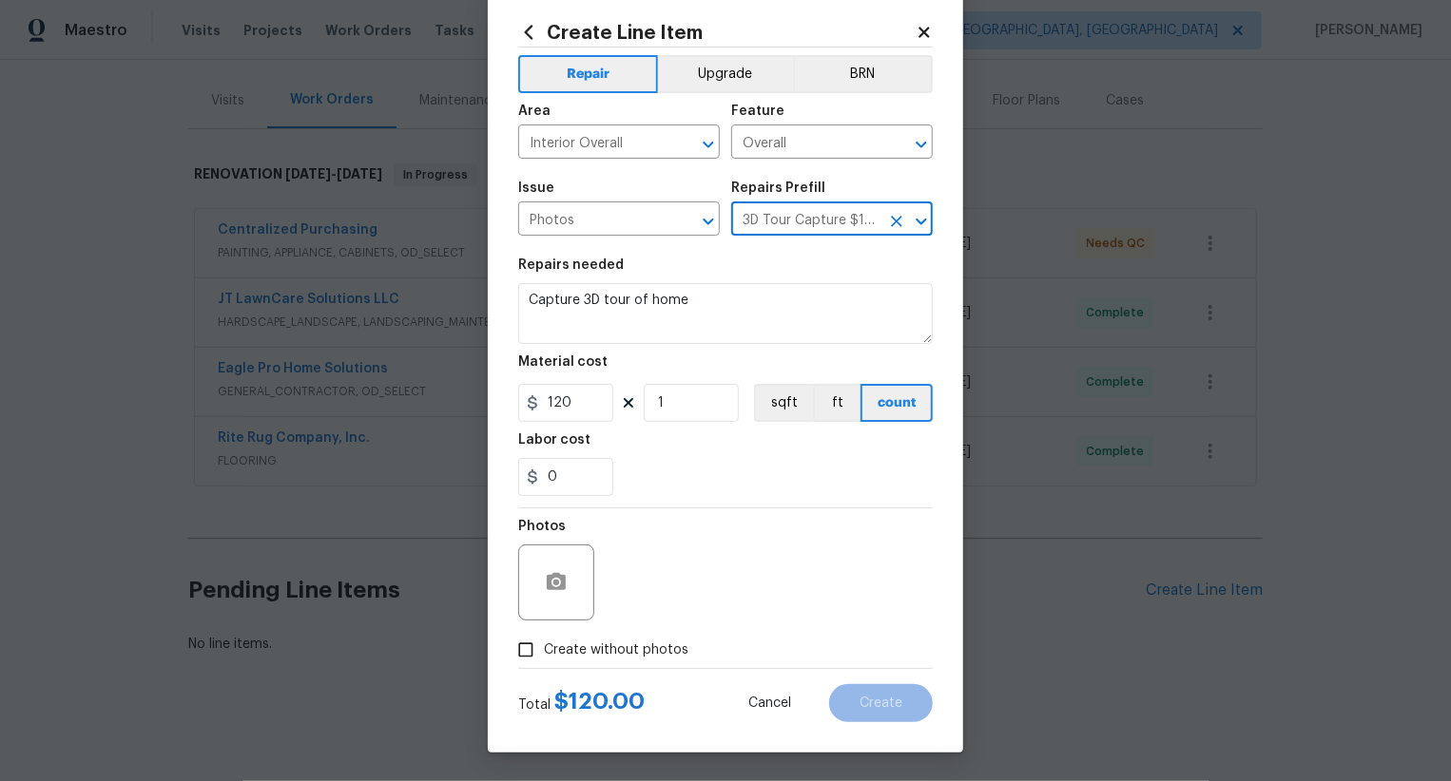
click at [625, 645] on span "Create without photos" at bounding box center [616, 651] width 144 height 20
click at [544, 645] on input "Create without photos" at bounding box center [526, 650] width 36 height 36
checkbox input "true"
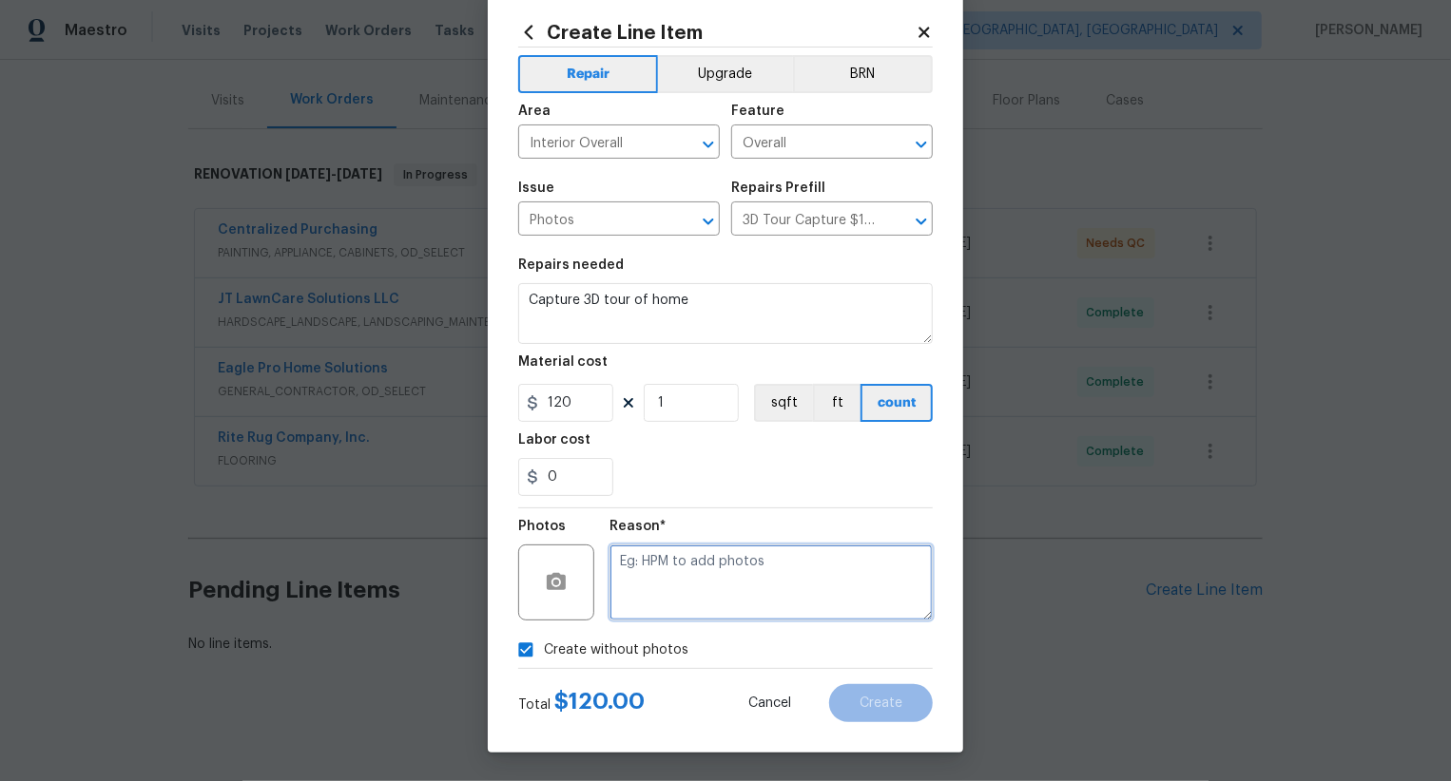
click at [713, 587] on textarea at bounding box center [770, 583] width 323 height 76
type textarea ".."
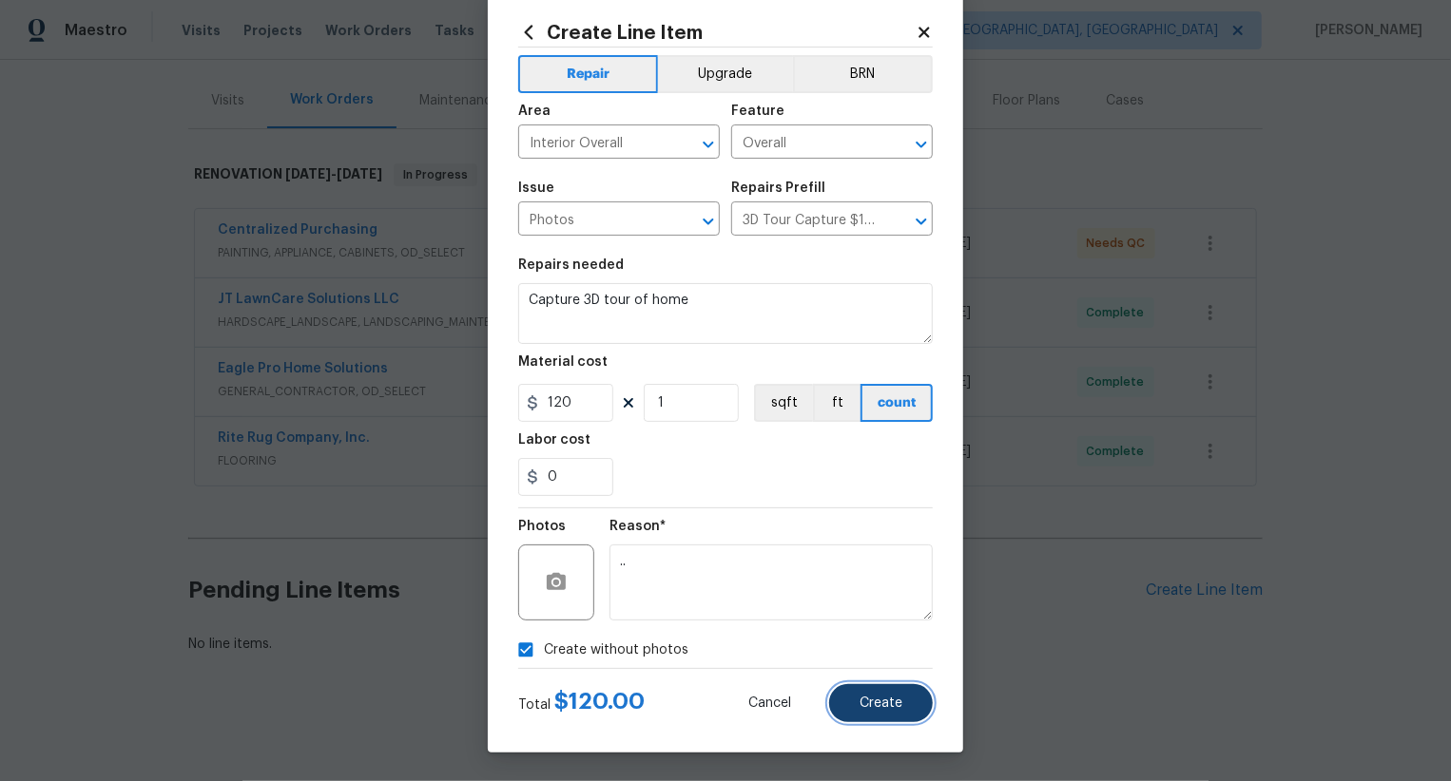
click at [867, 691] on button "Create" at bounding box center [881, 703] width 104 height 38
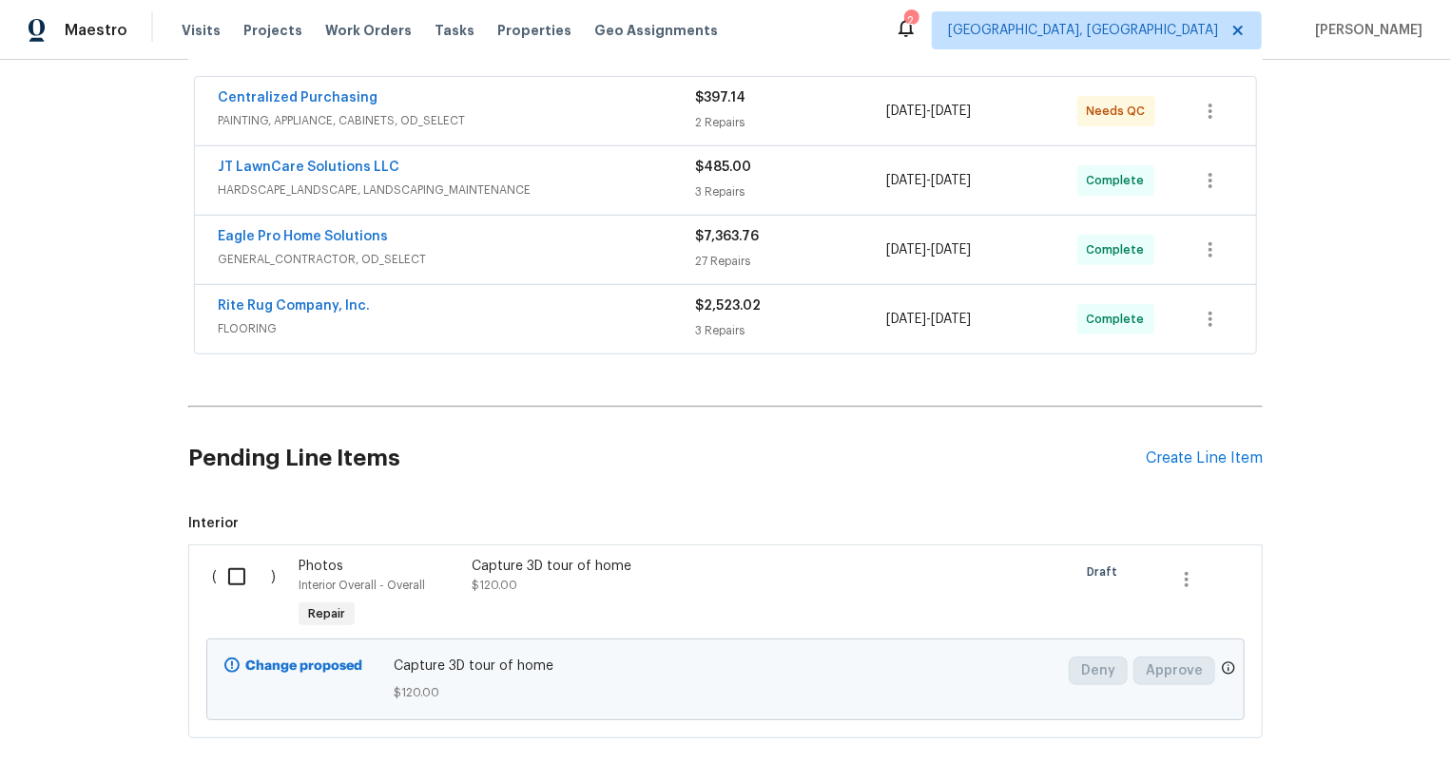
scroll to position [432, 0]
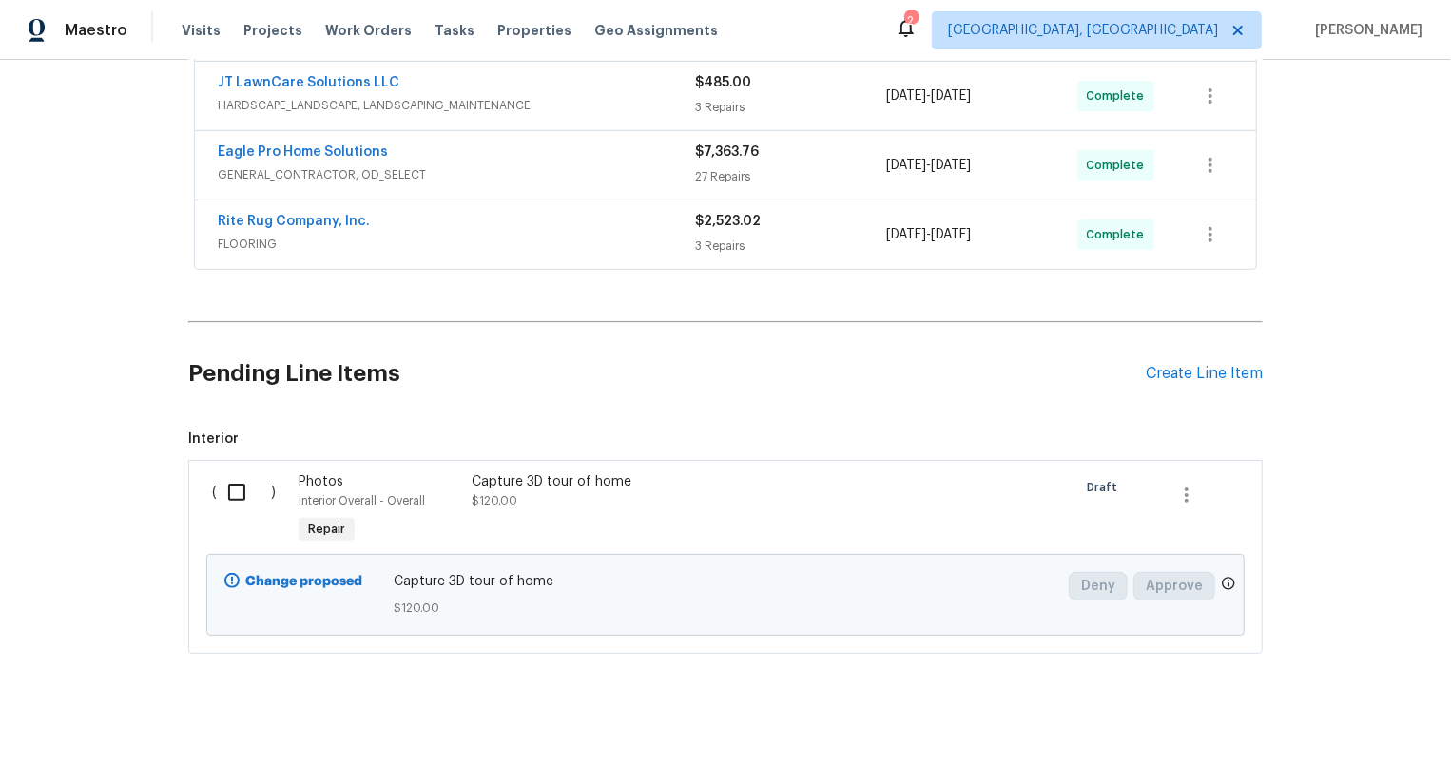
click at [249, 496] on input "checkbox" at bounding box center [244, 492] width 54 height 40
checkbox input "true"
click at [1366, 736] on span "Create Work Order" at bounding box center [1341, 734] width 126 height 24
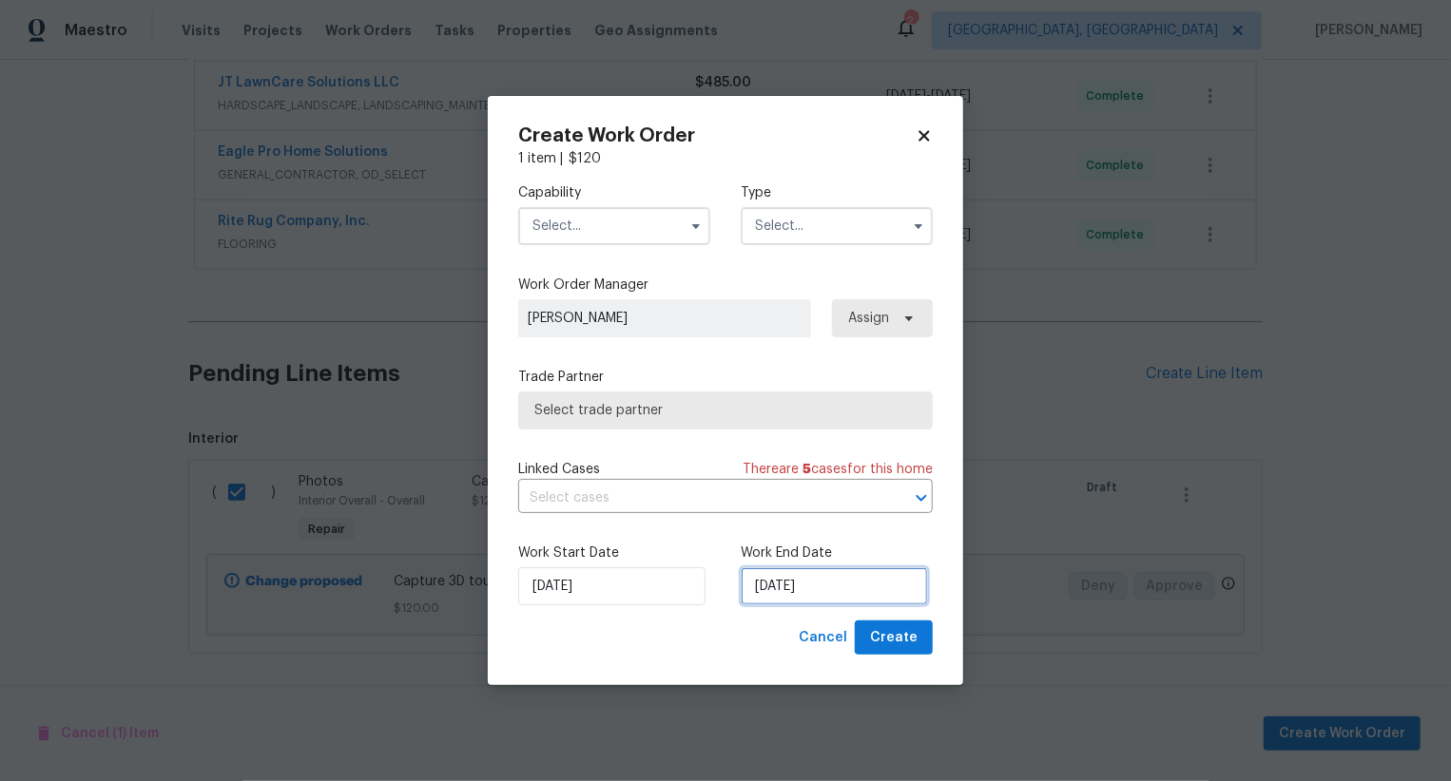
click at [786, 577] on input "[DATE]" at bounding box center [833, 586] width 187 height 38
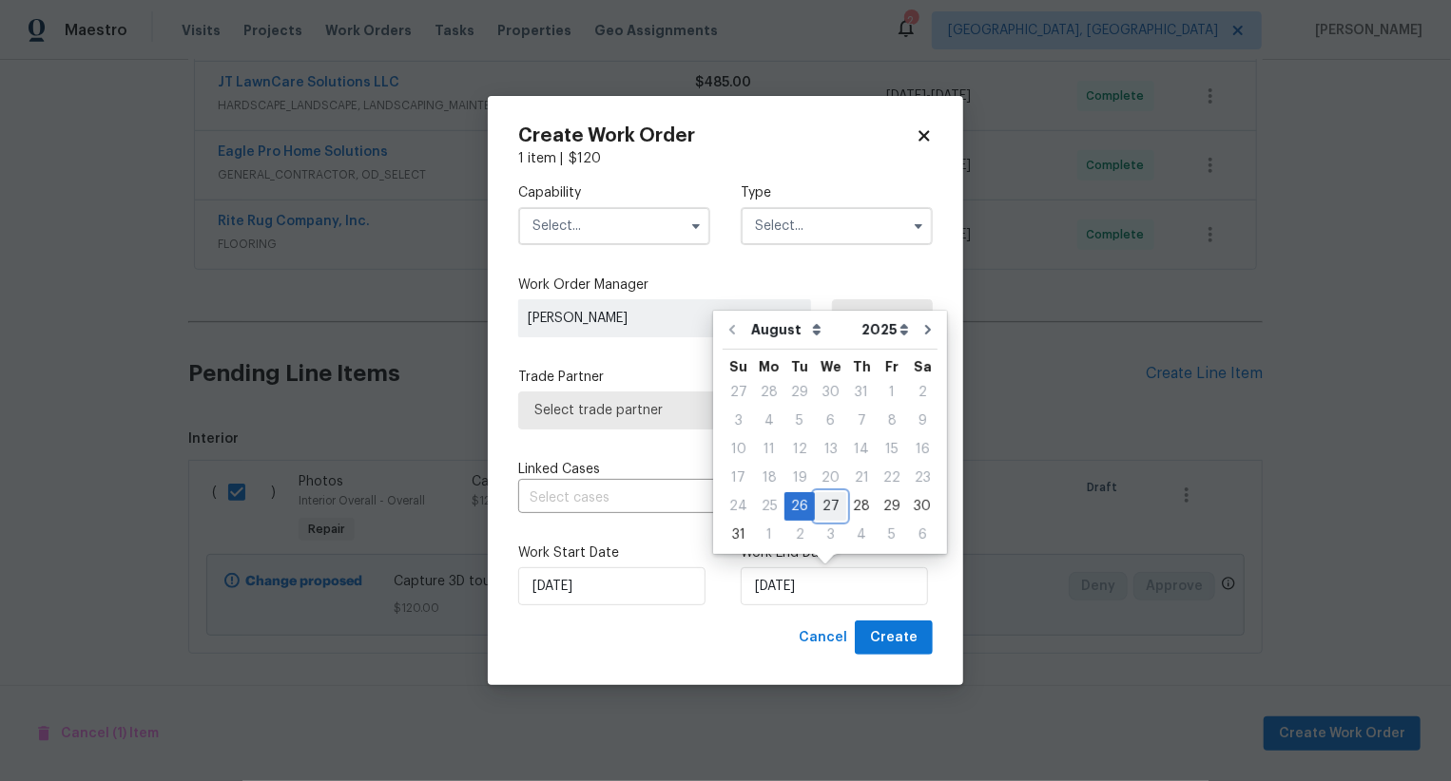
click at [826, 509] on div "27" at bounding box center [830, 506] width 31 height 27
type input "[DATE]"
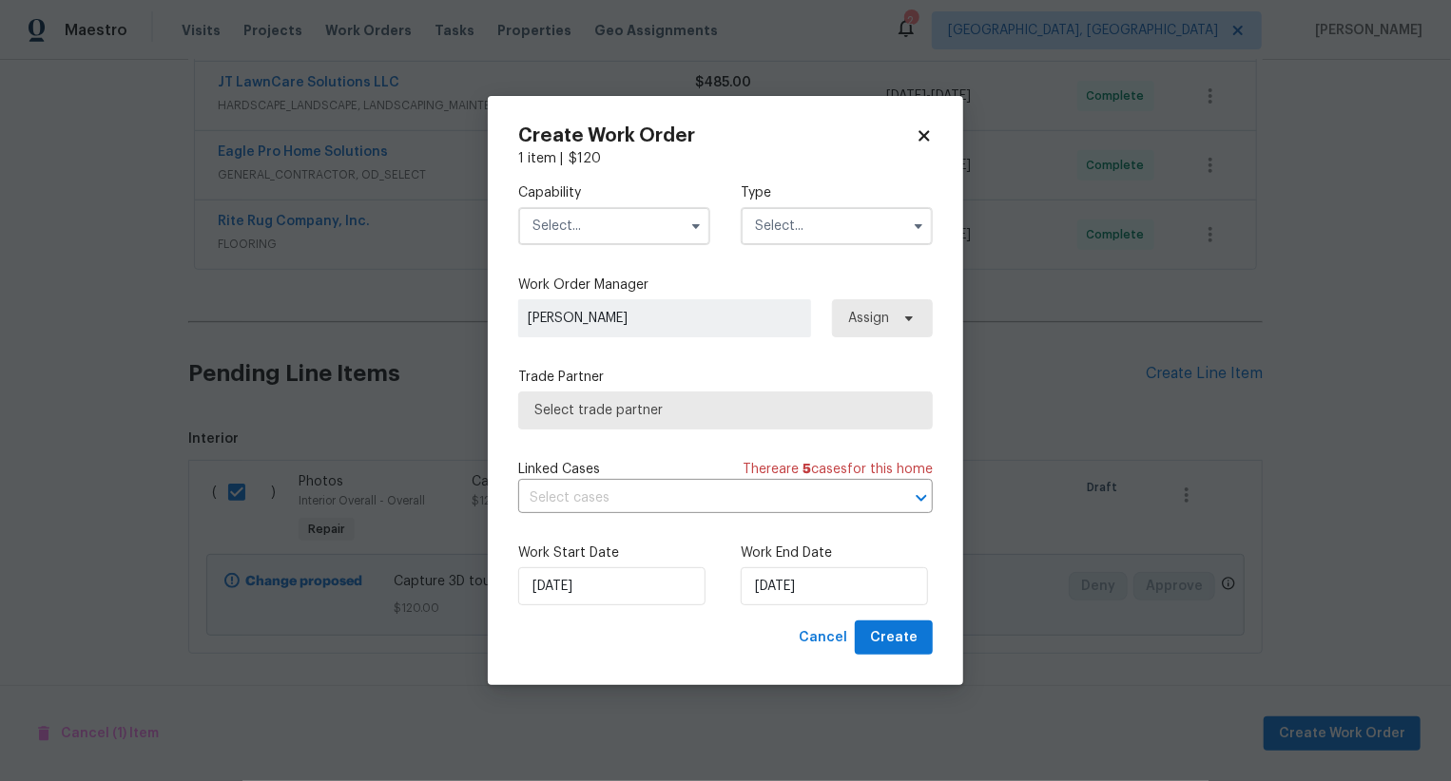
click at [607, 227] on input "text" at bounding box center [614, 226] width 192 height 38
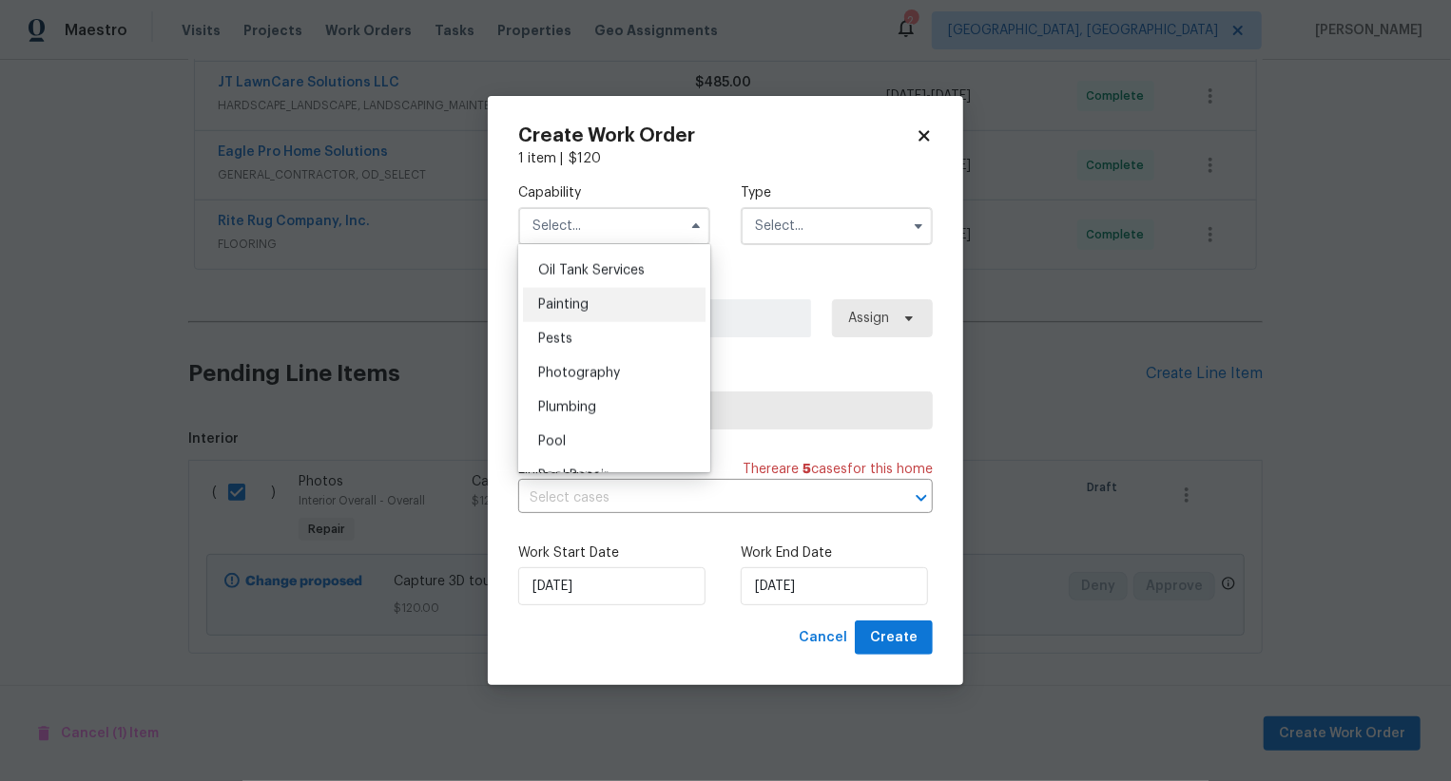
scroll to position [1572, 0]
click at [631, 361] on div "Photography" at bounding box center [614, 359] width 183 height 34
type input "Photography"
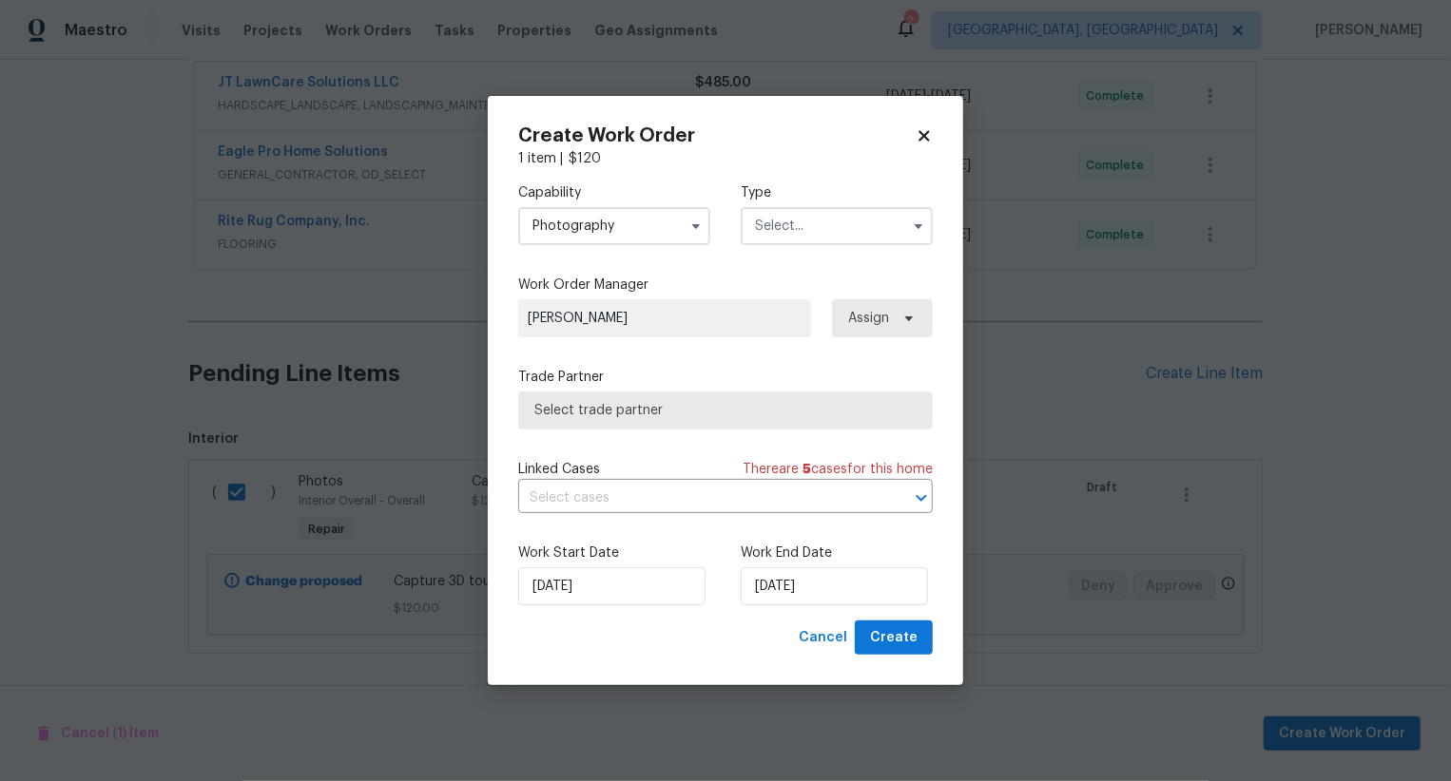
click at [813, 229] on input "text" at bounding box center [836, 226] width 192 height 38
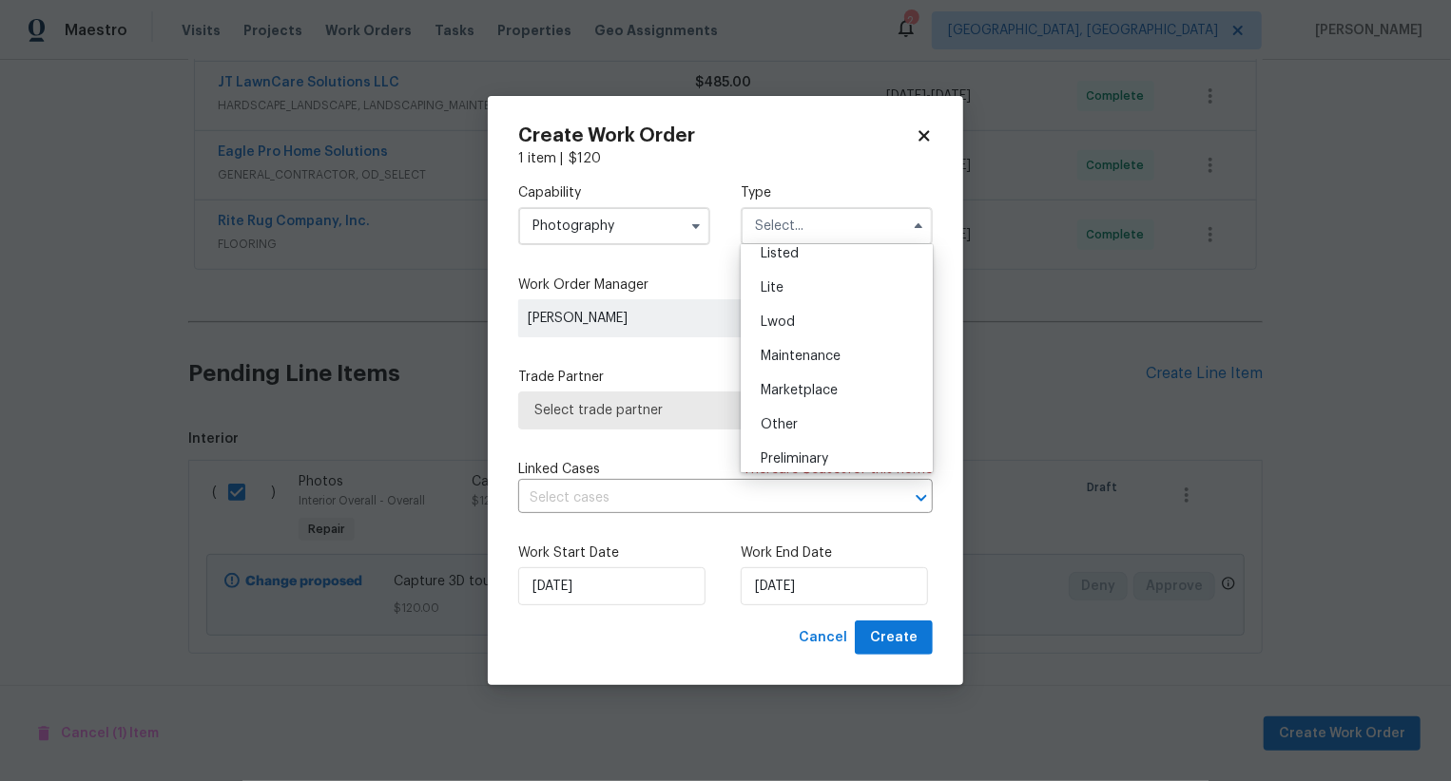
scroll to position [292, 0]
click at [818, 350] on div "Other" at bounding box center [836, 351] width 183 height 34
type input "Other"
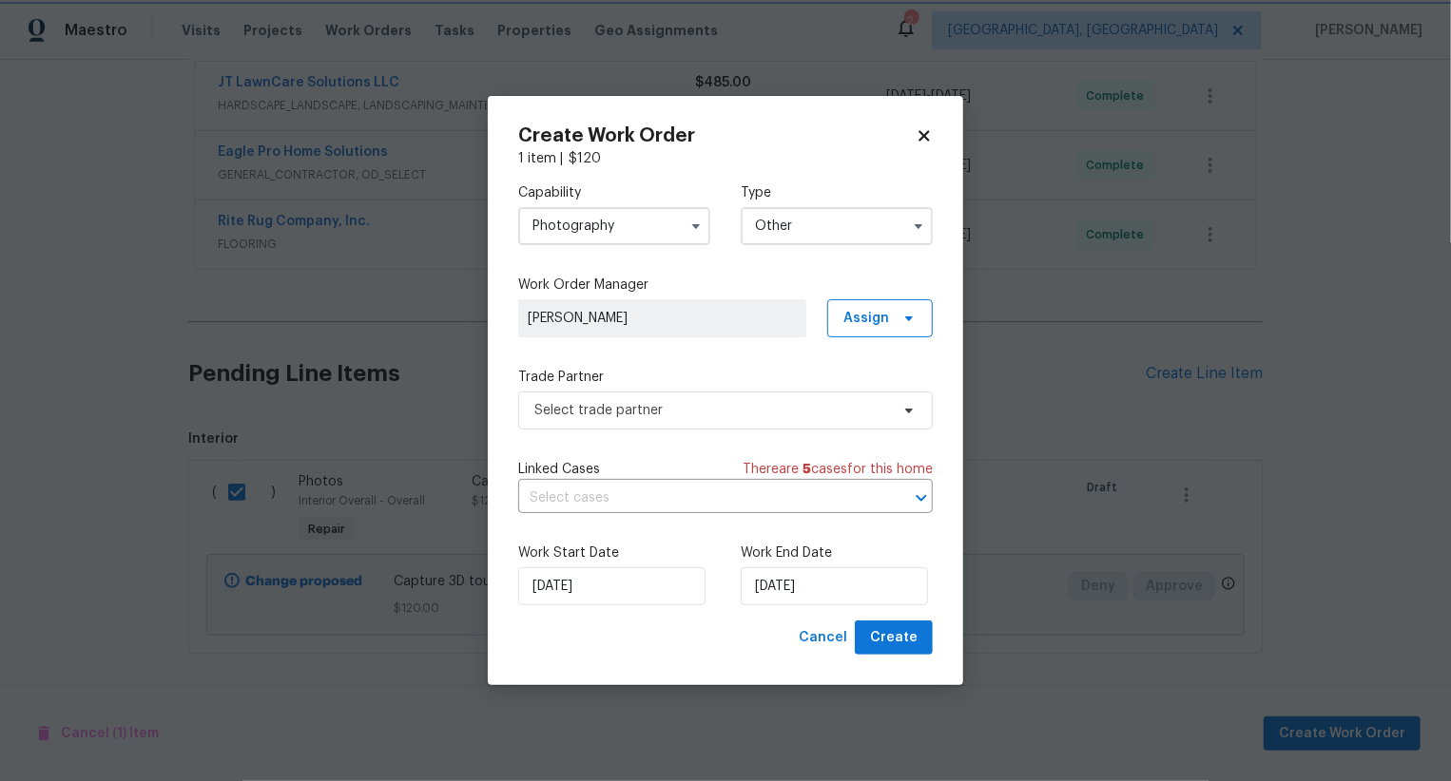
scroll to position [0, 0]
click at [785, 414] on span "Select trade partner" at bounding box center [711, 410] width 355 height 19
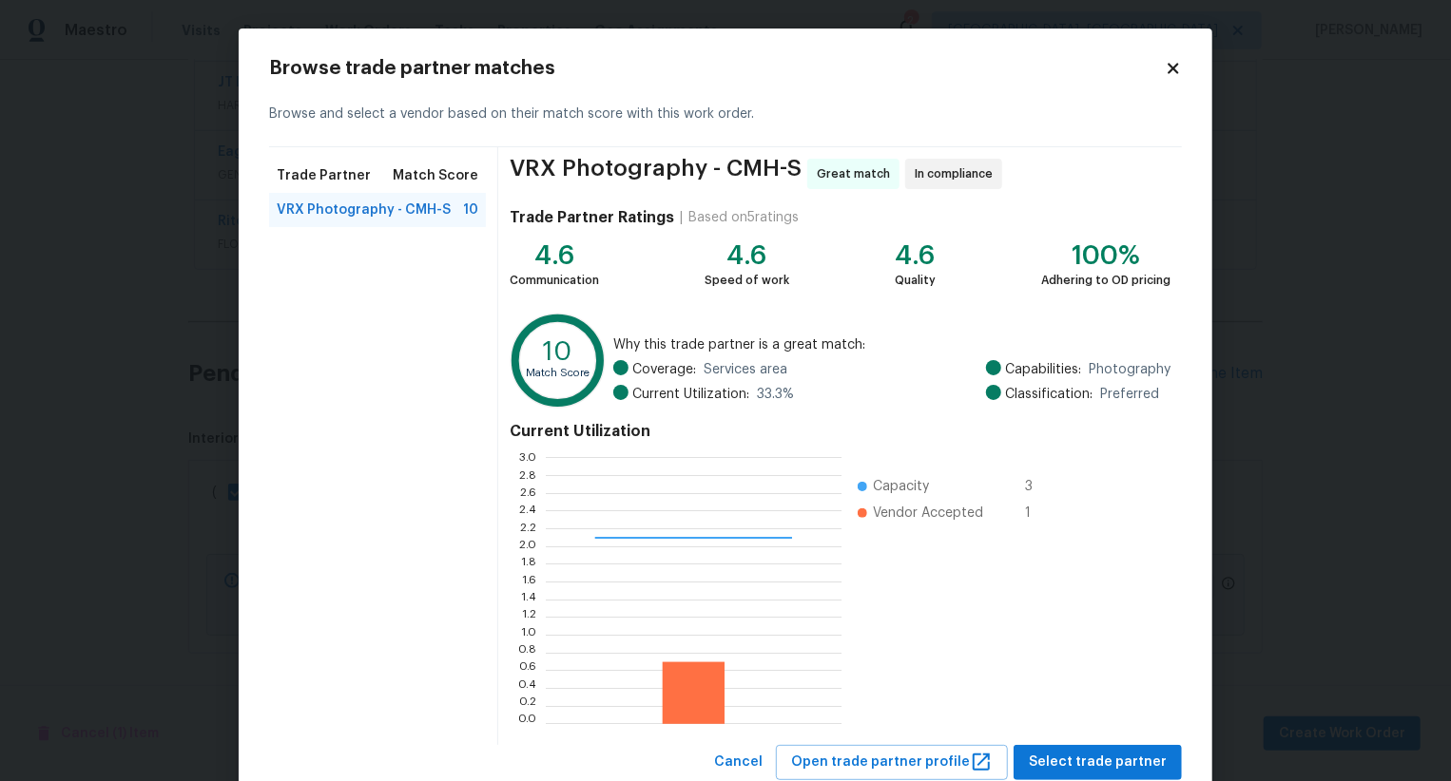
scroll to position [57, 0]
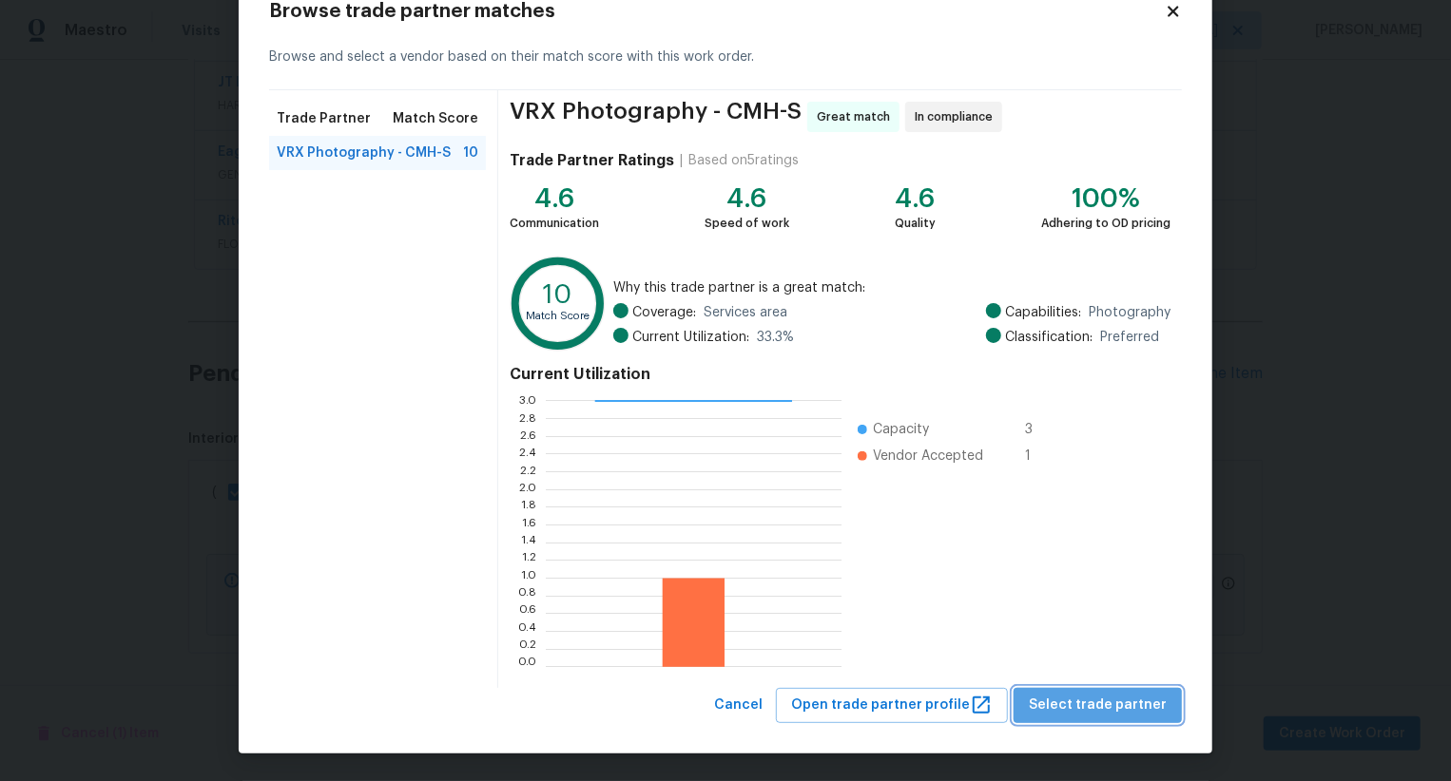
click at [1125, 705] on span "Select trade partner" at bounding box center [1097, 706] width 138 height 24
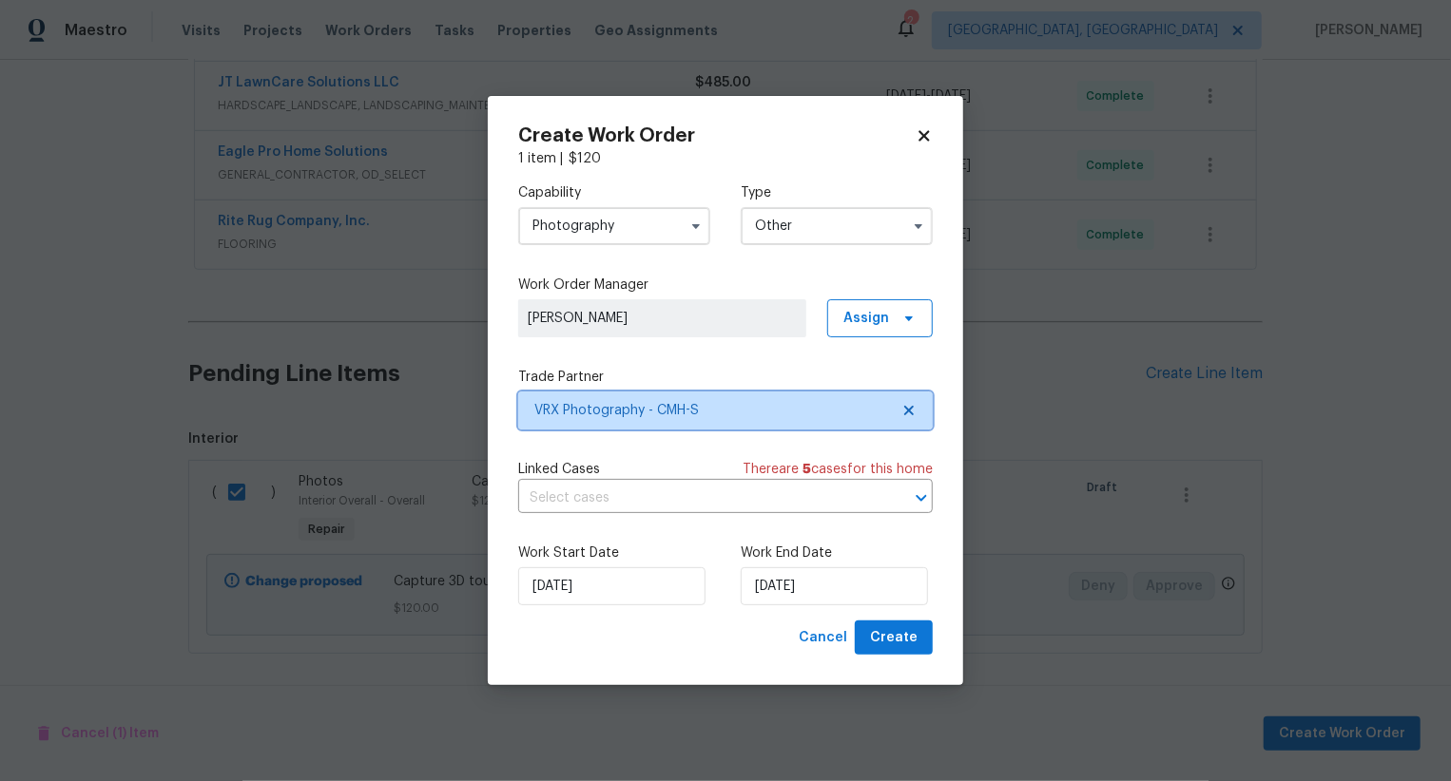
scroll to position [0, 0]
click at [926, 651] on button "Create" at bounding box center [894, 638] width 78 height 35
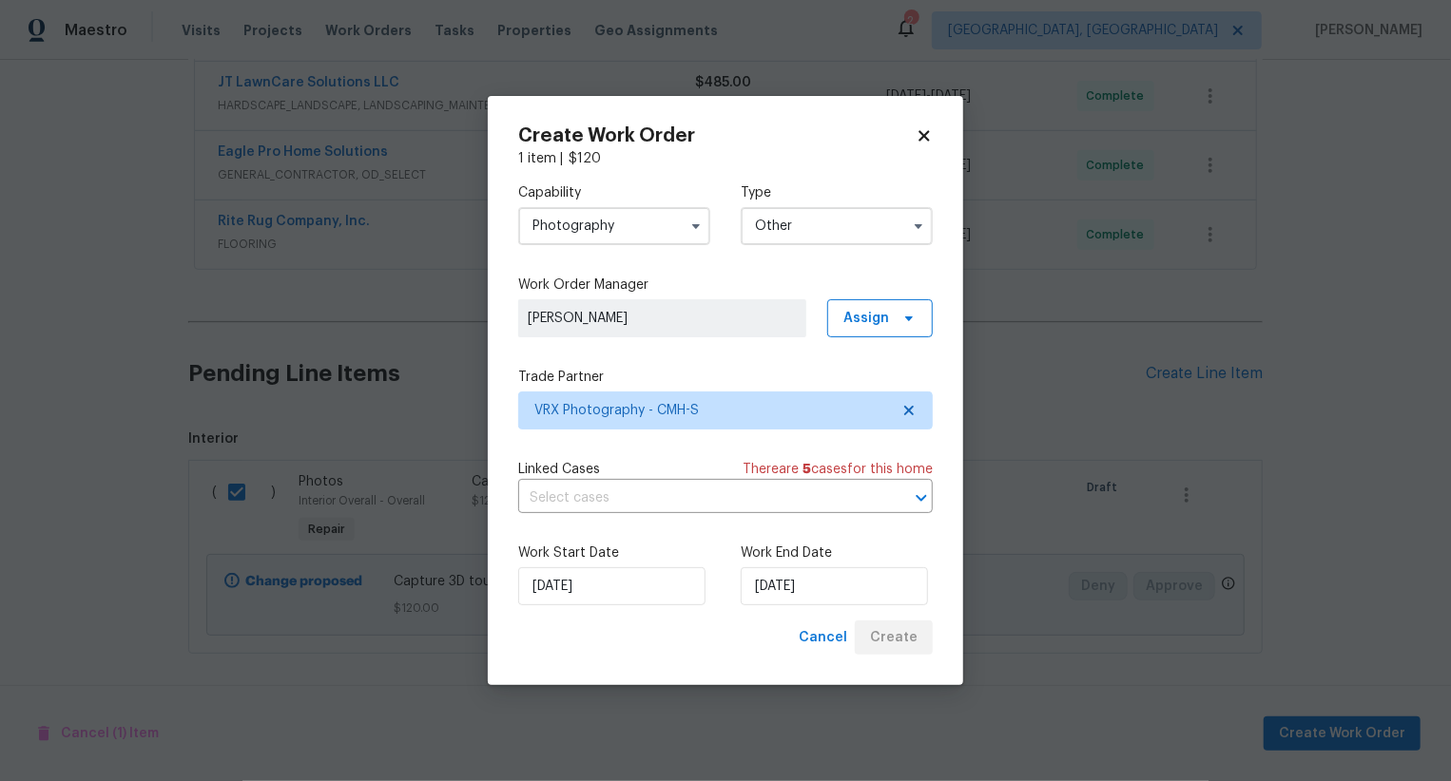
checkbox input "false"
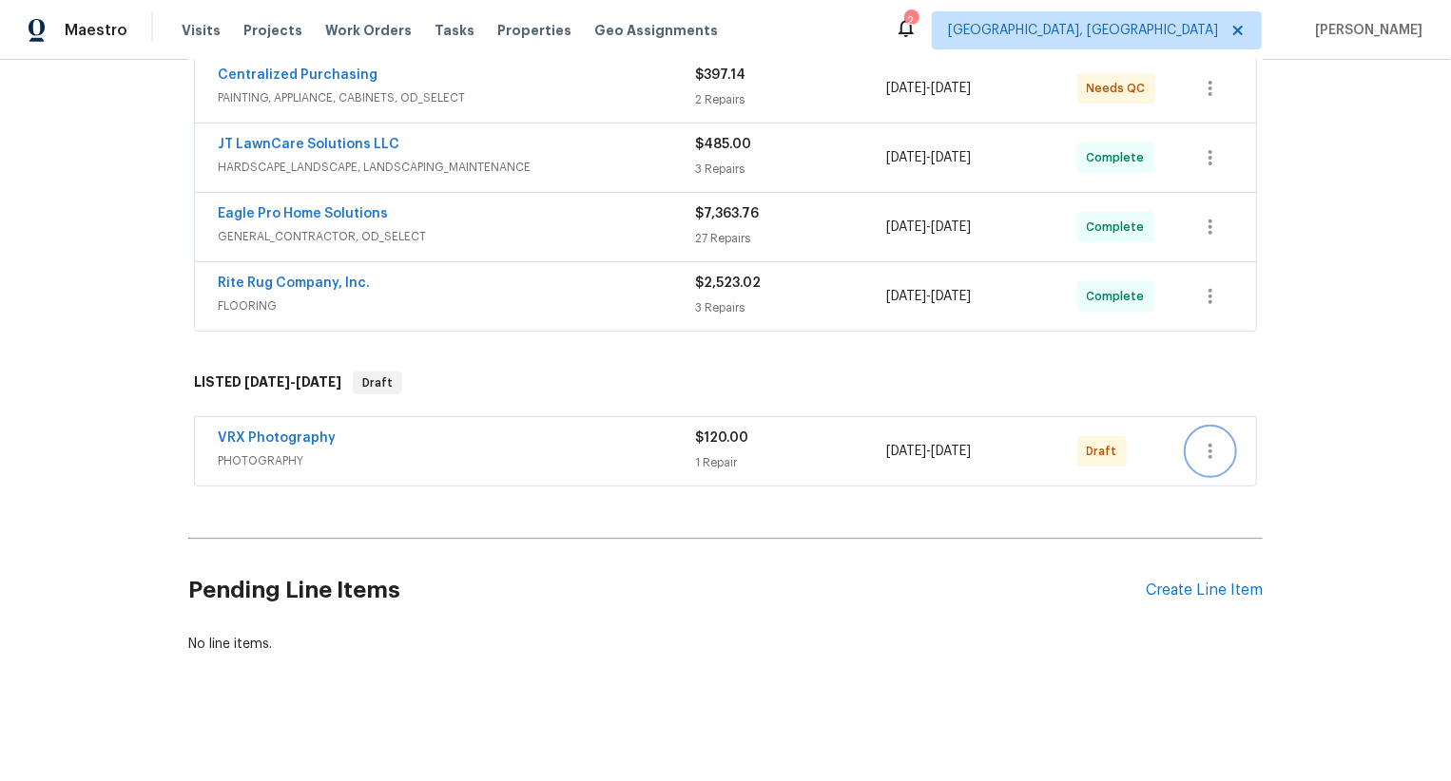
click at [1211, 447] on icon "button" at bounding box center [1210, 451] width 23 height 23
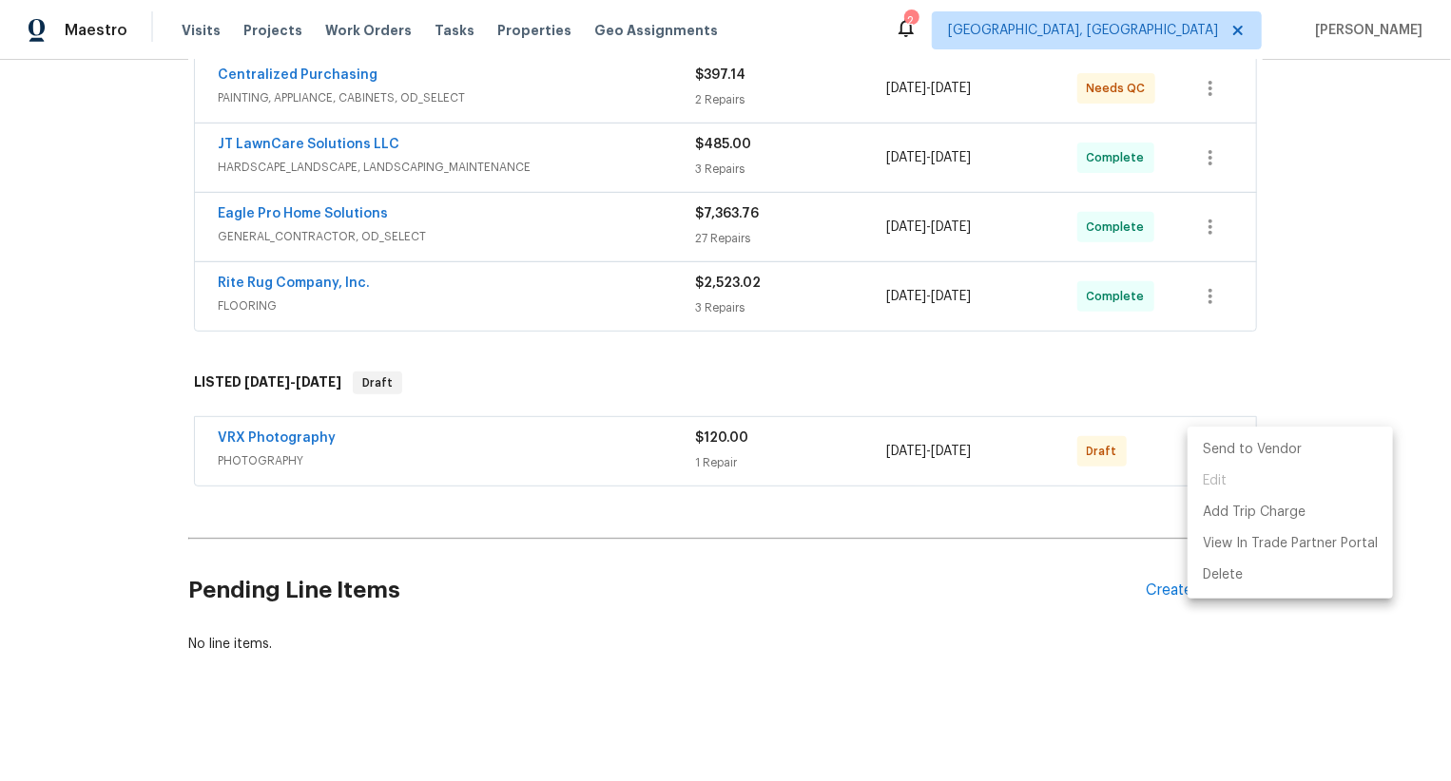
click at [1211, 447] on li "Send to Vendor" at bounding box center [1289, 449] width 205 height 31
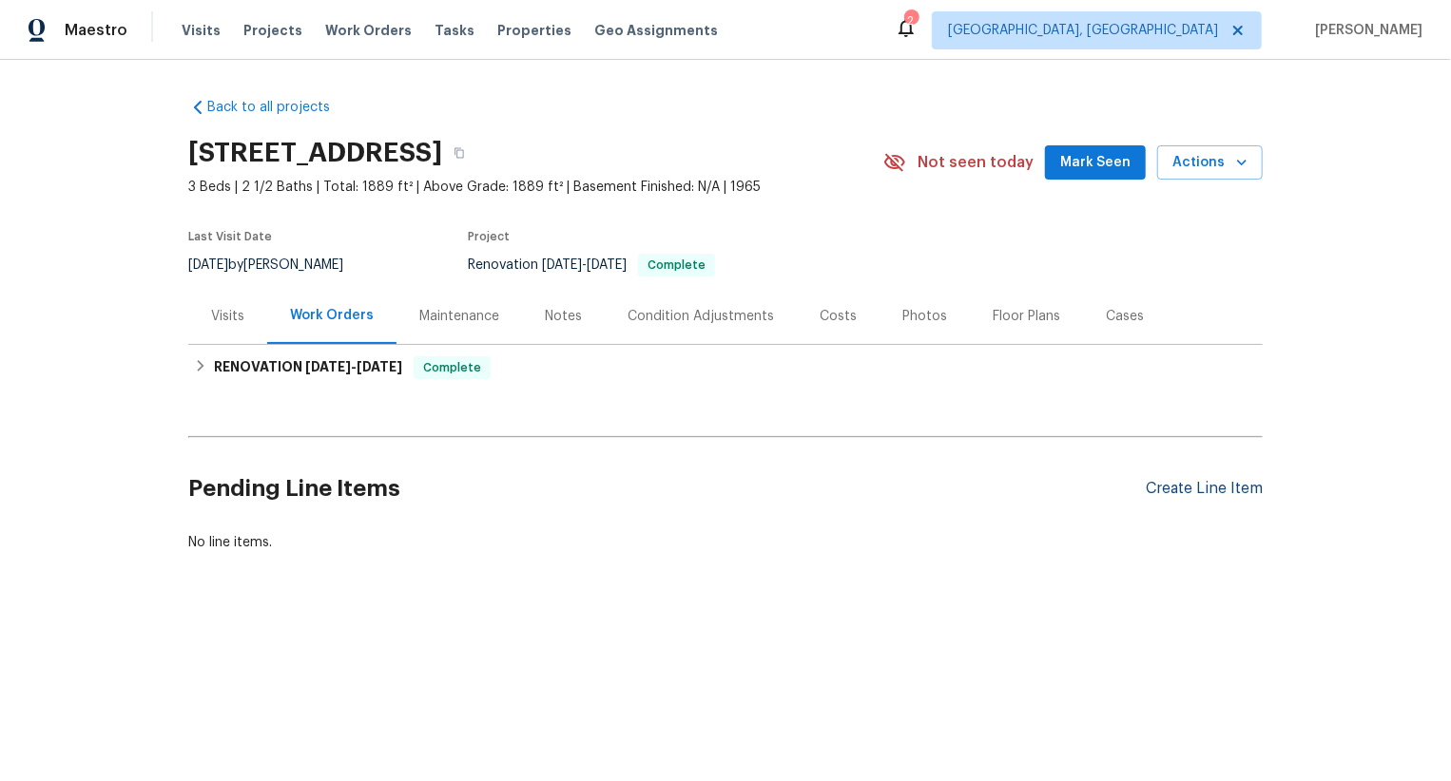
click at [1214, 489] on div "Create Line Item" at bounding box center [1203, 489] width 117 height 18
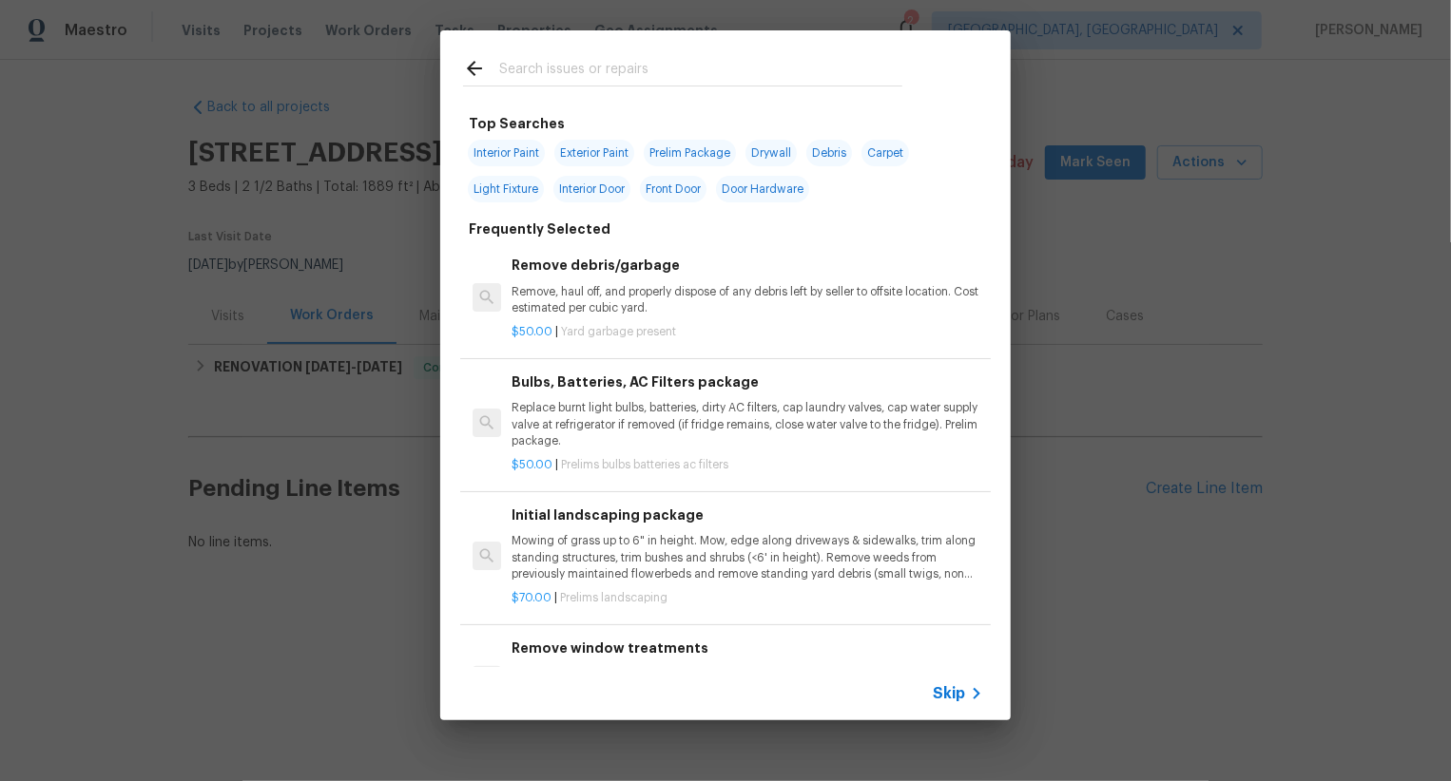
click at [942, 693] on span "Skip" at bounding box center [948, 693] width 32 height 19
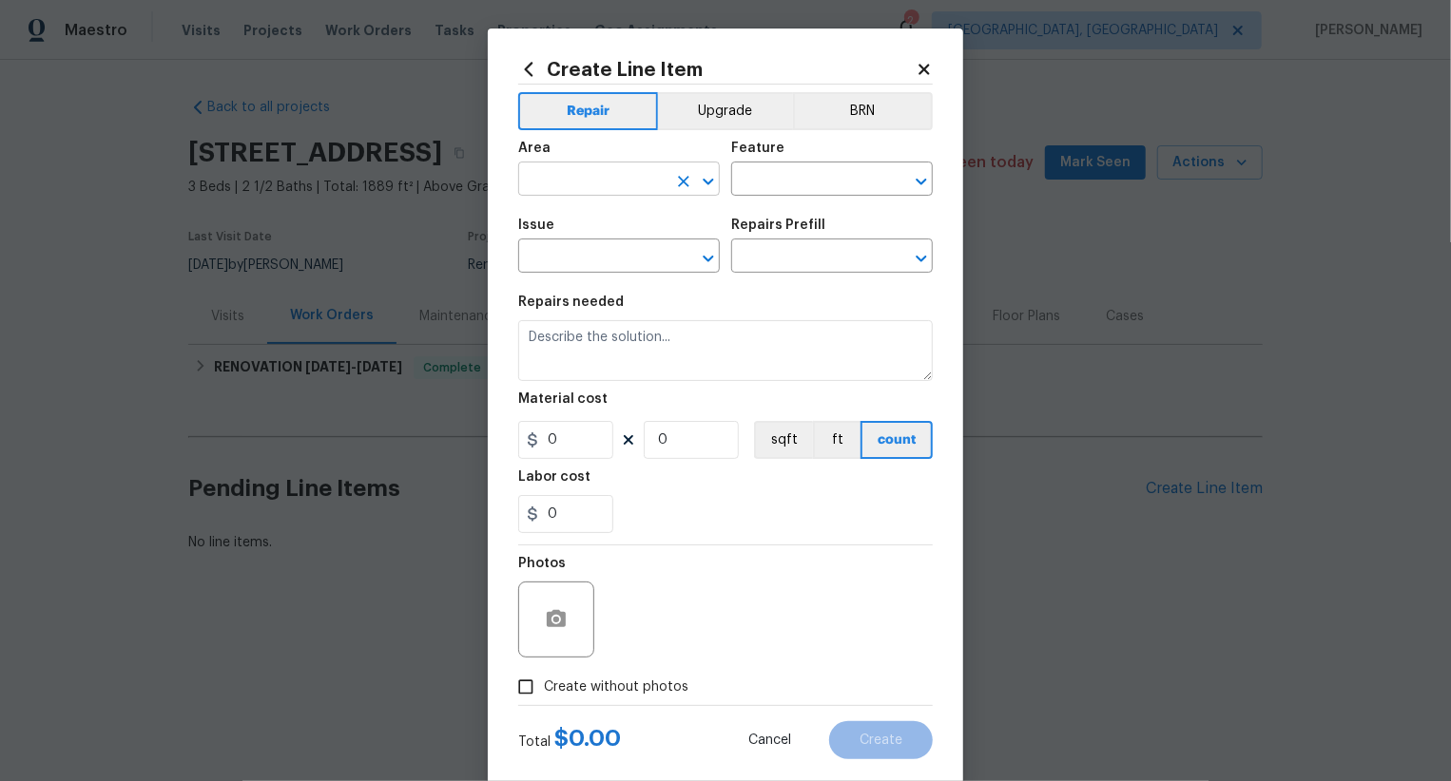
click at [596, 176] on input "text" at bounding box center [592, 180] width 148 height 29
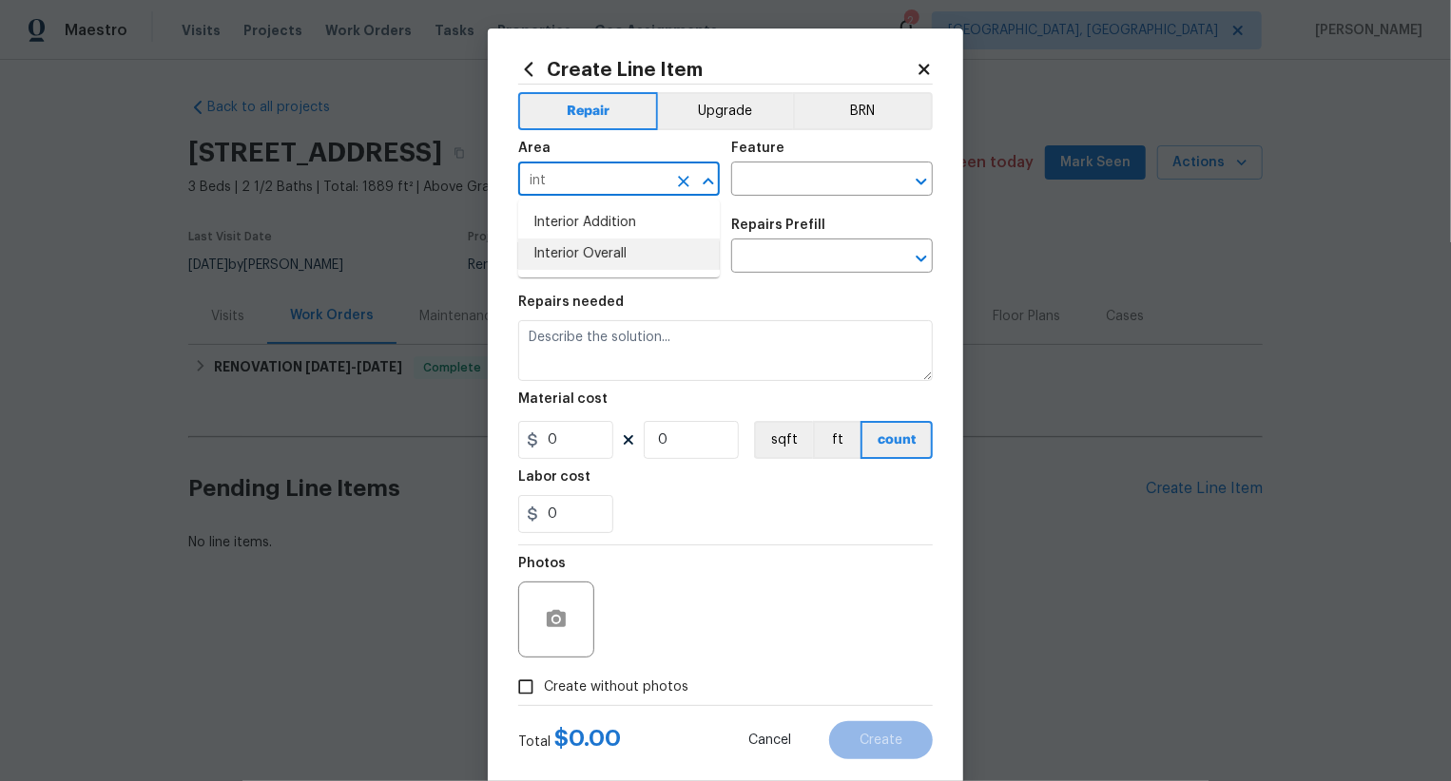
click at [591, 247] on li "Interior Overall" at bounding box center [619, 254] width 202 height 31
type input "Interior Overall"
click at [800, 188] on input "text" at bounding box center [805, 180] width 148 height 29
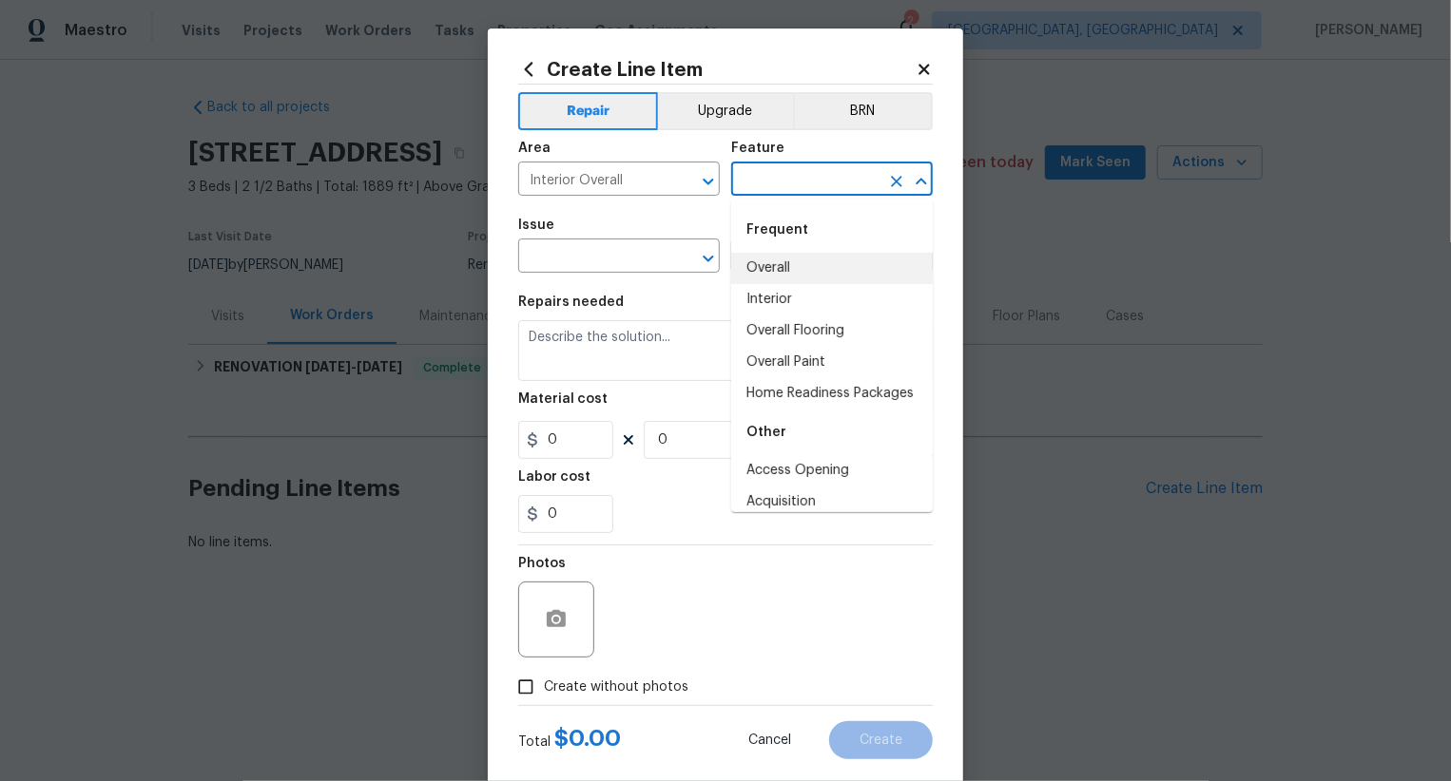
click at [785, 268] on li "Overall" at bounding box center [832, 268] width 202 height 31
type input "Overall"
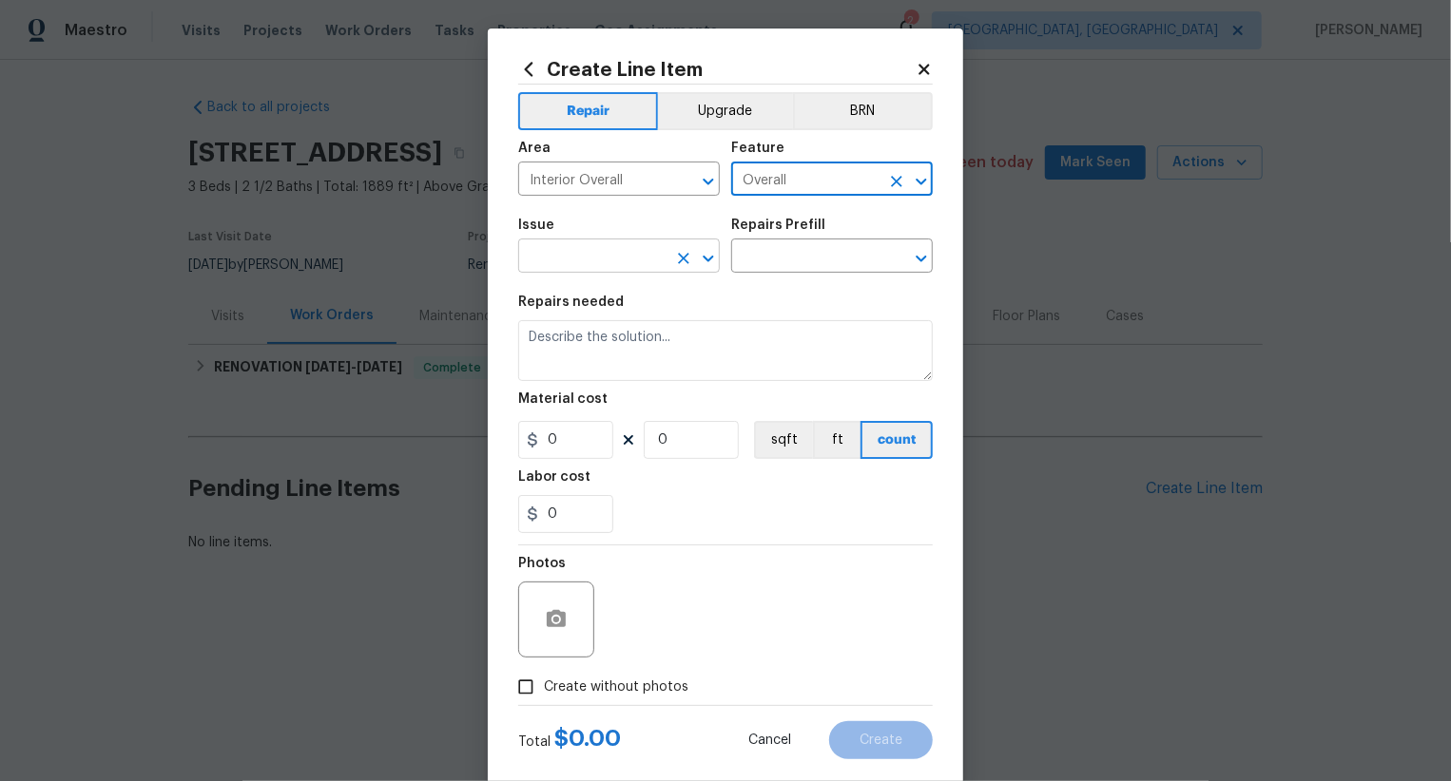
click at [586, 267] on input "text" at bounding box center [592, 257] width 148 height 29
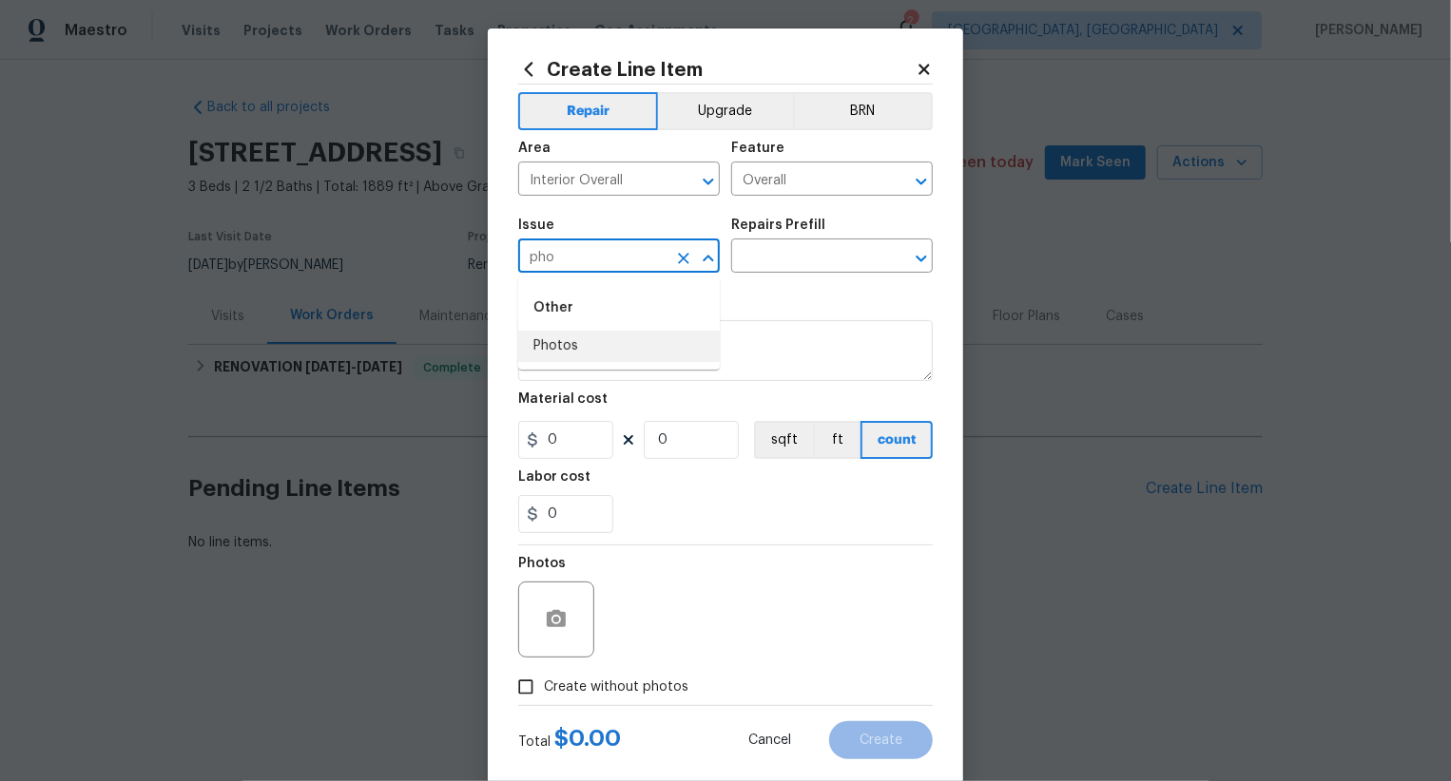
click at [567, 343] on li "Photos" at bounding box center [619, 346] width 202 height 31
type input "Photos"
click at [829, 254] on input "text" at bounding box center [805, 257] width 148 height 29
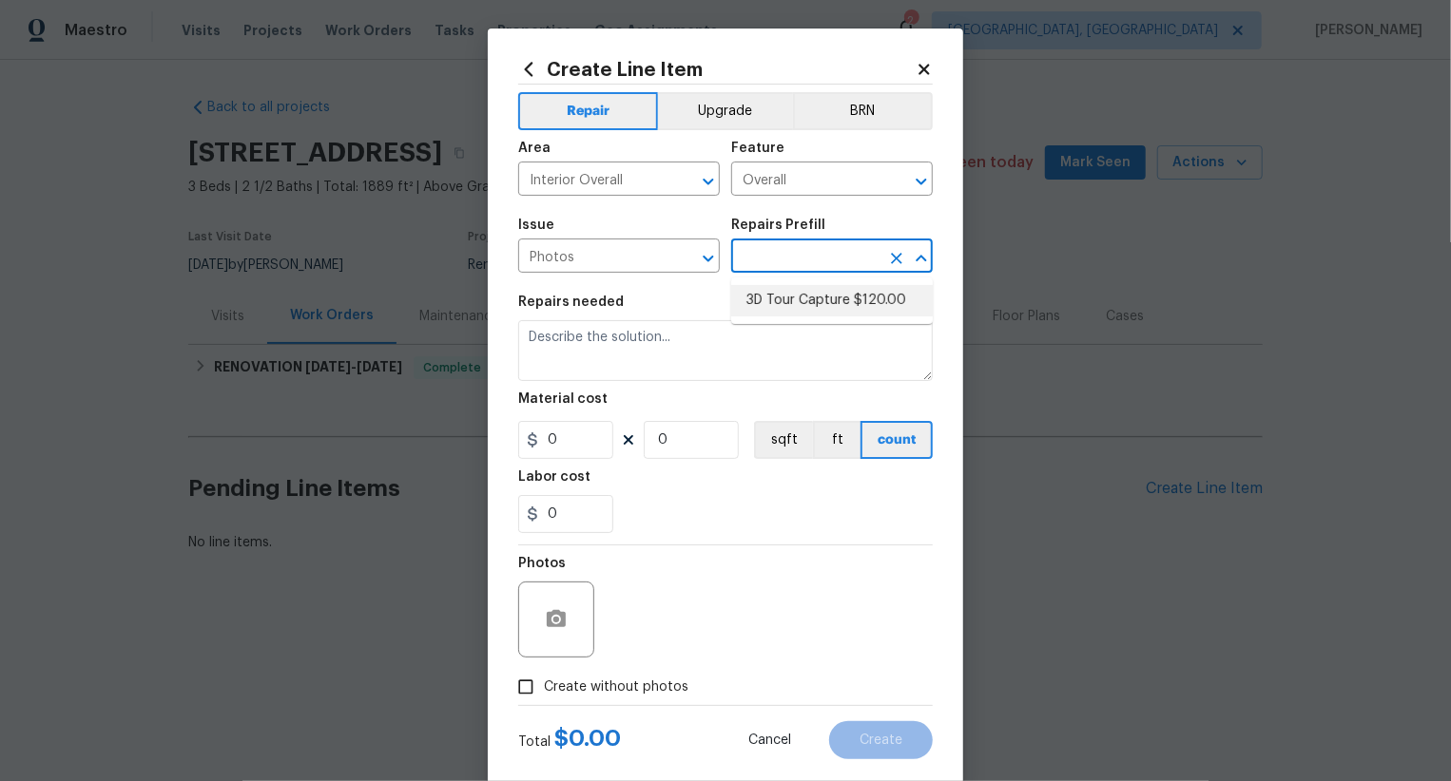
click at [822, 307] on li "3D Tour Capture $120.00" at bounding box center [832, 300] width 202 height 31
type input "3D Tour Capture $120.00"
type textarea "Capture 3D tour of home"
type input "120"
type input "1"
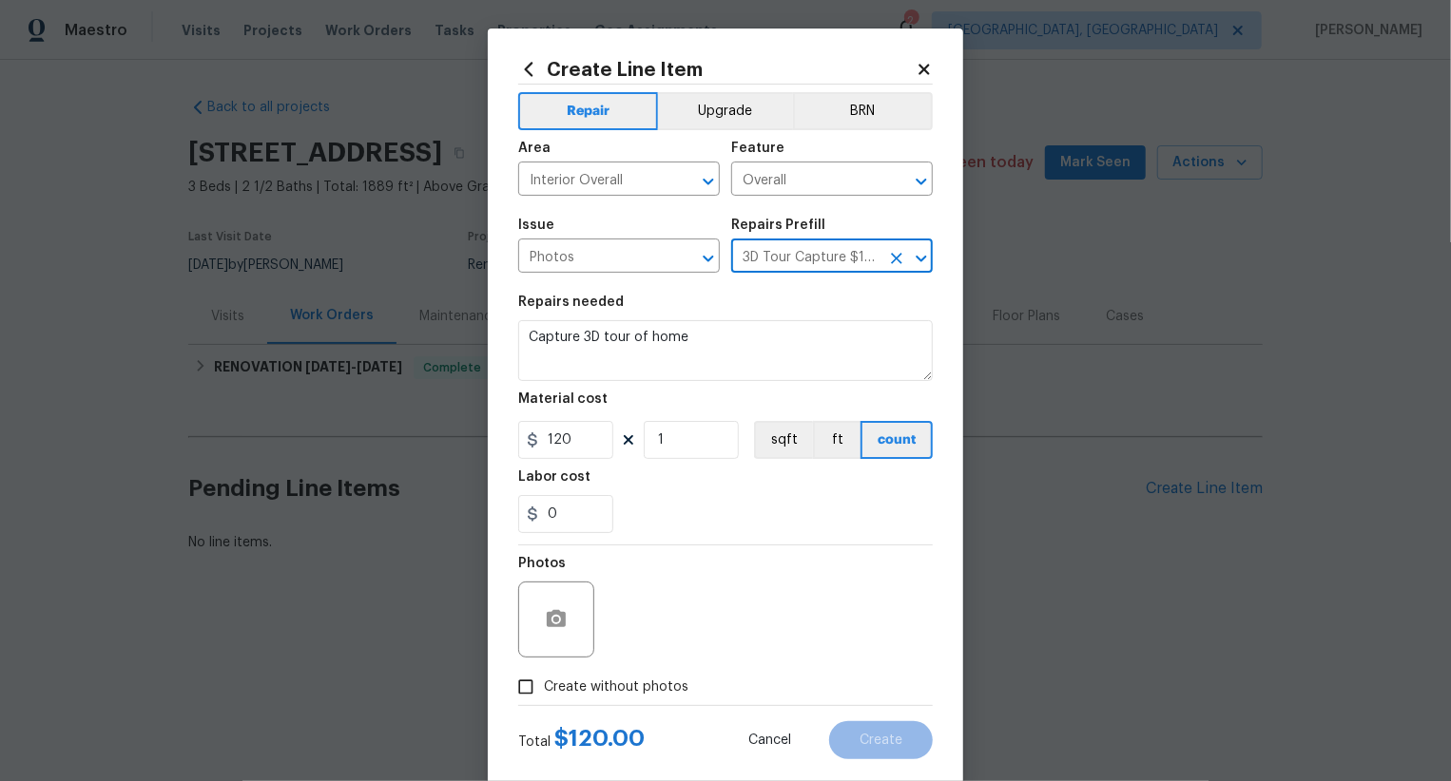
scroll to position [37, 0]
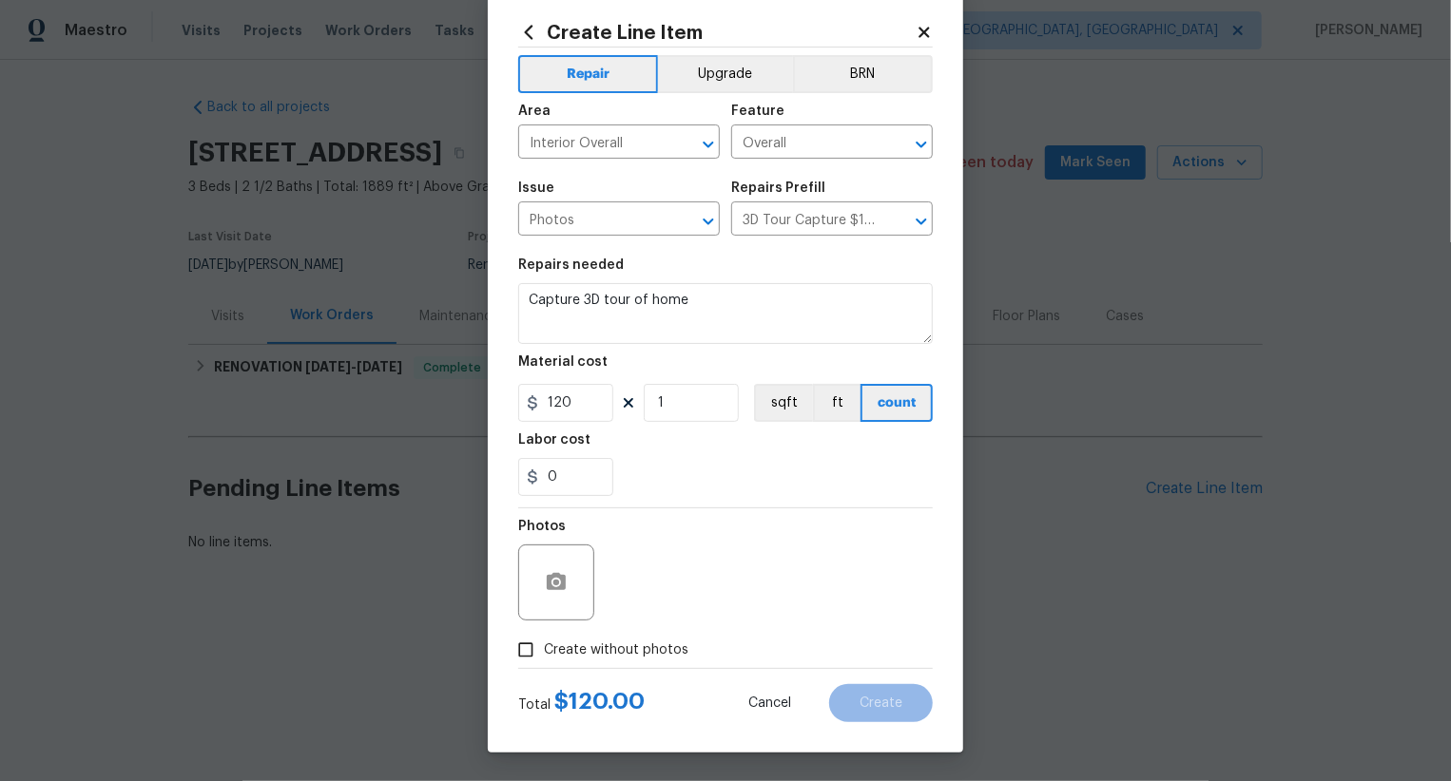
drag, startPoint x: 631, startPoint y: 650, endPoint x: 649, endPoint y: 636, distance: 23.0
click at [631, 650] on span "Create without photos" at bounding box center [616, 651] width 144 height 20
click at [544, 650] on input "Create without photos" at bounding box center [526, 650] width 36 height 36
checkbox input "true"
click at [699, 605] on textarea at bounding box center [770, 583] width 323 height 76
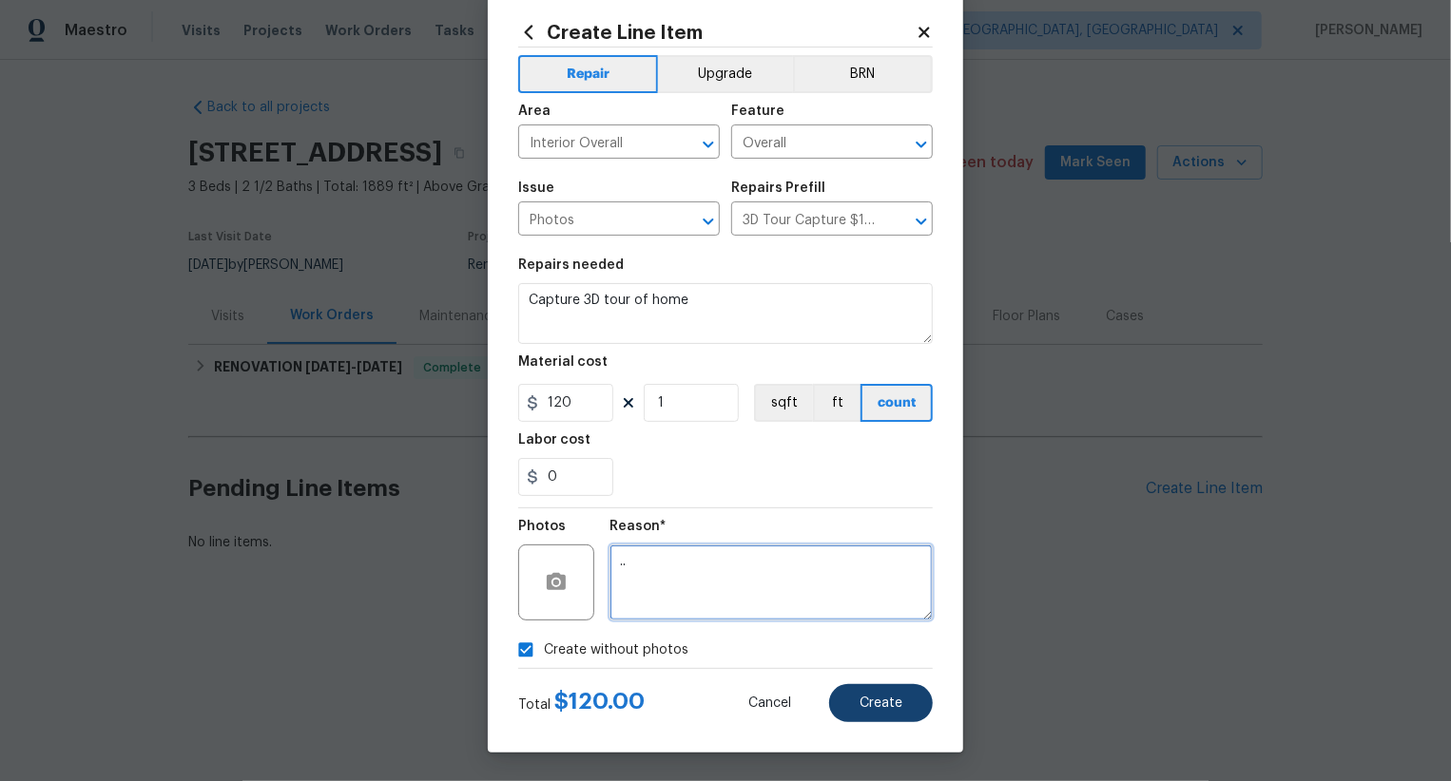
type textarea ".."
click at [849, 692] on button "Create" at bounding box center [881, 703] width 104 height 38
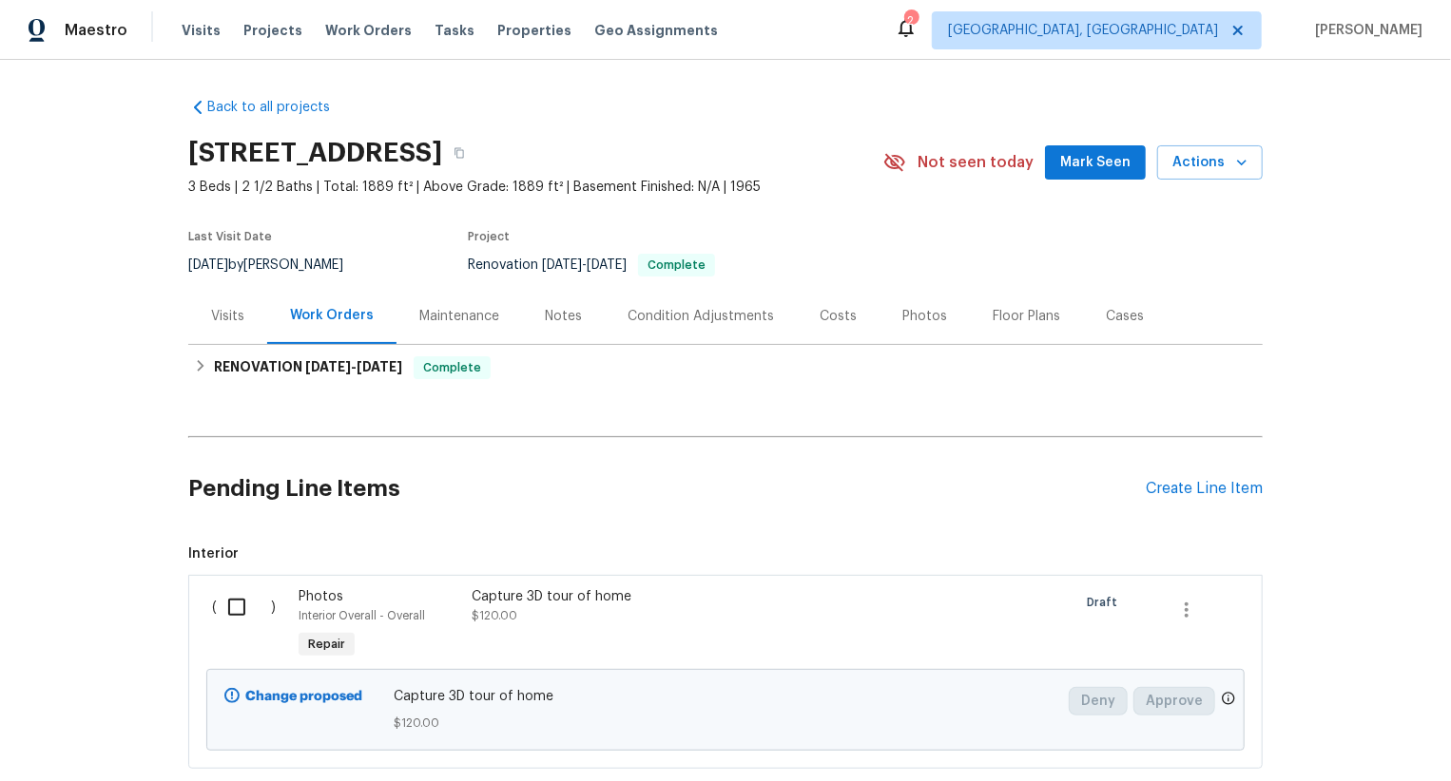
scroll to position [116, 0]
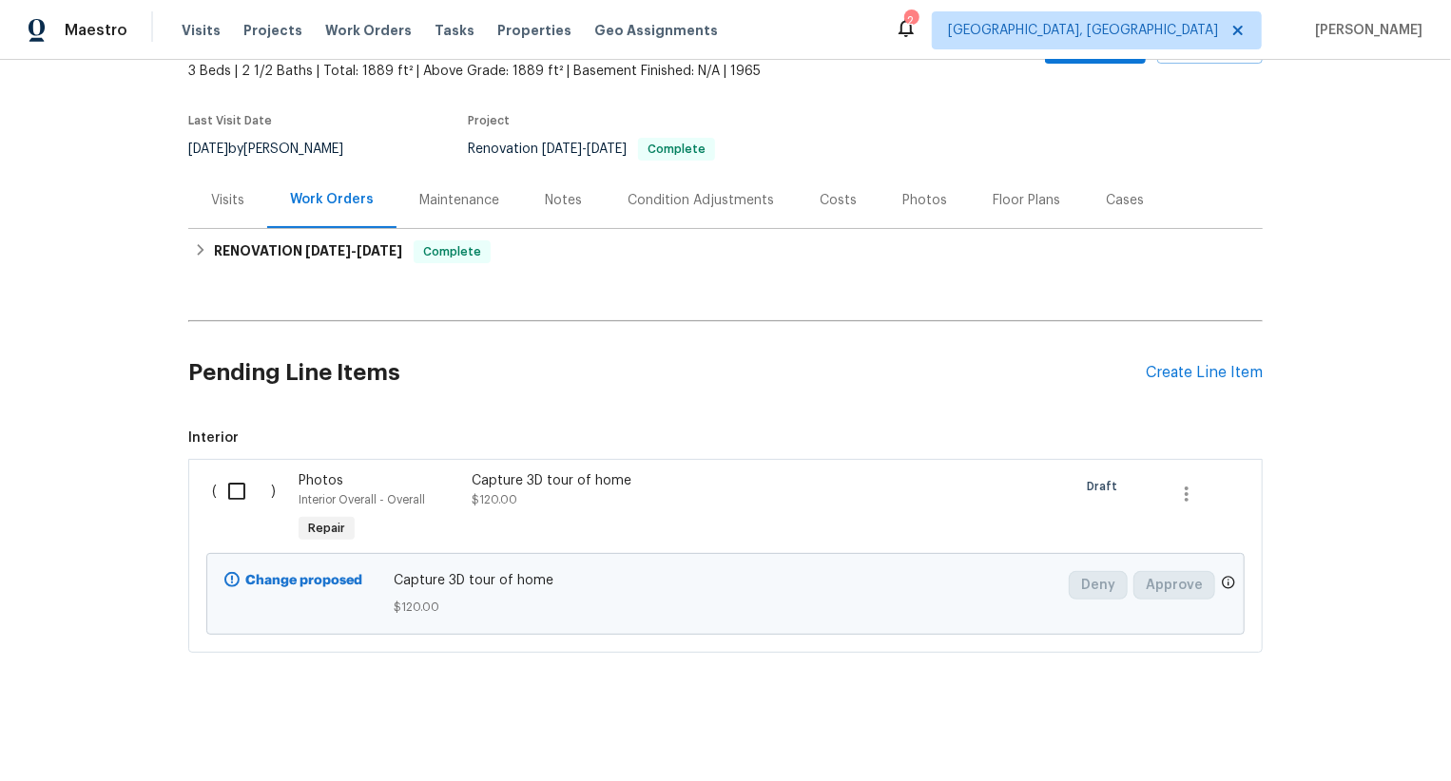
click at [233, 497] on input "checkbox" at bounding box center [244, 491] width 54 height 40
checkbox input "true"
click at [1362, 736] on span "Create Work Order" at bounding box center [1341, 734] width 126 height 24
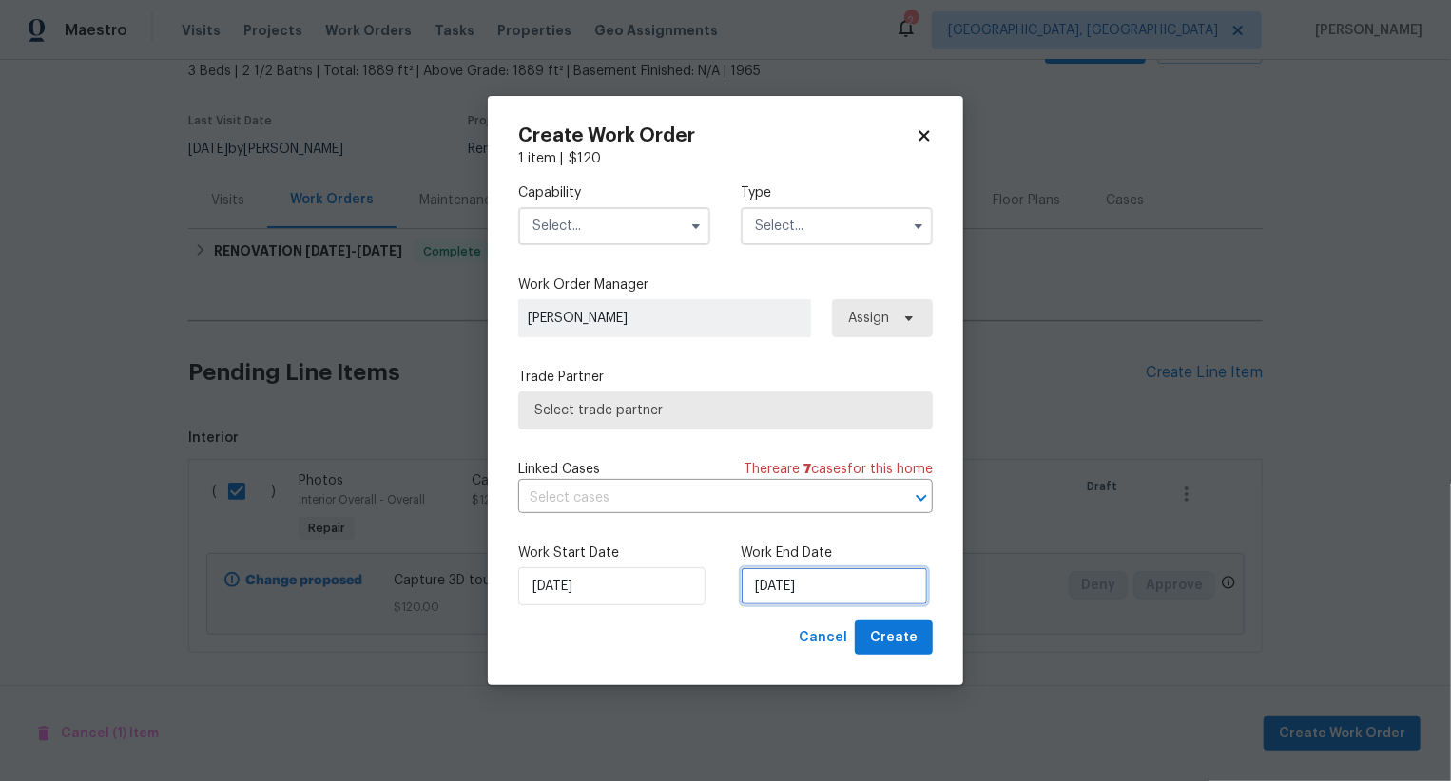
click at [794, 591] on input "[DATE]" at bounding box center [833, 586] width 187 height 38
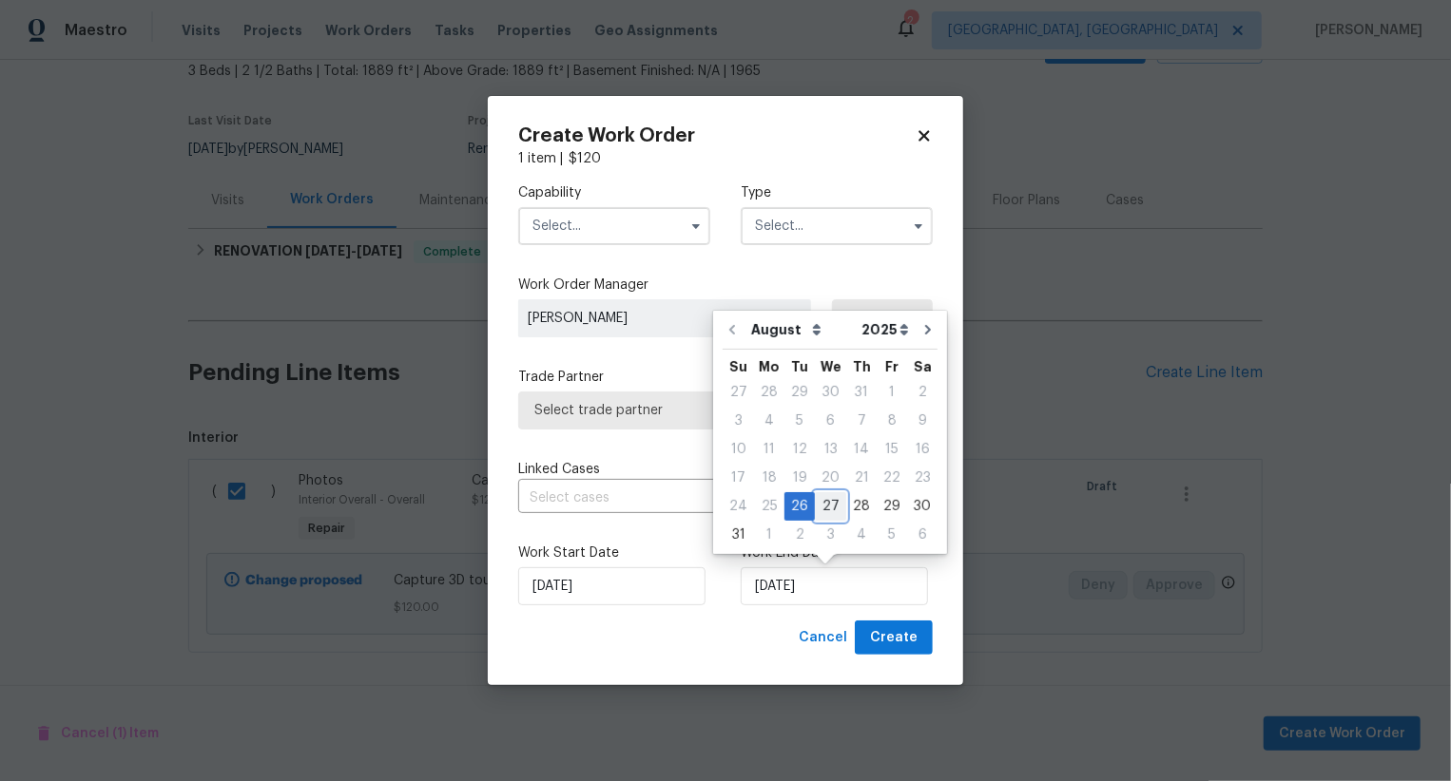
click at [827, 513] on div "27" at bounding box center [830, 506] width 31 height 27
type input "[DATE]"
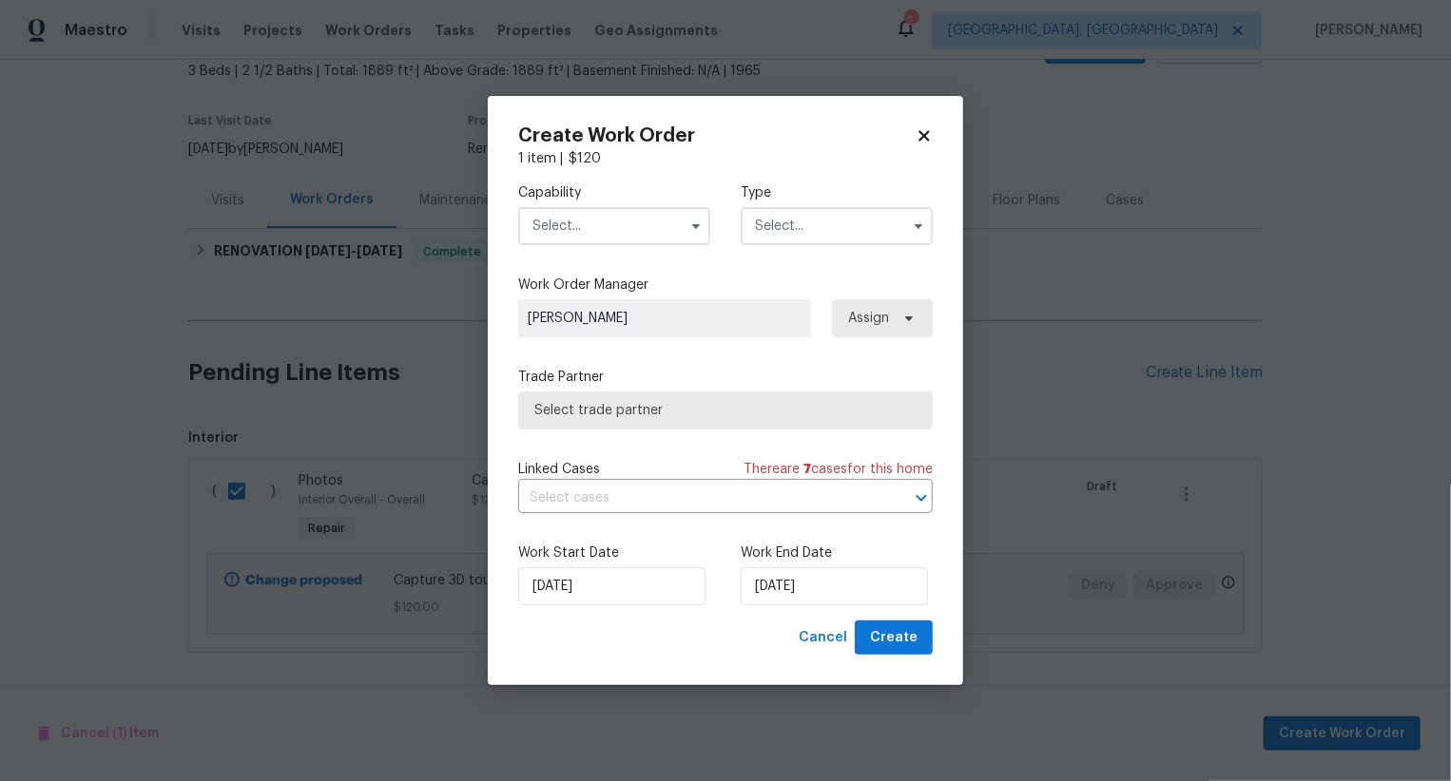
click at [632, 234] on input "text" at bounding box center [614, 226] width 192 height 38
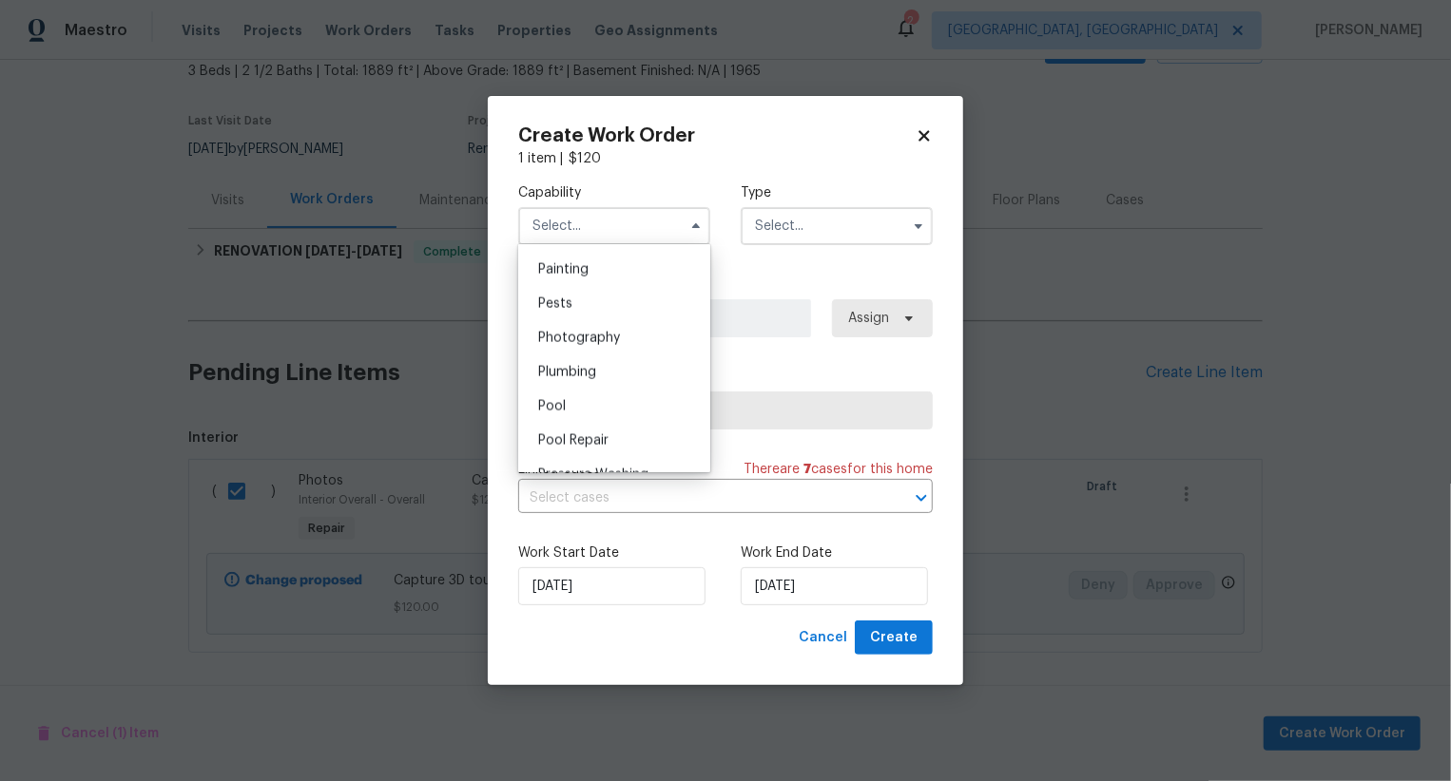
scroll to position [1564, 0]
click at [644, 365] on div "Photography" at bounding box center [614, 368] width 183 height 34
type input "Photography"
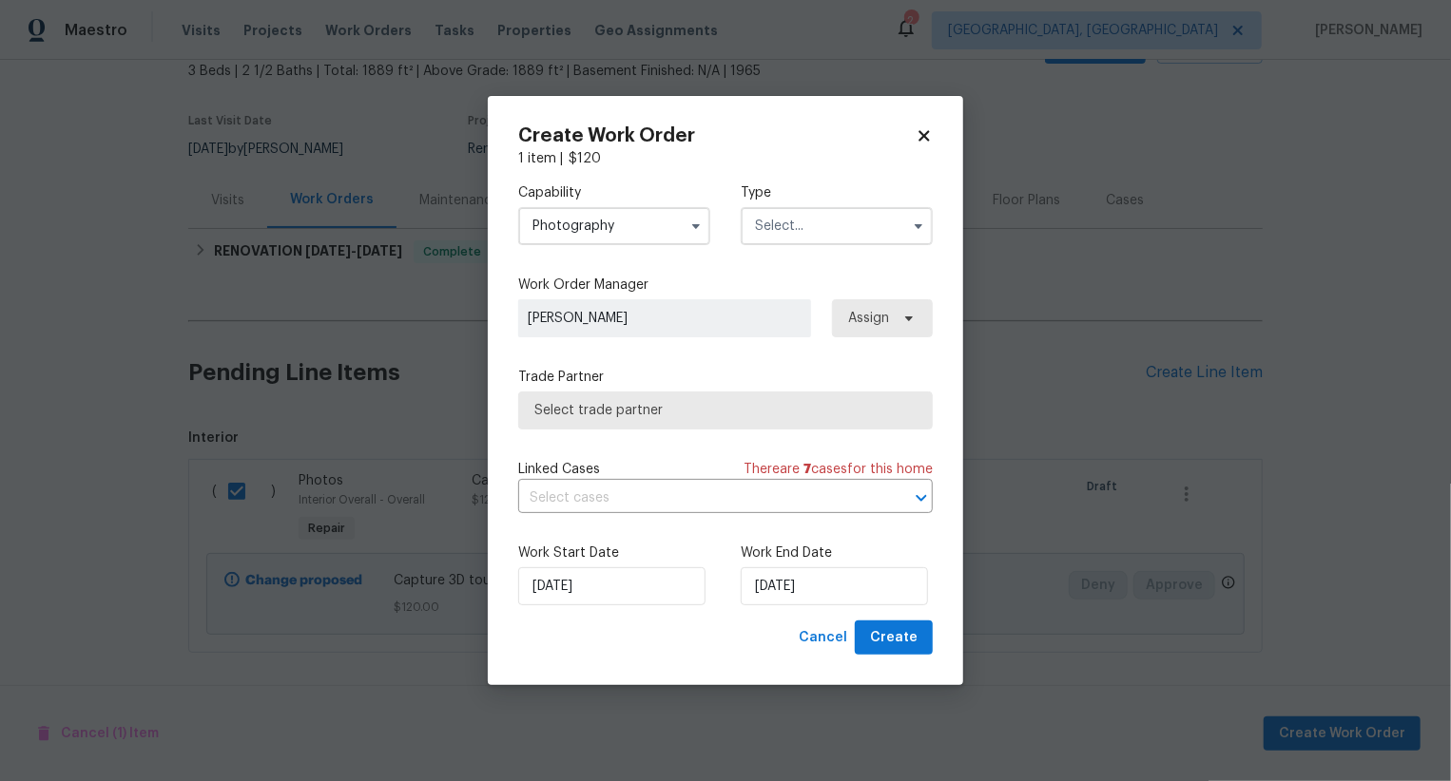
click at [856, 214] on input "text" at bounding box center [836, 226] width 192 height 38
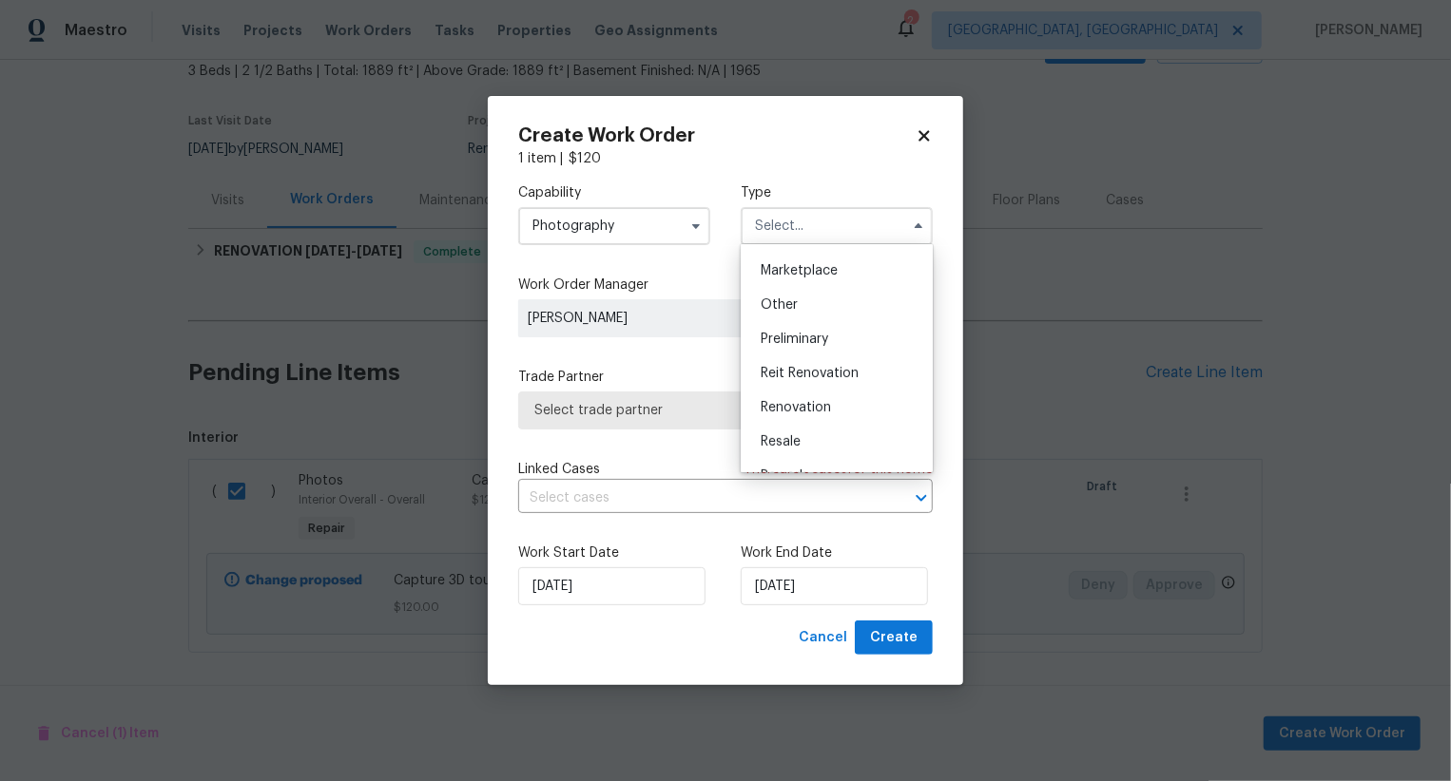
scroll to position [252, 0]
click at [838, 386] on div "Other" at bounding box center [836, 391] width 183 height 34
type input "Other"
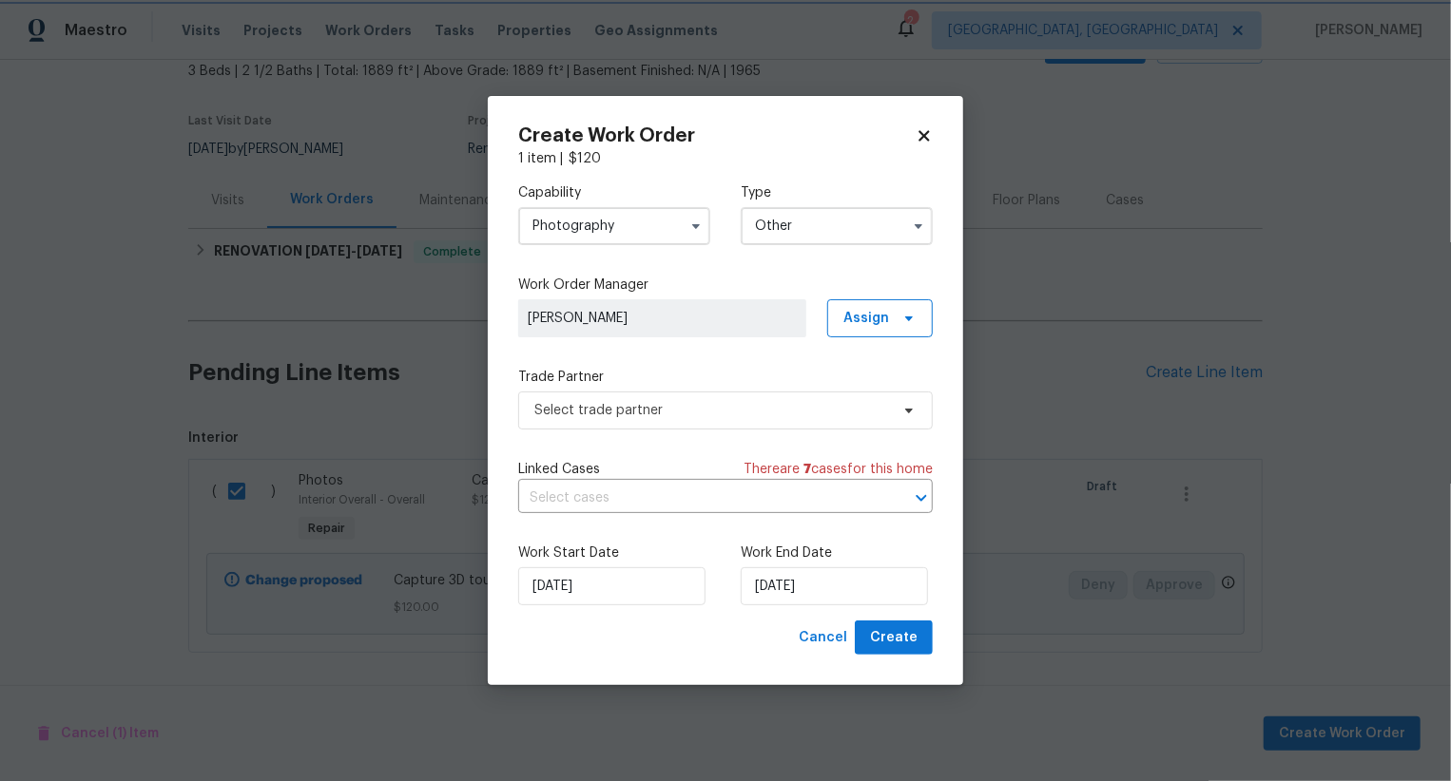
scroll to position [0, 0]
click at [789, 433] on div "Capability Photography Type Other Work Order Manager Swastik Mohanty Assign Tra…" at bounding box center [725, 394] width 414 height 452
click at [799, 419] on span "Select trade partner" at bounding box center [725, 411] width 414 height 38
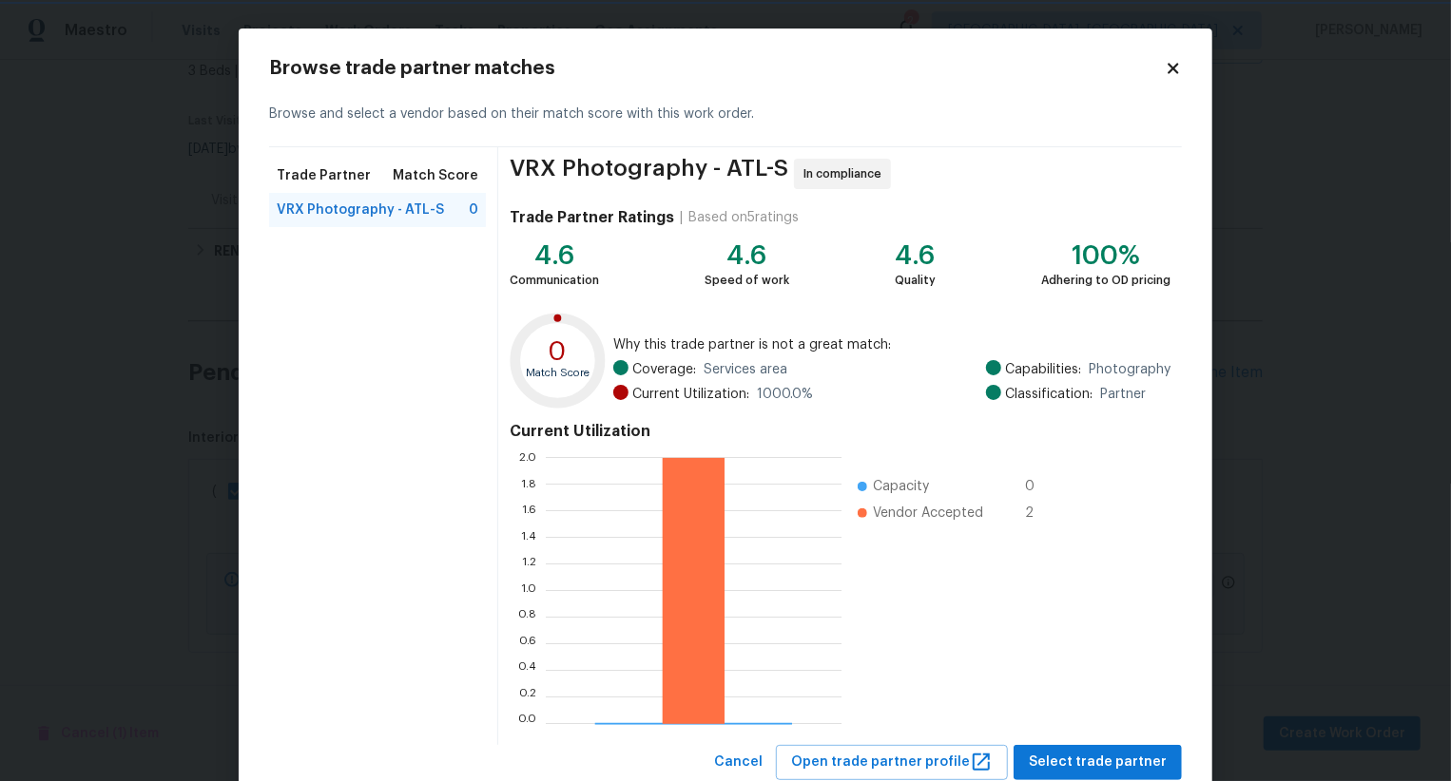
scroll to position [57, 0]
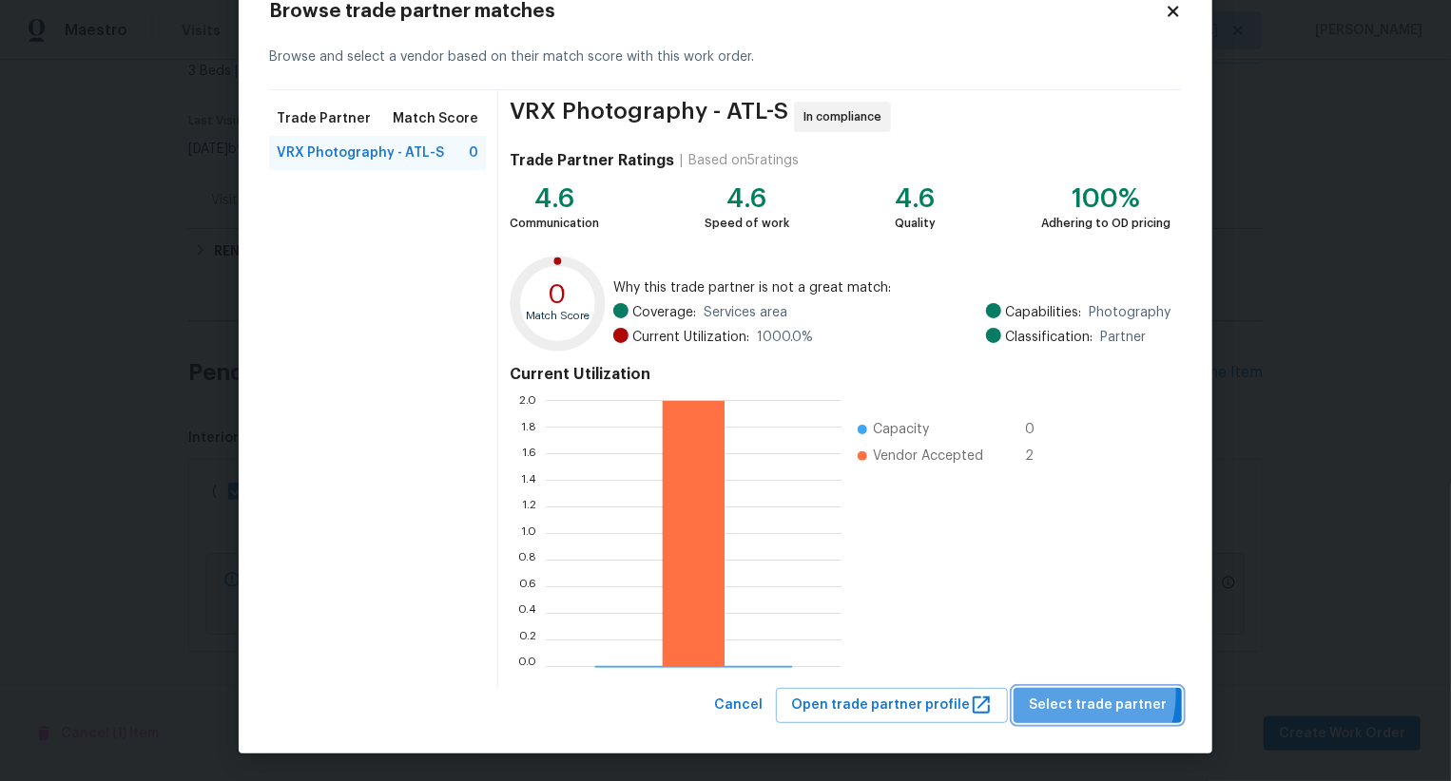
click at [1078, 694] on span "Select trade partner" at bounding box center [1097, 706] width 138 height 24
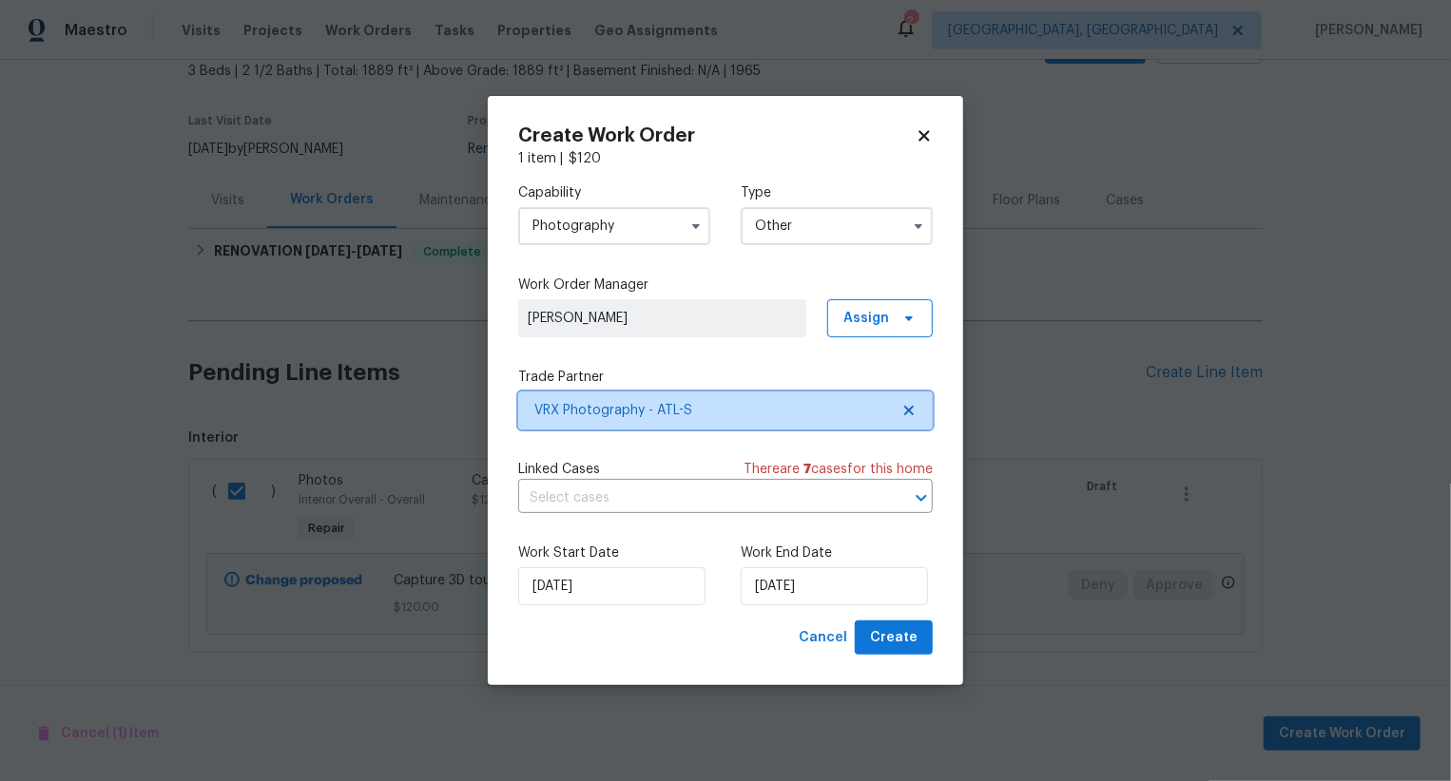
scroll to position [0, 0]
click at [899, 637] on span "Create" at bounding box center [894, 638] width 48 height 24
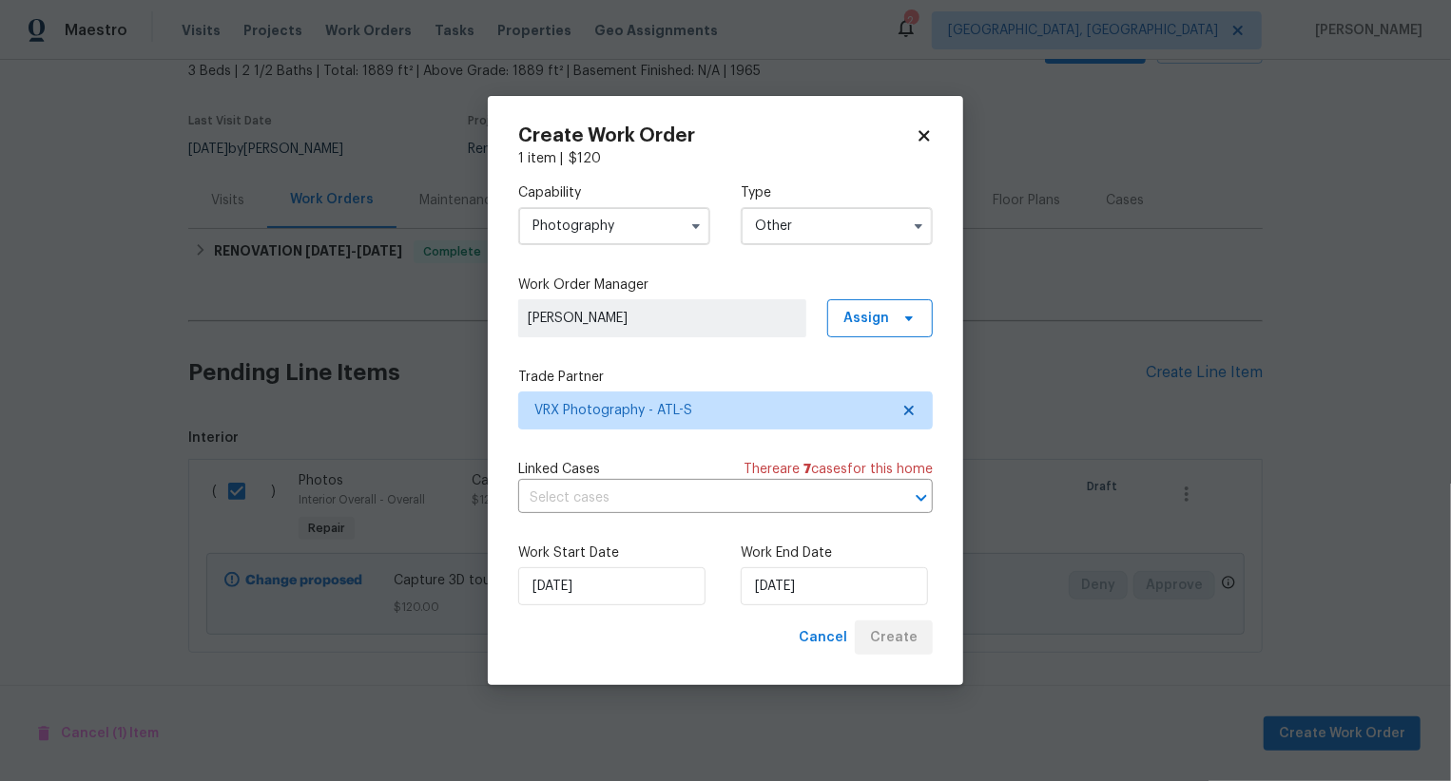
checkbox input "false"
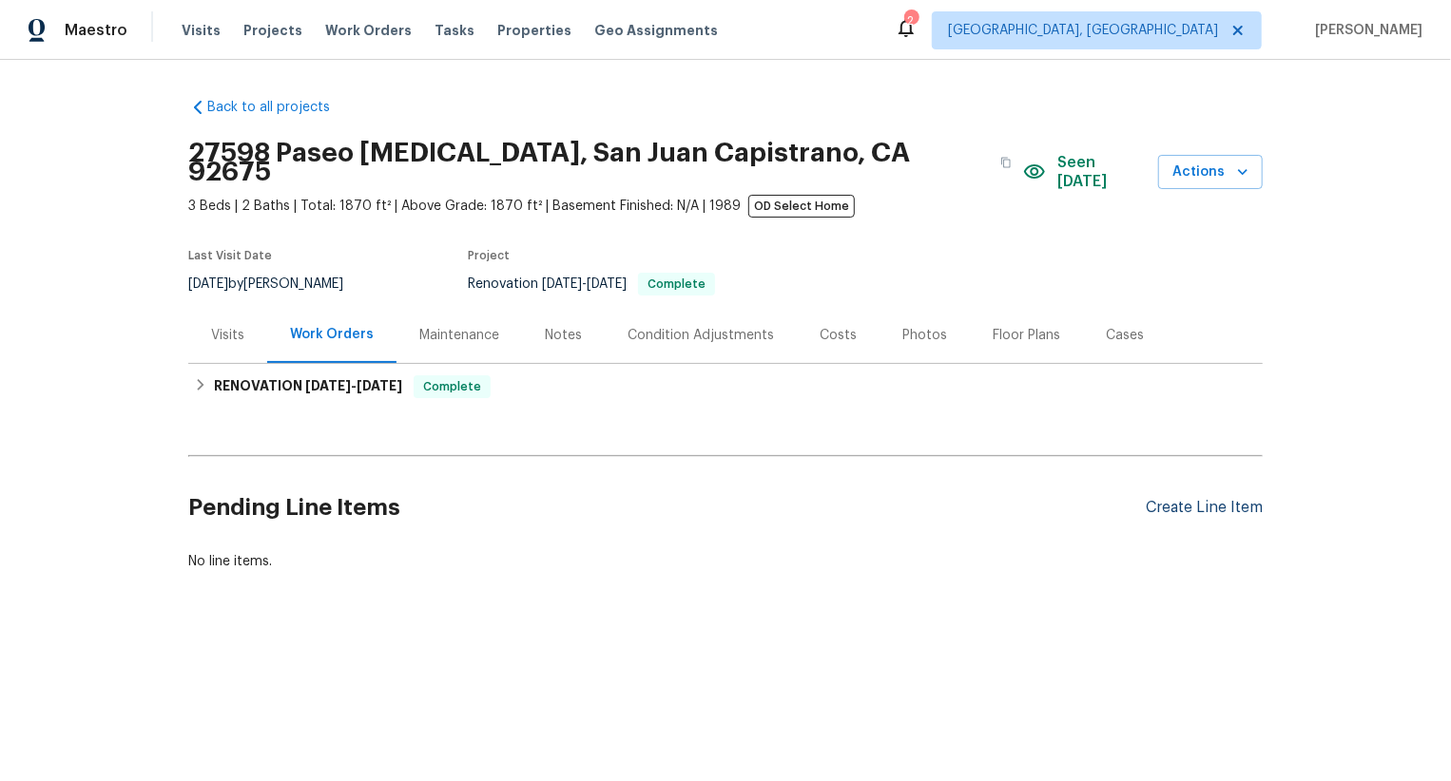
click at [1222, 499] on div "Create Line Item" at bounding box center [1203, 508] width 117 height 18
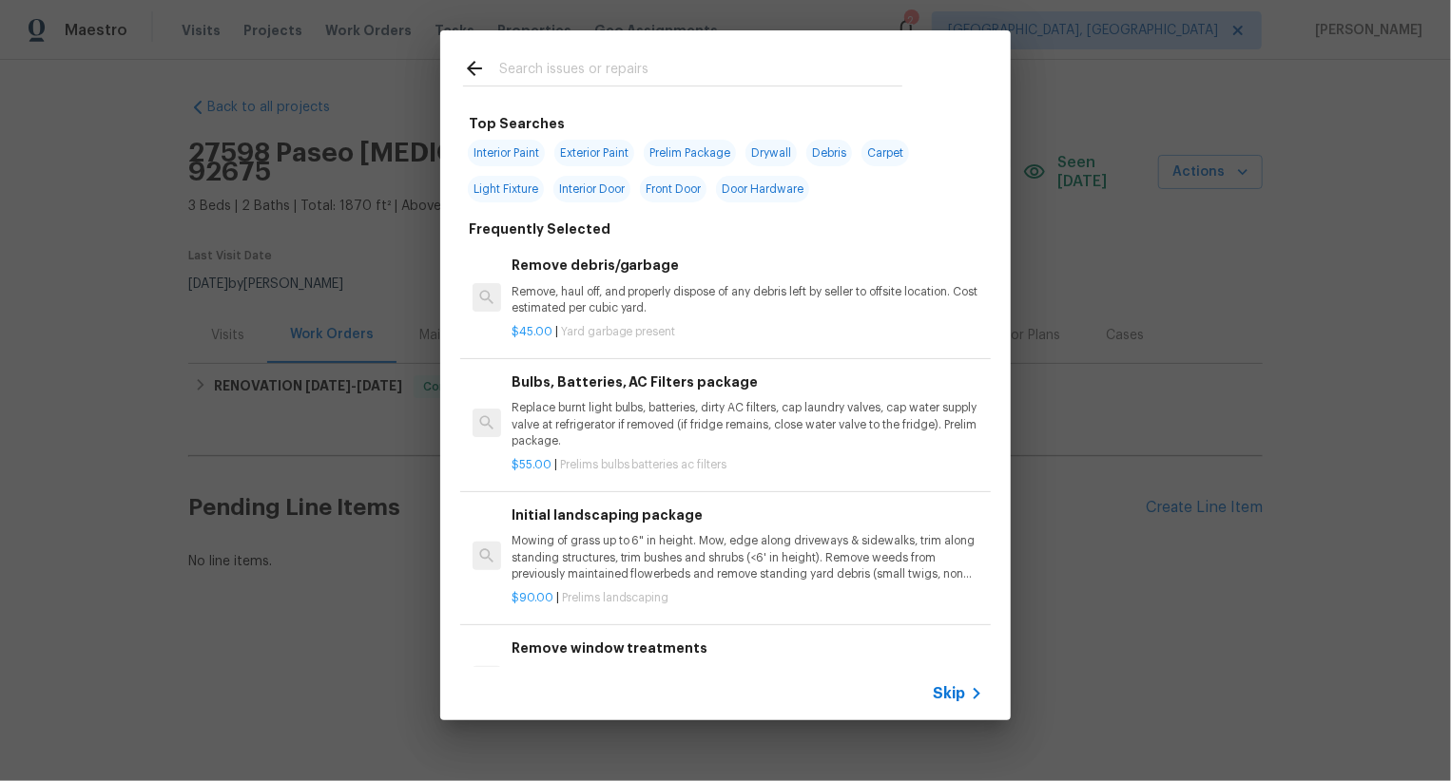
click at [947, 691] on span "Skip" at bounding box center [948, 693] width 32 height 19
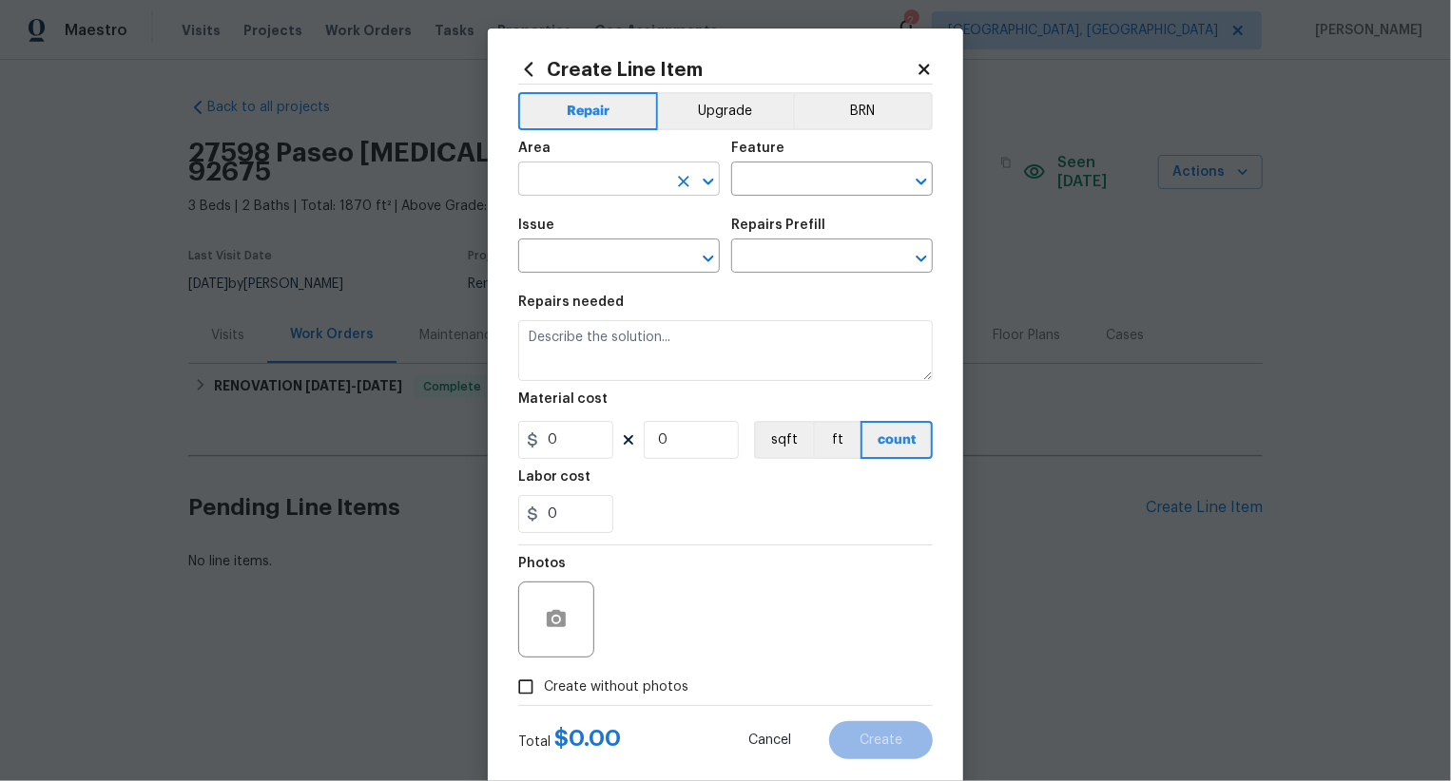
click at [628, 195] on input "text" at bounding box center [592, 180] width 148 height 29
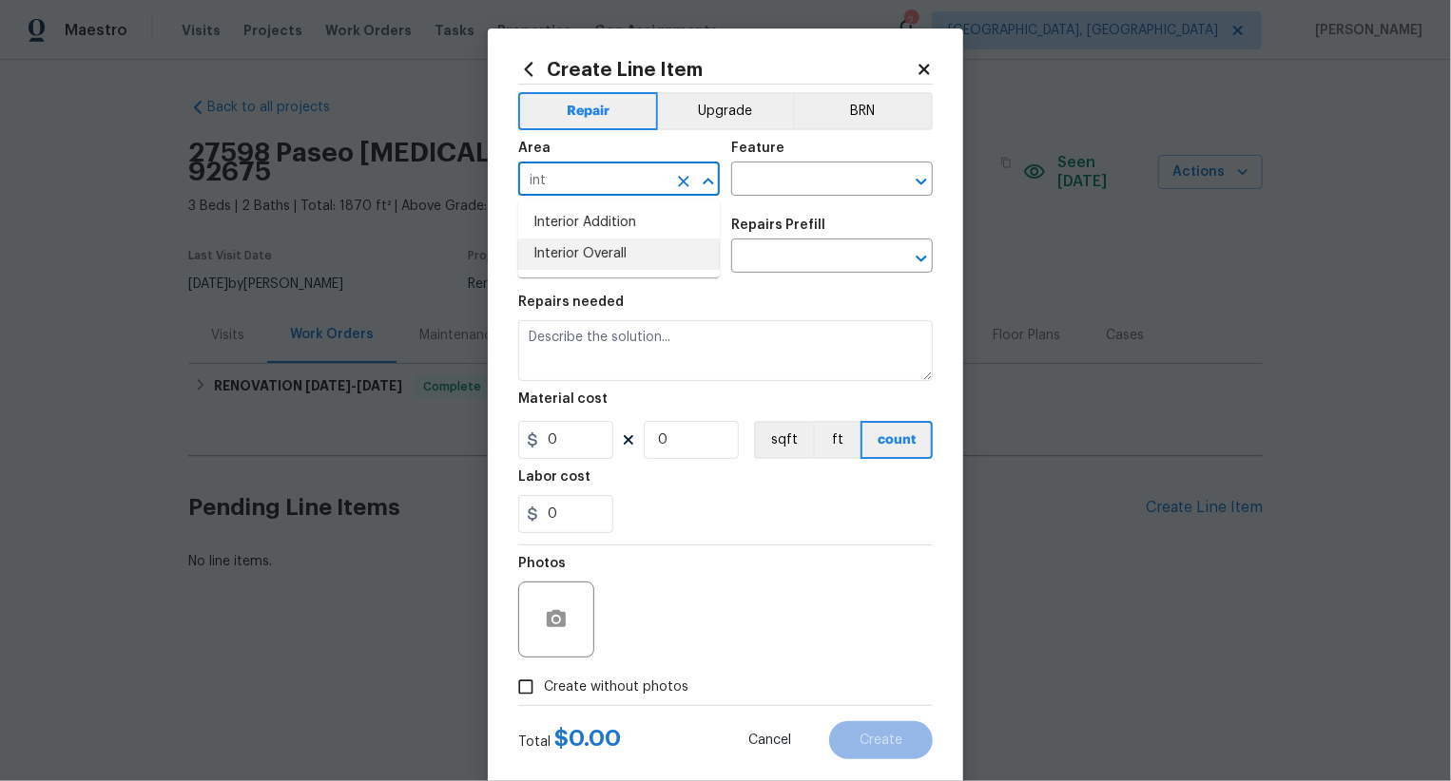
click at [633, 250] on li "Interior Overall" at bounding box center [619, 254] width 202 height 31
type input "Interior Overall"
click at [759, 179] on input "text" at bounding box center [805, 180] width 148 height 29
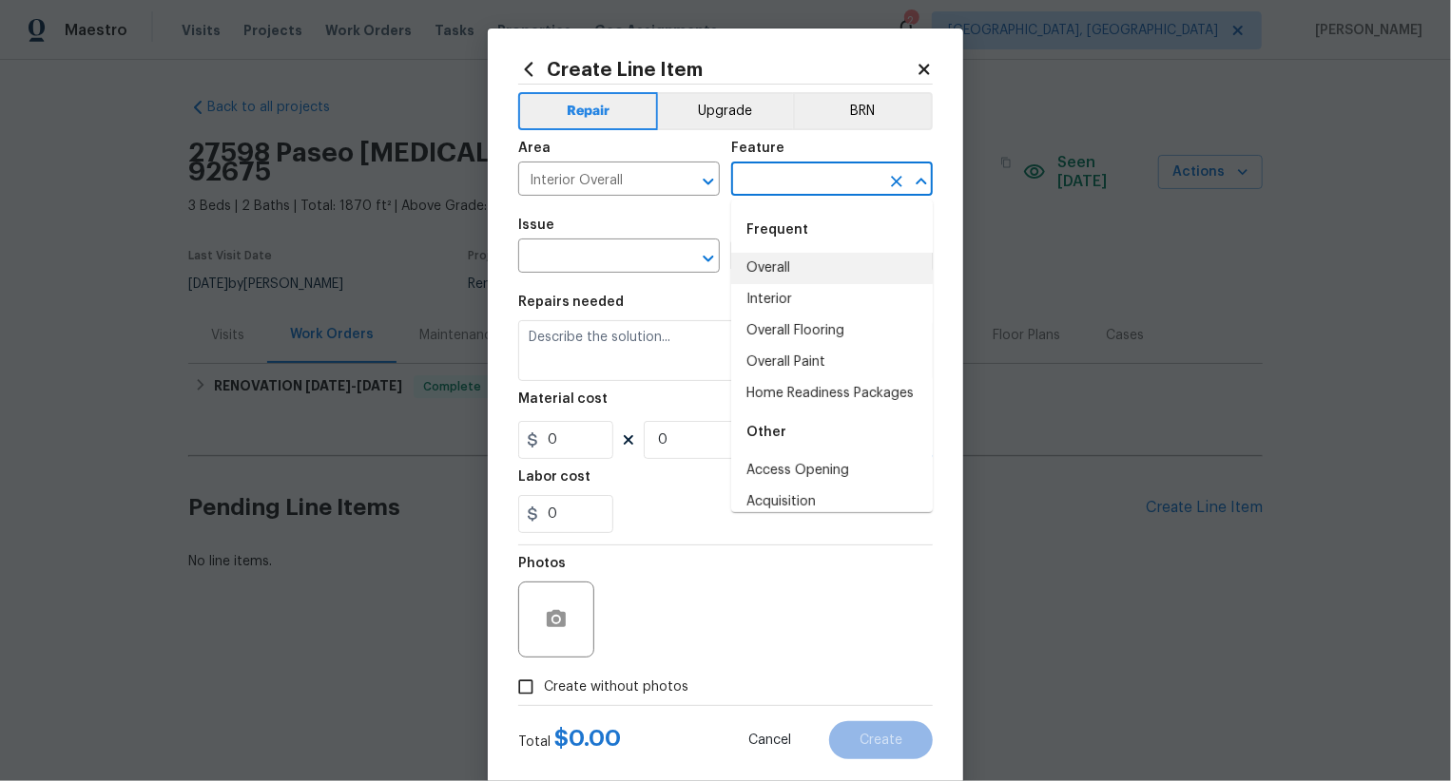
click at [807, 262] on li "Overall" at bounding box center [832, 268] width 202 height 31
type input "Overall"
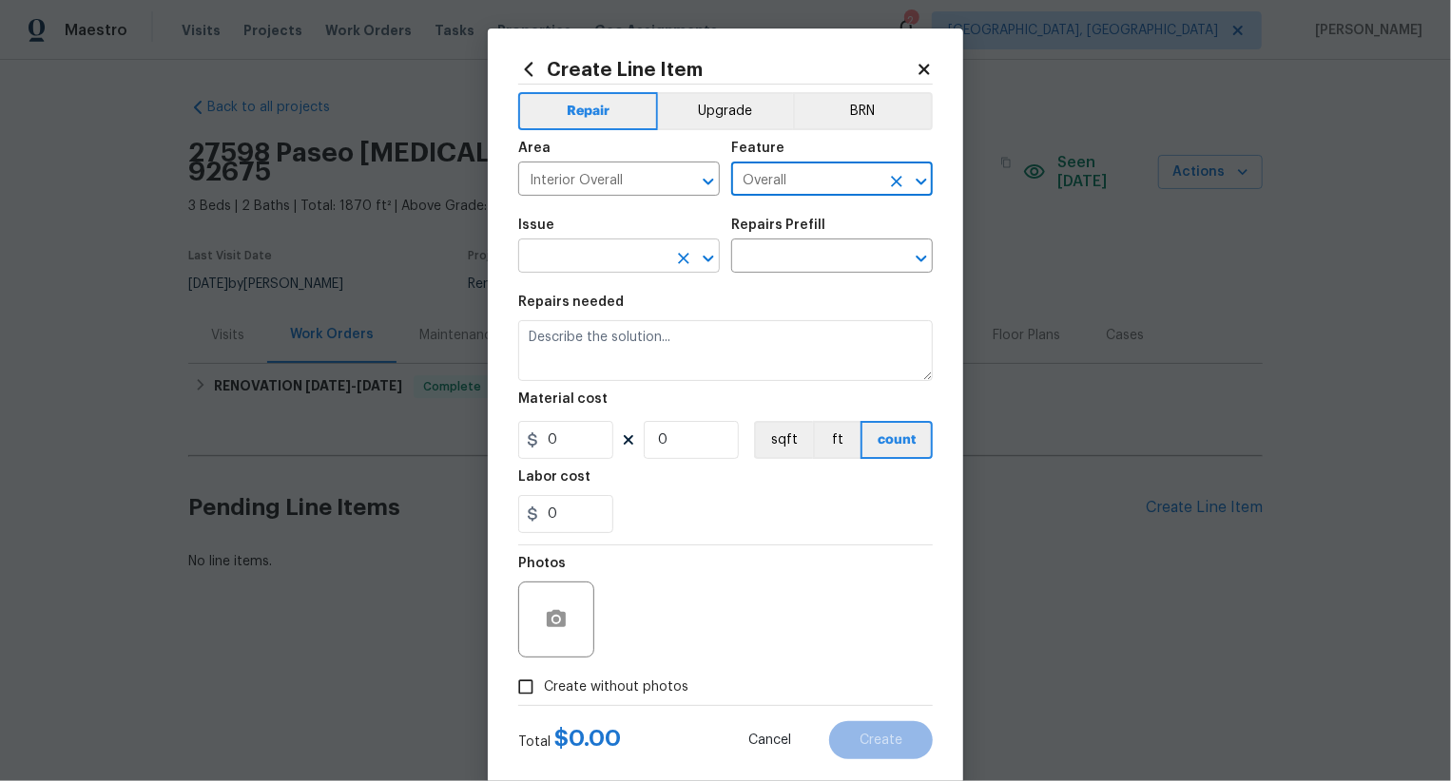
click at [618, 262] on input "text" at bounding box center [592, 257] width 148 height 29
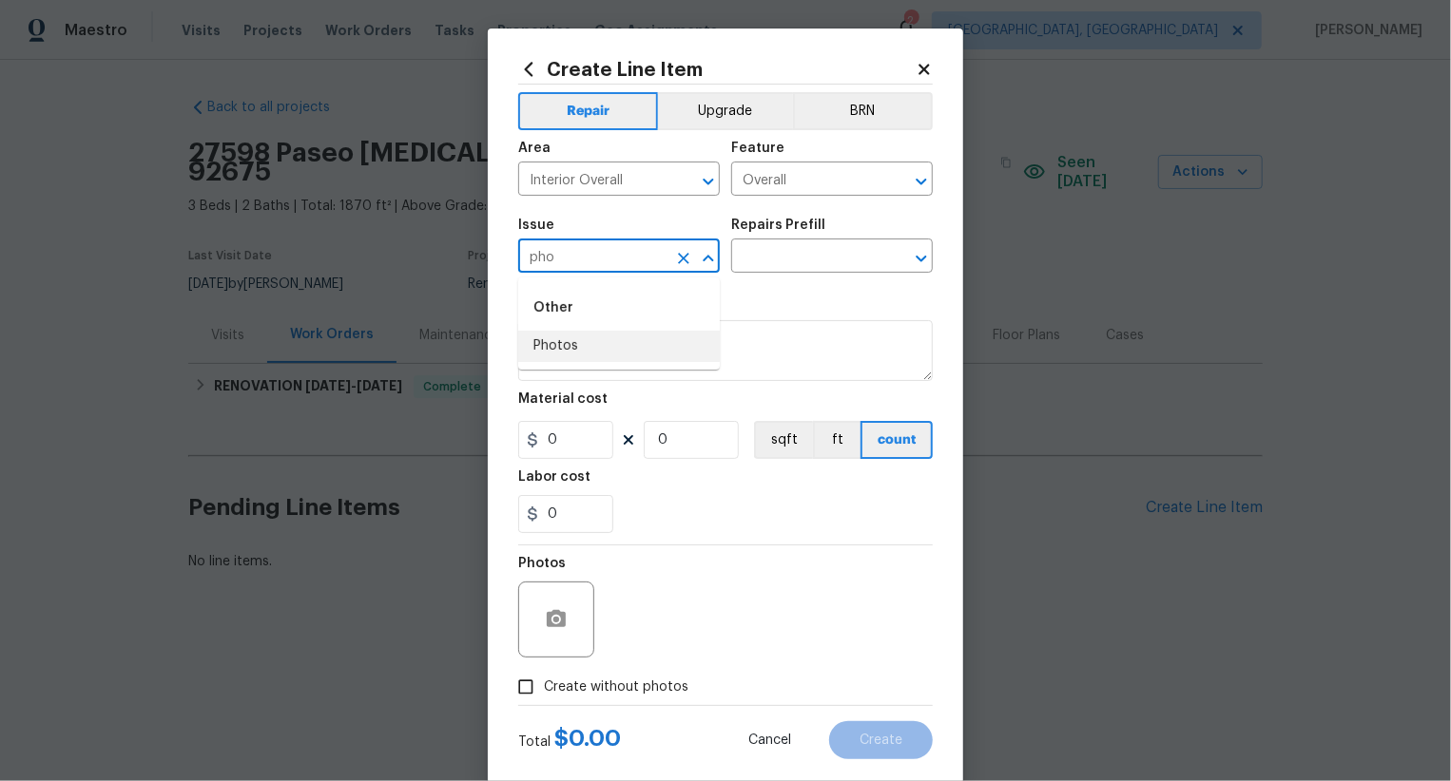
click at [606, 343] on li "Photos" at bounding box center [619, 346] width 202 height 31
type input "Photos"
click at [801, 261] on input "text" at bounding box center [805, 257] width 148 height 29
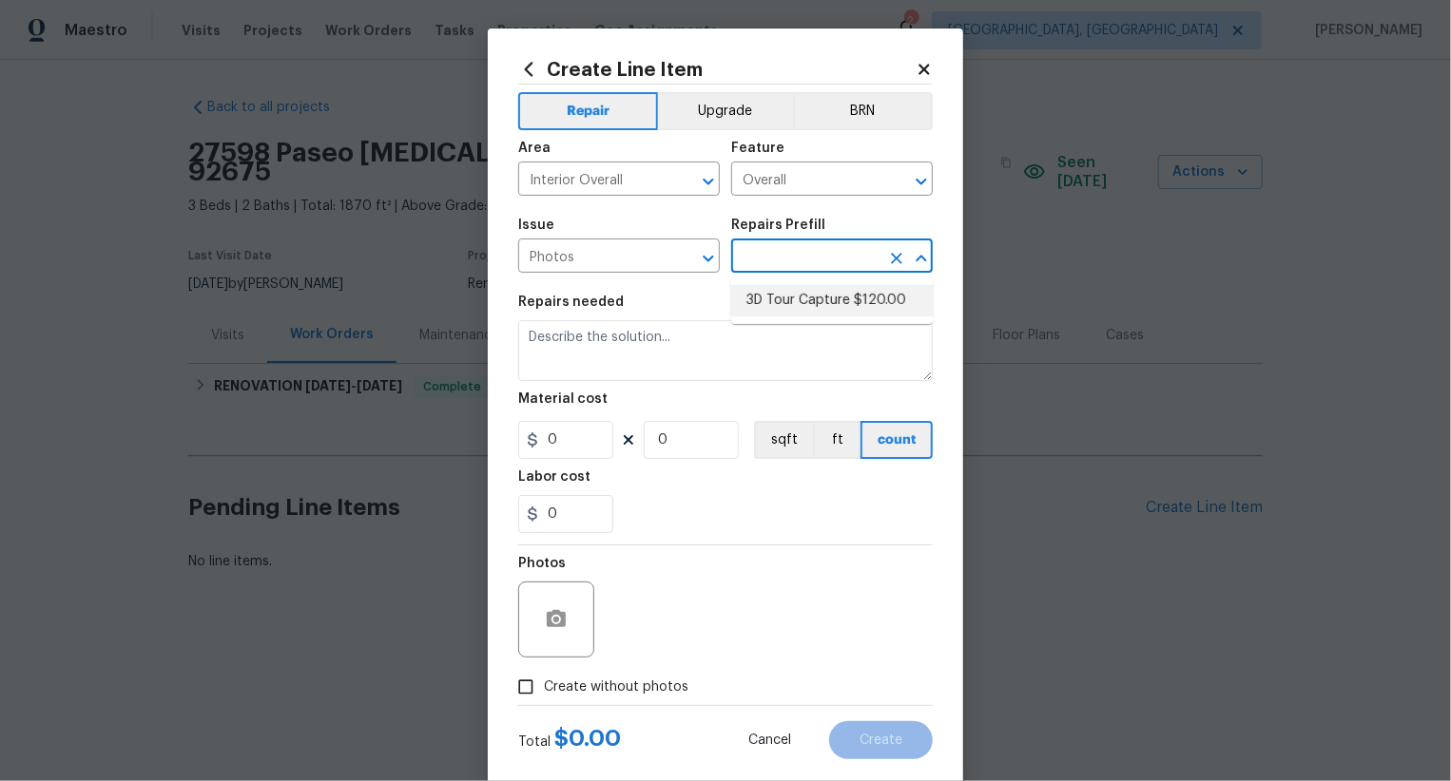
click at [801, 301] on li "3D Tour Capture $120.00" at bounding box center [832, 300] width 202 height 31
type input "3D Tour Capture $120.00"
type textarea "Capture 3D tour of home"
type input "1"
type input "120"
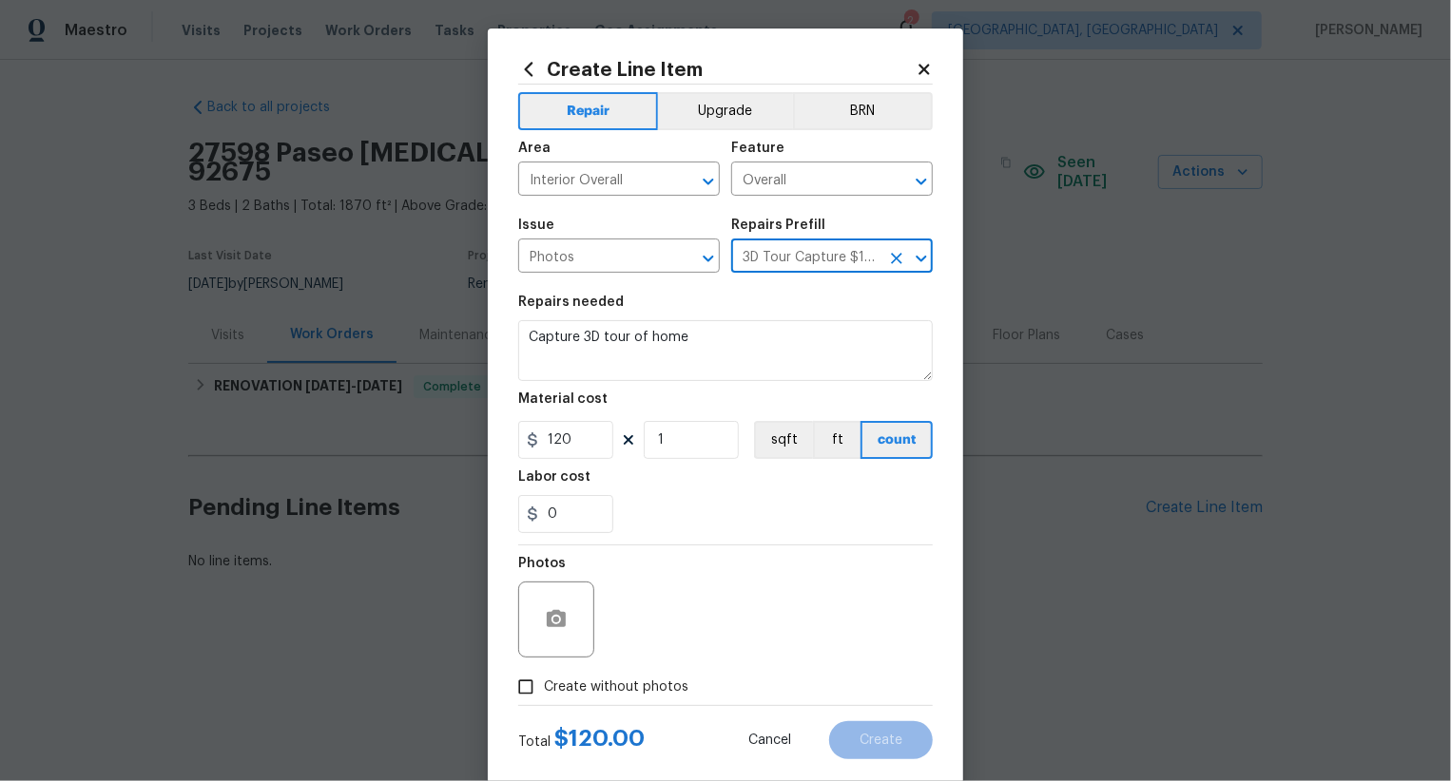
scroll to position [37, 0]
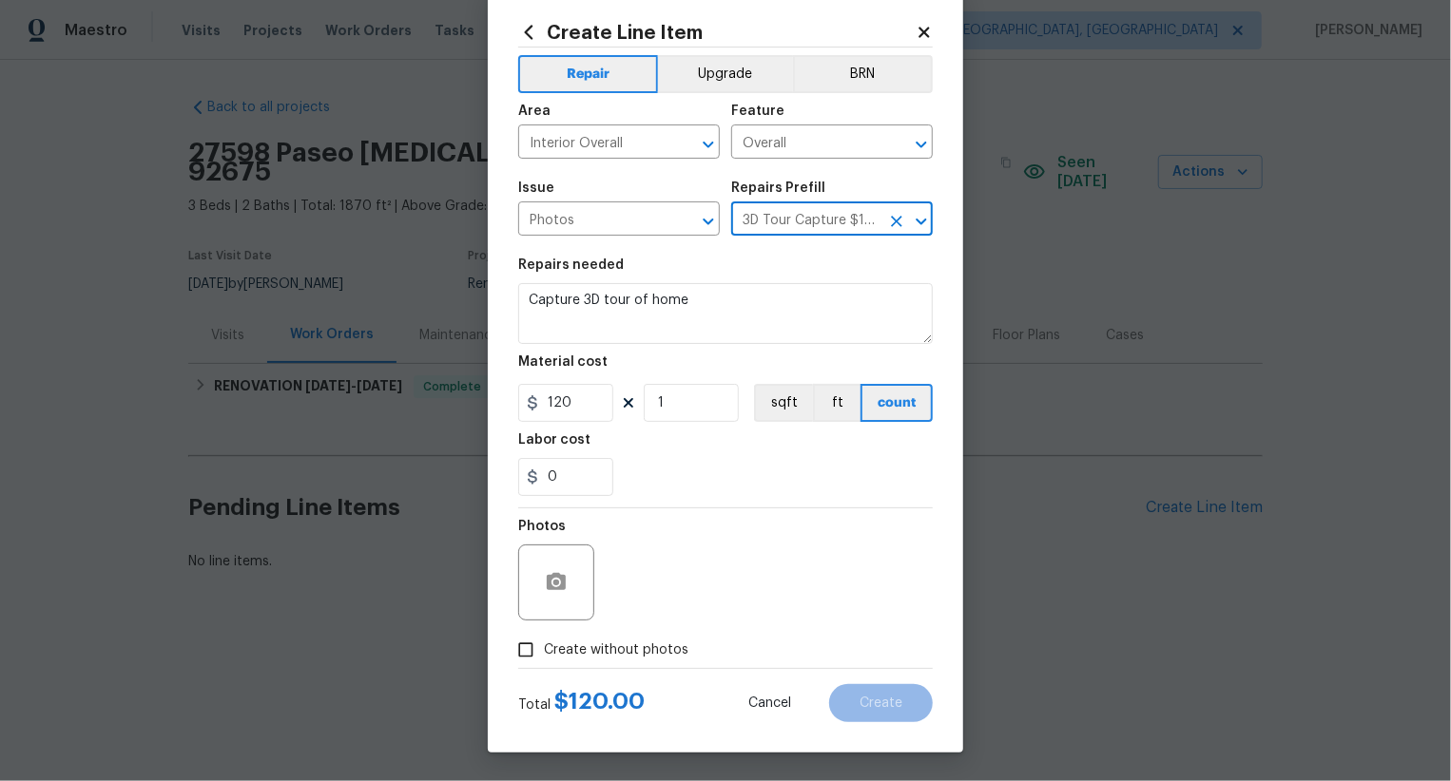
click at [647, 649] on span "Create without photos" at bounding box center [616, 651] width 144 height 20
click at [544, 649] on input "Create without photos" at bounding box center [526, 650] width 36 height 36
checkbox input "true"
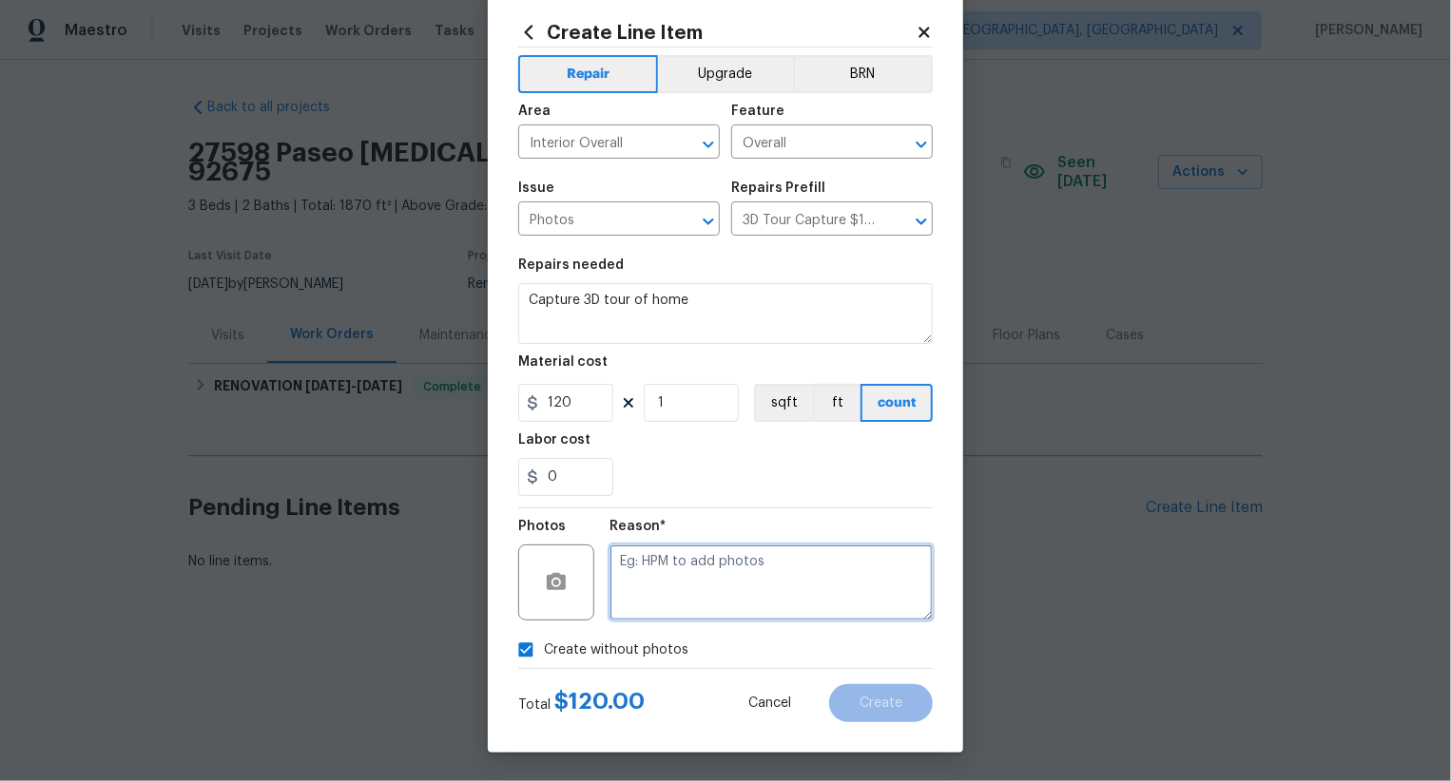
click at [762, 576] on textarea at bounding box center [770, 583] width 323 height 76
type textarea ".."
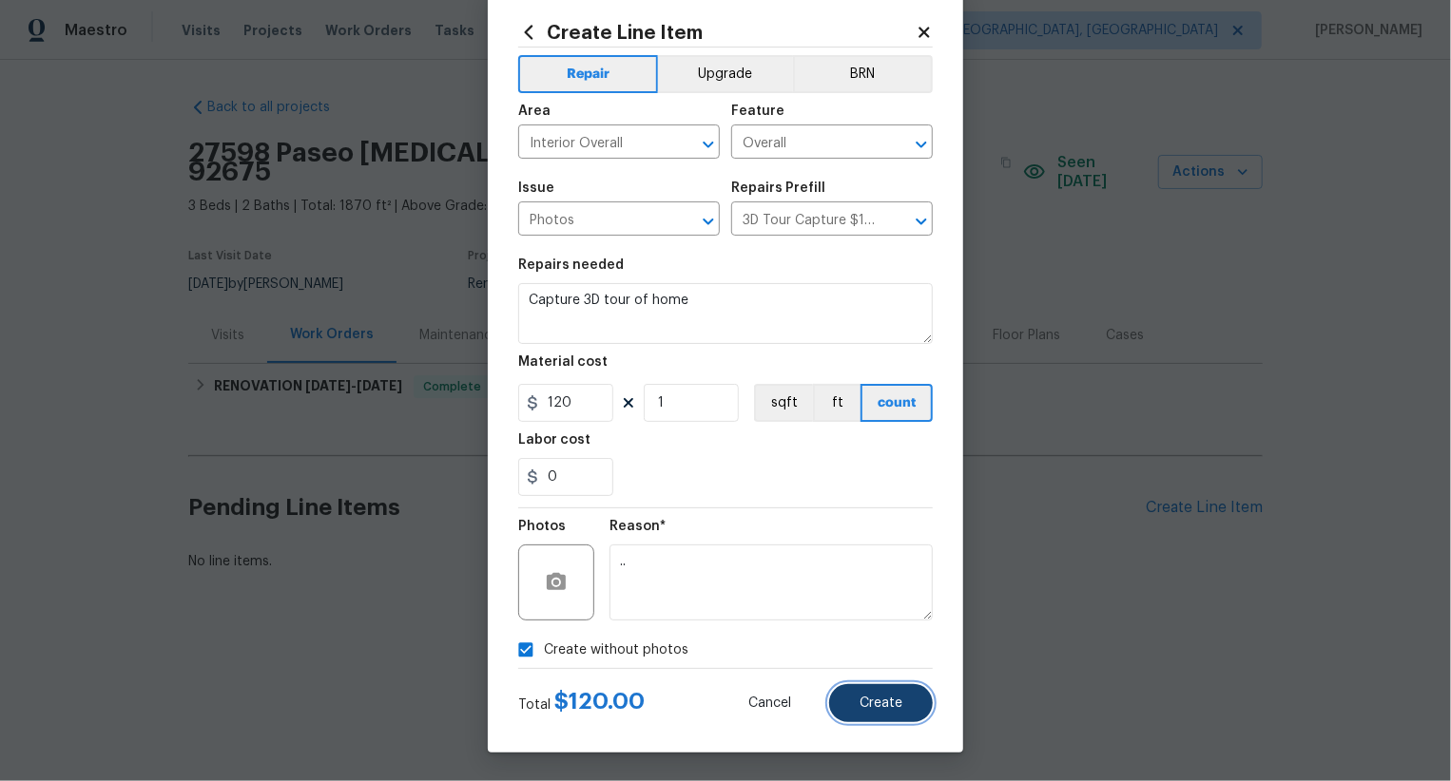
click at [877, 699] on span "Create" at bounding box center [880, 704] width 43 height 14
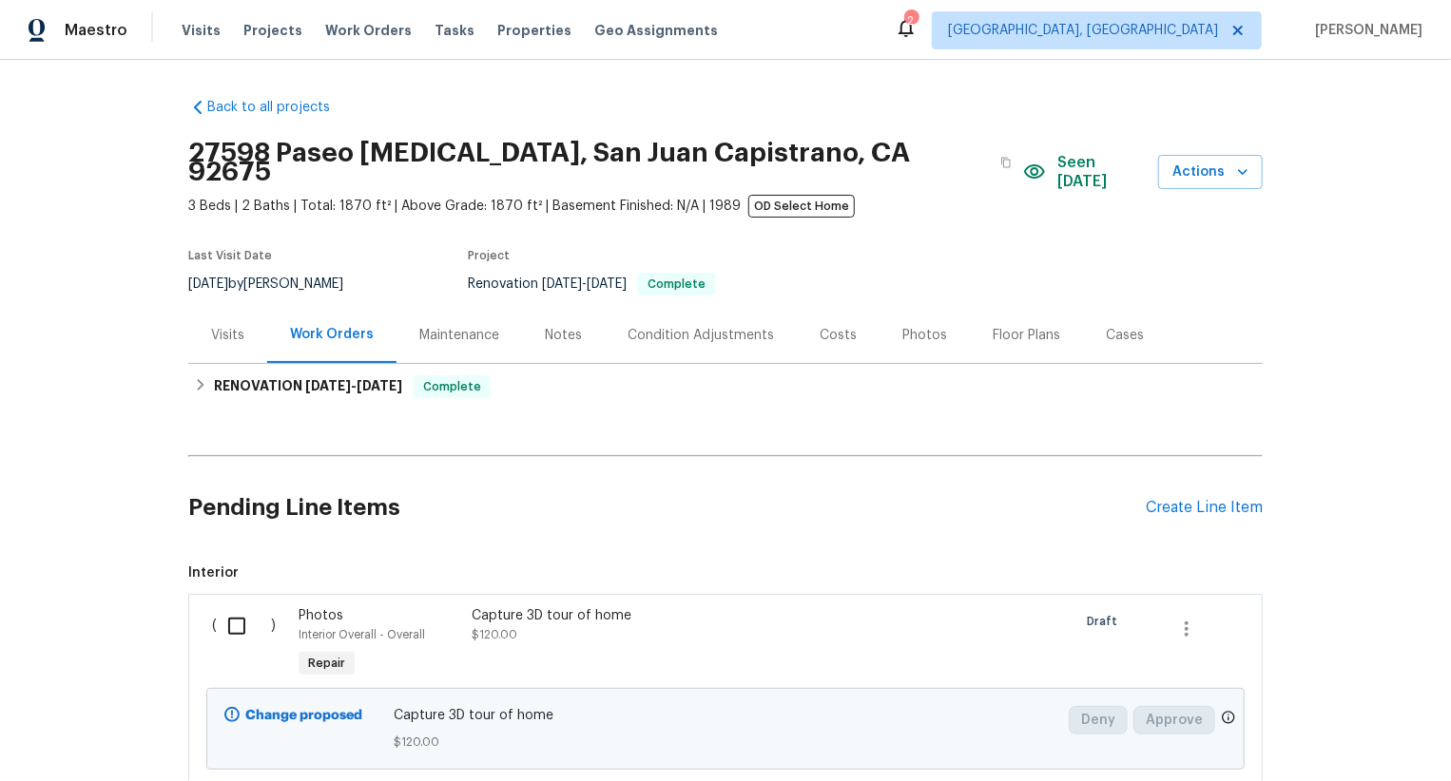
scroll to position [117, 0]
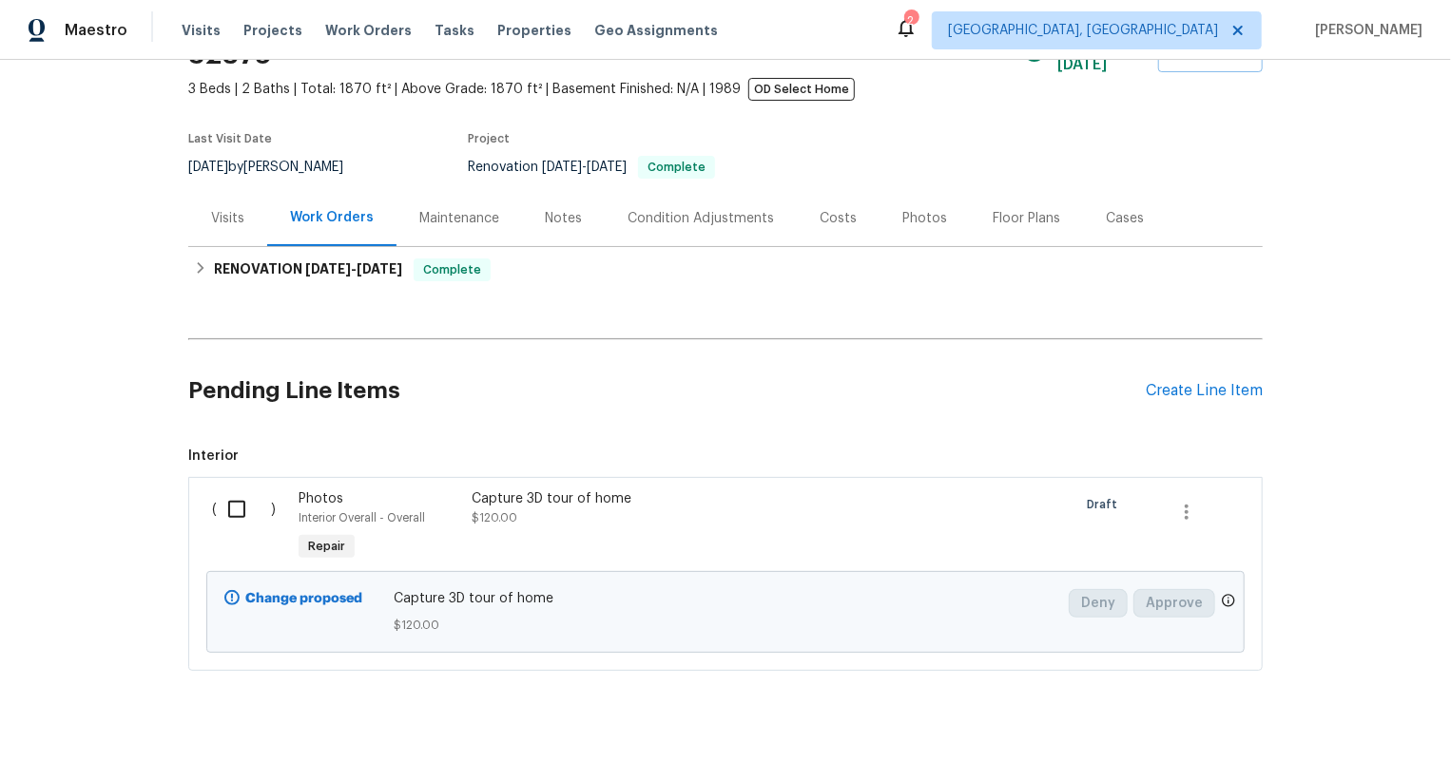
click at [244, 493] on input "checkbox" at bounding box center [244, 510] width 54 height 40
checkbox input "true"
click at [1321, 731] on span "Create Work Order" at bounding box center [1341, 734] width 126 height 24
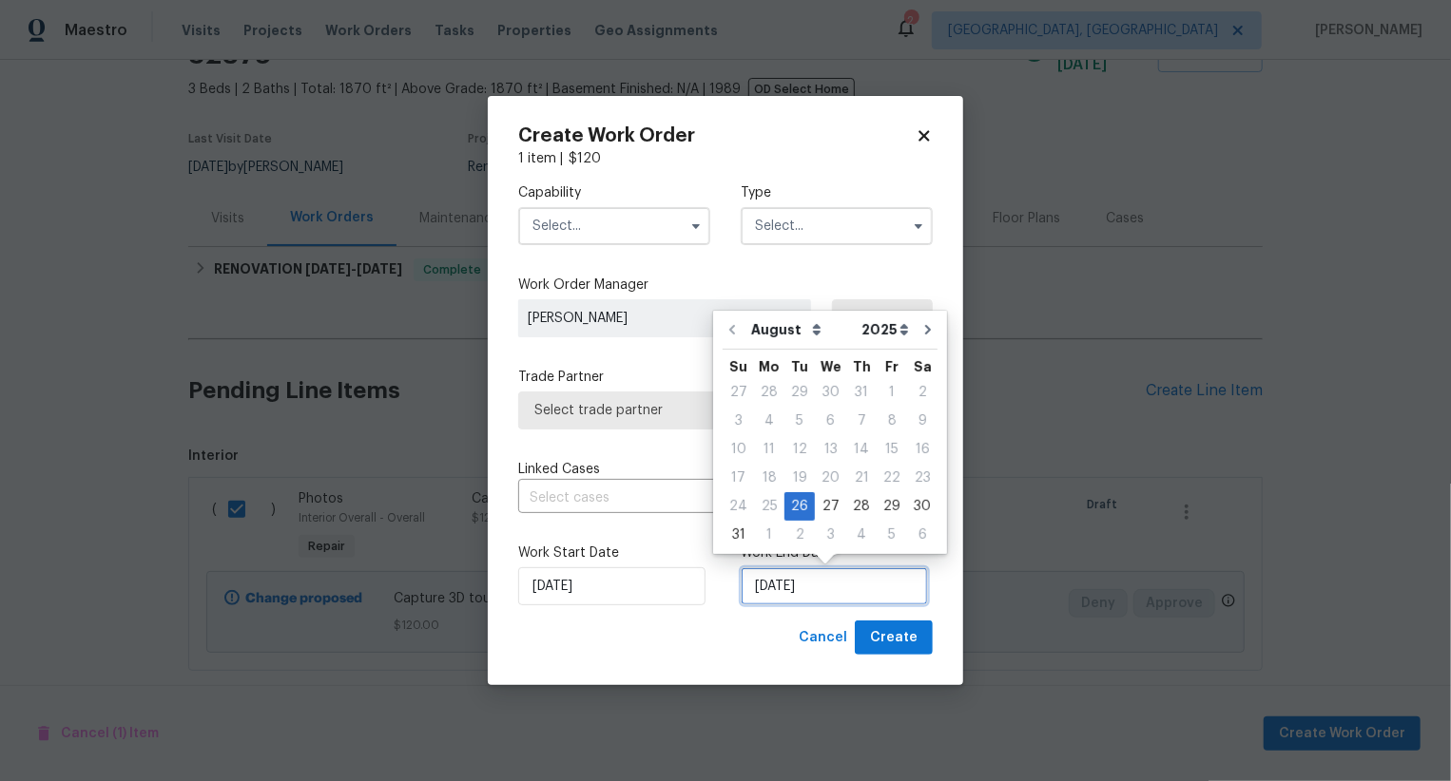
click at [778, 597] on input "[DATE]" at bounding box center [833, 586] width 187 height 38
click at [825, 510] on div "27" at bounding box center [830, 506] width 31 height 27
type input "[DATE]"
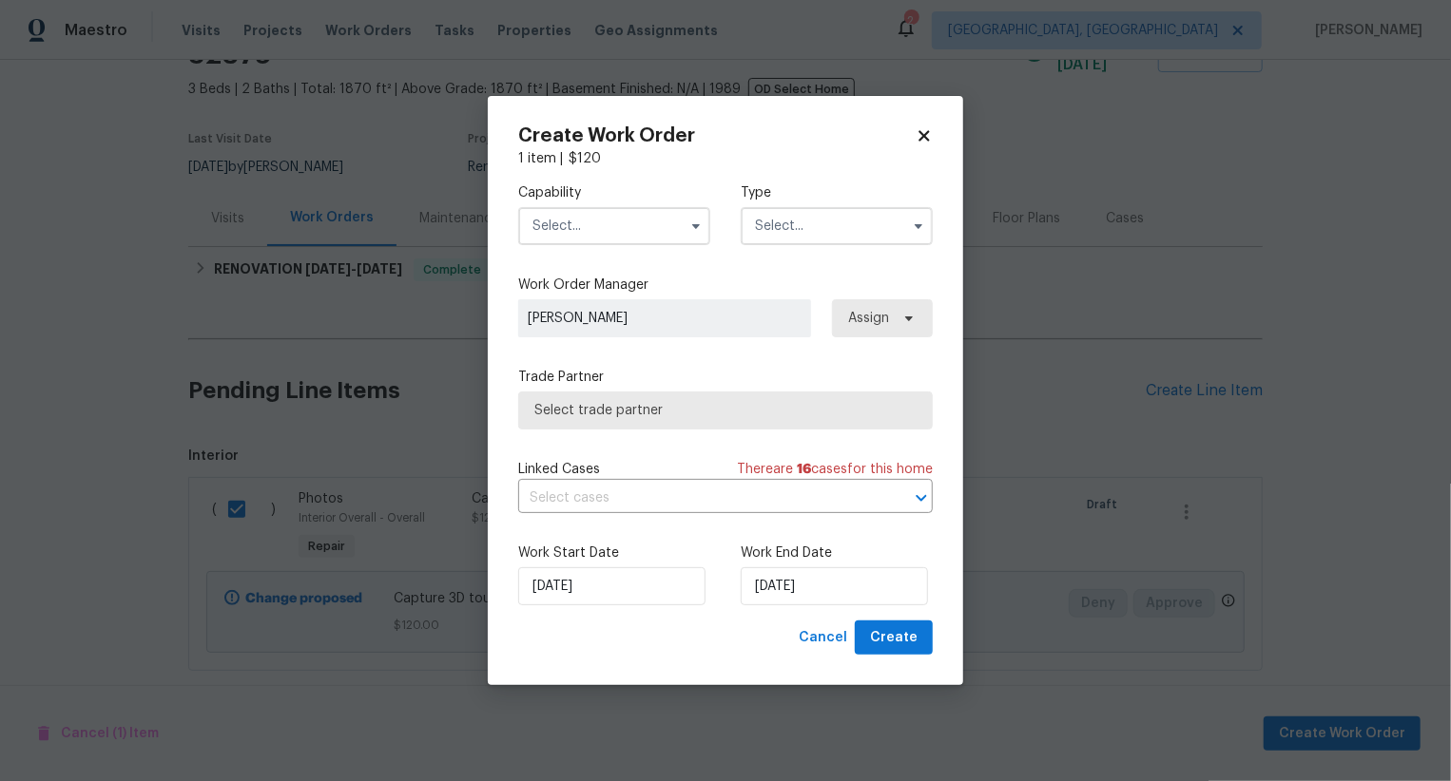
click at [644, 233] on input "text" at bounding box center [614, 226] width 192 height 38
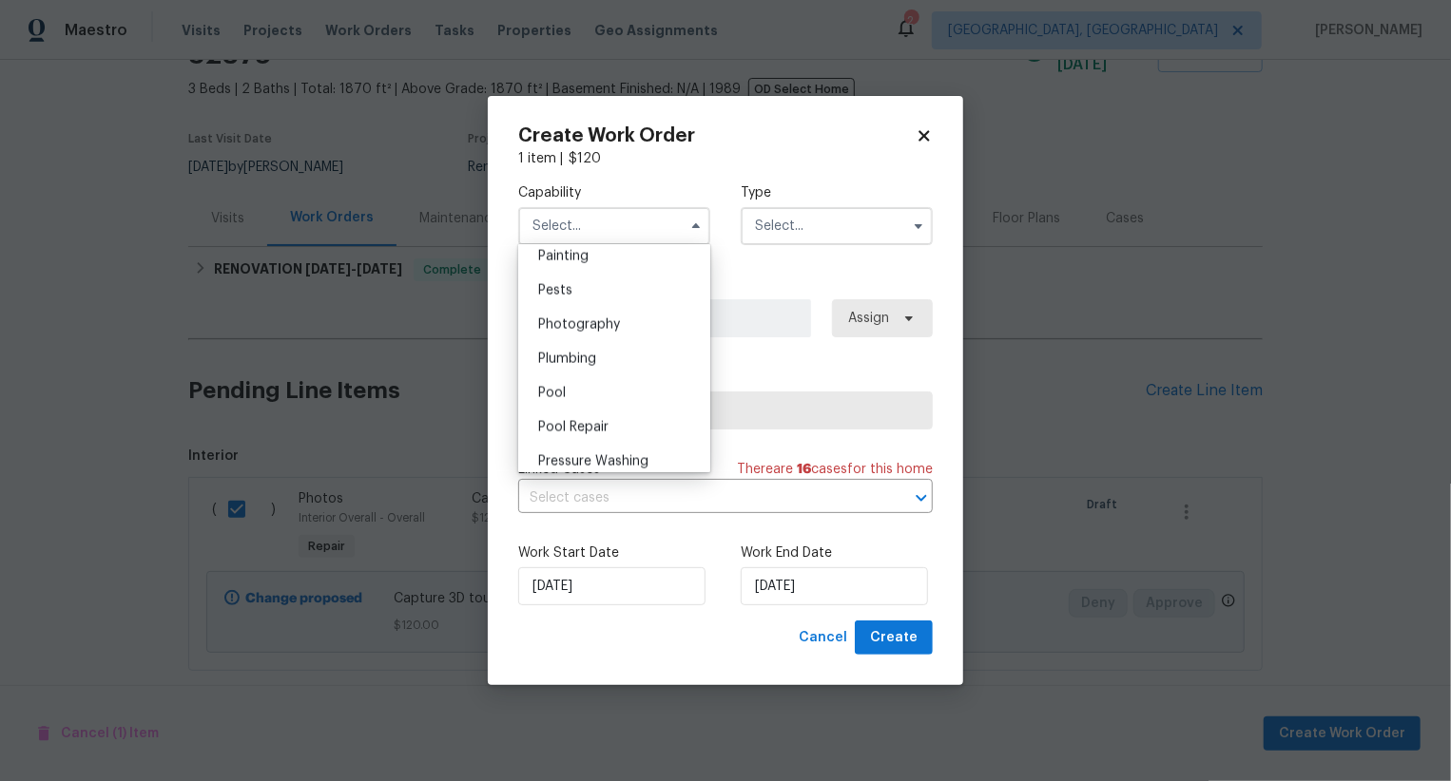
scroll to position [1603, 0]
click at [655, 324] on div "Photography" at bounding box center [614, 329] width 183 height 34
type input "Photography"
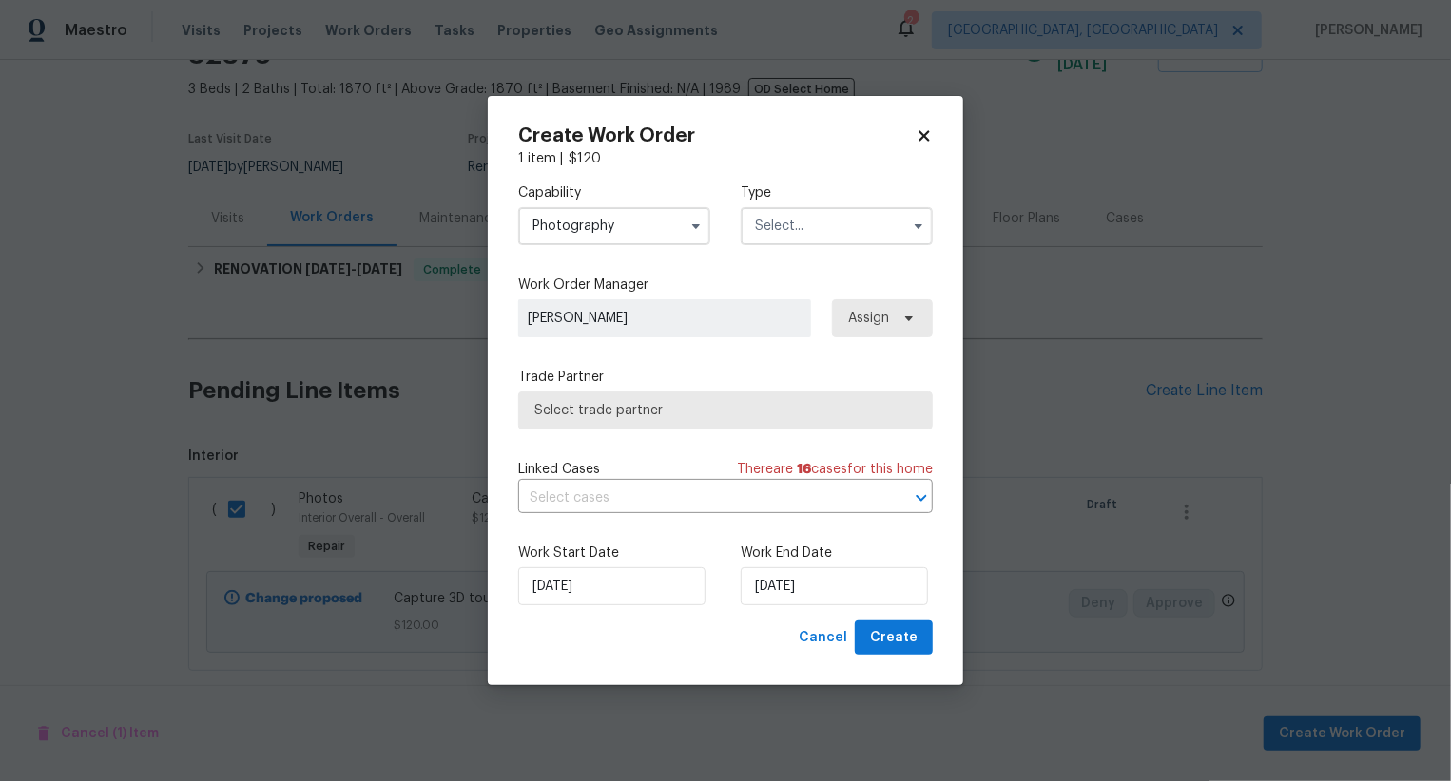
click at [797, 232] on input "text" at bounding box center [836, 226] width 192 height 38
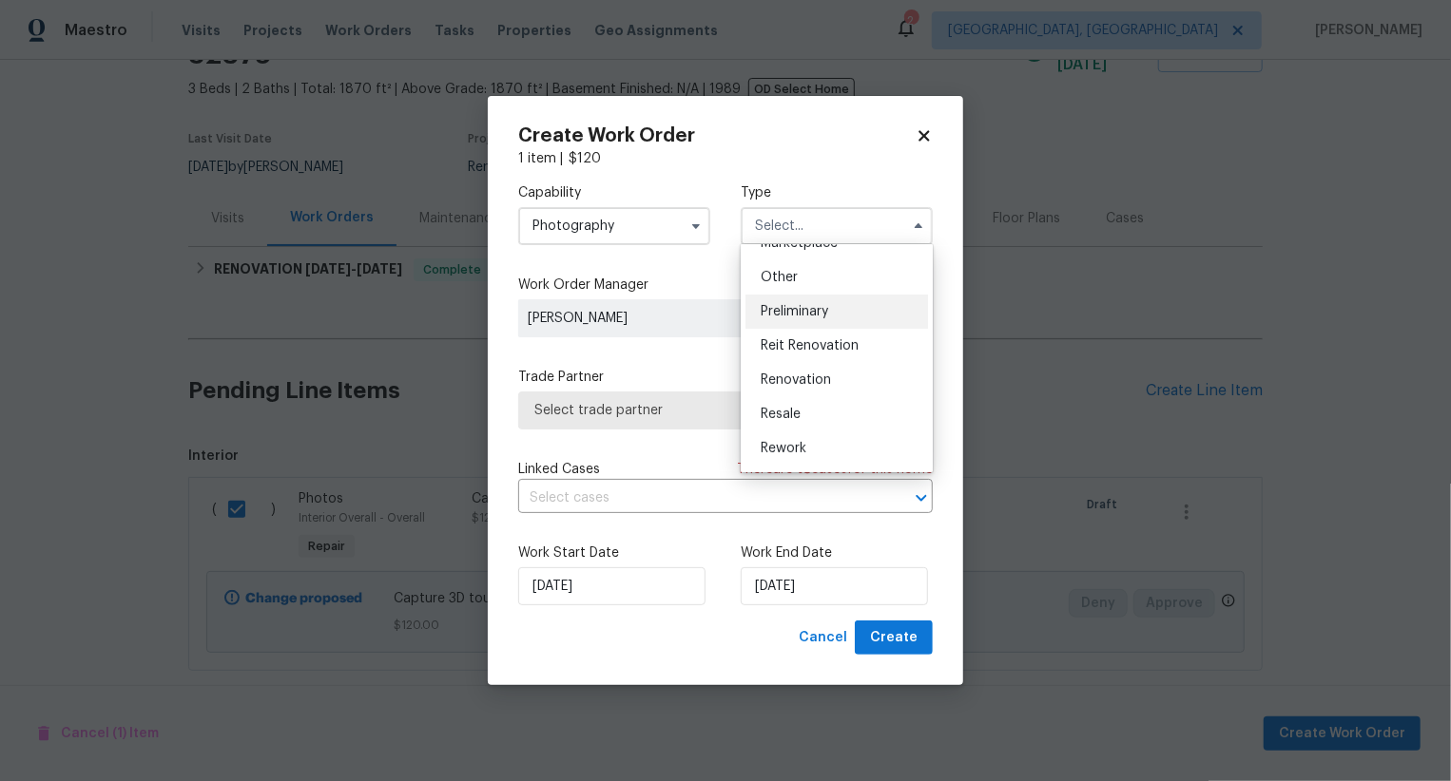
scroll to position [363, 0]
click at [827, 279] on div "Other" at bounding box center [836, 279] width 183 height 34
type input "Other"
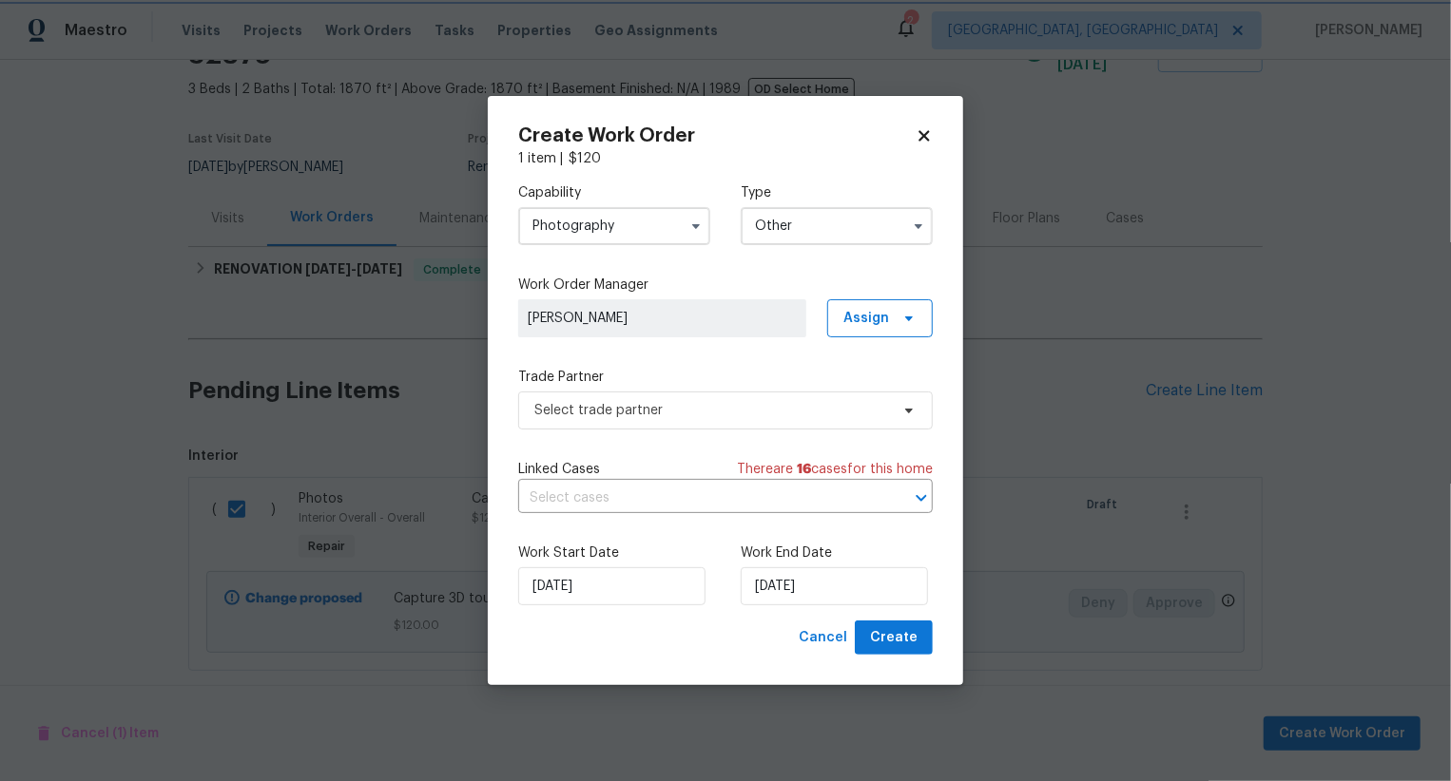
scroll to position [0, 0]
click at [750, 404] on span "Select trade partner" at bounding box center [711, 410] width 355 height 19
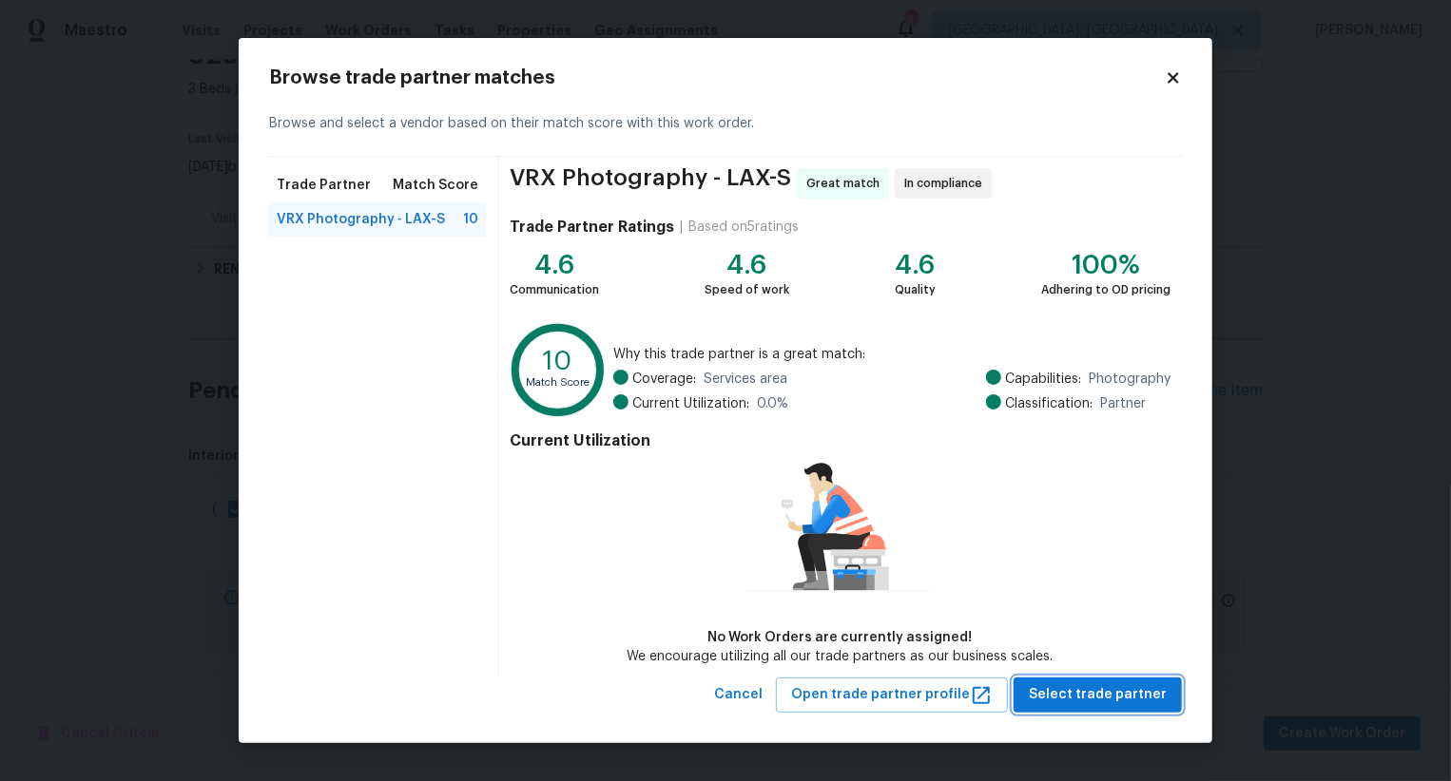
click at [1087, 693] on span "Select trade partner" at bounding box center [1097, 695] width 138 height 24
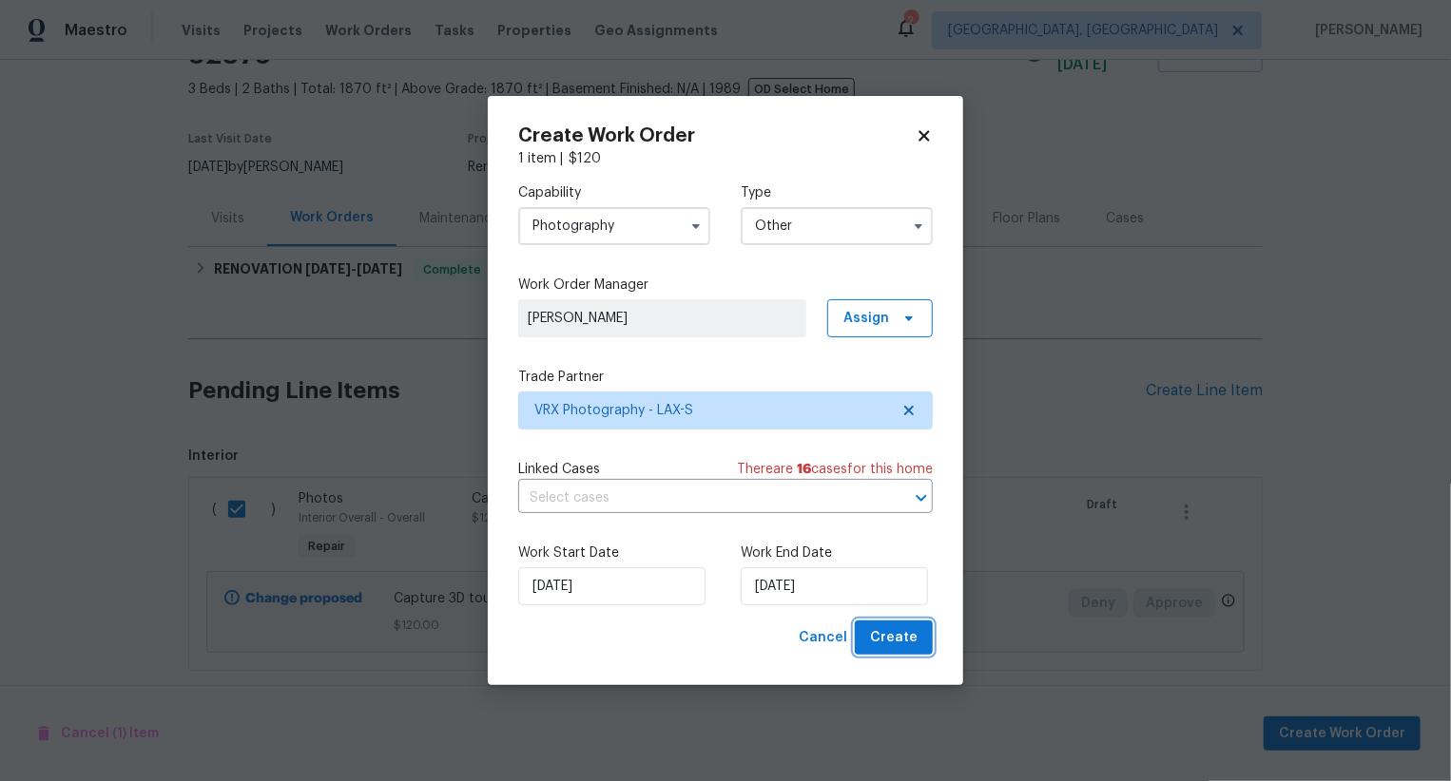
click at [917, 642] on button "Create" at bounding box center [894, 638] width 78 height 35
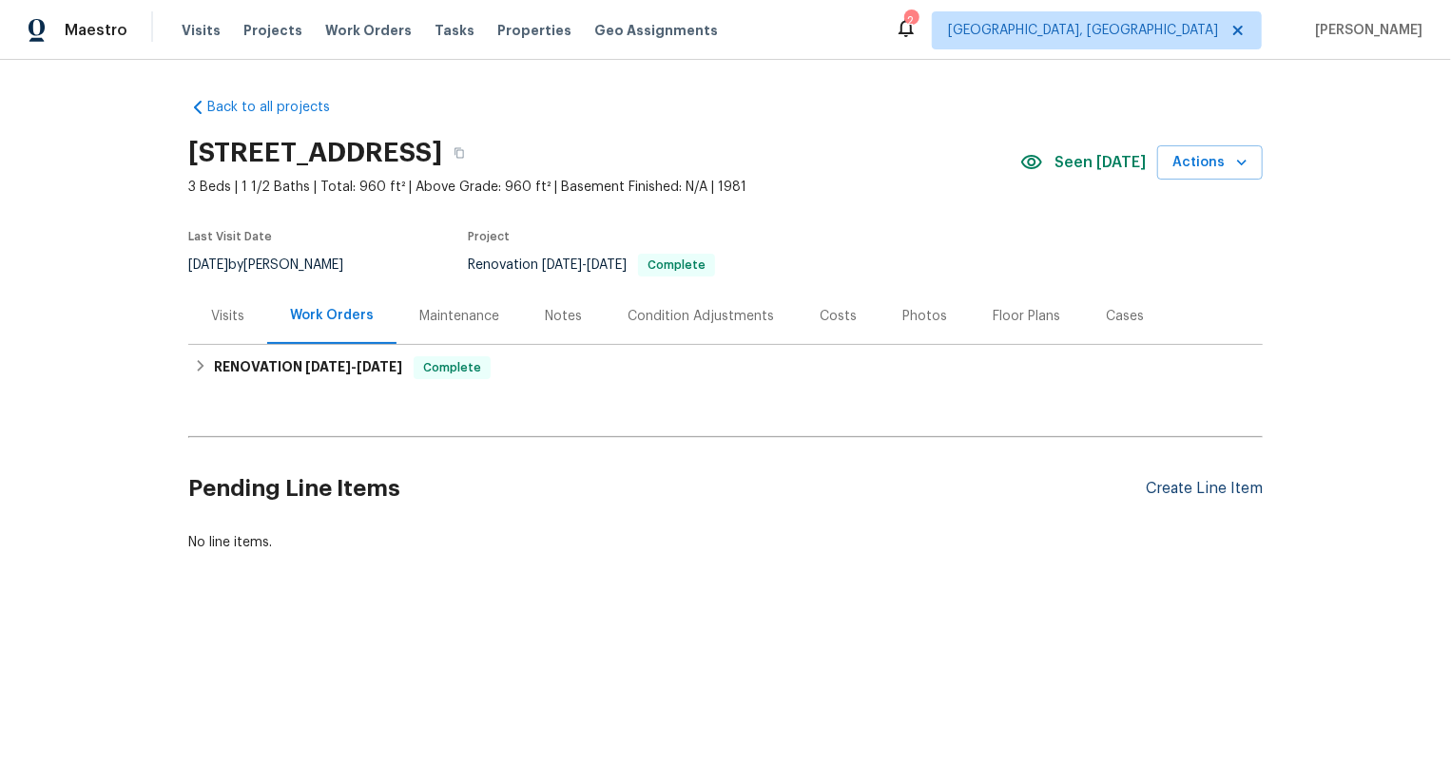
click at [1203, 487] on div "Create Line Item" at bounding box center [1203, 489] width 117 height 18
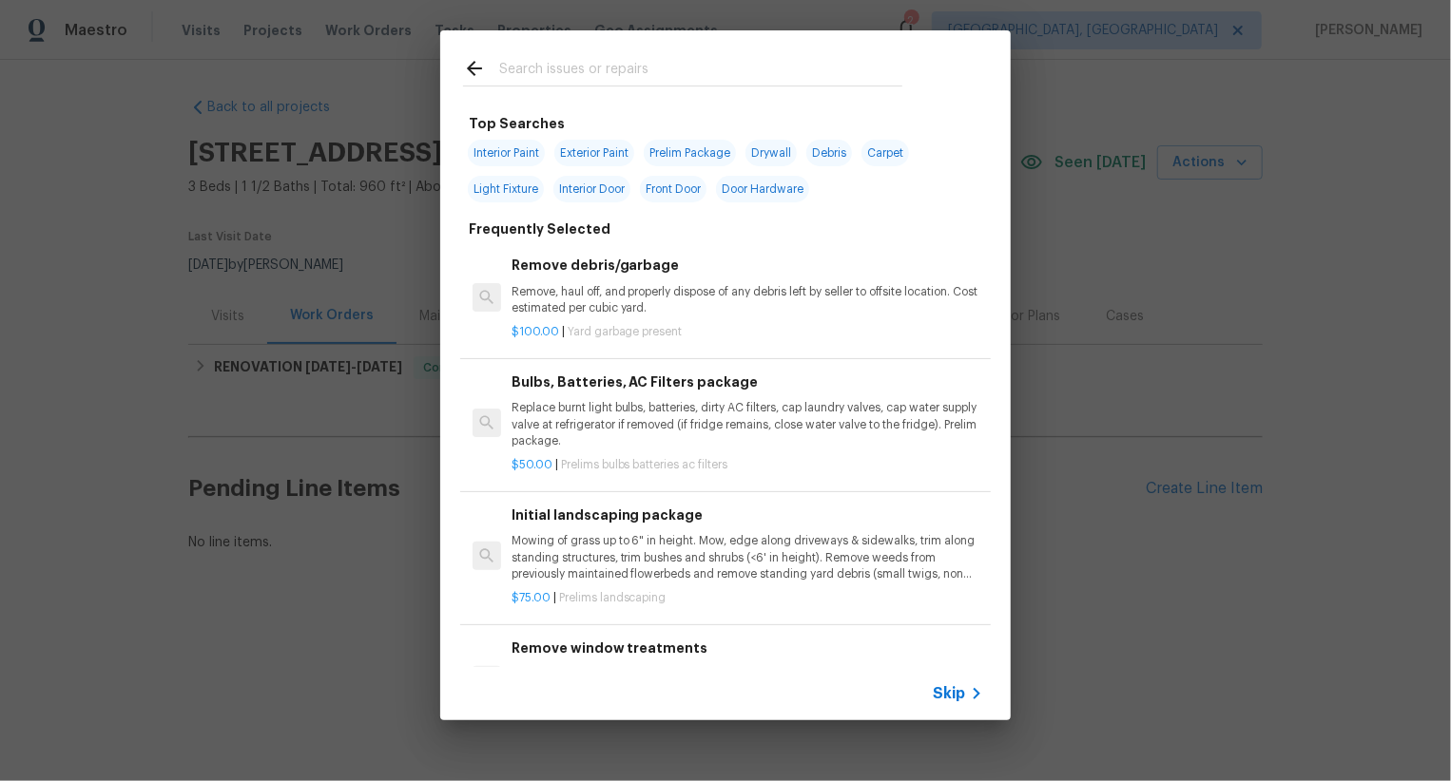
click at [951, 699] on span "Skip" at bounding box center [948, 693] width 32 height 19
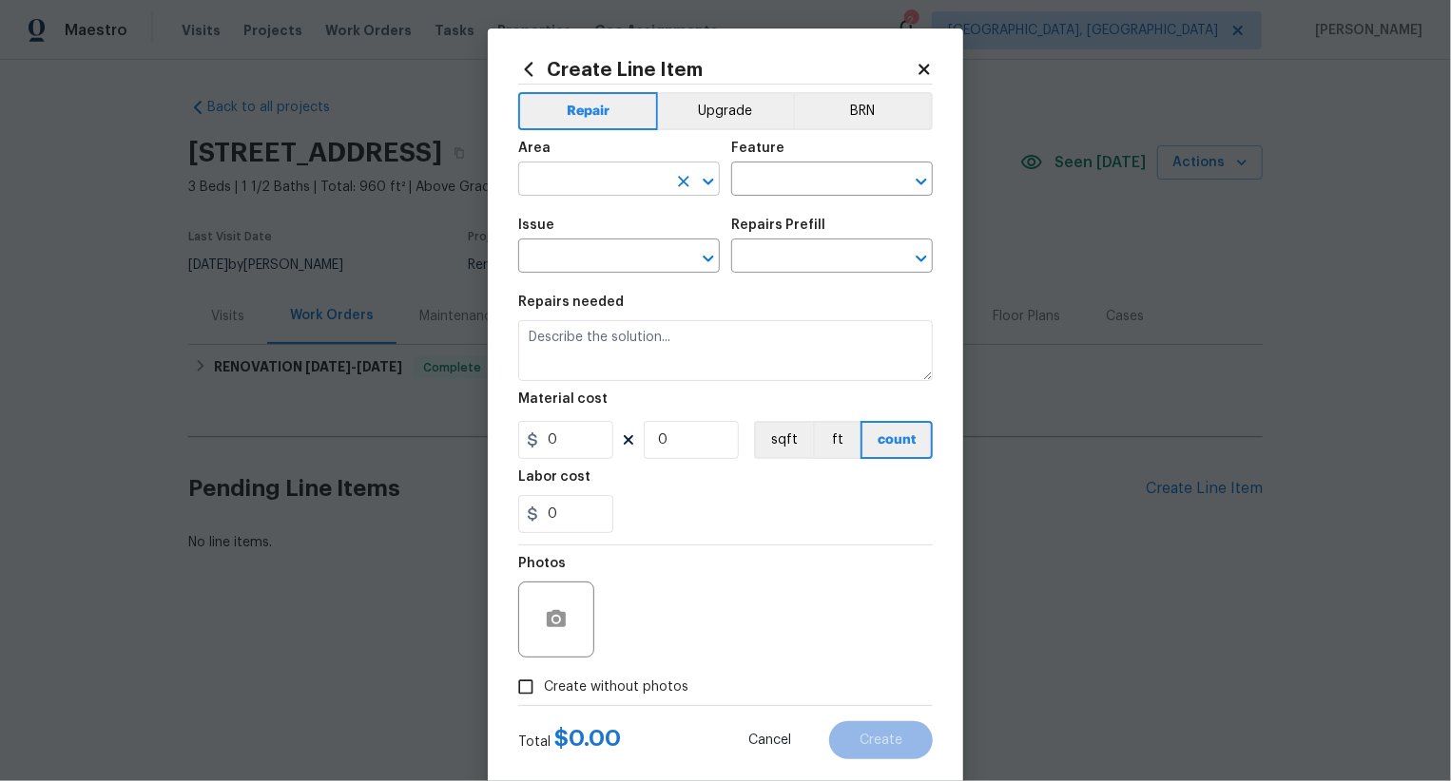
click at [593, 183] on input "text" at bounding box center [592, 180] width 148 height 29
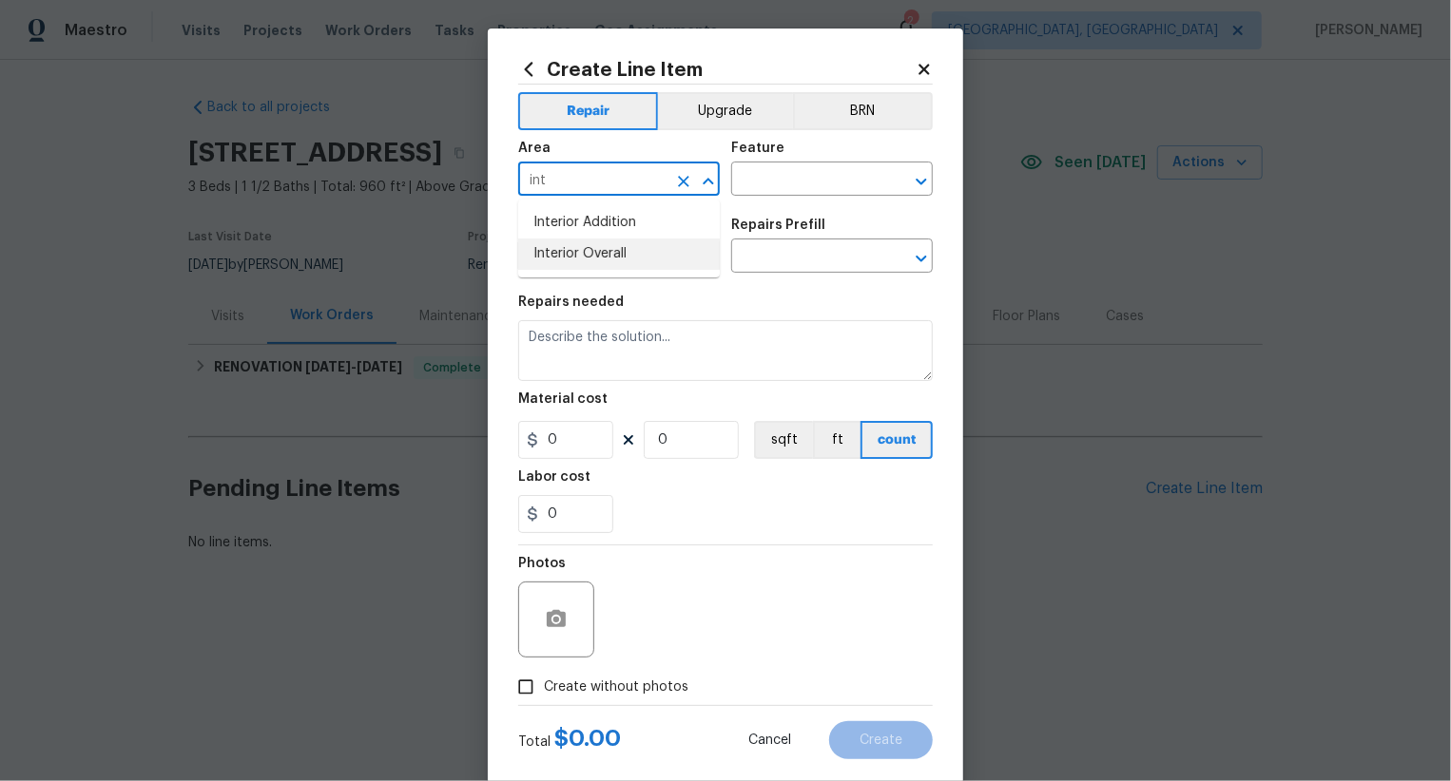
drag, startPoint x: 607, startPoint y: 261, endPoint x: 664, endPoint y: 248, distance: 58.6
click at [613, 259] on li "Interior Overall" at bounding box center [619, 254] width 202 height 31
type input "Interior Overall"
click at [778, 178] on input "text" at bounding box center [805, 180] width 148 height 29
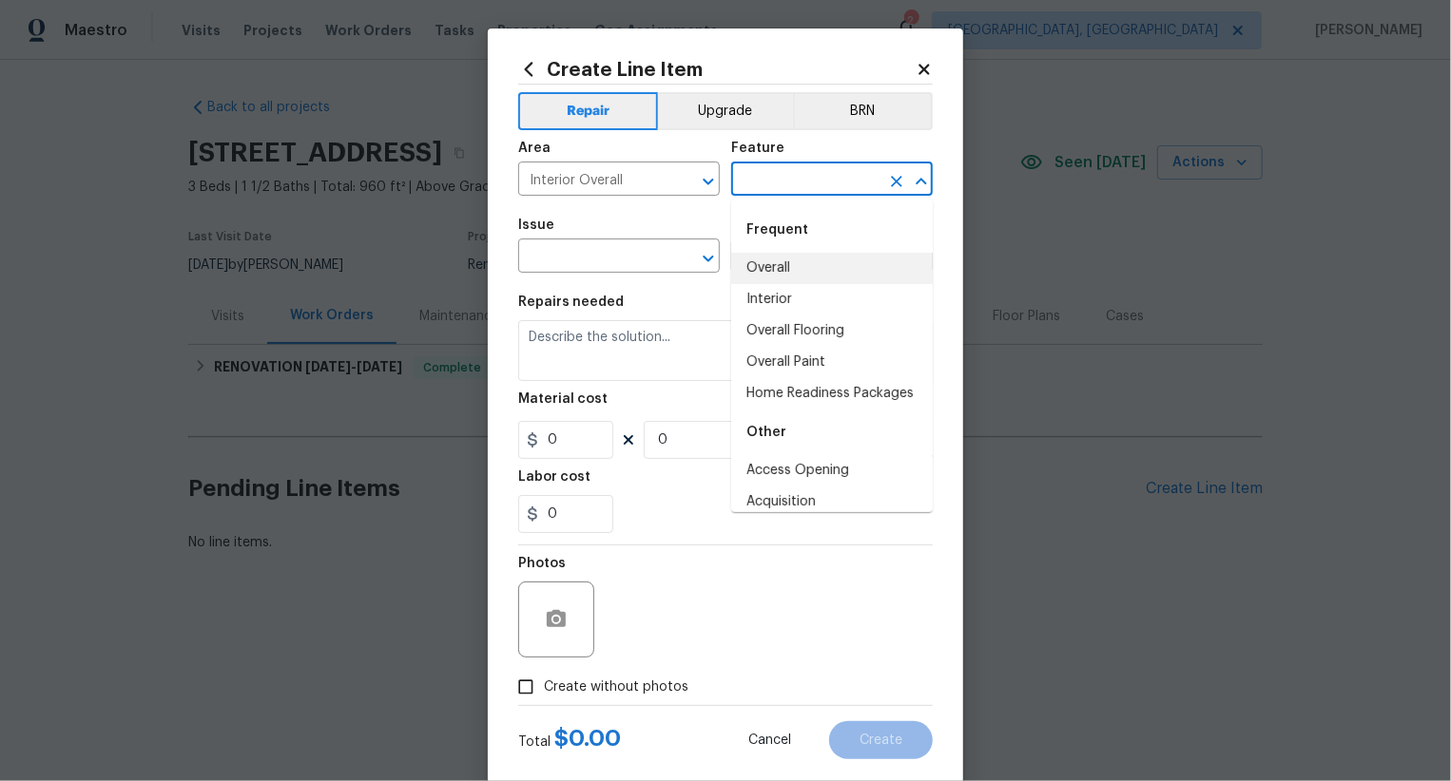
click at [785, 269] on li "Overall" at bounding box center [832, 268] width 202 height 31
type input "Overall"
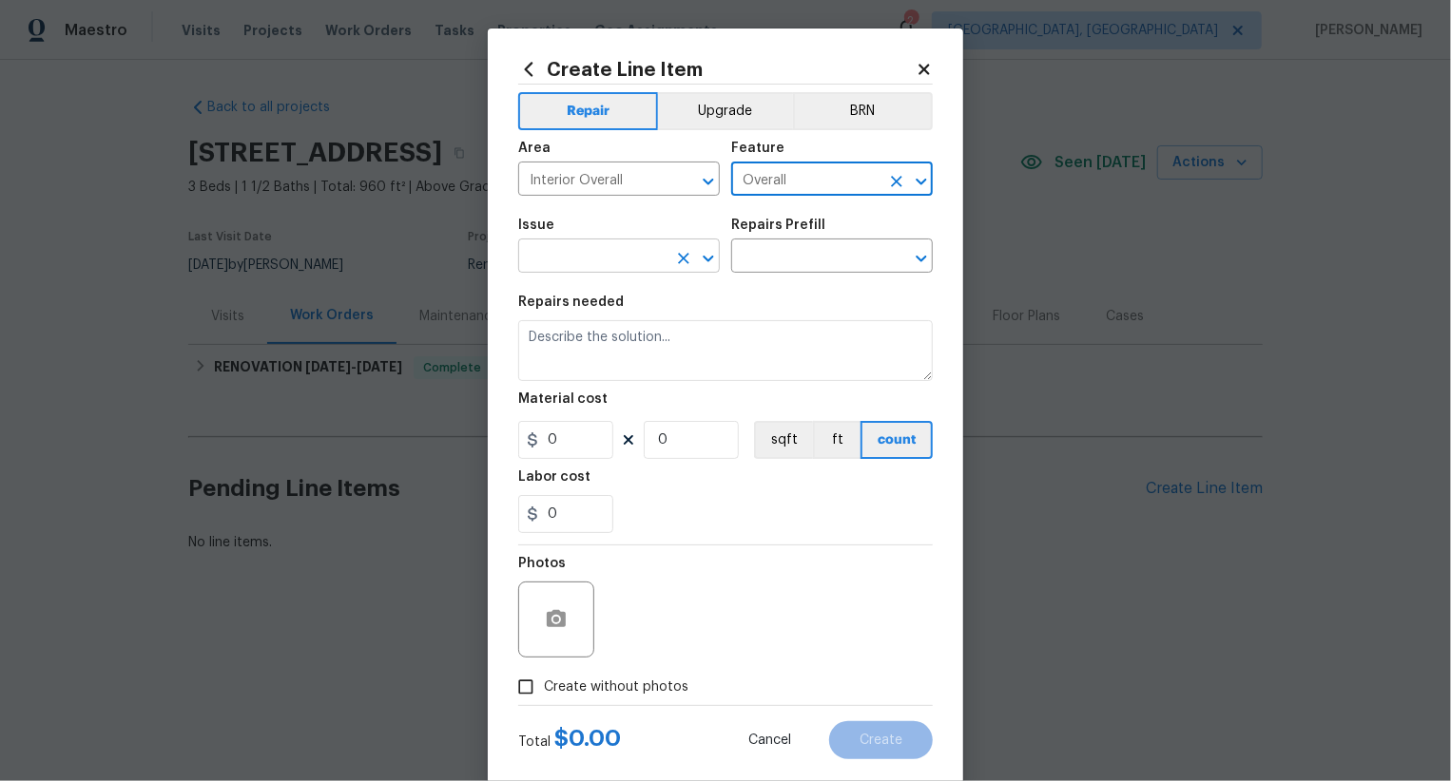
click at [620, 264] on input "text" at bounding box center [592, 257] width 148 height 29
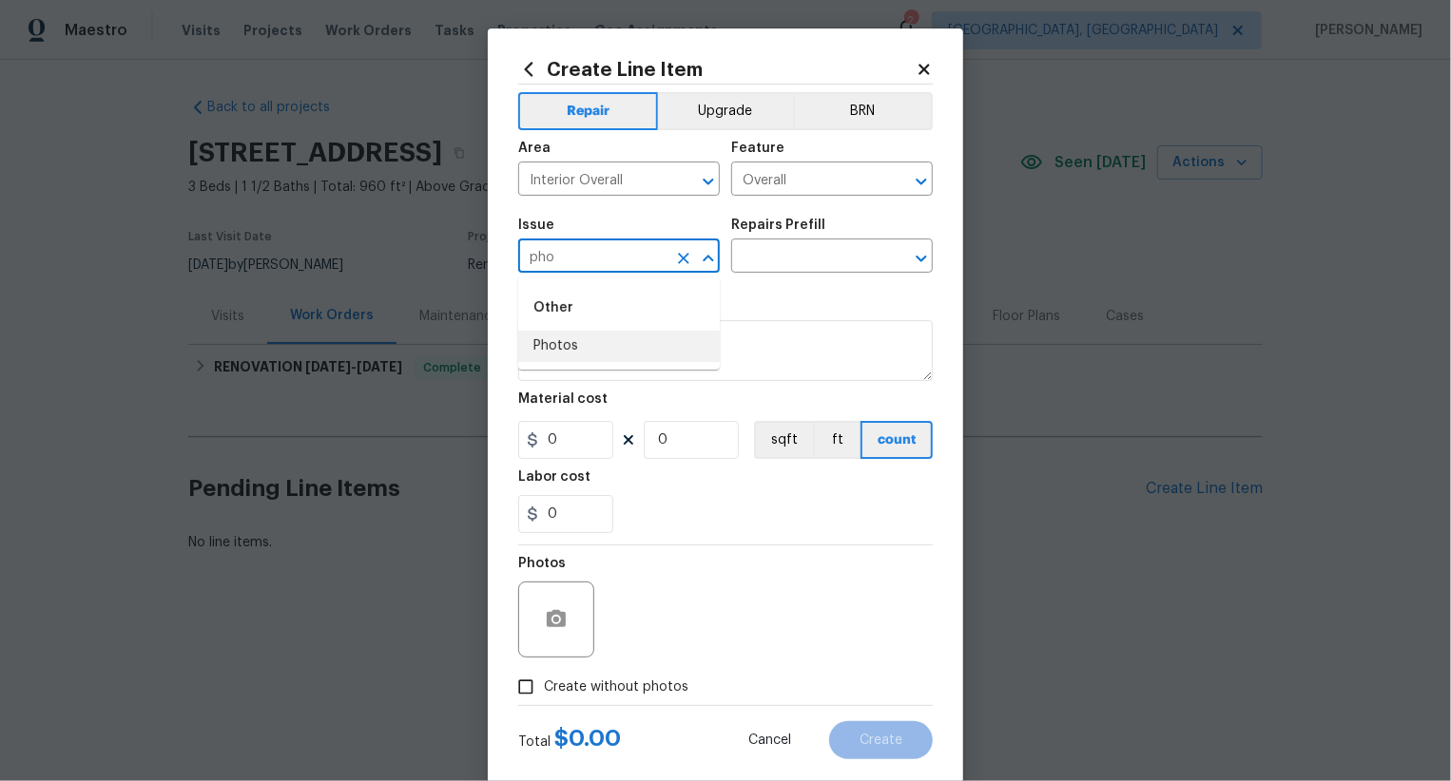
click at [575, 365] on ul "Other Photos" at bounding box center [619, 324] width 202 height 92
click at [578, 356] on li "Photos" at bounding box center [619, 346] width 202 height 31
type input "Photos"
click at [819, 260] on input "text" at bounding box center [805, 257] width 148 height 29
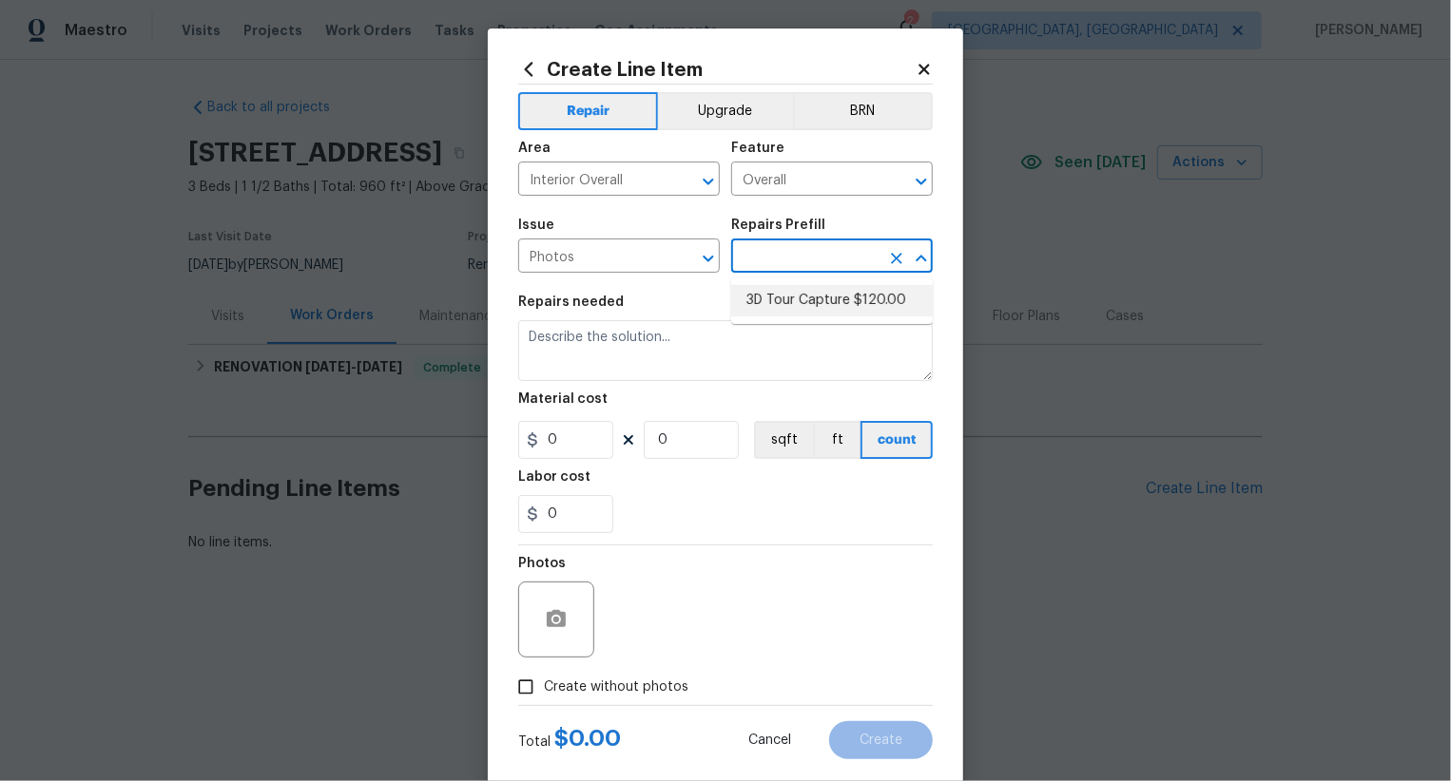
click at [816, 311] on li "3D Tour Capture $120.00" at bounding box center [832, 300] width 202 height 31
type input "3D Tour Capture $120.00"
type textarea "Capture 3D tour of home"
type input "120"
type input "1"
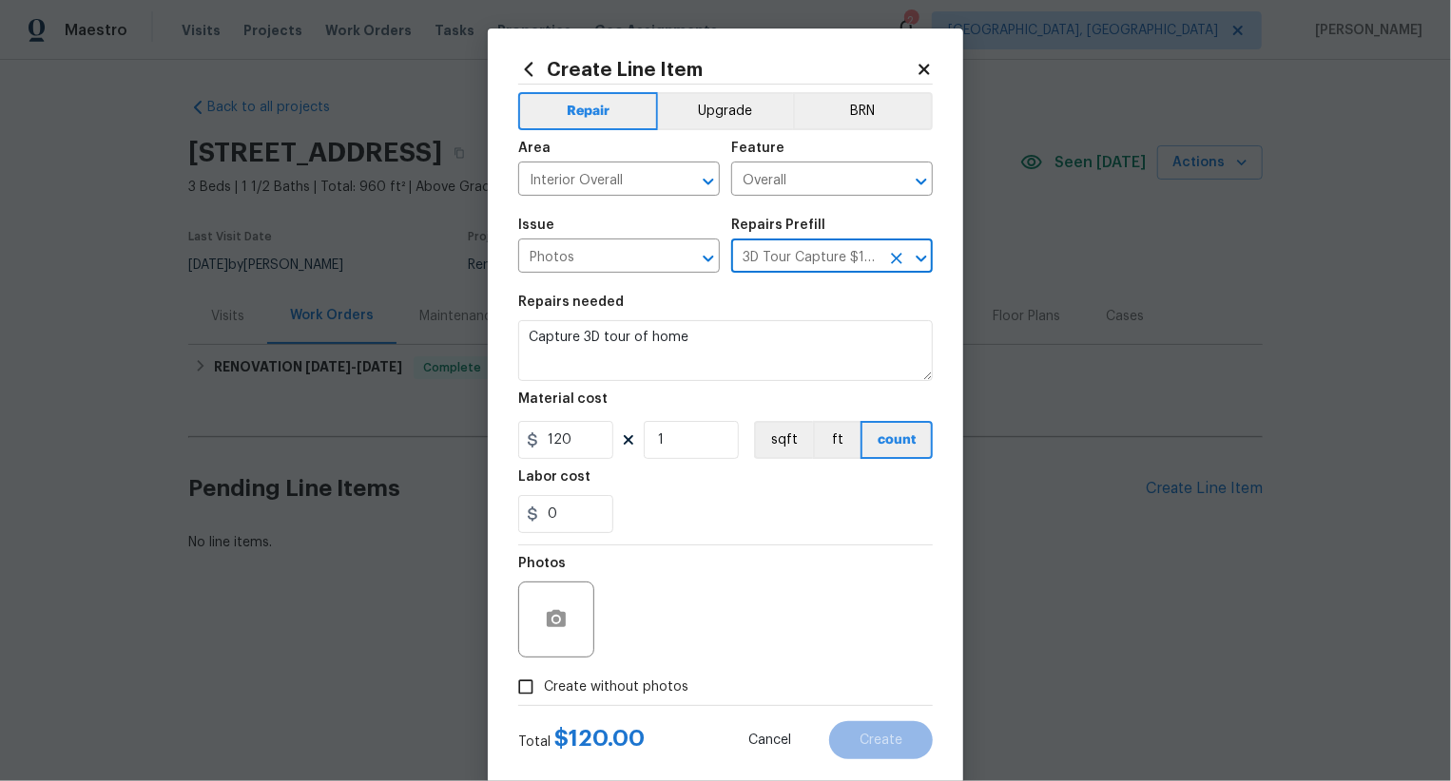
scroll to position [37, 0]
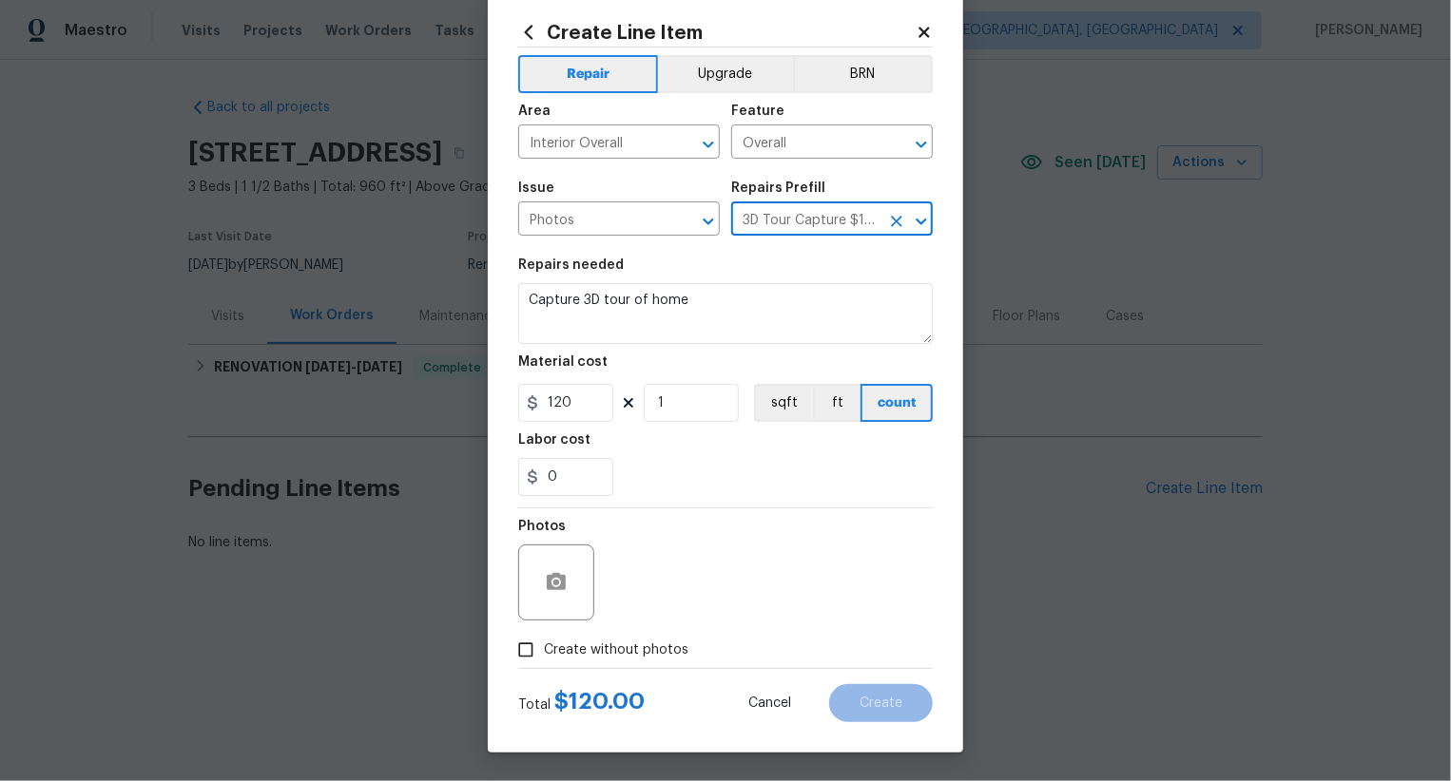
click at [640, 635] on label "Create without photos" at bounding box center [598, 650] width 181 height 36
click at [544, 635] on input "Create without photos" at bounding box center [526, 650] width 36 height 36
checkbox input "true"
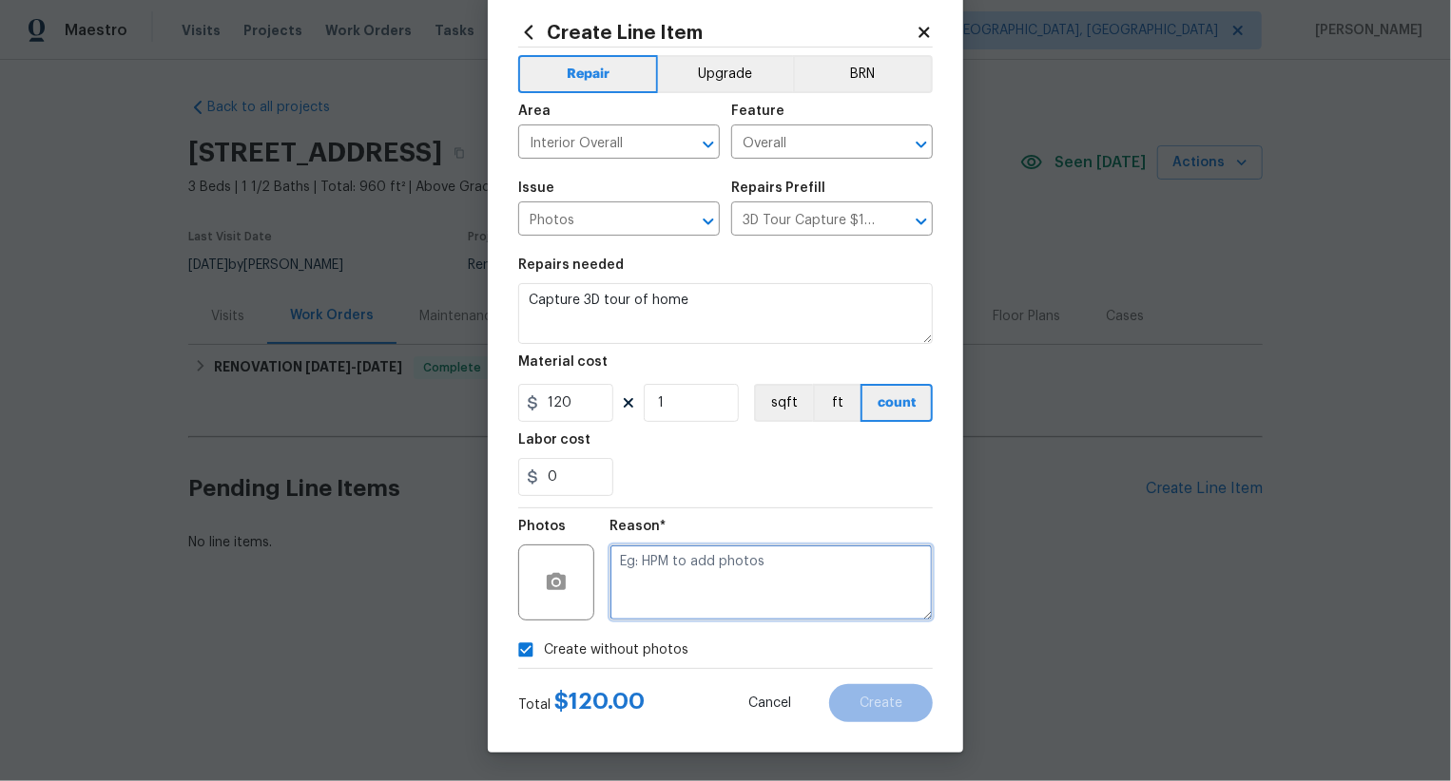
click at [766, 586] on textarea at bounding box center [770, 583] width 323 height 76
type textarea ".."
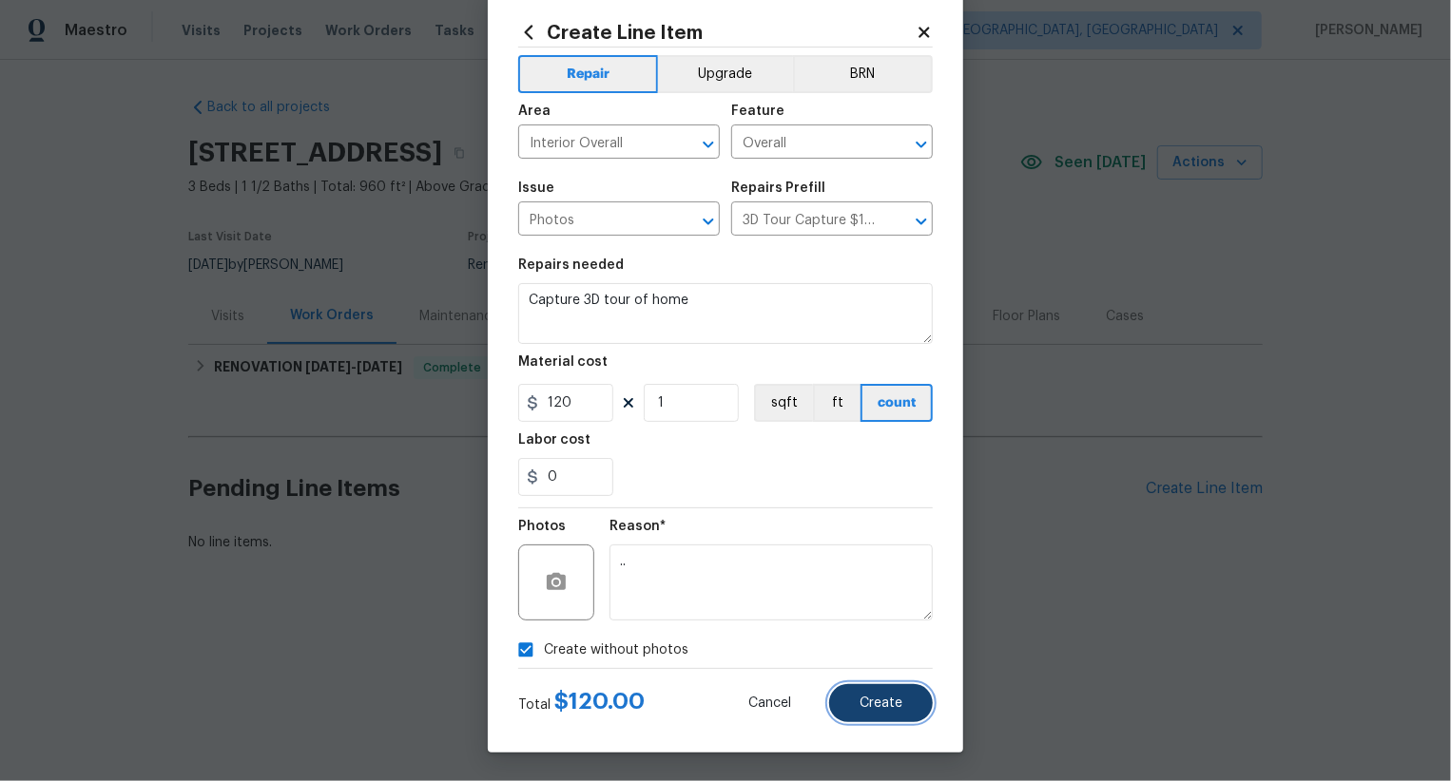
click at [874, 694] on button "Create" at bounding box center [881, 703] width 104 height 38
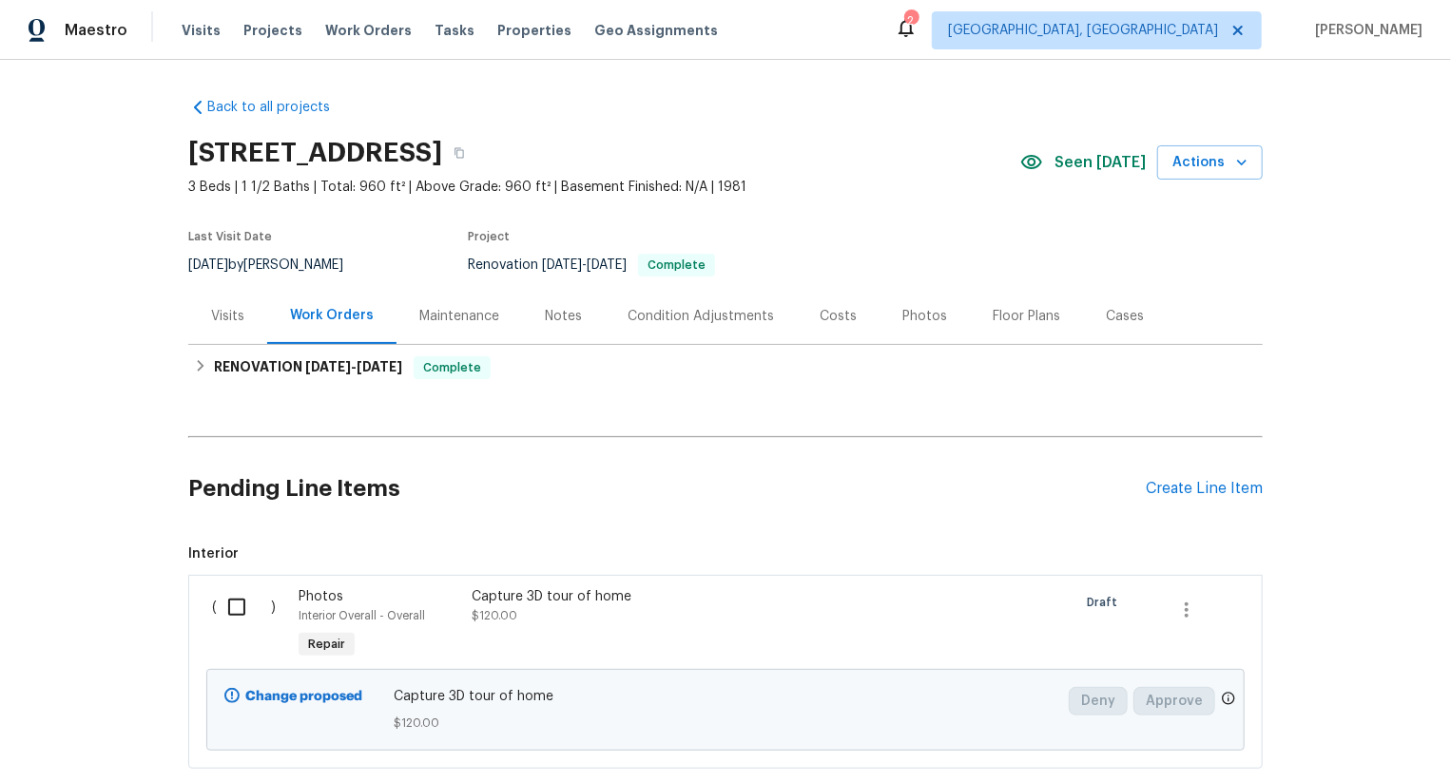
scroll to position [116, 0]
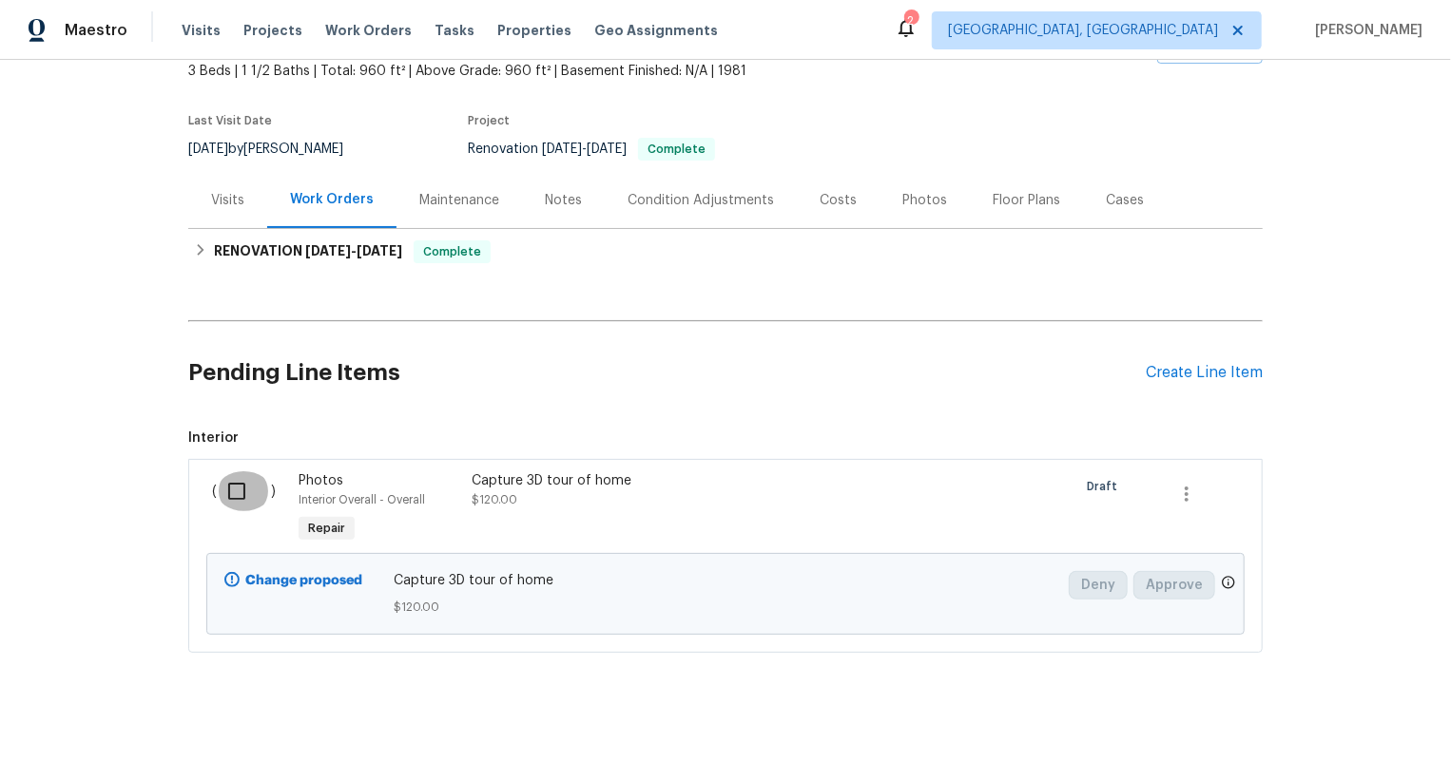
click at [259, 489] on input "checkbox" at bounding box center [244, 491] width 54 height 40
checkbox input "true"
click at [1376, 724] on span "Create Work Order" at bounding box center [1341, 734] width 126 height 24
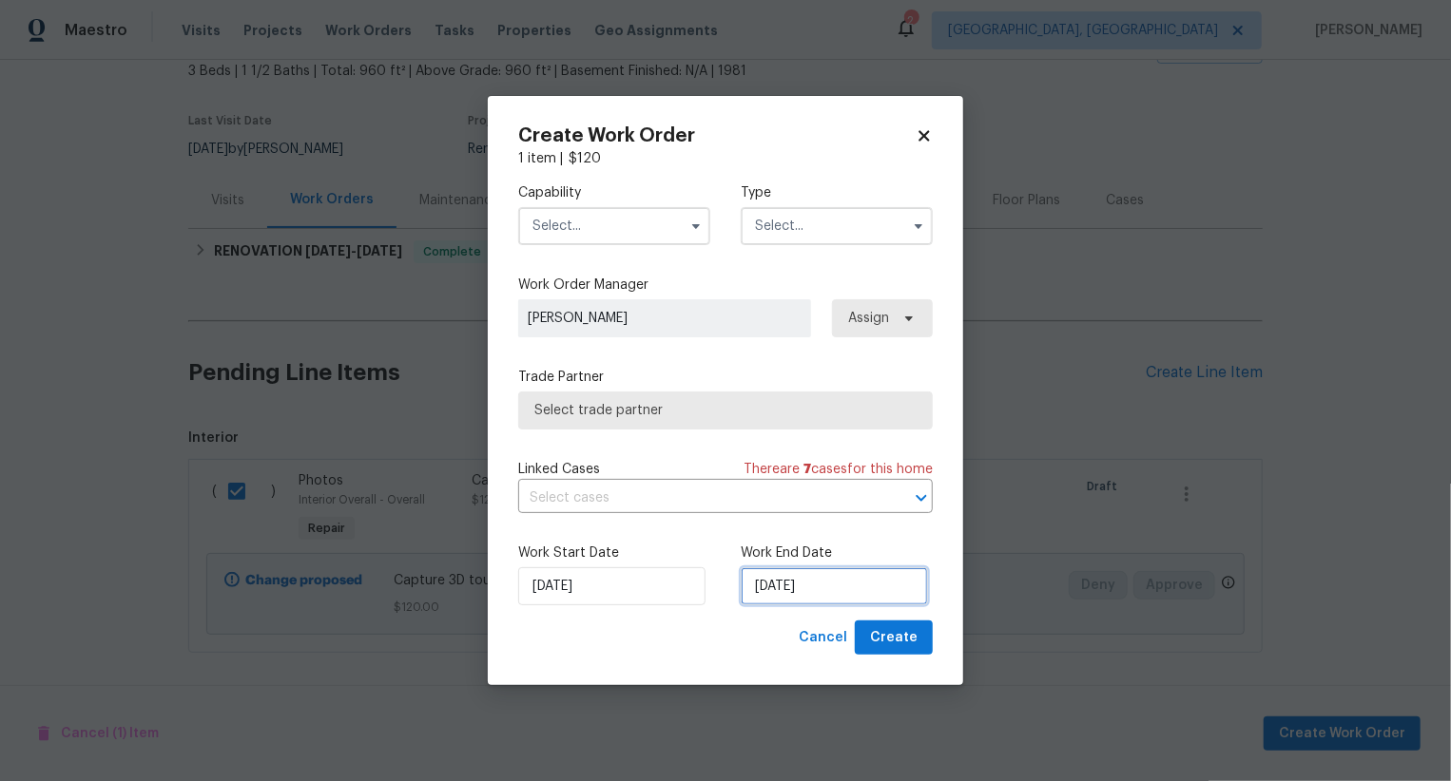
click at [817, 583] on input "[DATE]" at bounding box center [833, 586] width 187 height 38
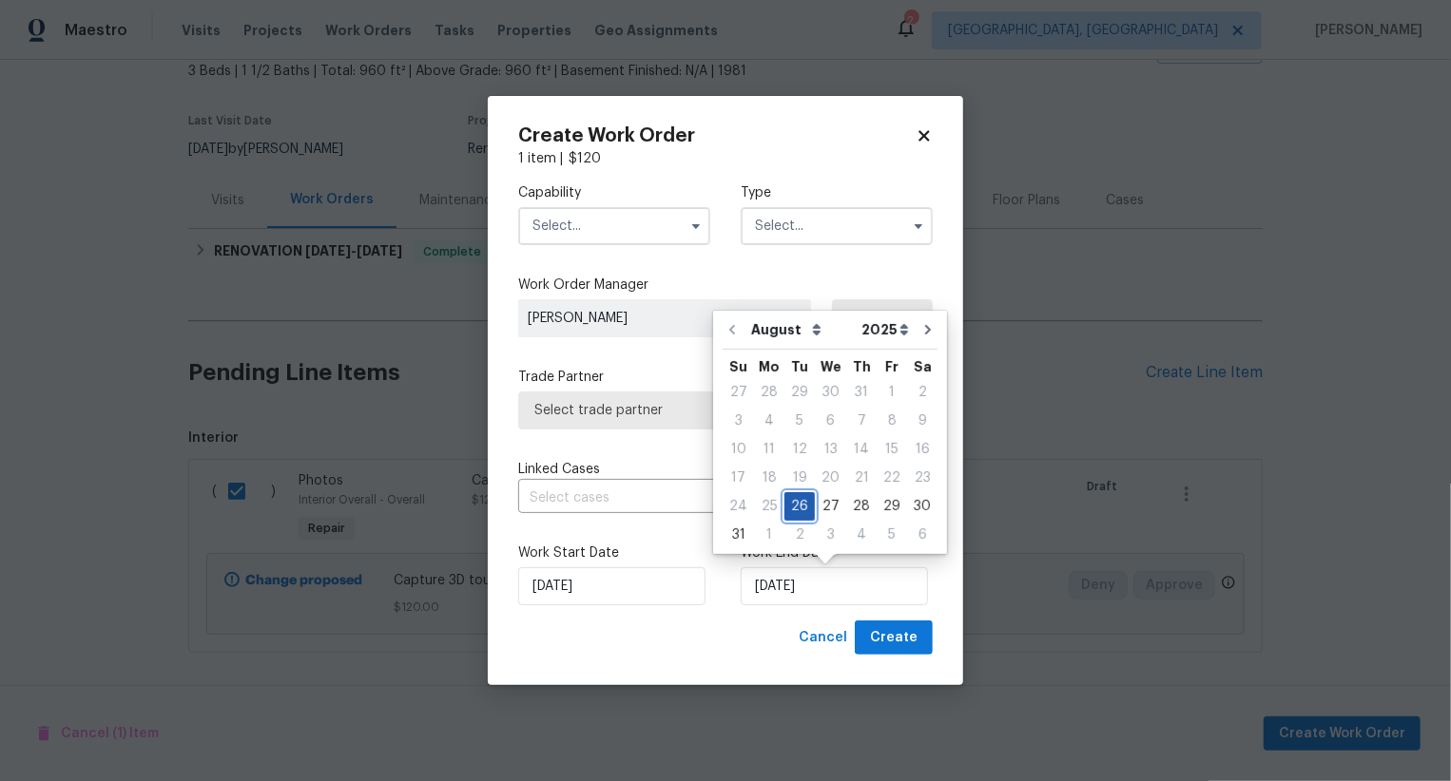
click at [807, 513] on div "26" at bounding box center [799, 506] width 30 height 27
click at [825, 513] on div "27" at bounding box center [830, 506] width 31 height 27
type input "[DATE]"
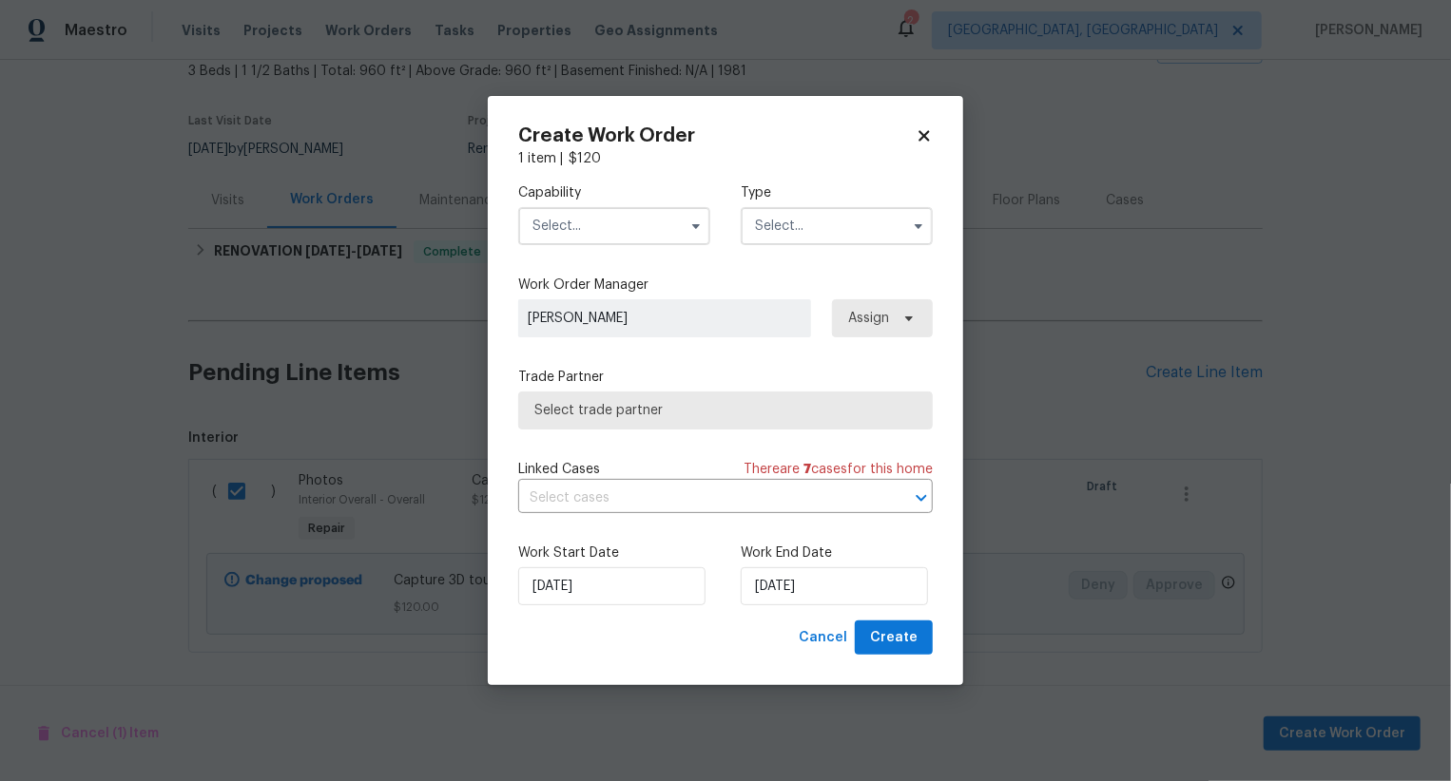
click at [631, 245] on div "Capability Type" at bounding box center [725, 214] width 414 height 92
click at [631, 232] on input "text" at bounding box center [614, 226] width 192 height 38
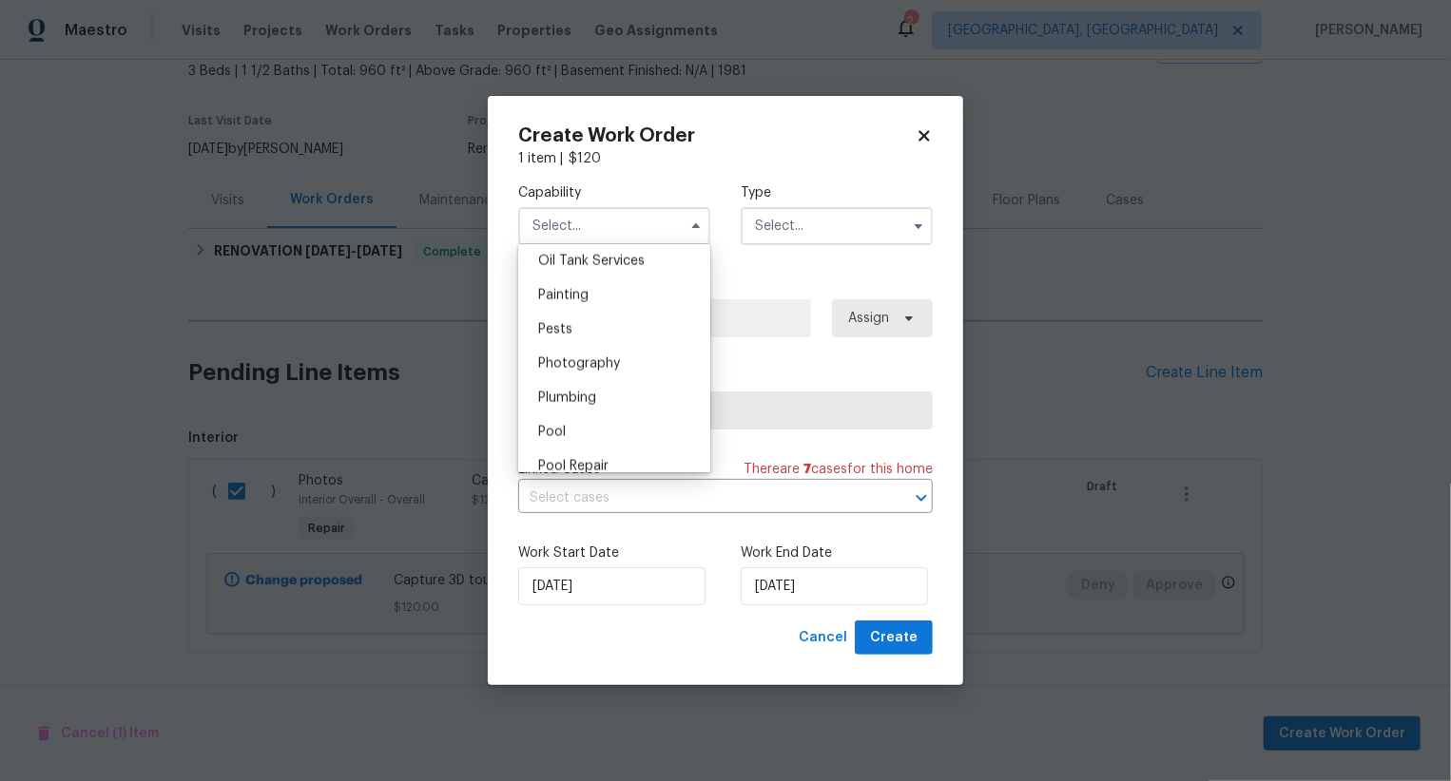
scroll to position [1557, 0]
click at [639, 372] on div "Photography" at bounding box center [614, 374] width 183 height 34
type input "Photography"
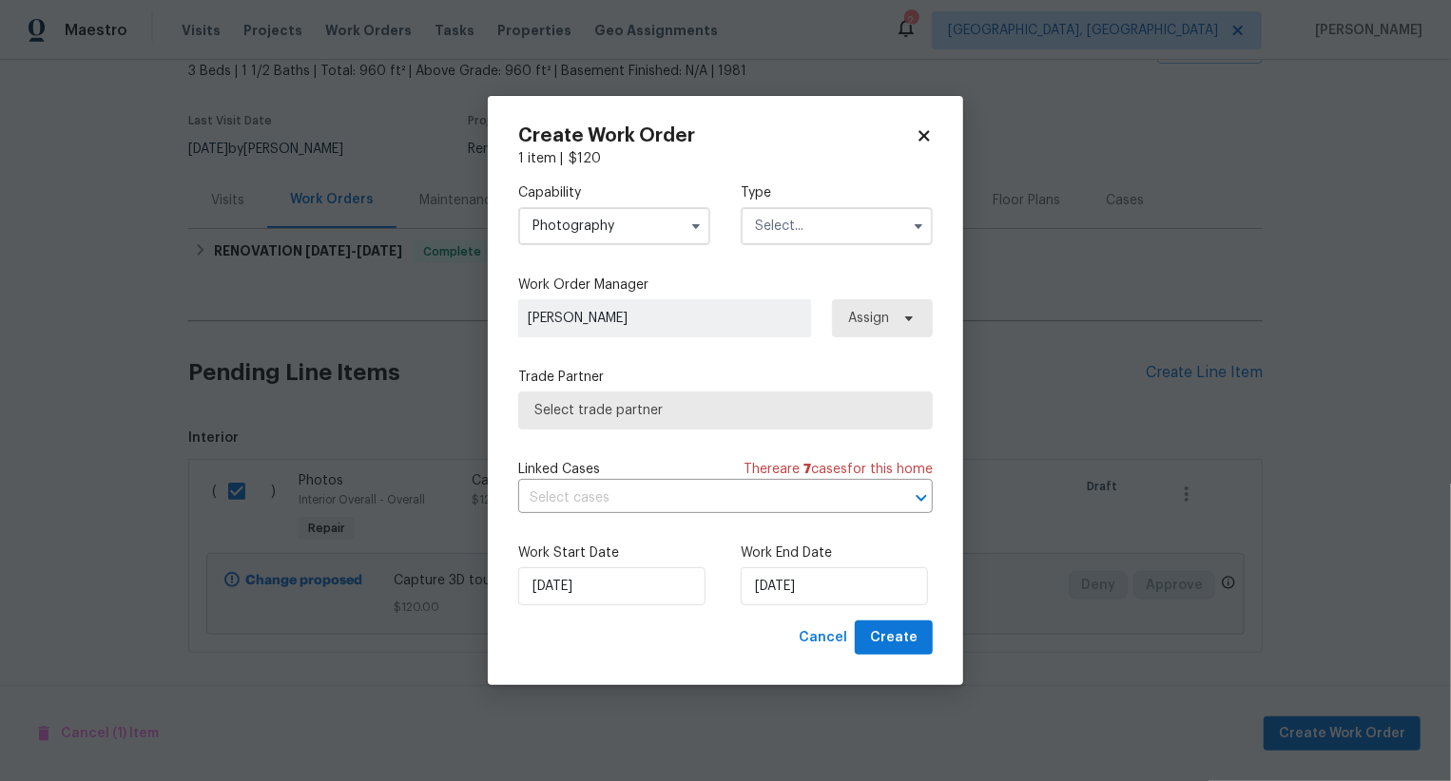
click at [781, 231] on input "text" at bounding box center [836, 226] width 192 height 38
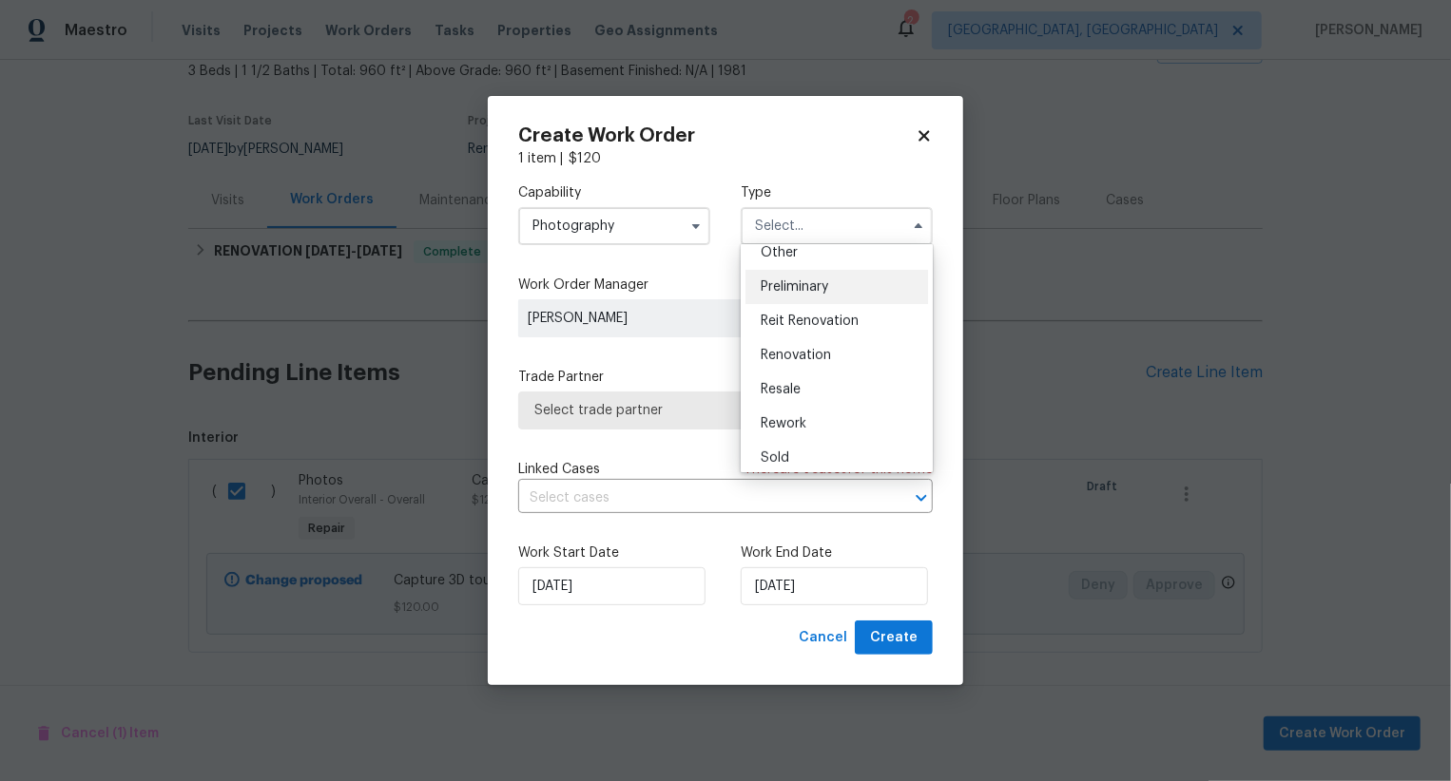
scroll to position [387, 0]
click at [817, 267] on div "Other" at bounding box center [836, 256] width 183 height 34
type input "Other"
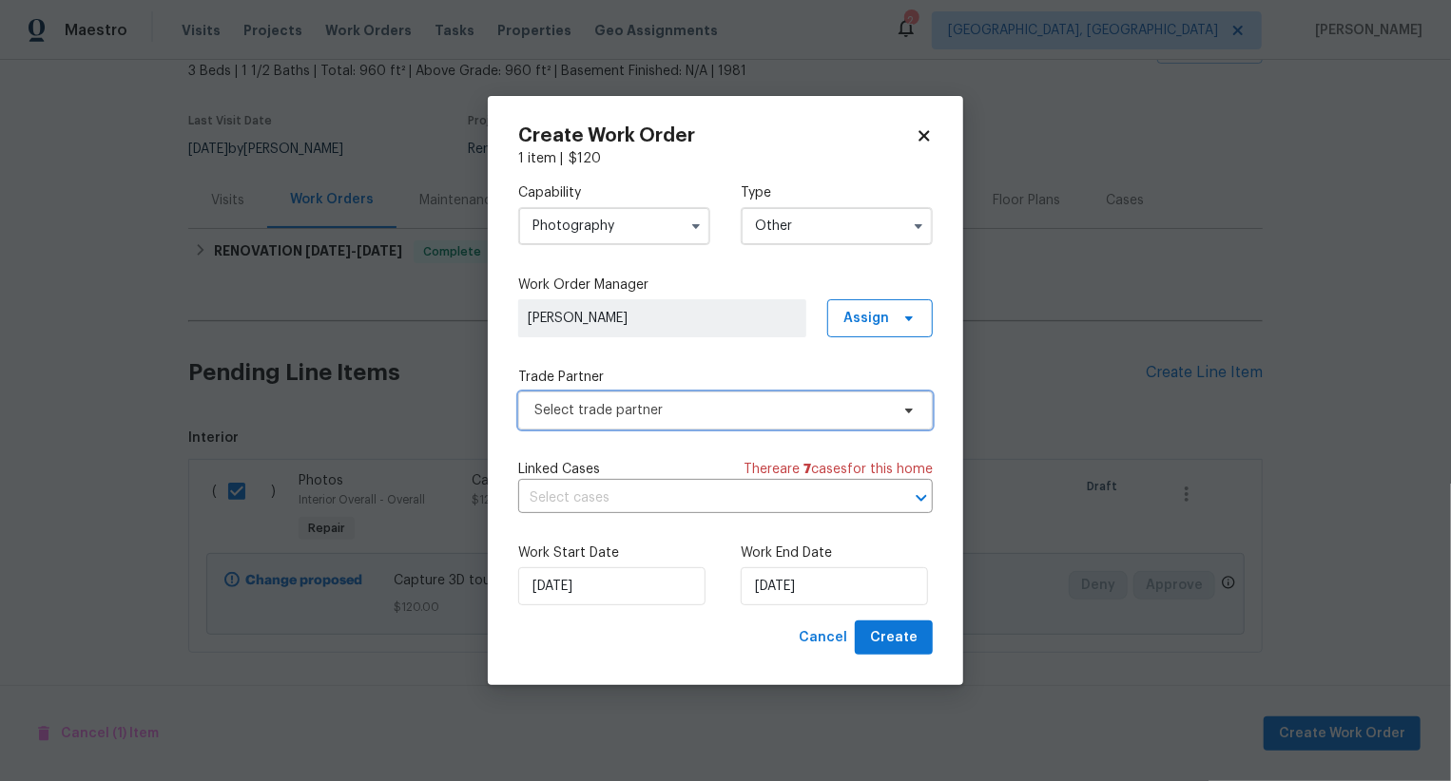
click at [755, 403] on span "Select trade partner" at bounding box center [711, 410] width 355 height 19
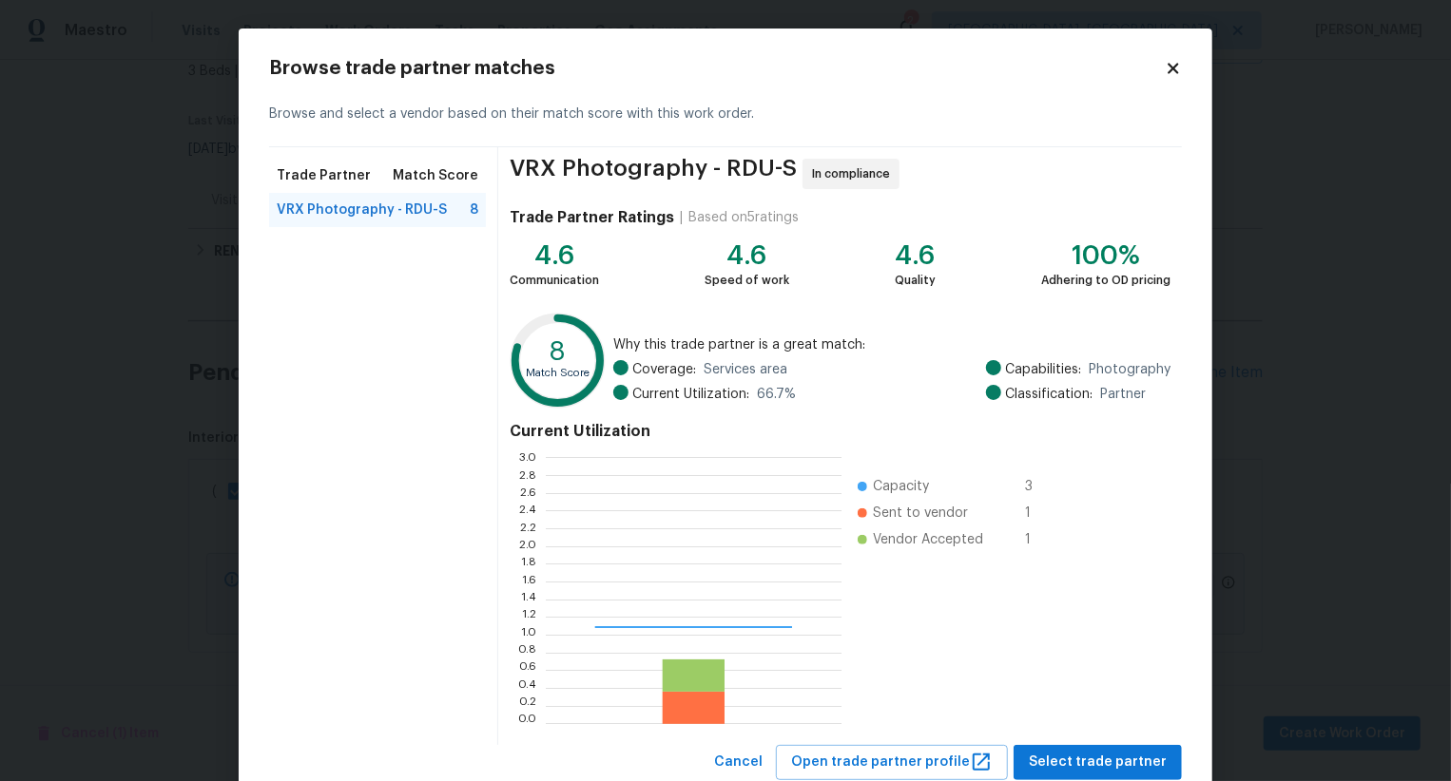
scroll to position [57, 0]
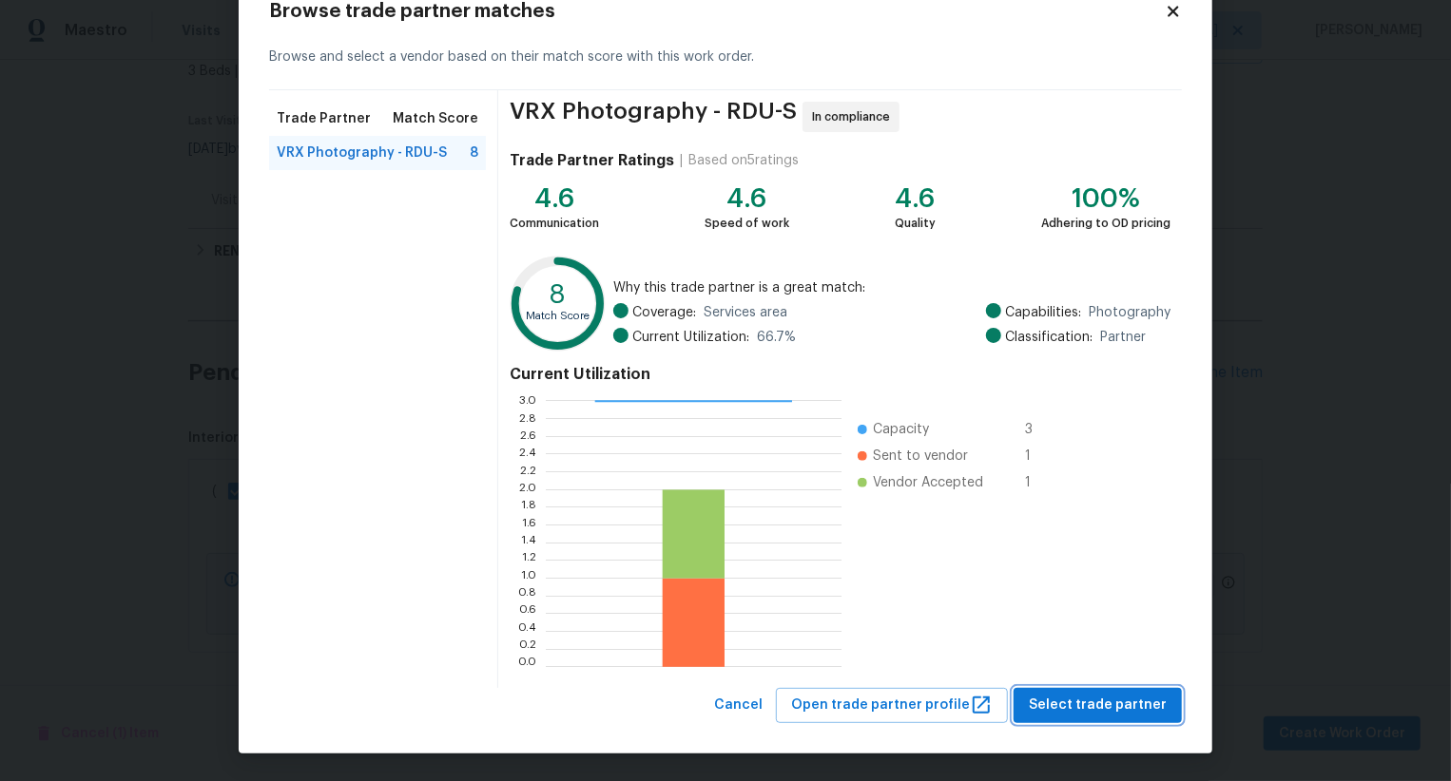
click at [1072, 692] on button "Select trade partner" at bounding box center [1097, 705] width 168 height 35
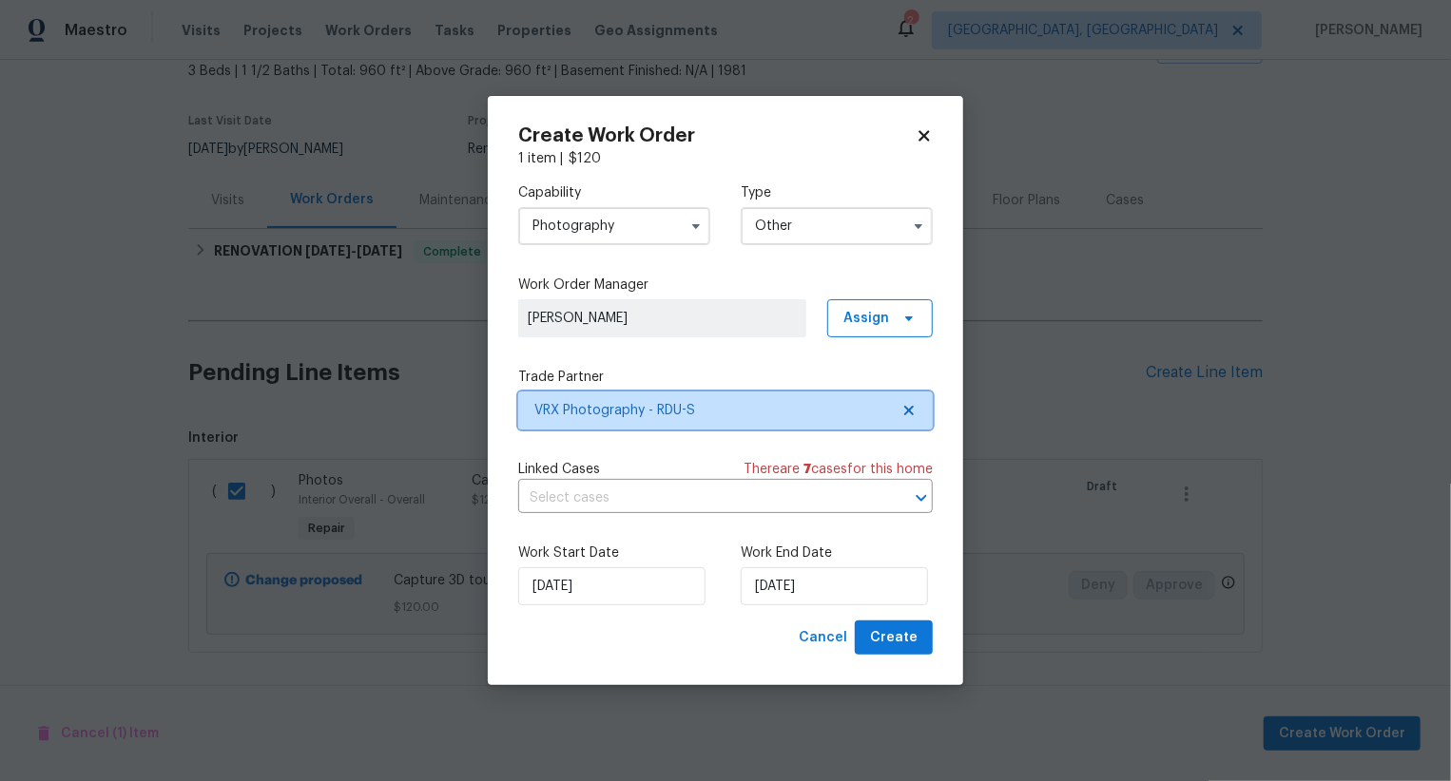
scroll to position [0, 0]
click at [913, 635] on span "Create" at bounding box center [894, 638] width 48 height 24
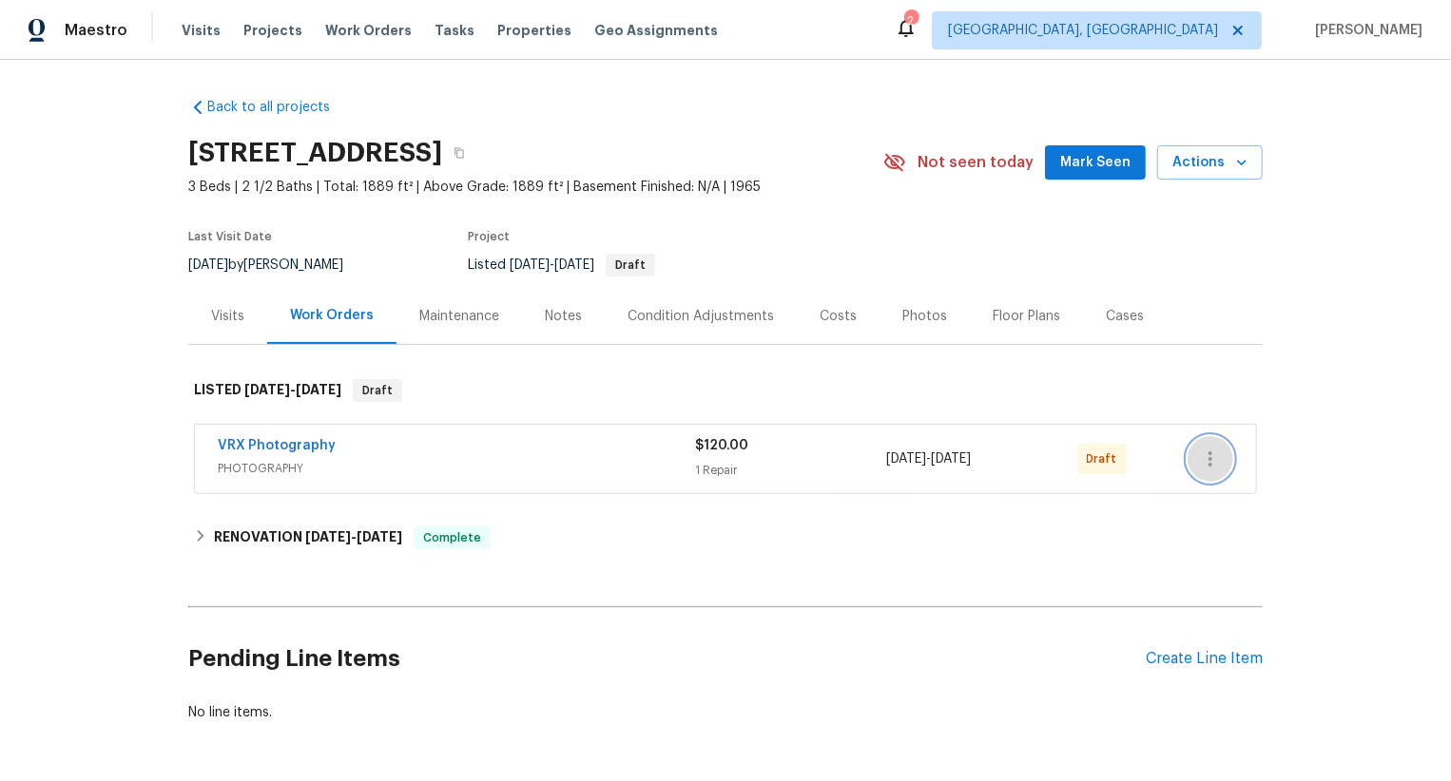
click at [1201, 454] on icon "button" at bounding box center [1210, 459] width 23 height 23
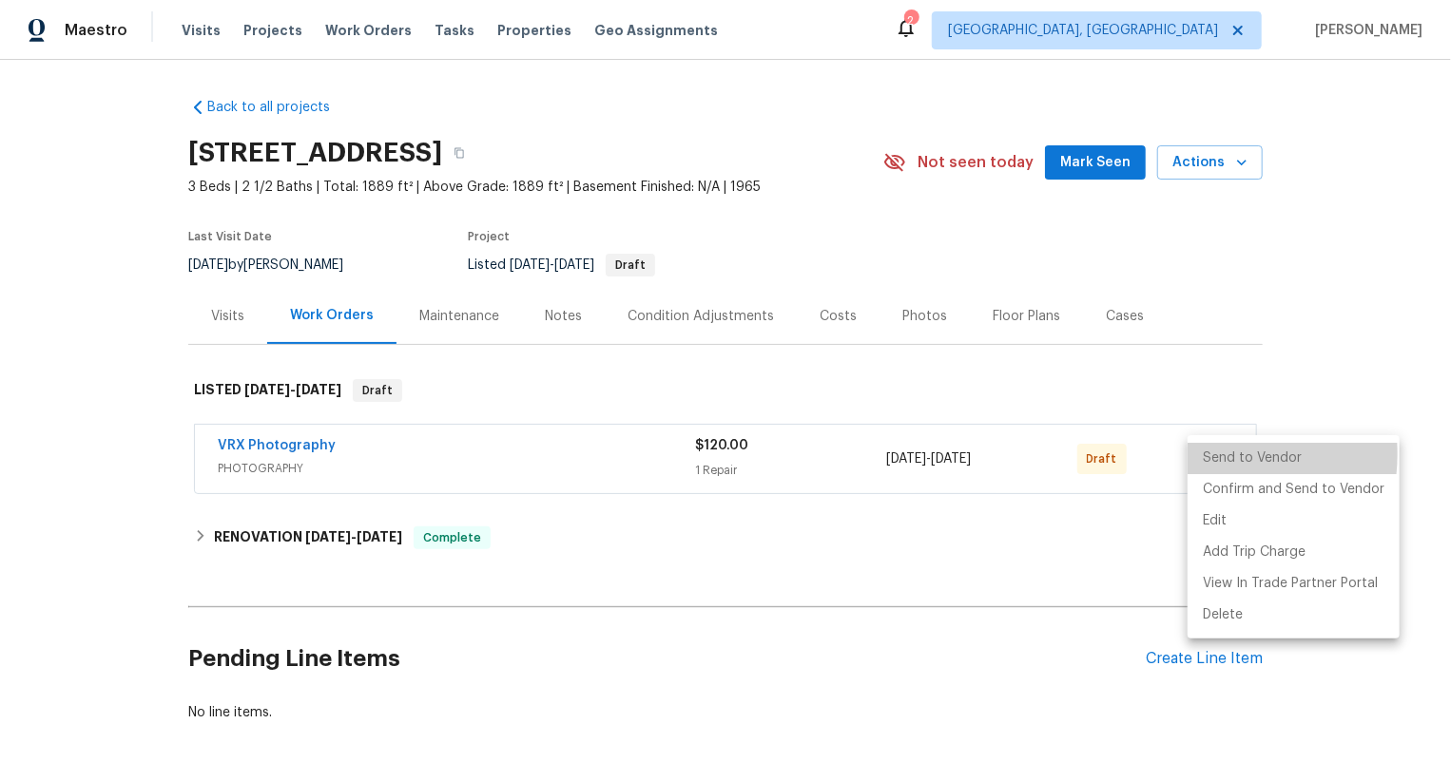
click at [1201, 454] on li "Send to Vendor" at bounding box center [1293, 458] width 212 height 31
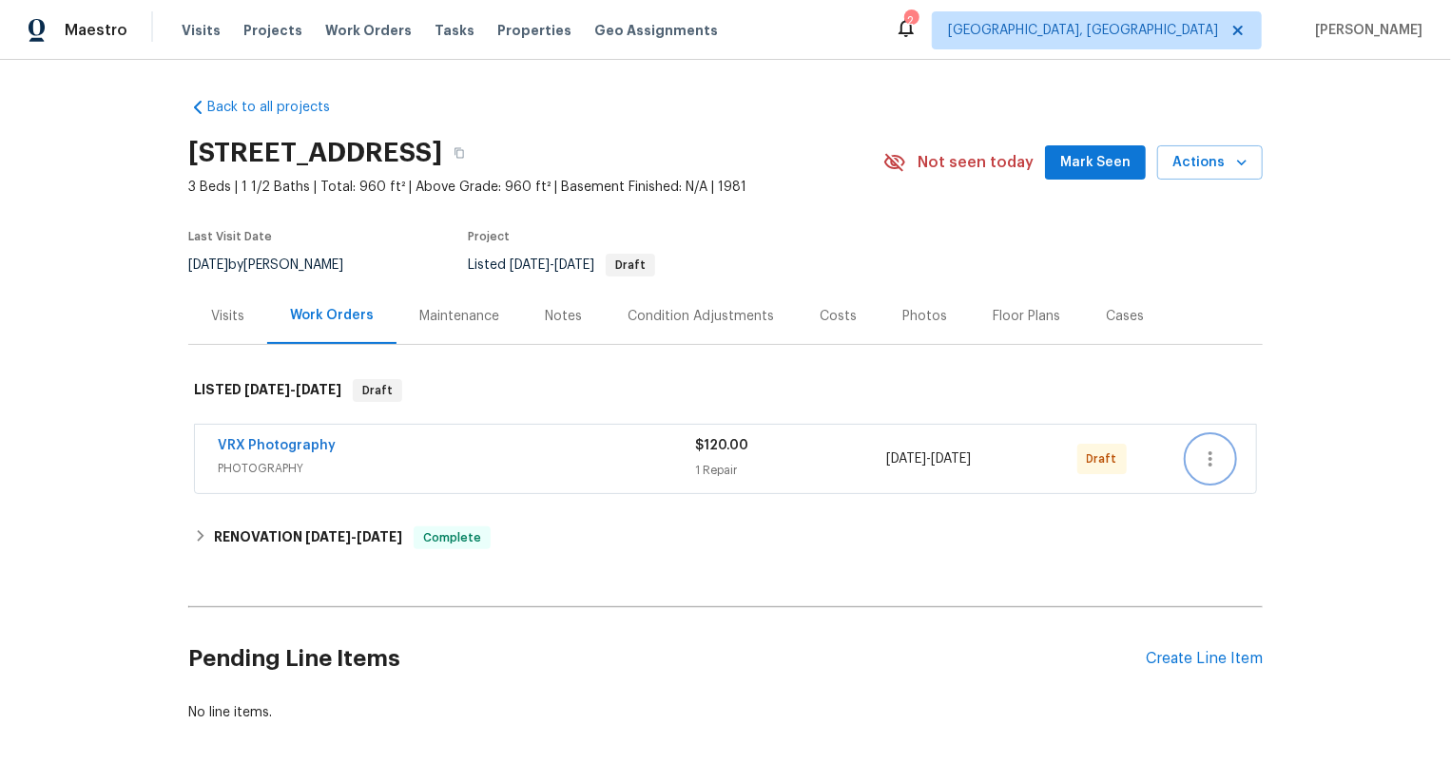
click at [1211, 457] on icon "button" at bounding box center [1210, 459] width 4 height 15
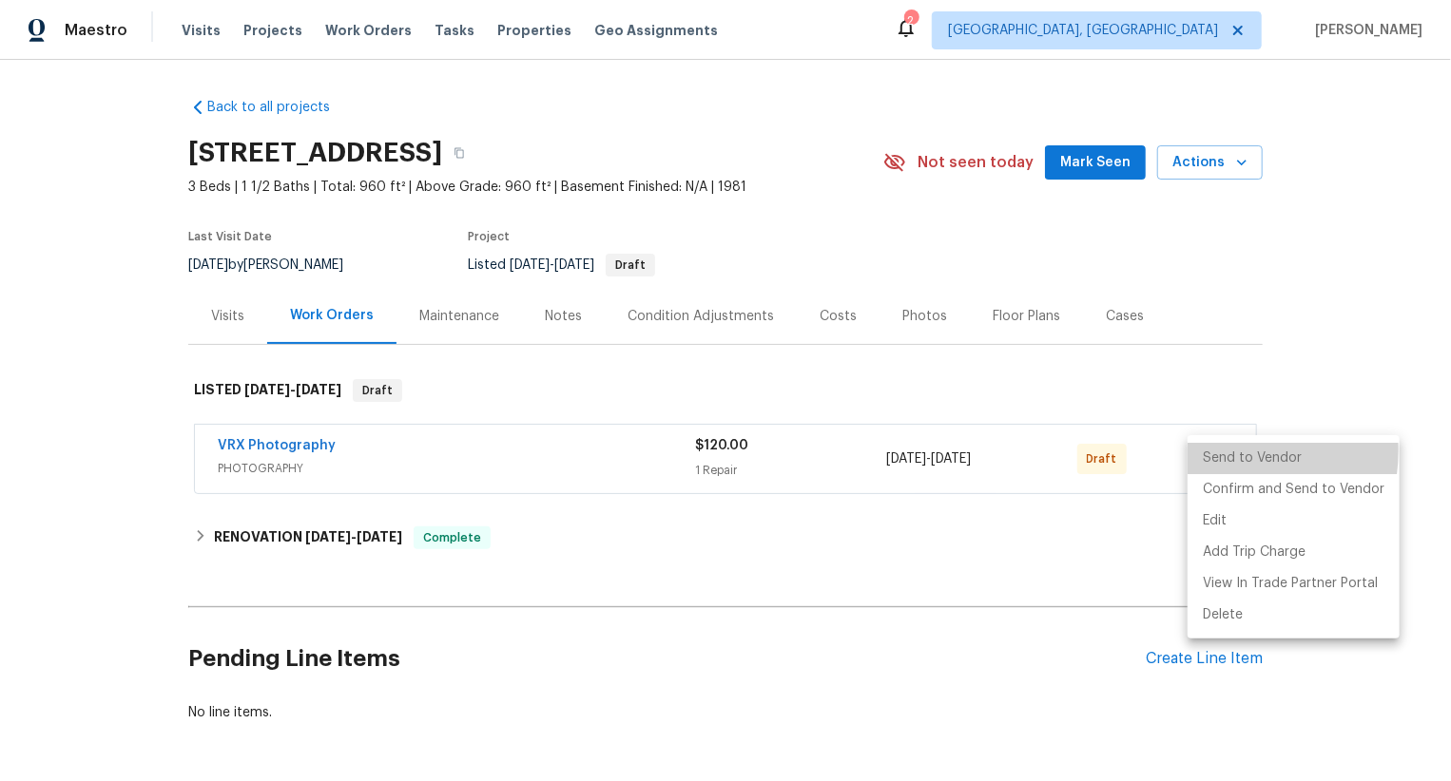
click at [1211, 457] on li "Send to Vendor" at bounding box center [1293, 458] width 212 height 31
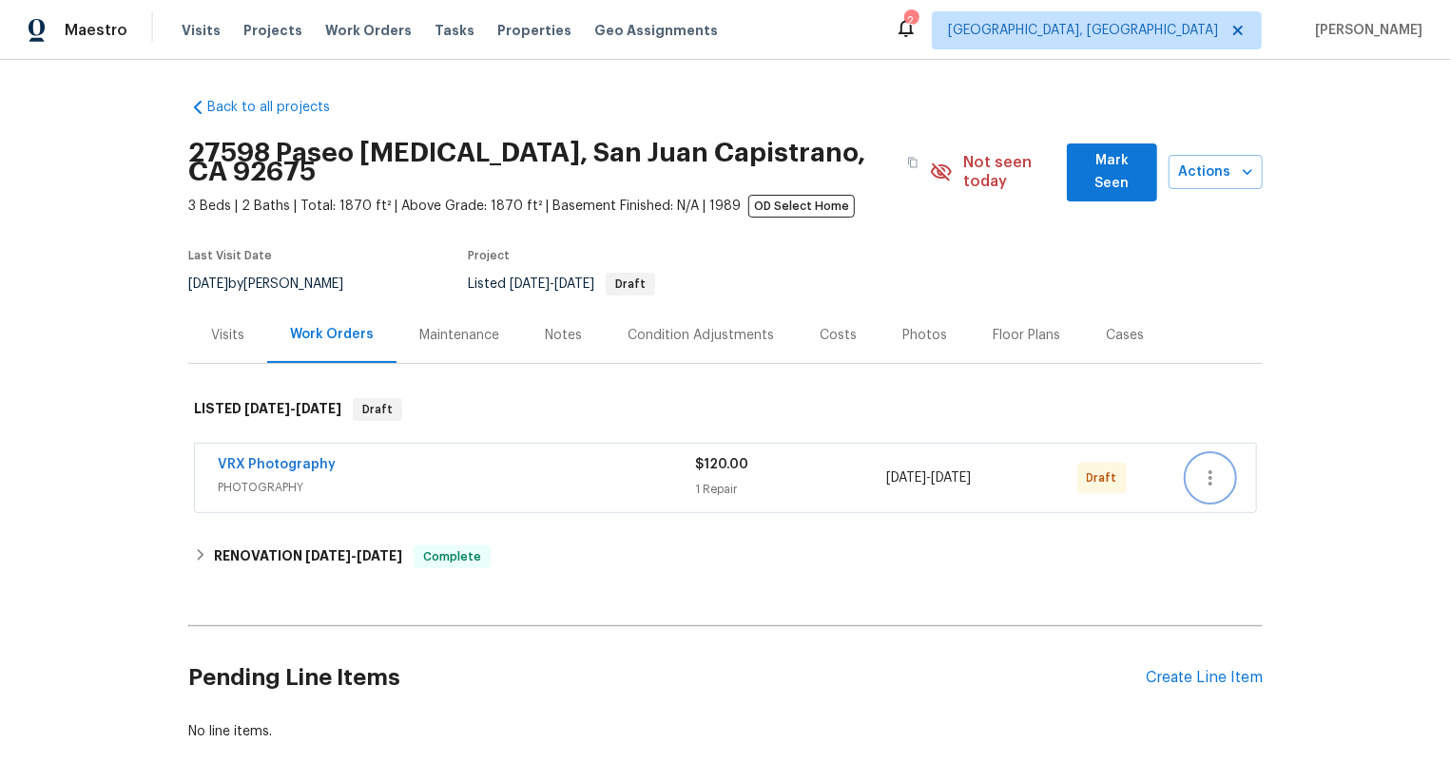
click at [1219, 467] on icon "button" at bounding box center [1210, 478] width 23 height 23
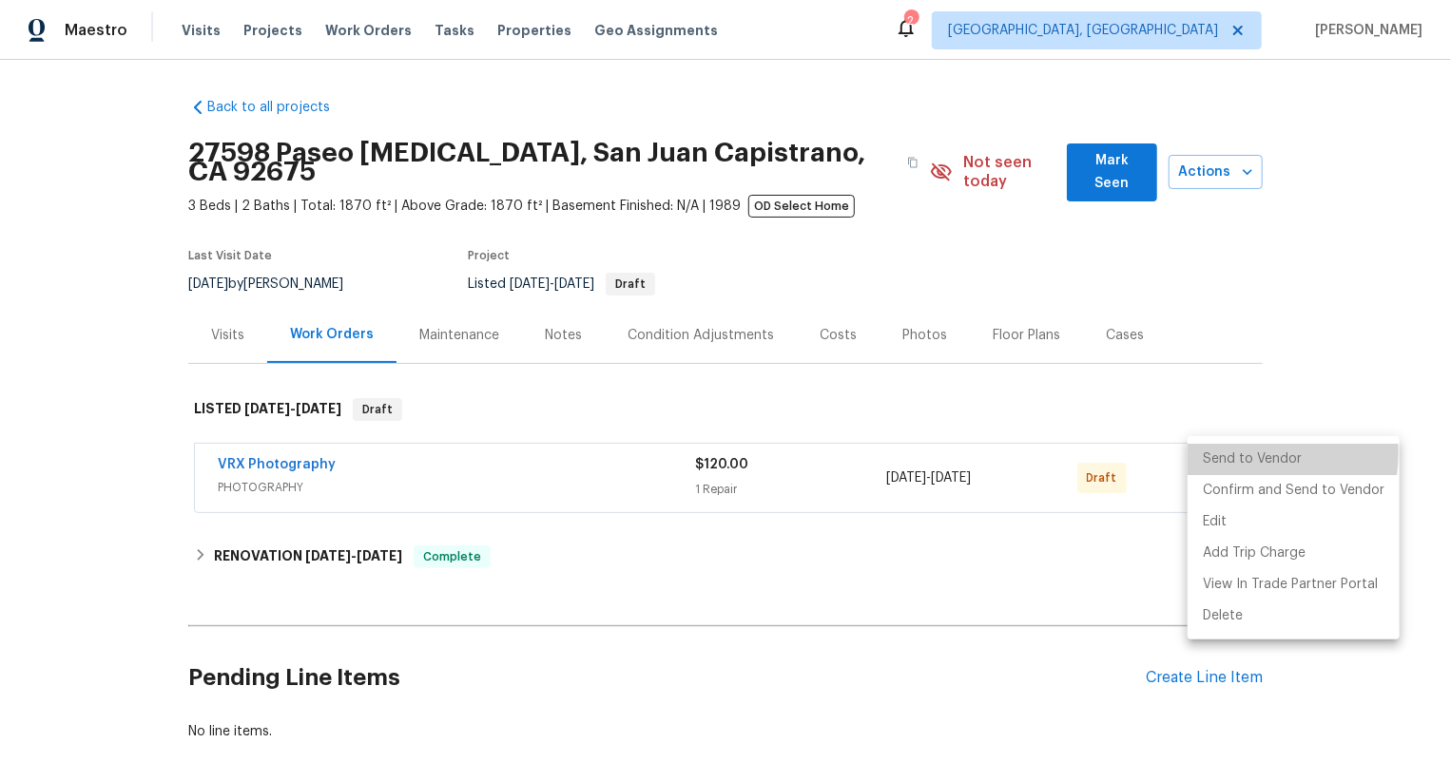
click at [1219, 457] on li "Send to Vendor" at bounding box center [1293, 459] width 212 height 31
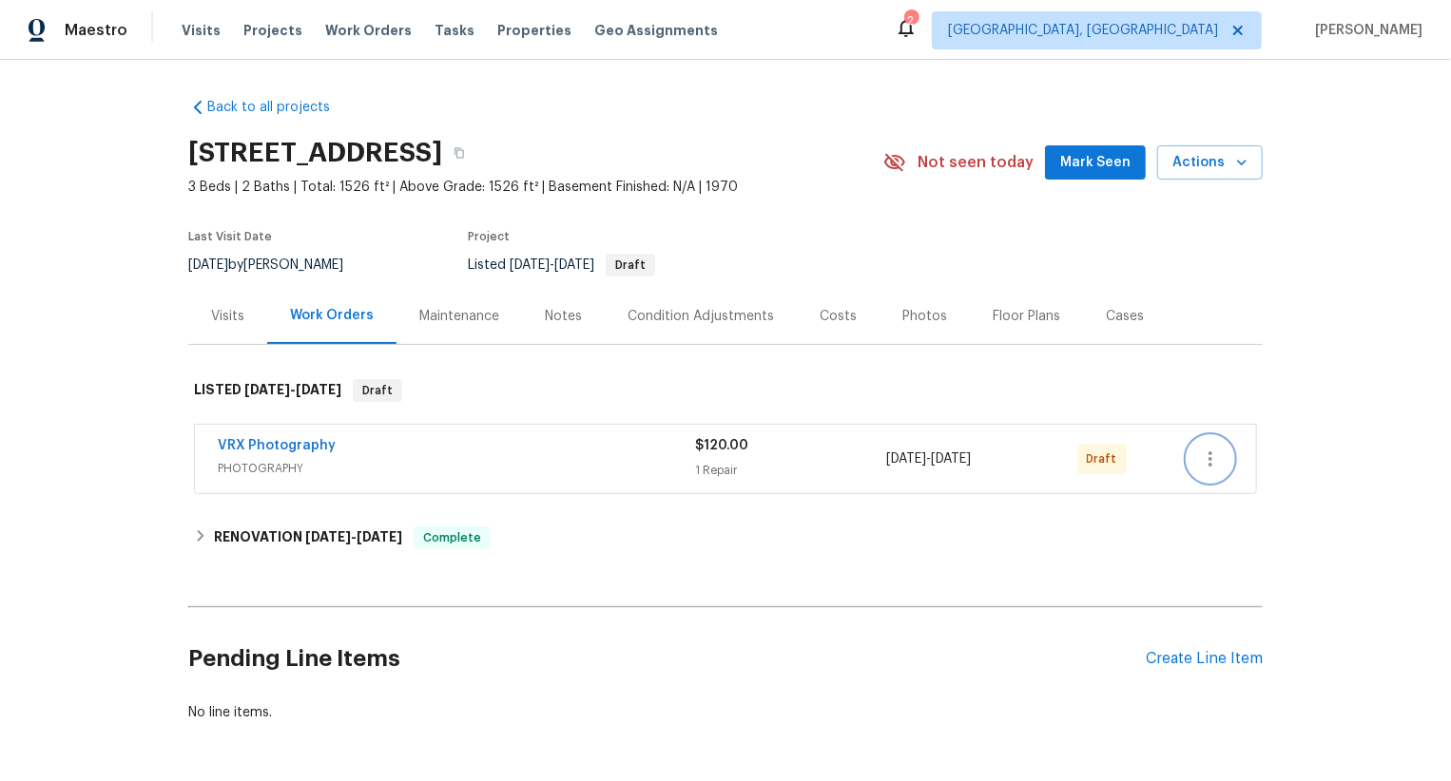
click at [1215, 462] on icon "button" at bounding box center [1210, 459] width 23 height 23
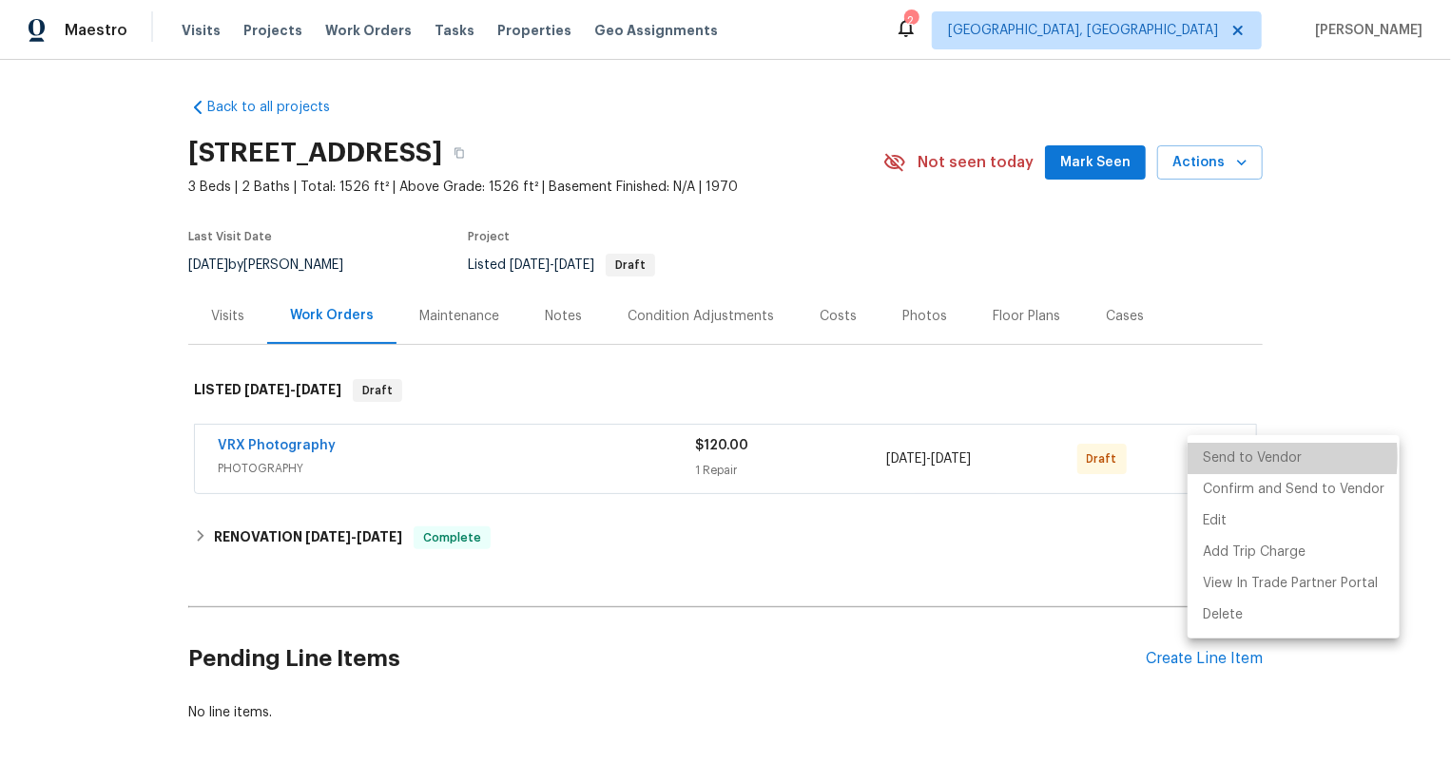
click at [1215, 462] on li "Send to Vendor" at bounding box center [1293, 458] width 212 height 31
